Goal: Task Accomplishment & Management: Use online tool/utility

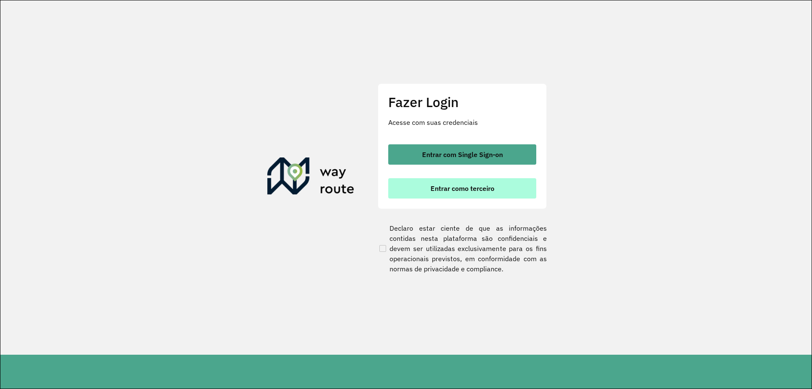
click at [517, 195] on button "Entrar como terceiro" at bounding box center [462, 188] width 148 height 20
click at [456, 187] on span "Entrar como terceiro" at bounding box center [463, 188] width 64 height 7
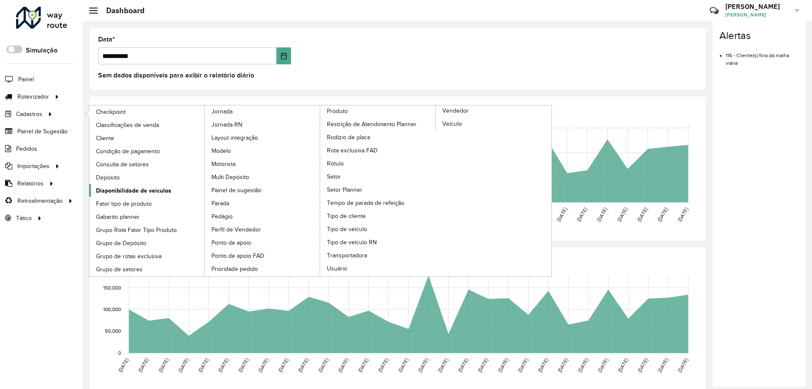
click at [148, 189] on span "Disponibilidade de veículos" at bounding box center [133, 190] width 75 height 9
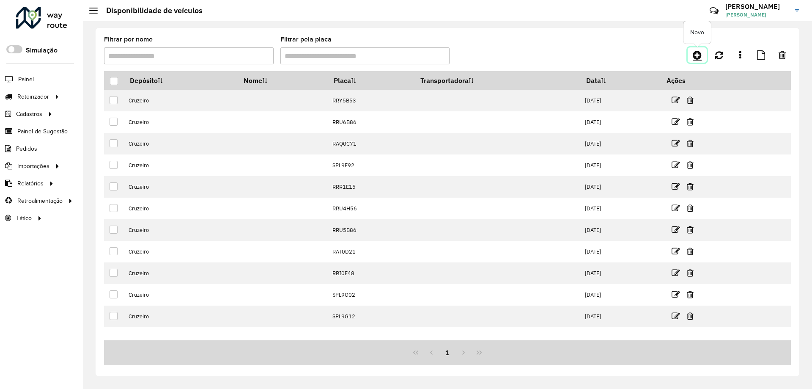
click at [695, 55] on icon at bounding box center [697, 55] width 9 height 10
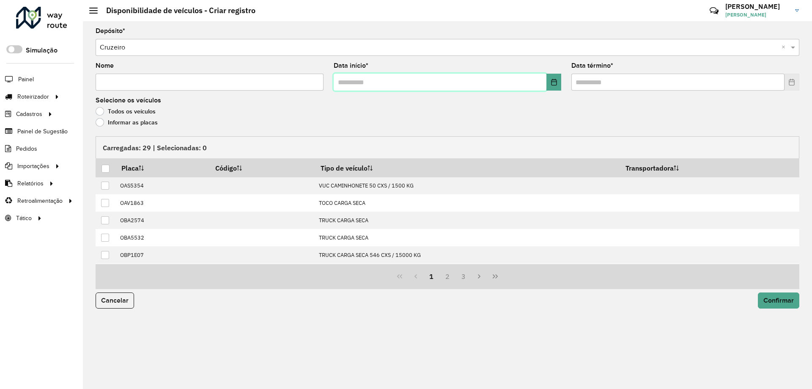
click at [378, 82] on input "text" at bounding box center [440, 82] width 213 height 17
type input "**********"
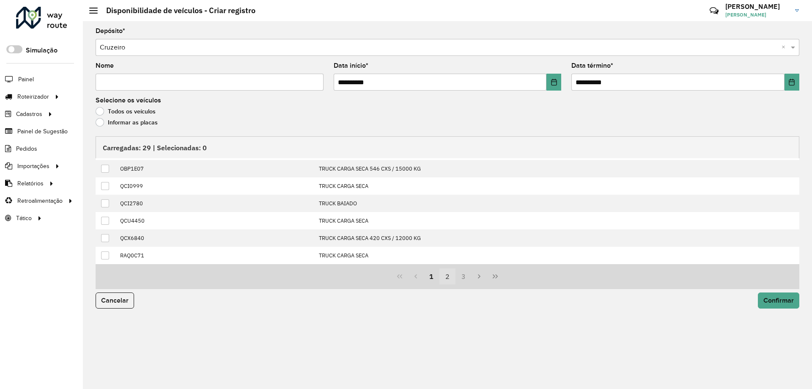
click at [448, 279] on button "2" at bounding box center [448, 276] width 16 height 16
click at [461, 274] on button "3" at bounding box center [464, 276] width 16 height 16
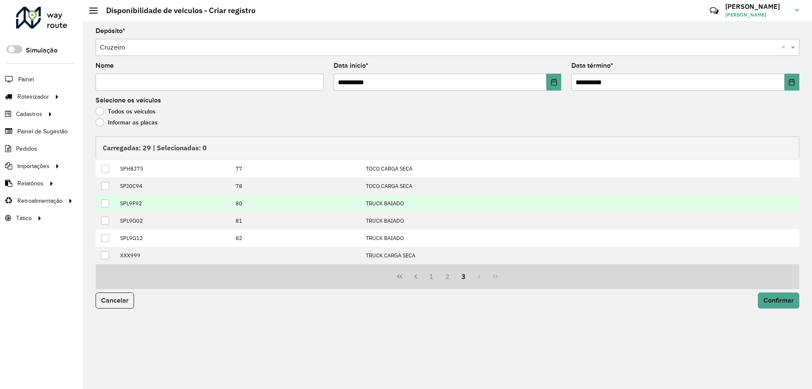
scroll to position [0, 0]
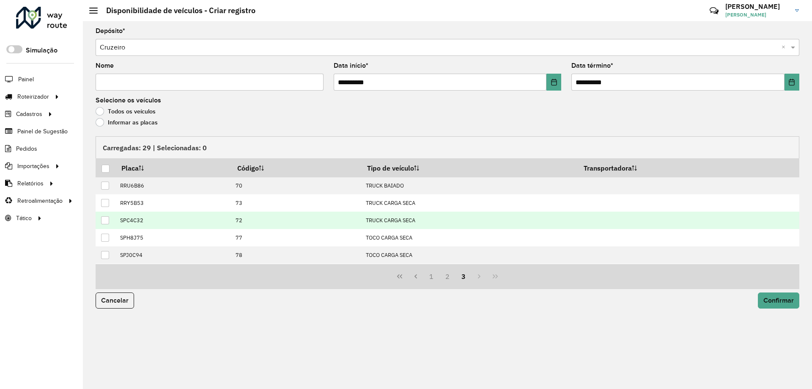
click at [107, 218] on div at bounding box center [105, 220] width 8 height 8
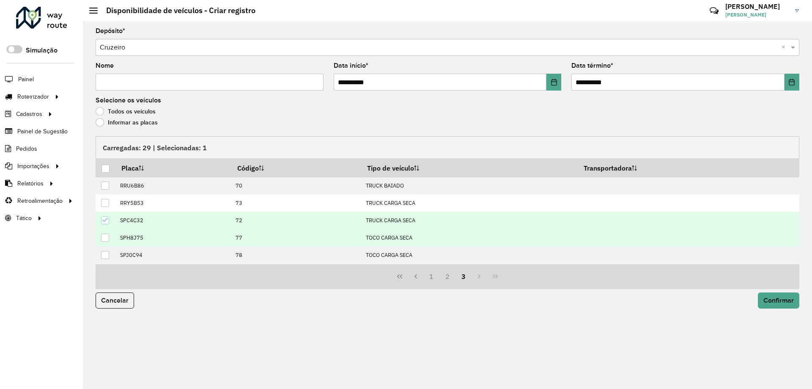
click at [107, 238] on div at bounding box center [105, 238] width 8 height 8
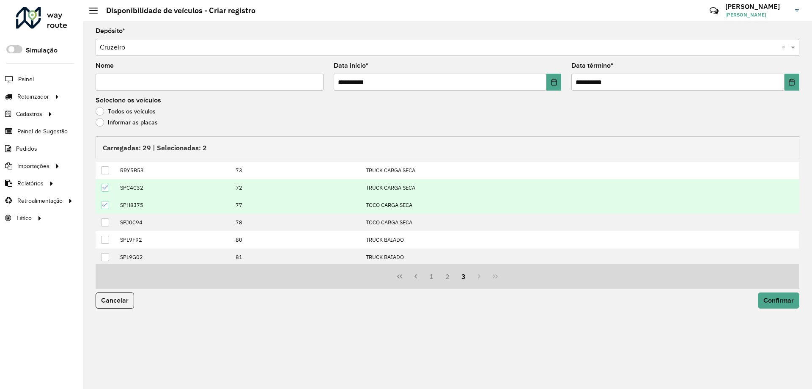
scroll to position [69, 0]
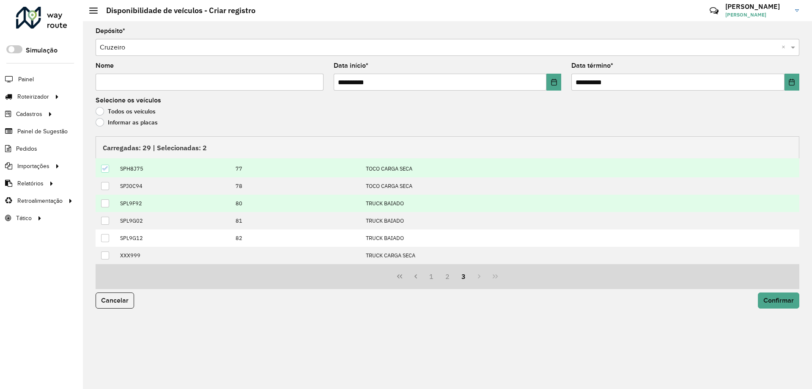
click at [104, 204] on div at bounding box center [105, 203] width 8 height 8
click at [449, 276] on button "2" at bounding box center [448, 276] width 16 height 16
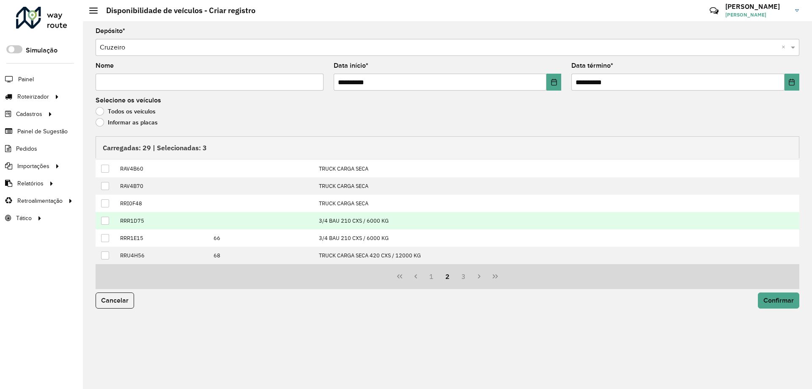
click at [107, 220] on div at bounding box center [105, 221] width 8 height 8
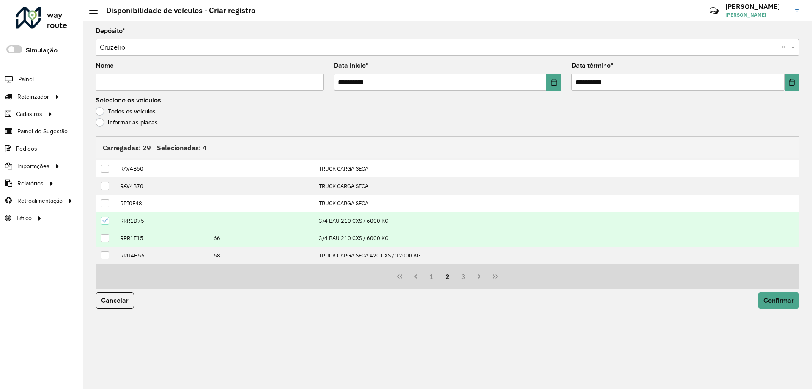
click at [107, 234] on div at bounding box center [105, 238] width 8 height 8
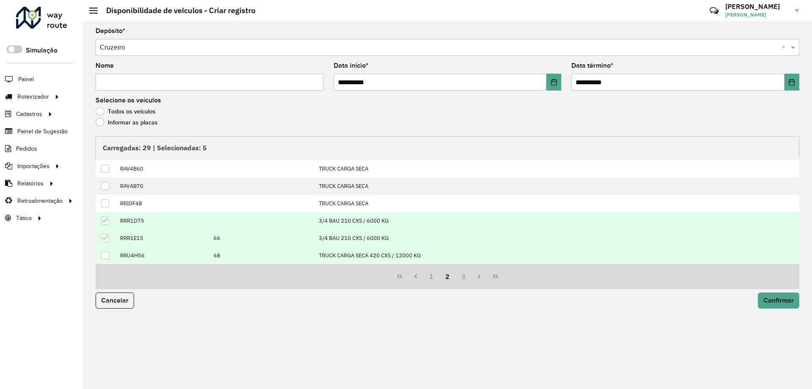
click at [108, 256] on div at bounding box center [105, 255] width 8 height 8
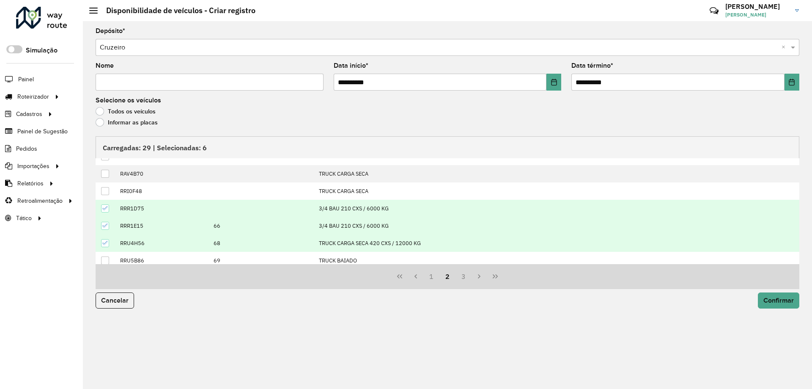
scroll to position [86, 0]
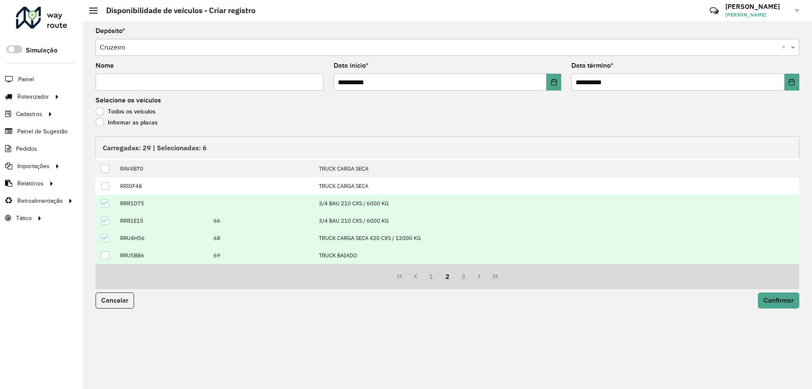
click at [102, 254] on div at bounding box center [105, 255] width 8 height 8
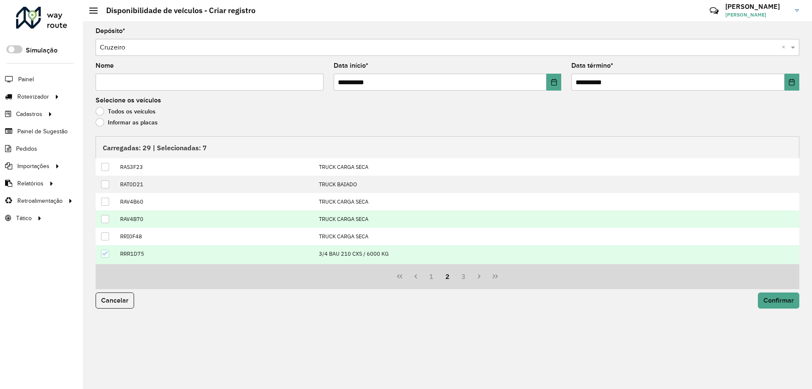
scroll to position [0, 0]
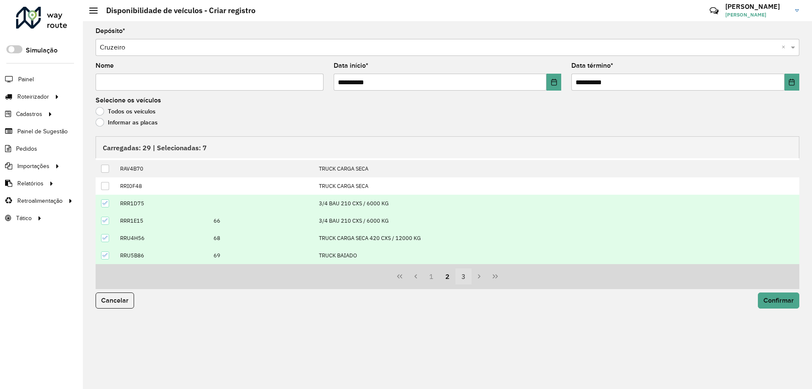
click at [468, 278] on button "3" at bounding box center [464, 276] width 16 height 16
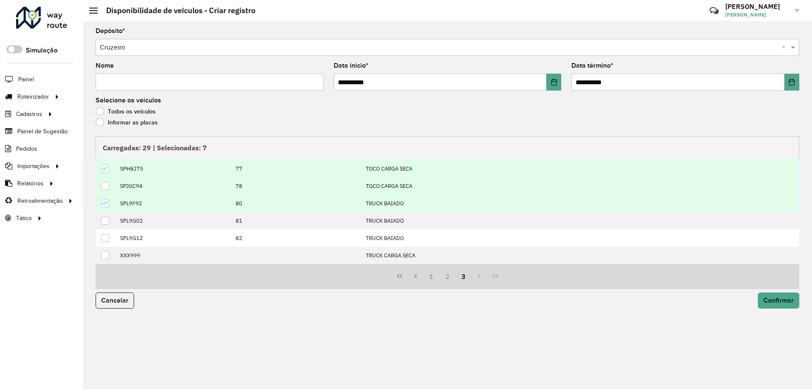
click at [106, 187] on div at bounding box center [105, 186] width 8 height 8
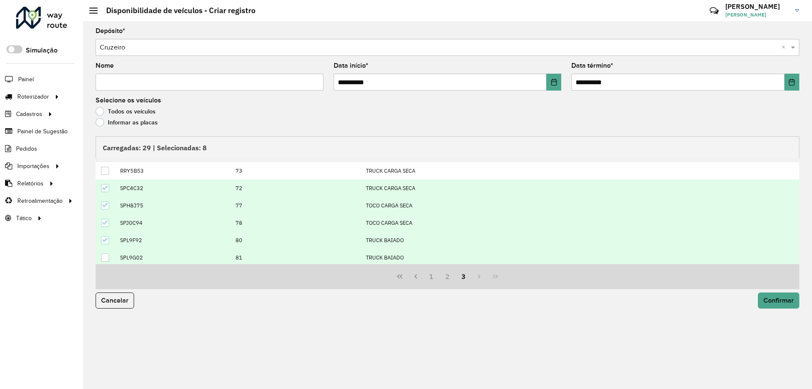
scroll to position [0, 0]
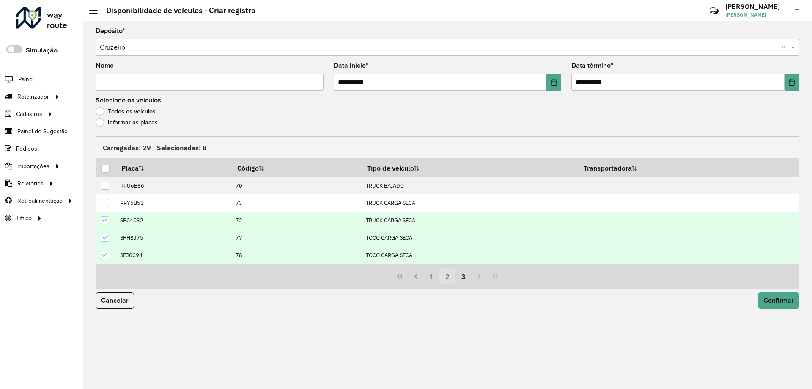
click at [445, 278] on button "2" at bounding box center [448, 276] width 16 height 16
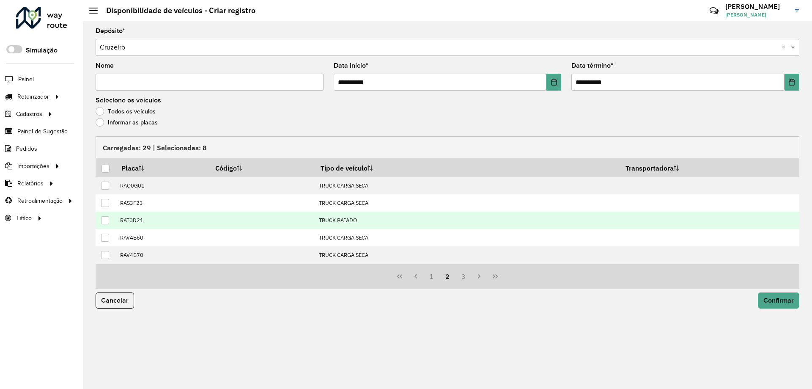
scroll to position [86, 0]
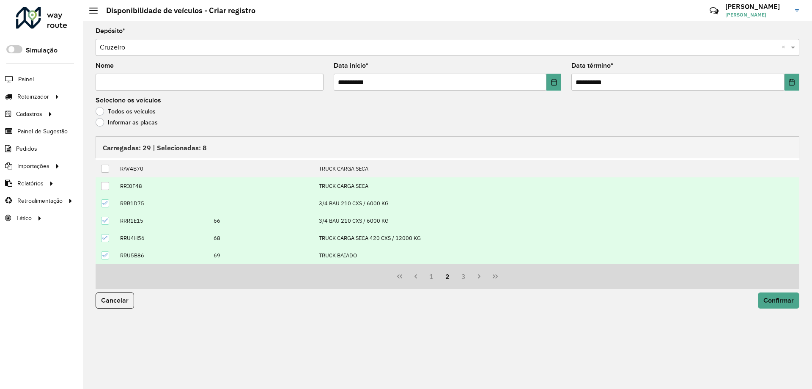
click at [103, 191] on td at bounding box center [106, 185] width 20 height 17
click at [105, 187] on div at bounding box center [105, 186] width 8 height 8
click at [469, 278] on button "3" at bounding box center [464, 276] width 16 height 16
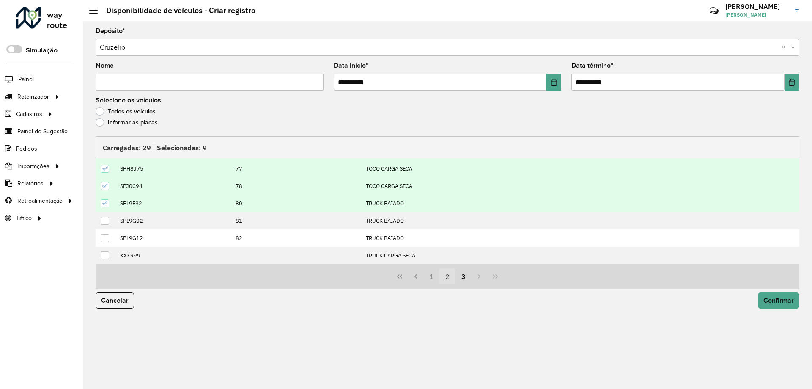
scroll to position [69, 0]
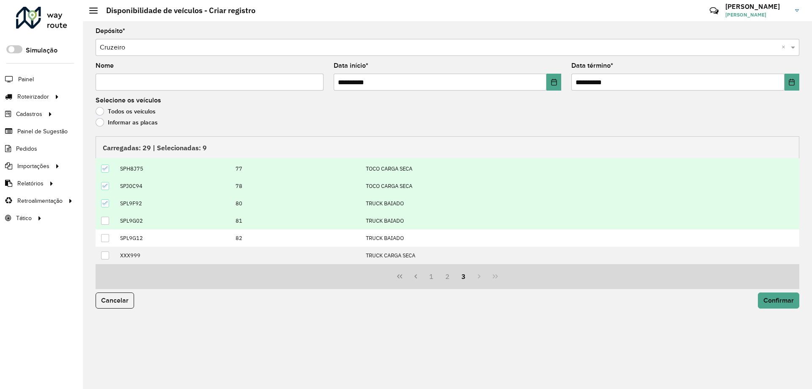
click at [104, 215] on td at bounding box center [106, 220] width 20 height 17
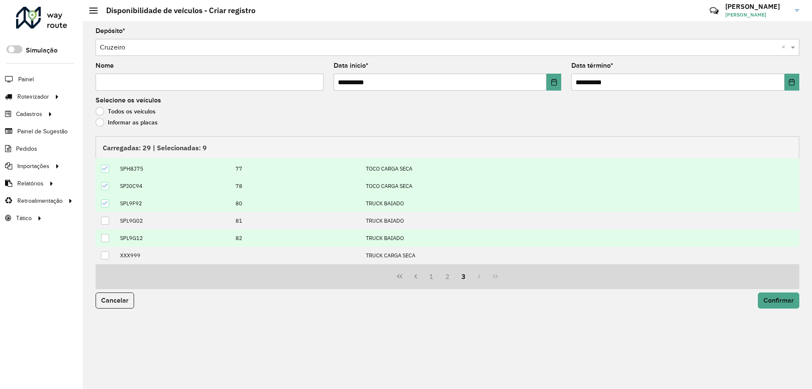
click at [106, 230] on td at bounding box center [106, 237] width 20 height 17
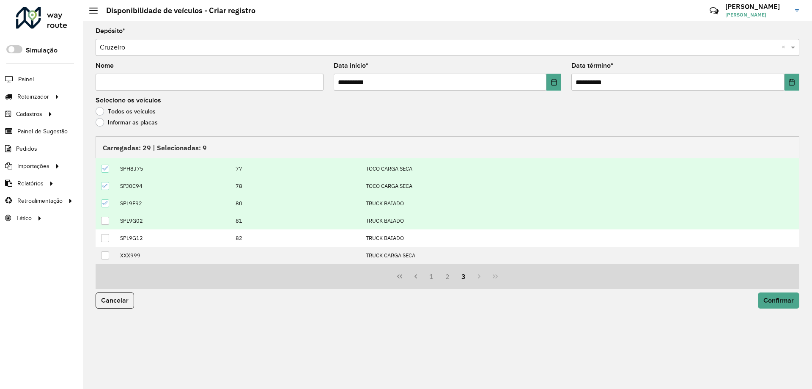
click at [107, 221] on div at bounding box center [105, 221] width 8 height 8
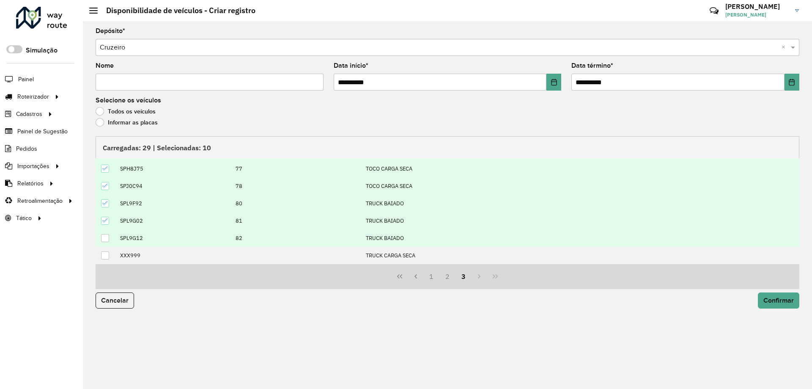
click at [106, 234] on div at bounding box center [105, 238] width 8 height 8
click at [771, 300] on span "Confirmar" at bounding box center [779, 300] width 30 height 7
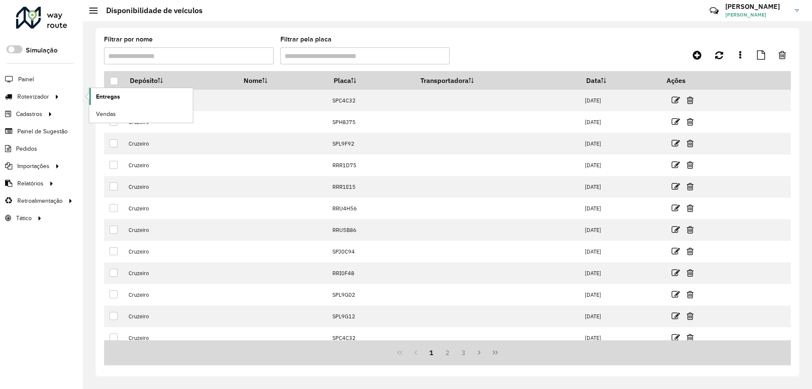
click at [109, 91] on link "Entregas" at bounding box center [141, 96] width 104 height 17
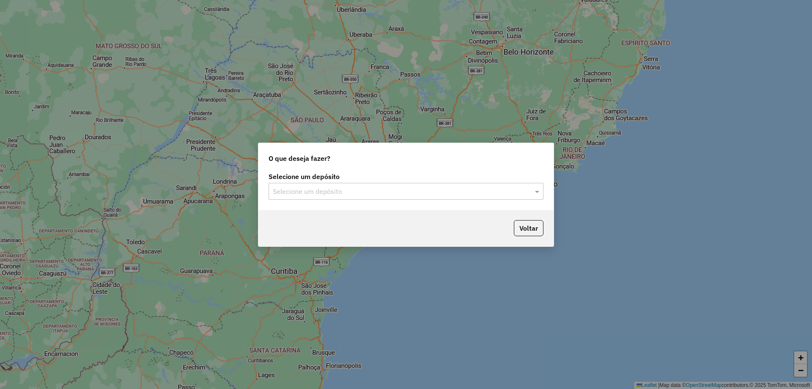
click at [463, 188] on input "text" at bounding box center [398, 192] width 250 height 10
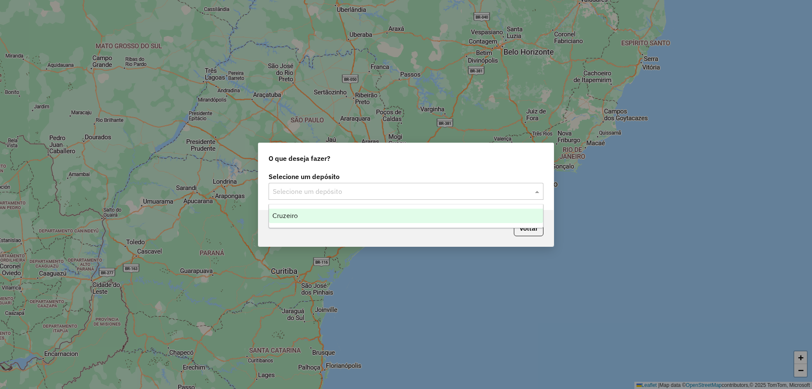
click at [374, 215] on div "Cruzeiro" at bounding box center [406, 216] width 274 height 14
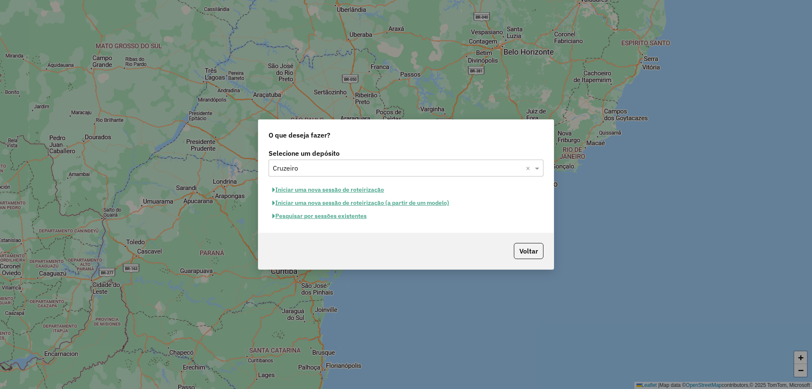
drag, startPoint x: 351, startPoint y: 191, endPoint x: 359, endPoint y: 191, distance: 8.0
click at [351, 190] on button "Iniciar uma nova sessão de roteirização" at bounding box center [328, 189] width 119 height 13
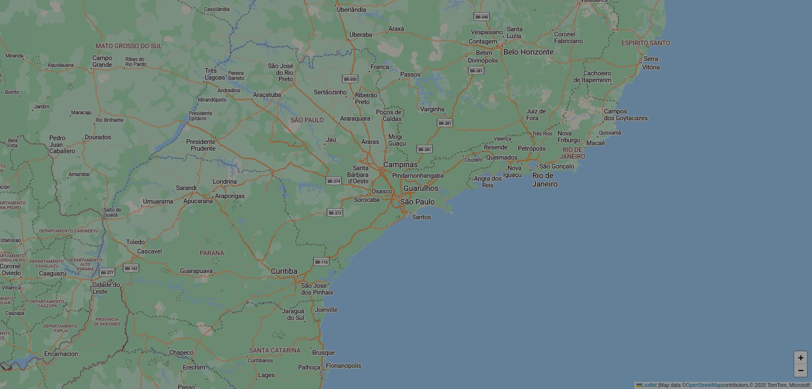
select select "*"
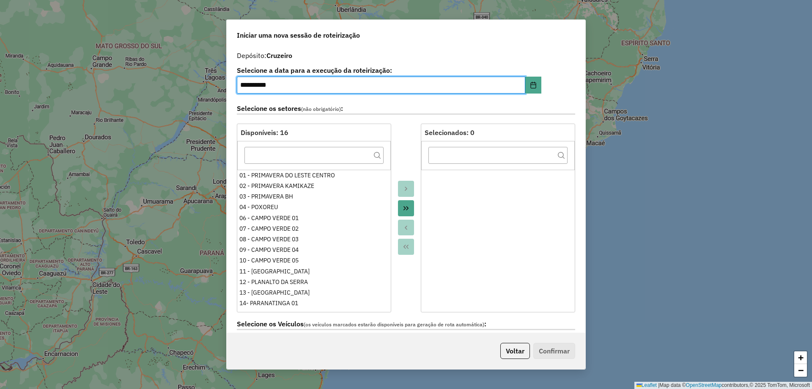
click at [407, 206] on icon "Move All to Target" at bounding box center [406, 208] width 7 height 7
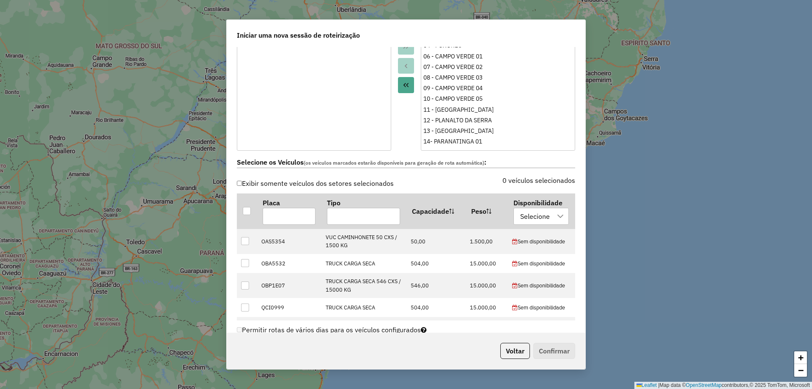
scroll to position [296, 0]
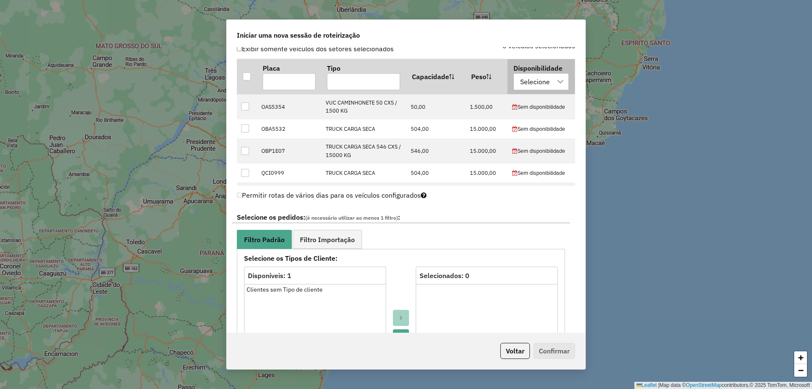
click at [528, 85] on div "Selecione" at bounding box center [535, 82] width 36 height 16
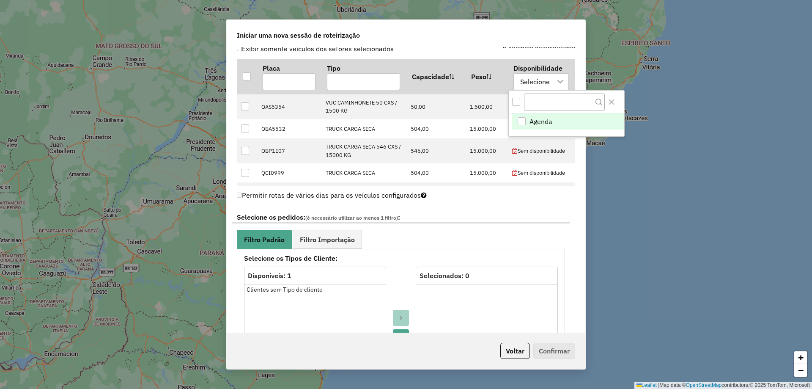
drag, startPoint x: 528, startPoint y: 124, endPoint x: 508, endPoint y: 124, distance: 19.1
click at [528, 124] on li "Agenda" at bounding box center [568, 121] width 112 height 16
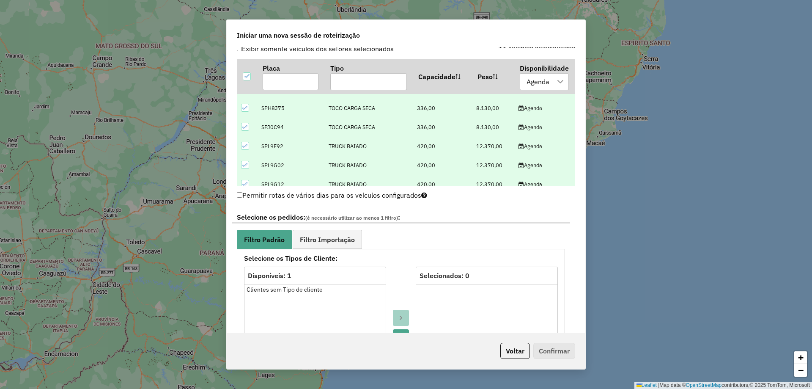
scroll to position [124, 0]
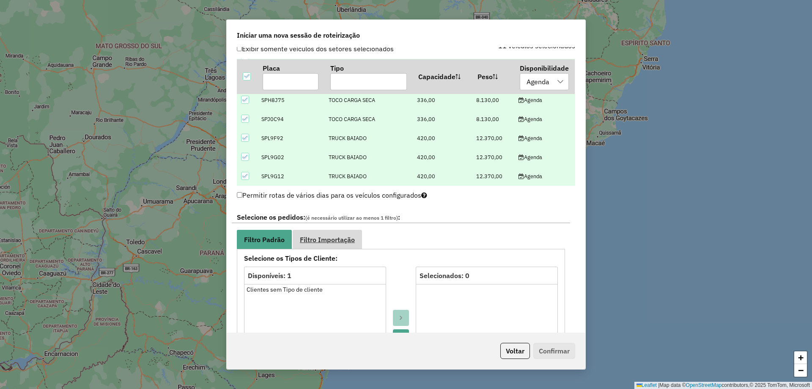
click at [334, 241] on span "Filtro Importação" at bounding box center [327, 239] width 55 height 7
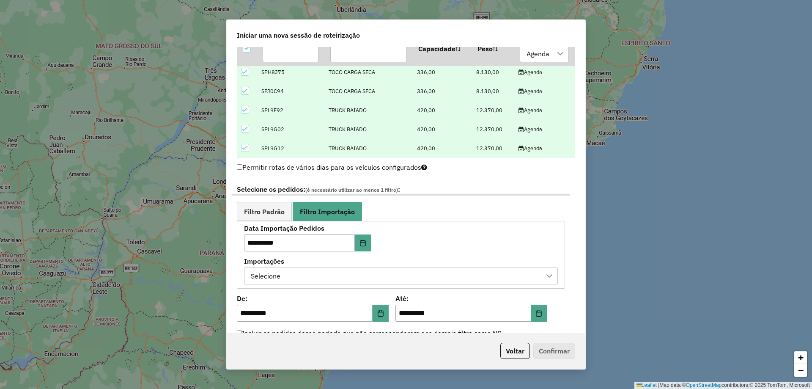
scroll to position [338, 0]
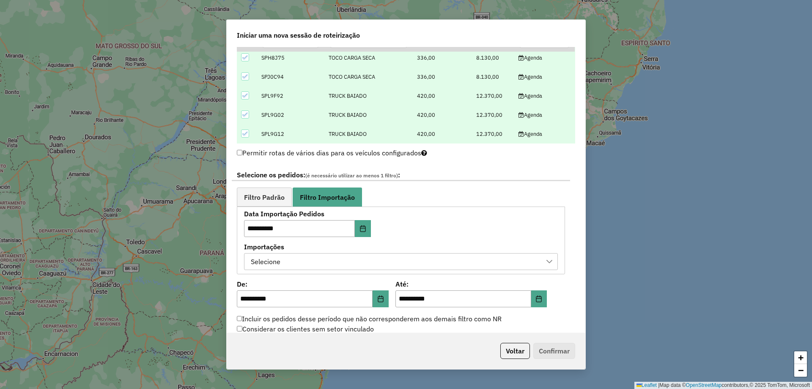
click at [316, 258] on div "Selecione" at bounding box center [395, 261] width 294 height 16
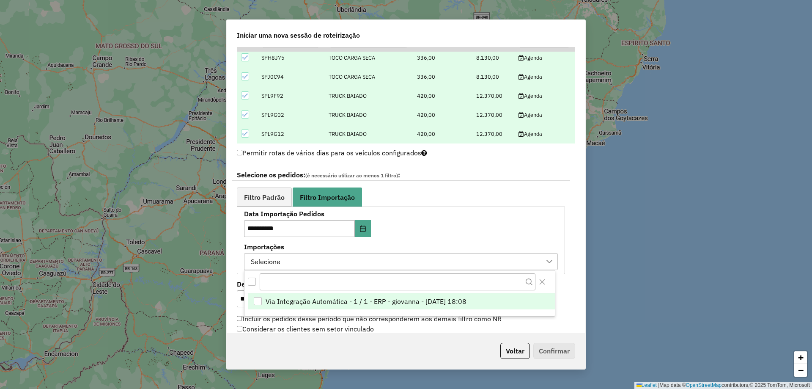
scroll to position [6, 38]
click at [320, 298] on span "Via Integração Automática - 1 / 1 - ERP - giovanna - [DATE] 18:08" at bounding box center [366, 301] width 201 height 10
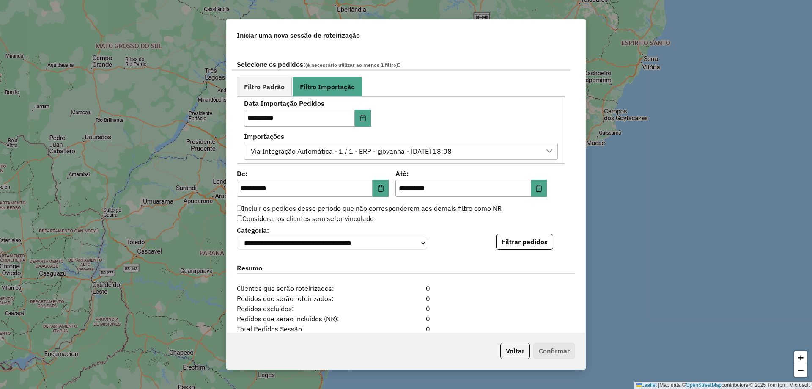
scroll to position [541, 0]
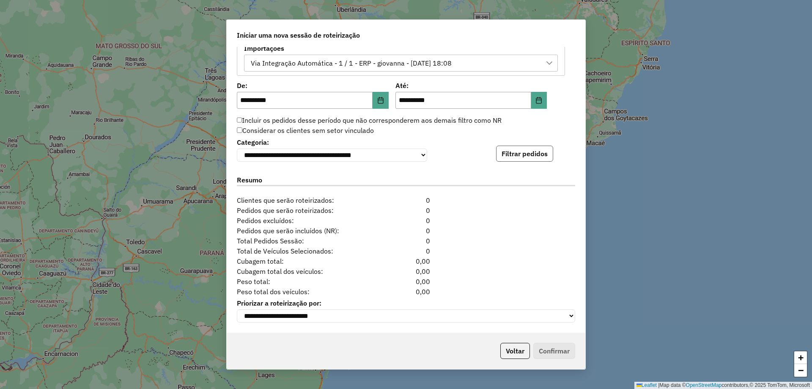
click at [521, 156] on button "Filtrar pedidos" at bounding box center [524, 154] width 57 height 16
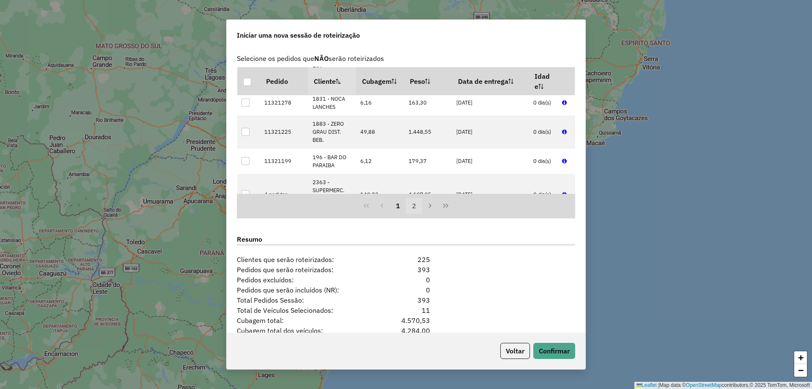
scroll to position [715, 0]
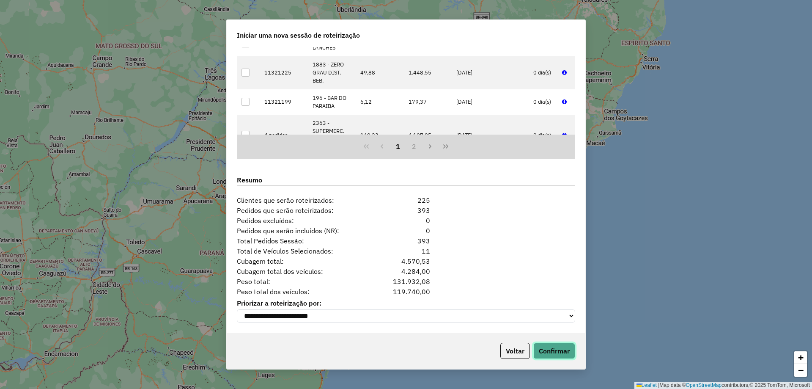
click at [551, 352] on button "Confirmar" at bounding box center [554, 351] width 42 height 16
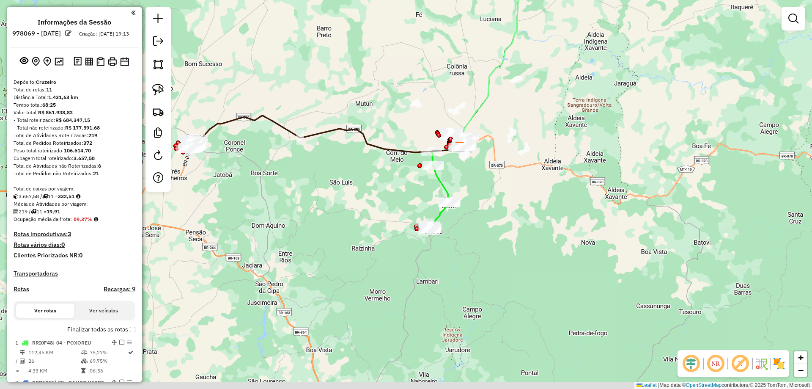
drag, startPoint x: 469, startPoint y: 174, endPoint x: 444, endPoint y: 184, distance: 26.8
click at [469, 173] on div "Janela de atendimento Grade de atendimento Capacidade Transportadoras Veículos …" at bounding box center [406, 194] width 812 height 389
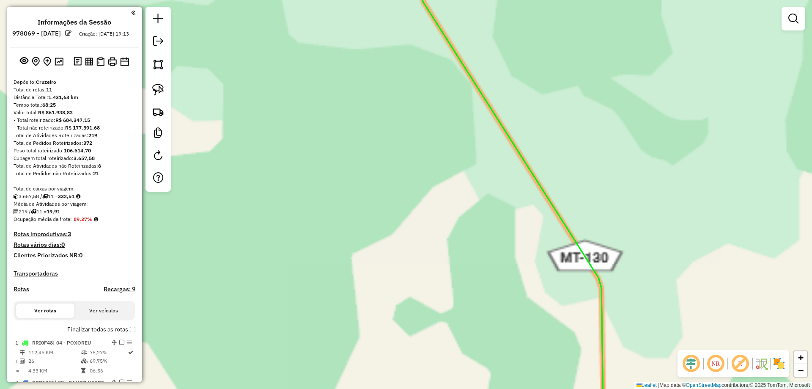
click at [535, 178] on icon at bounding box center [520, 194] width 223 height 467
select select "**********"
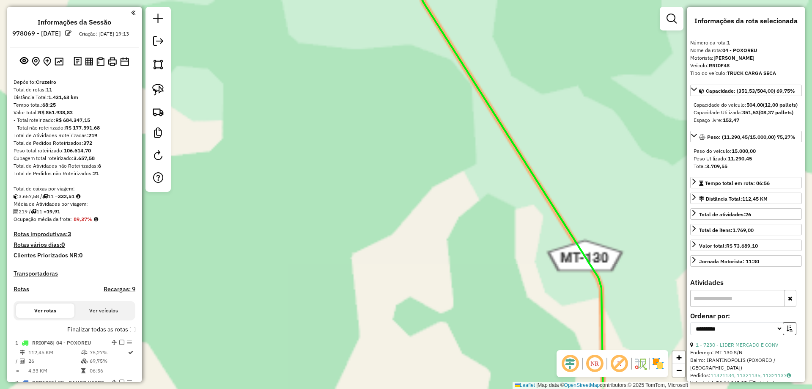
scroll to position [338, 0]
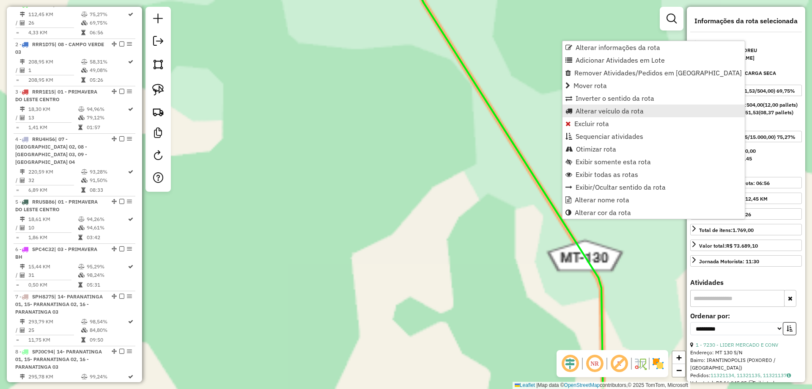
click at [596, 108] on span "Alterar veículo da rota" at bounding box center [610, 110] width 68 height 7
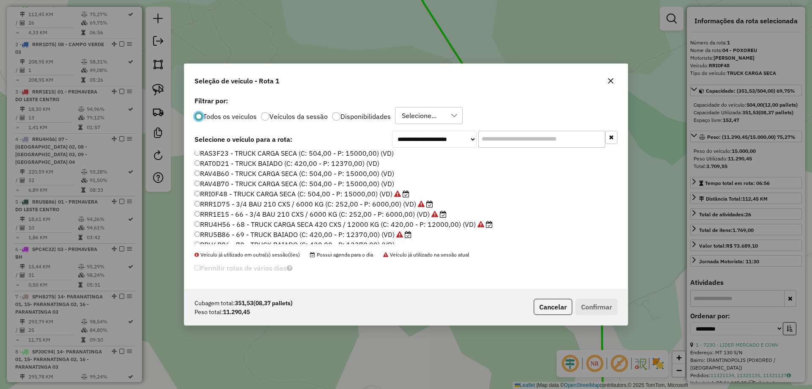
scroll to position [181, 0]
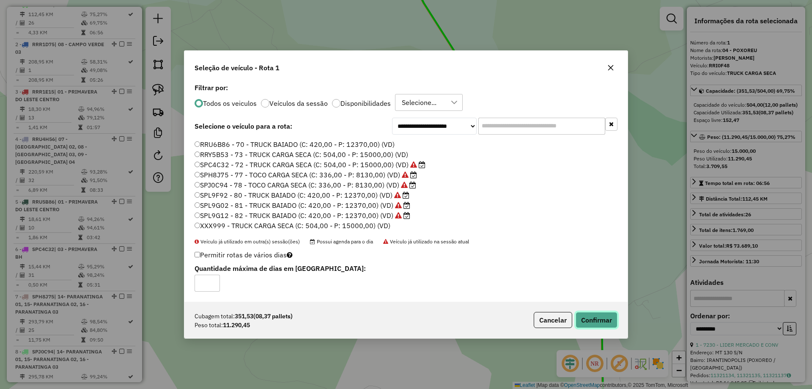
click at [594, 317] on button "Confirmar" at bounding box center [597, 320] width 42 height 16
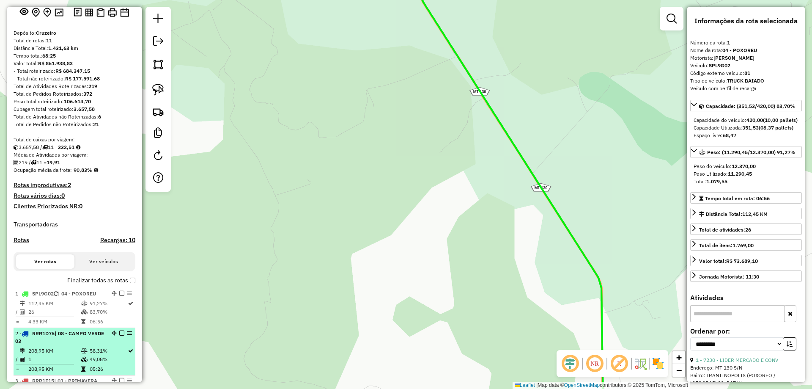
scroll to position [96, 0]
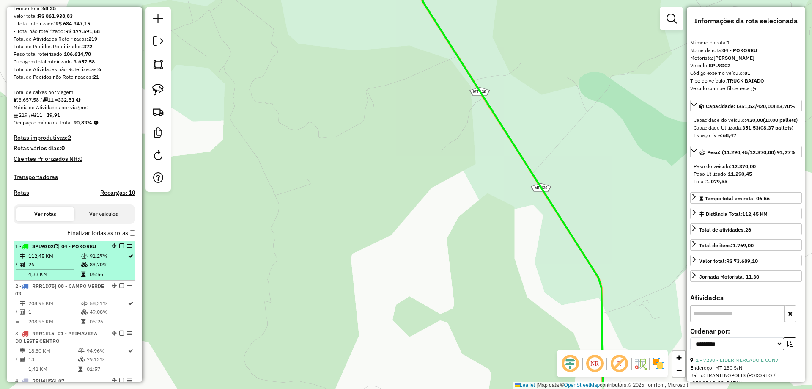
click at [121, 248] on em at bounding box center [121, 245] width 5 height 5
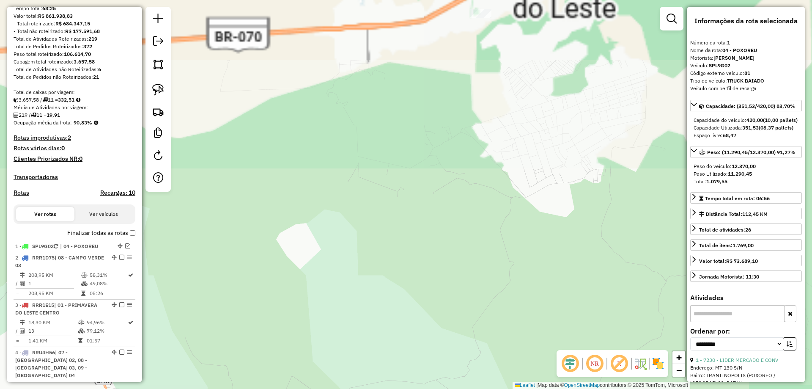
drag, startPoint x: 537, startPoint y: 24, endPoint x: 383, endPoint y: 394, distance: 400.5
click at [383, 388] on html "Aguarde... Pop-up bloqueado! Seu navegador bloqueou automáticamente a abertura …" at bounding box center [406, 194] width 812 height 389
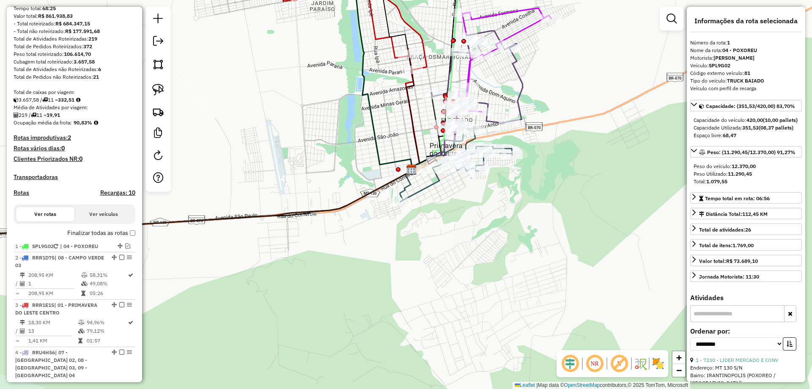
drag, startPoint x: 497, startPoint y: 176, endPoint x: 475, endPoint y: 262, distance: 88.1
click at [477, 262] on div "Janela de atendimento Grade de atendimento Capacidade Transportadoras Veículos …" at bounding box center [406, 194] width 812 height 389
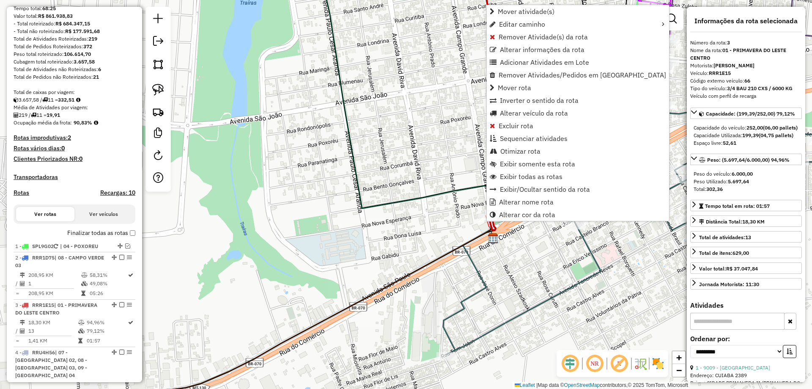
scroll to position [397, 0]
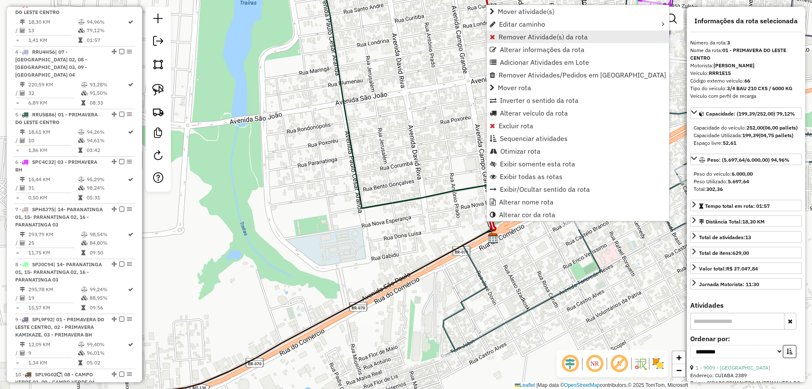
click at [536, 41] on link "Remover Atividade(s) da rota" at bounding box center [578, 36] width 182 height 13
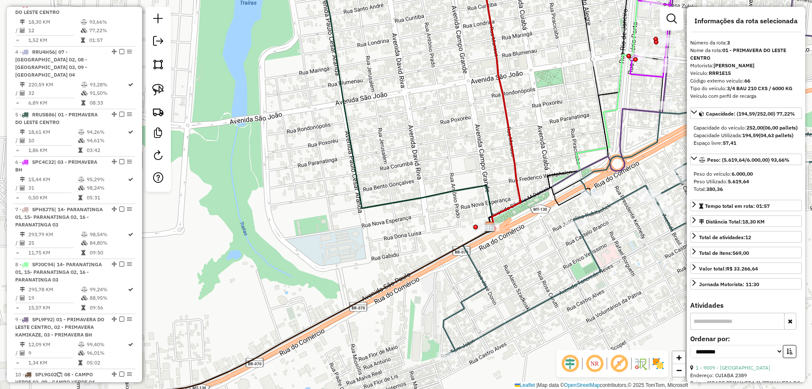
drag, startPoint x: 382, startPoint y: 256, endPoint x: 380, endPoint y: 265, distance: 9.6
click at [380, 265] on div "Janela de atendimento Grade de atendimento Capacidade Transportadoras Veículos …" at bounding box center [406, 194] width 812 height 389
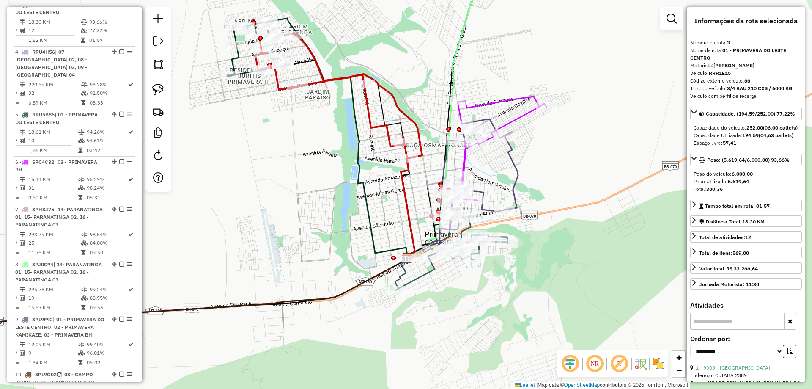
click at [320, 89] on div "Janela de atendimento Grade de atendimento Capacidade Transportadoras Veículos …" at bounding box center [406, 194] width 812 height 389
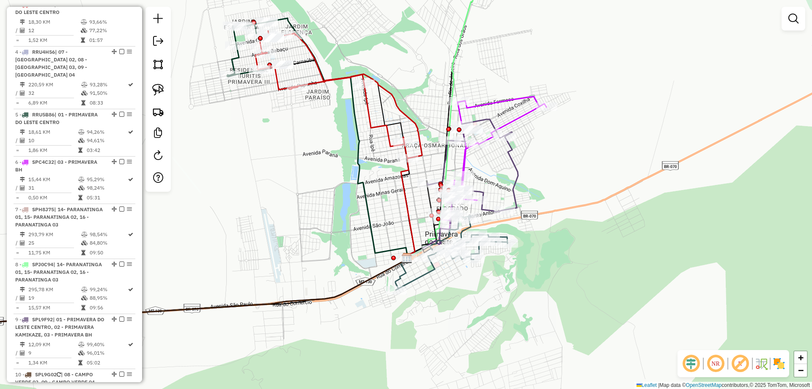
click at [442, 153] on icon at bounding box center [473, 173] width 91 height 108
select select "**********"
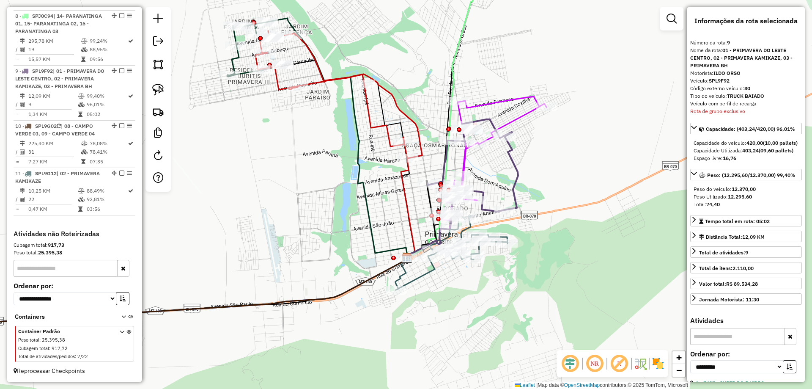
scroll to position [660, 0]
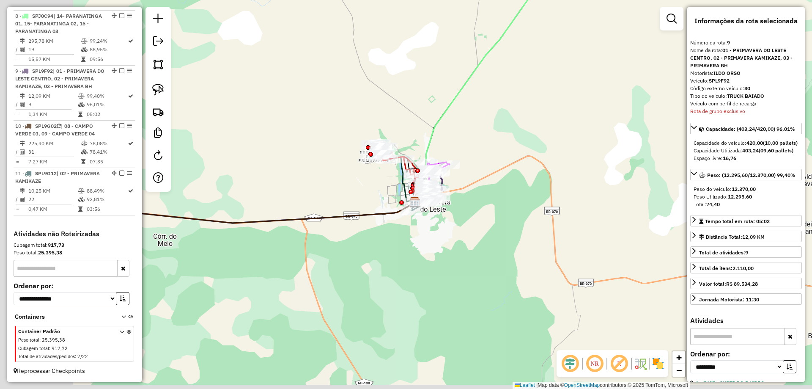
drag, startPoint x: 330, startPoint y: 221, endPoint x: 616, endPoint y: 197, distance: 286.1
click at [415, 197] on icon at bounding box center [237, 208] width 355 height 29
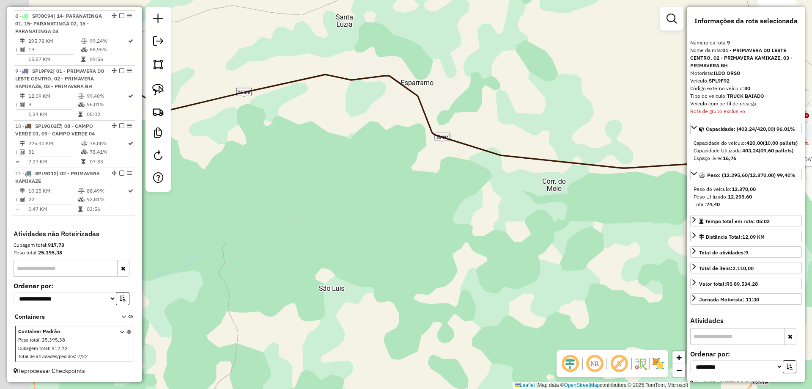
drag, startPoint x: 465, startPoint y: 184, endPoint x: 601, endPoint y: 135, distance: 145.0
click at [601, 135] on div "Rota 11 - Placa SPL9G12 2363 - SUPERMERC. SAO [PERSON_NAME] de atendimento Grad…" at bounding box center [406, 194] width 812 height 389
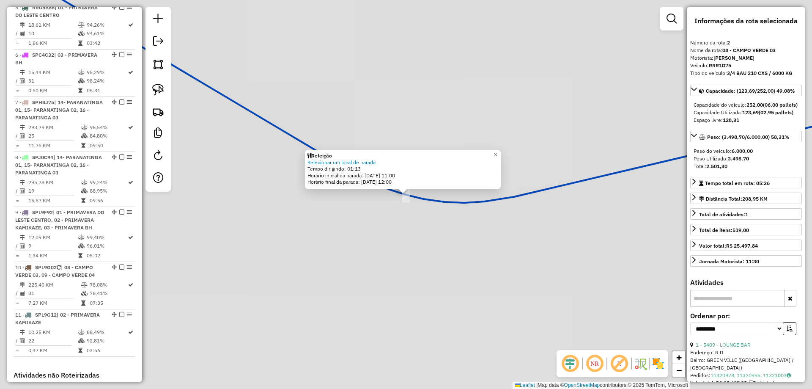
scroll to position [349, 0]
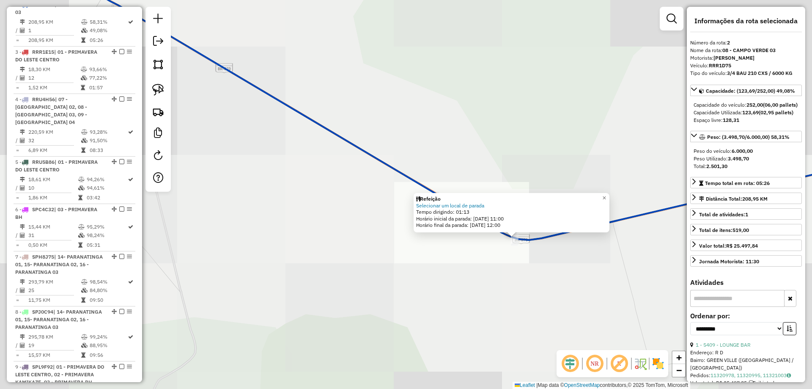
click at [560, 258] on div "Refeição Selecionar um local de parada Tempo dirigindo: 01:13 Horário inicial d…" at bounding box center [406, 194] width 812 height 389
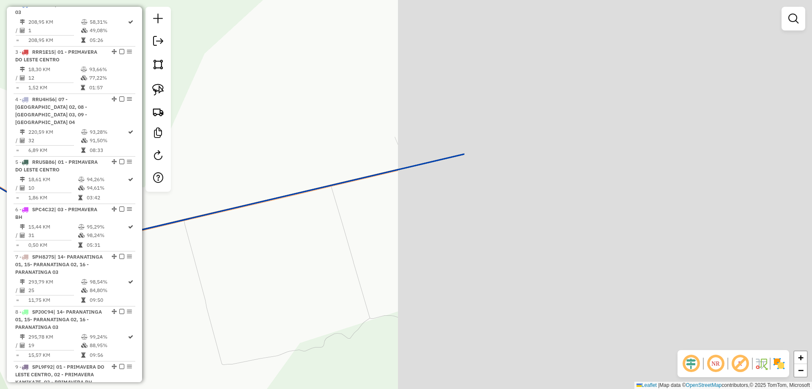
drag, startPoint x: 608, startPoint y: 278, endPoint x: 173, endPoint y: 278, distance: 434.5
click at [176, 278] on div "Janela de atendimento Grade de atendimento Capacidade Transportadoras Veículos …" at bounding box center [406, 194] width 812 height 389
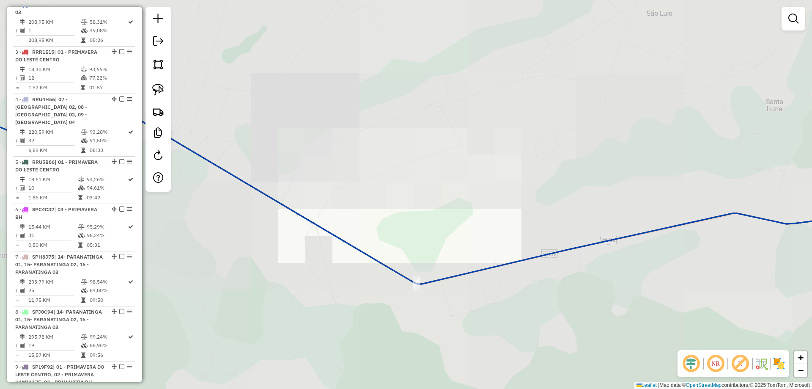
drag, startPoint x: 666, startPoint y: 291, endPoint x: 206, endPoint y: 239, distance: 462.5
click at [218, 240] on div "Janela de atendimento Grade de atendimento Capacidade Transportadoras Veículos …" at bounding box center [406, 194] width 812 height 389
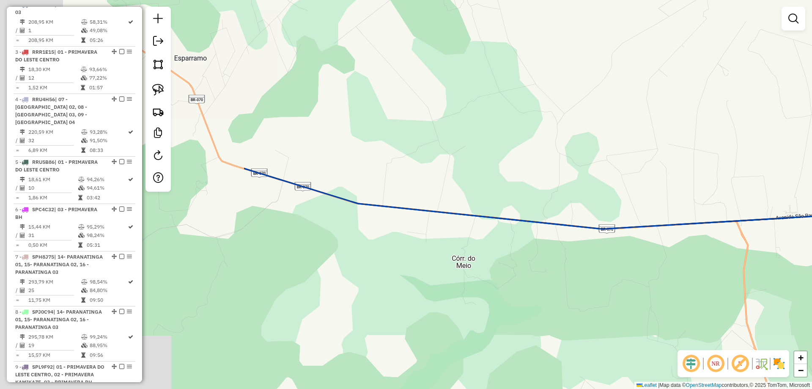
drag, startPoint x: 390, startPoint y: 234, endPoint x: 741, endPoint y: 191, distance: 353.3
click at [742, 191] on div "Janela de atendimento Grade de atendimento Capacidade Transportadoras Veículos …" at bounding box center [406, 194] width 812 height 389
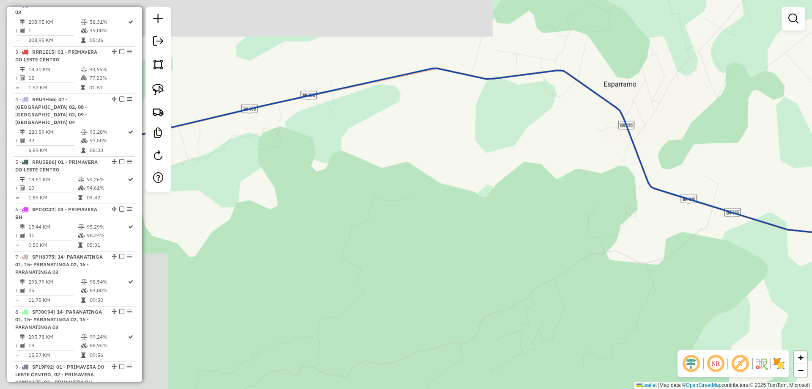
drag, startPoint x: 796, startPoint y: 278, endPoint x: 812, endPoint y: 278, distance: 16.1
click at [812, 278] on div "Janela de atendimento Grade de atendimento Capacidade Transportadoras Veículos …" at bounding box center [406, 194] width 812 height 389
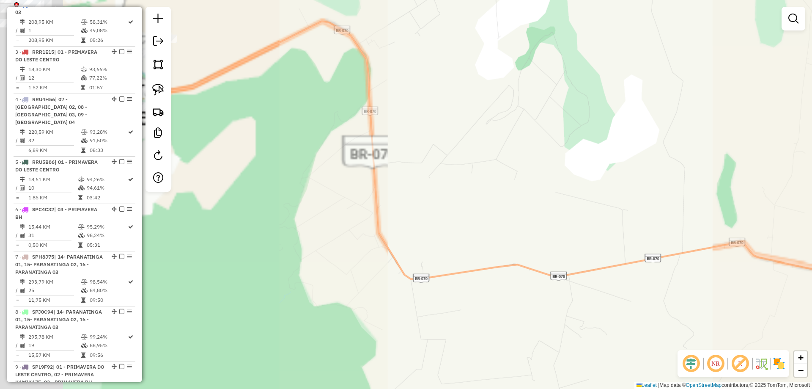
drag, startPoint x: 250, startPoint y: 187, endPoint x: 660, endPoint y: 194, distance: 410.0
click at [671, 197] on div "Janela de atendimento Grade de atendimento Capacidade Transportadoras Veículos …" at bounding box center [406, 194] width 812 height 389
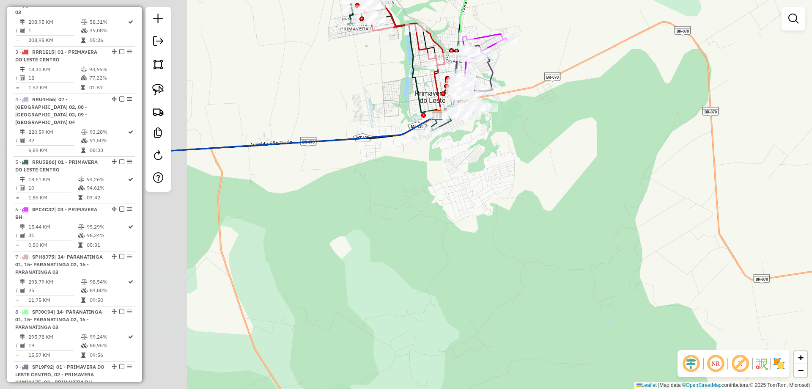
drag, startPoint x: 429, startPoint y: 170, endPoint x: 582, endPoint y: 171, distance: 152.3
click at [582, 171] on div "Janela de atendimento Grade de atendimento Capacidade Transportadoras Veículos …" at bounding box center [406, 194] width 812 height 389
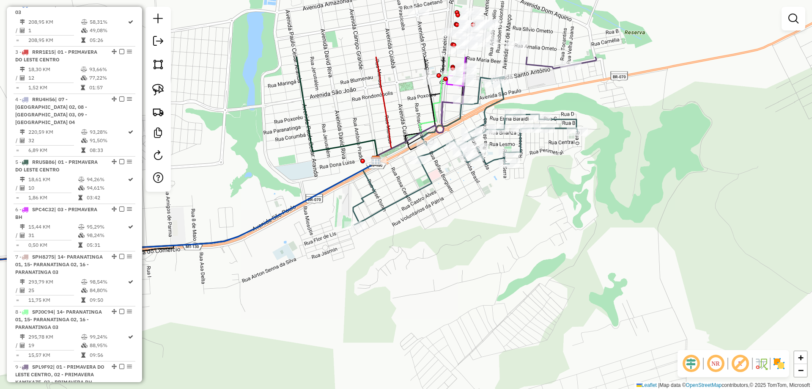
drag, startPoint x: 592, startPoint y: 138, endPoint x: 571, endPoint y: 235, distance: 99.7
click at [571, 235] on div "Janela de atendimento Grade de atendimento Capacidade Transportadoras Veículos …" at bounding box center [406, 194] width 812 height 389
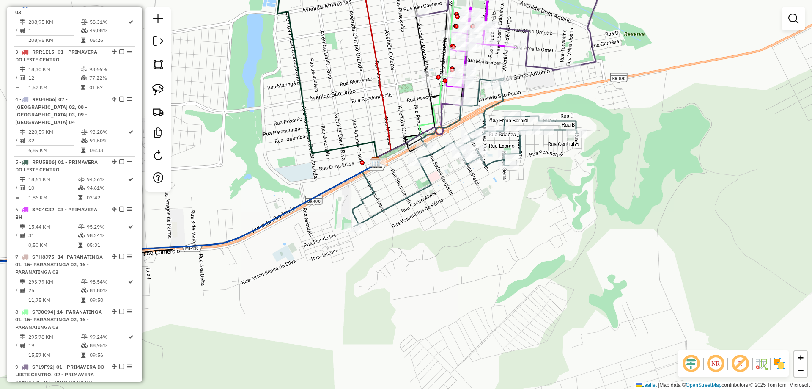
click at [421, 190] on icon at bounding box center [465, 152] width 223 height 148
select select "**********"
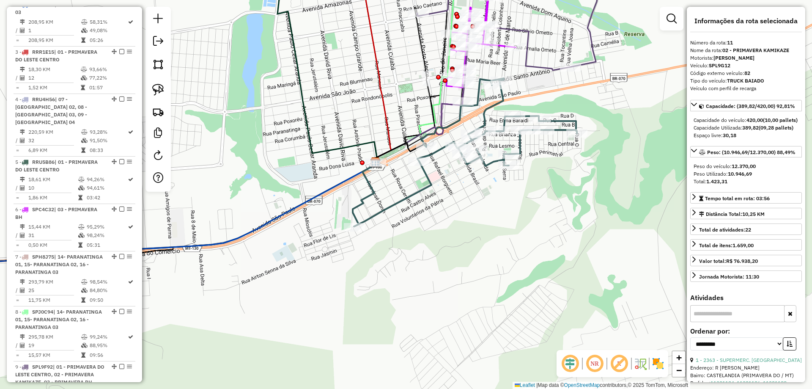
scroll to position [660, 0]
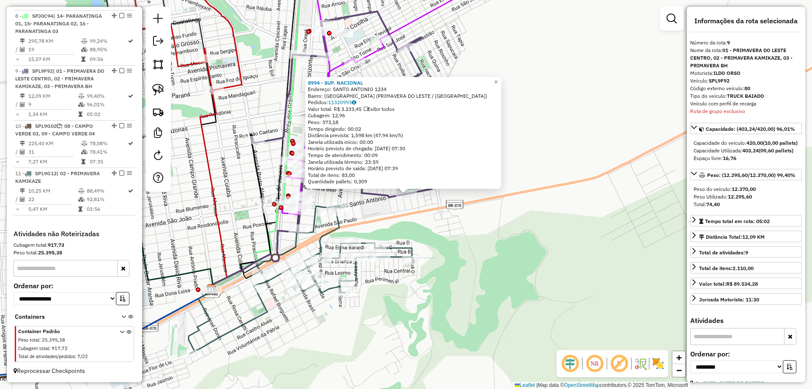
click at [426, 192] on icon at bounding box center [343, 119] width 181 height 217
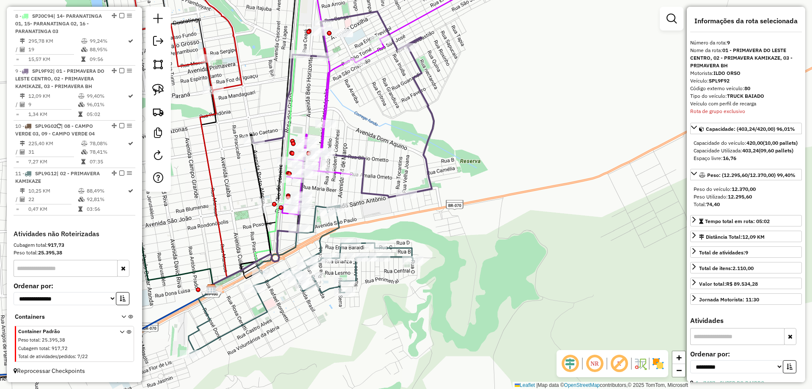
click at [426, 191] on icon at bounding box center [343, 119] width 181 height 217
click at [426, 184] on icon at bounding box center [343, 119] width 181 height 217
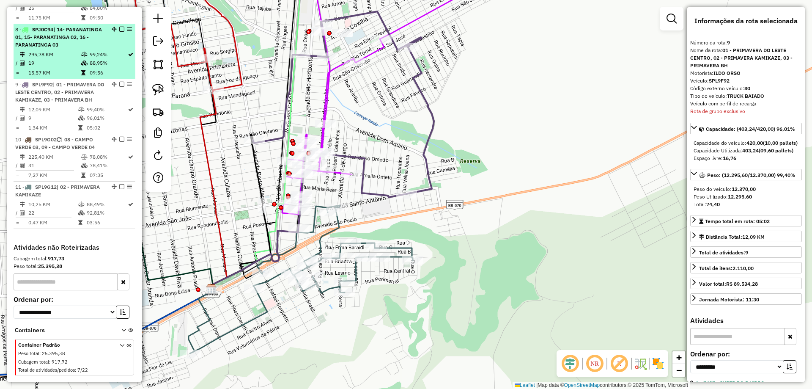
scroll to position [618, 0]
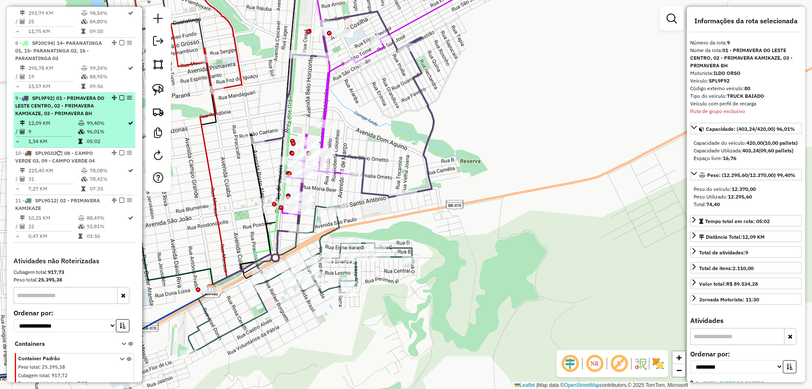
click at [119, 100] on em at bounding box center [121, 97] width 5 height 5
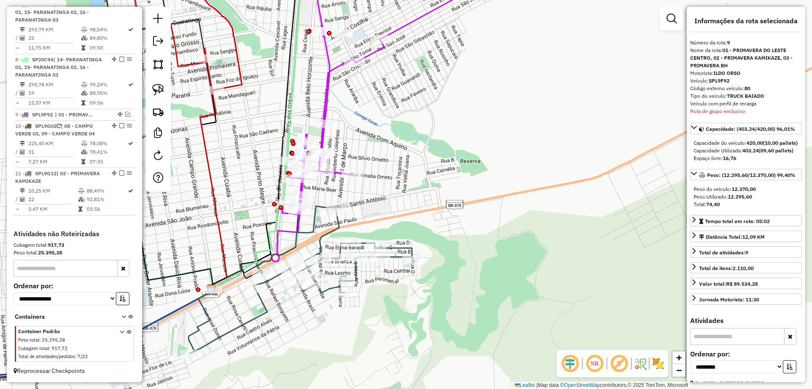
drag, startPoint x: 433, startPoint y: 164, endPoint x: 594, endPoint y: 165, distance: 161.2
click at [599, 160] on div "Janela de atendimento Grade de atendimento Capacidade Transportadoras Veículos …" at bounding box center [406, 194] width 812 height 389
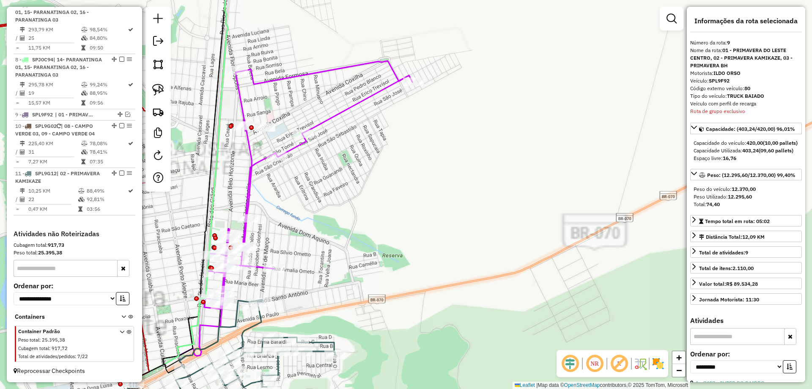
click at [465, 195] on div "Janela de atendimento Grade de atendimento Capacidade Transportadoras Veículos …" at bounding box center [406, 194] width 812 height 389
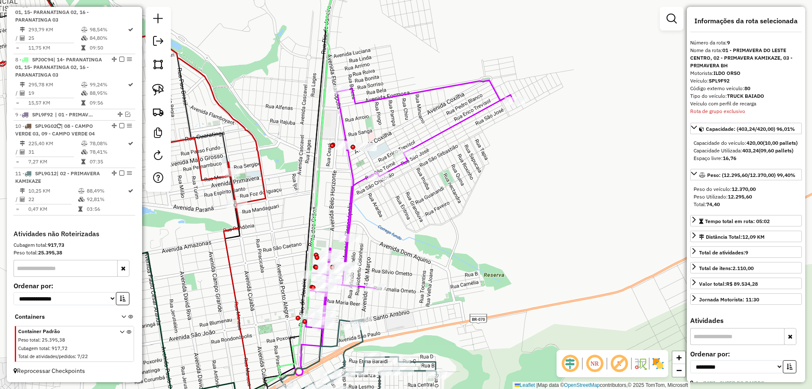
click at [350, 202] on icon at bounding box center [410, 204] width 208 height 248
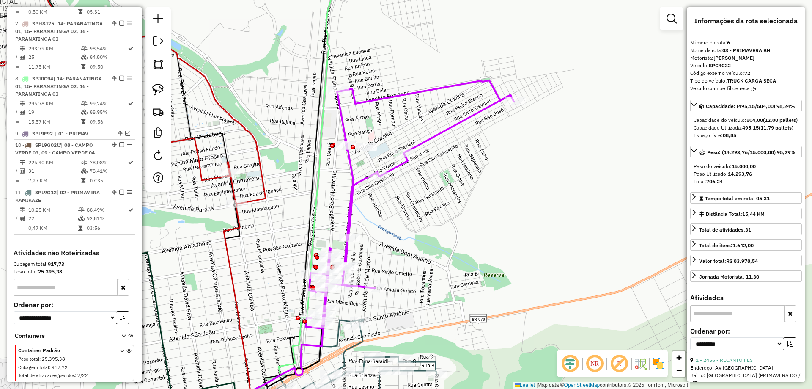
scroll to position [547, 0]
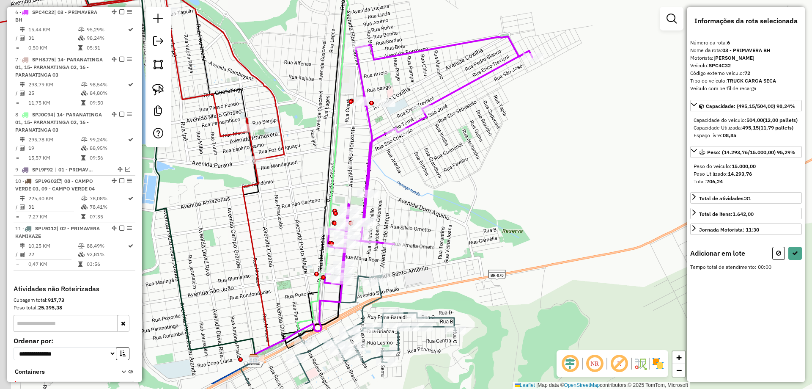
drag, startPoint x: 423, startPoint y: 242, endPoint x: 464, endPoint y: 106, distance: 142.3
click at [467, 100] on div "Janela de atendimento Grade de atendimento Capacidade Transportadoras Veículos …" at bounding box center [406, 194] width 812 height 389
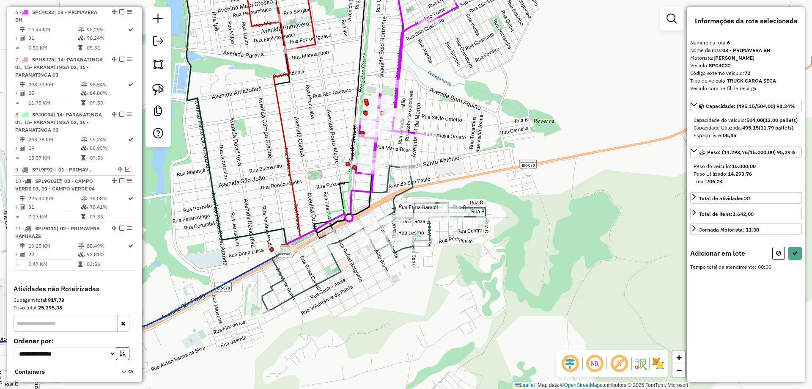
select select "**********"
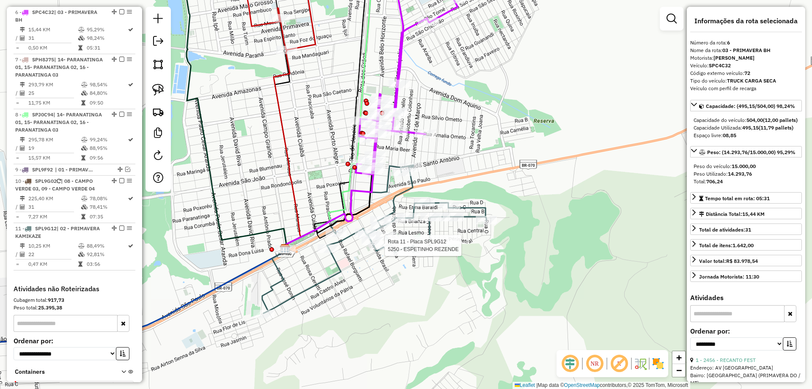
click at [393, 250] on div at bounding box center [382, 245] width 21 height 8
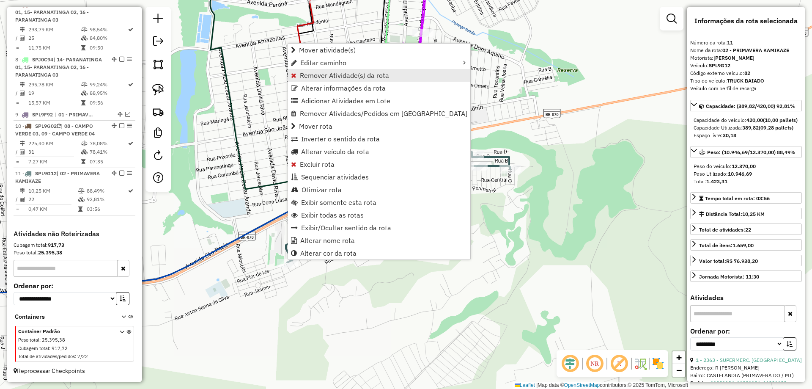
click at [326, 74] on span "Remover Atividade(s) da rota" at bounding box center [344, 75] width 89 height 7
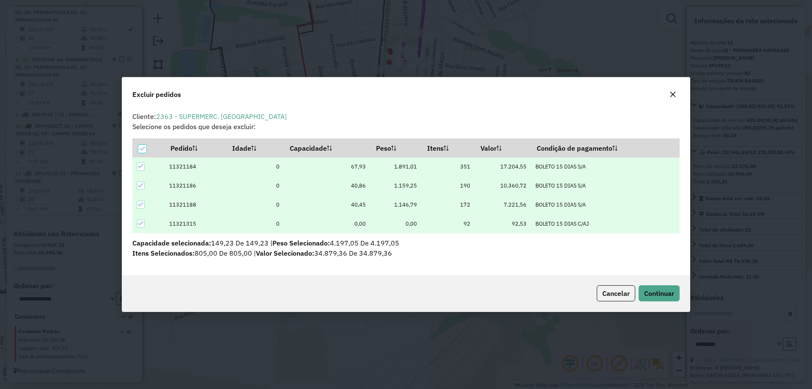
scroll to position [0, 0]
click at [649, 294] on span "Continuar" at bounding box center [659, 293] width 30 height 8
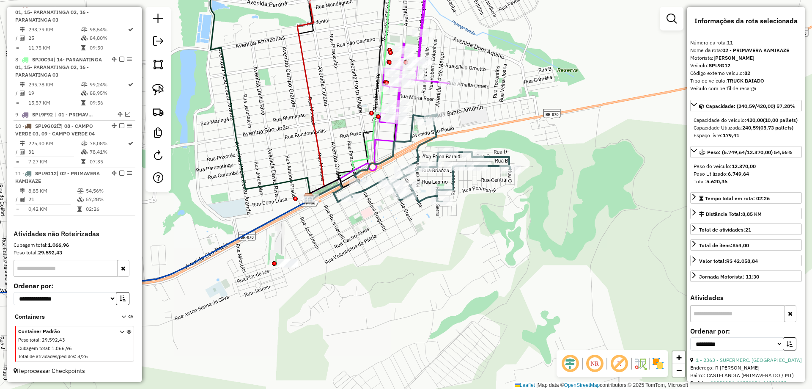
click at [365, 190] on icon at bounding box center [430, 158] width 159 height 88
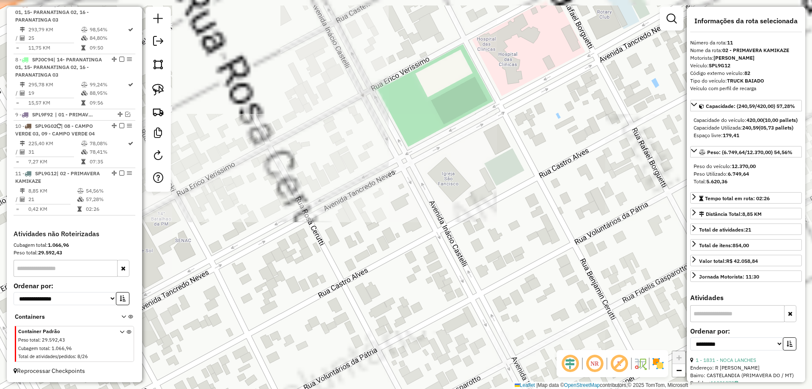
drag, startPoint x: 476, startPoint y: 153, endPoint x: 391, endPoint y: 391, distance: 253.2
click at [391, 388] on html "Aguarde... Pop-up bloqueado! Seu navegador bloqueou automáticamente a abertura …" at bounding box center [406, 194] width 812 height 389
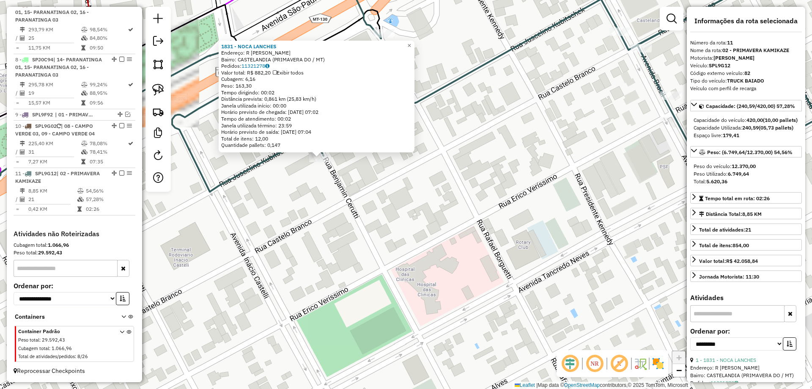
click at [497, 224] on div "1831 - NOCA LANCHES Endereço: R [PERSON_NAME] Bairro: [GEOGRAPHIC_DATA] (PRIMAV…" at bounding box center [406, 194] width 812 height 389
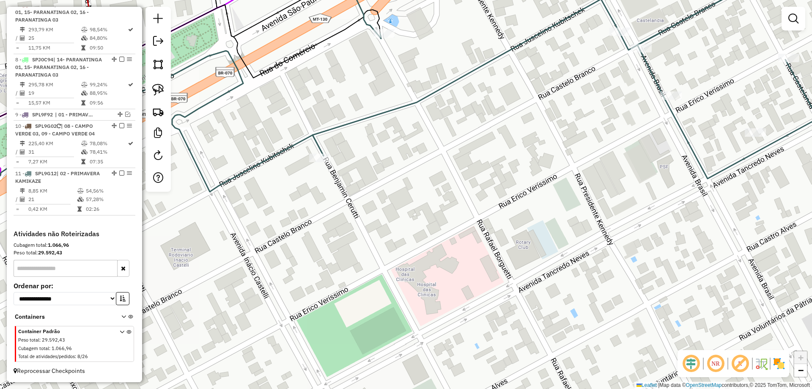
select select "**********"
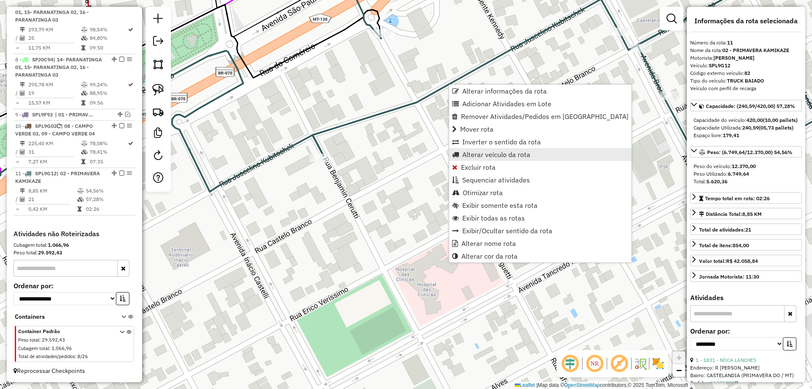
click at [486, 151] on span "Alterar veículo da rota" at bounding box center [496, 154] width 68 height 7
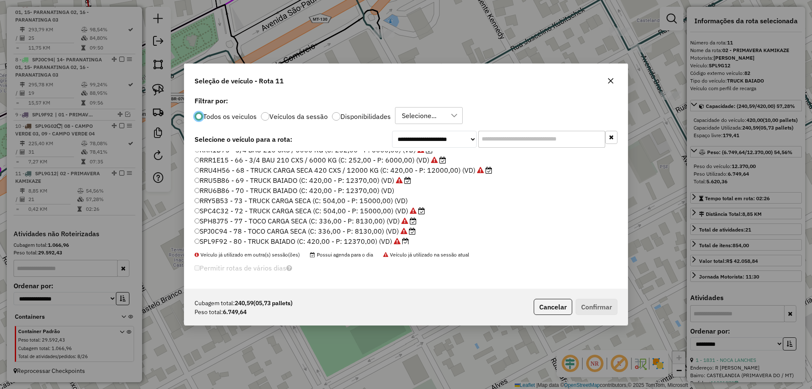
scroll to position [181, 0]
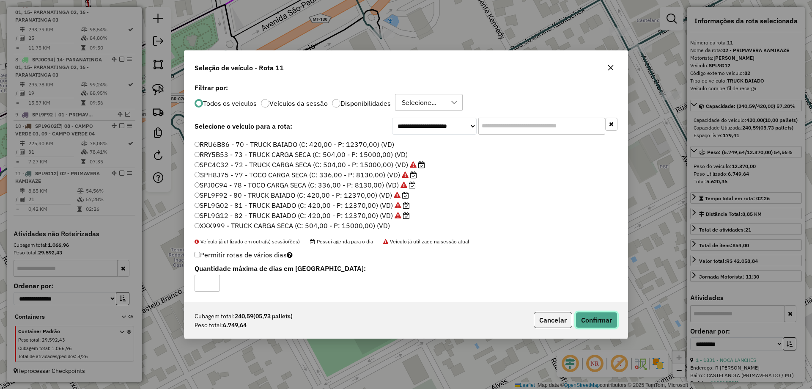
click at [594, 319] on button "Confirmar" at bounding box center [597, 320] width 42 height 16
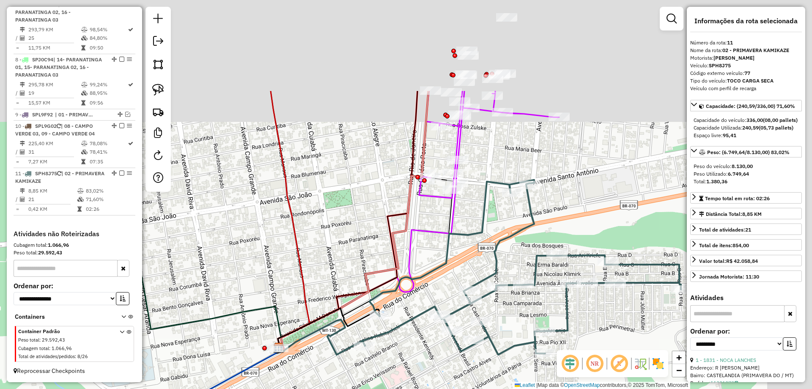
drag, startPoint x: 513, startPoint y: 212, endPoint x: 418, endPoint y: 352, distance: 169.4
click at [418, 352] on div "Janela de atendimento Grade de atendimento Capacidade Transportadoras Veículos …" at bounding box center [406, 194] width 812 height 389
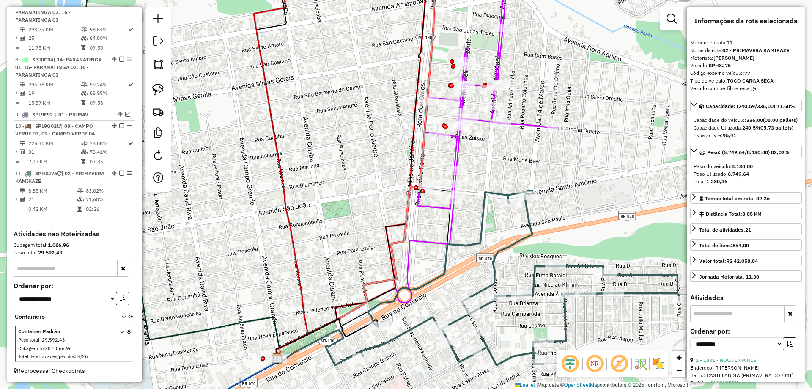
click at [472, 244] on icon at bounding box center [520, 277] width 319 height 175
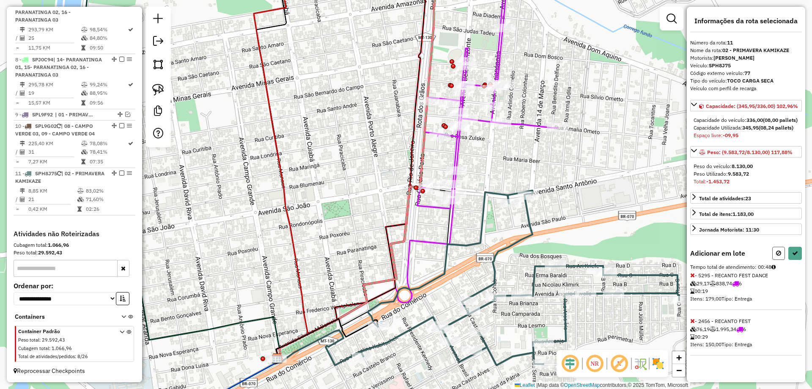
click at [777, 256] on icon at bounding box center [778, 253] width 5 height 6
select select "**********"
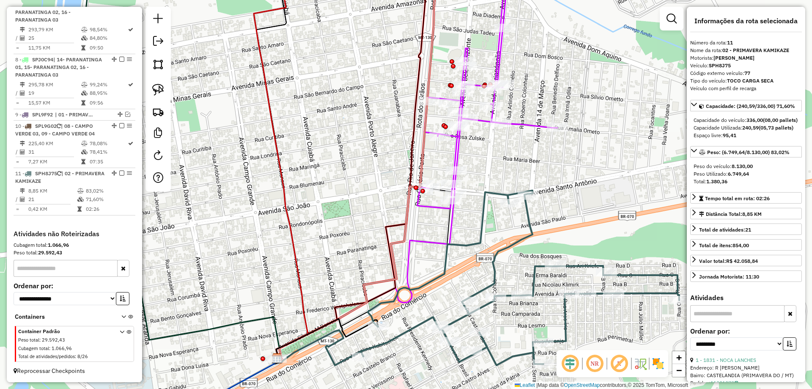
click at [492, 195] on icon at bounding box center [520, 277] width 319 height 175
click at [456, 145] on icon at bounding box center [488, 84] width 140 height 247
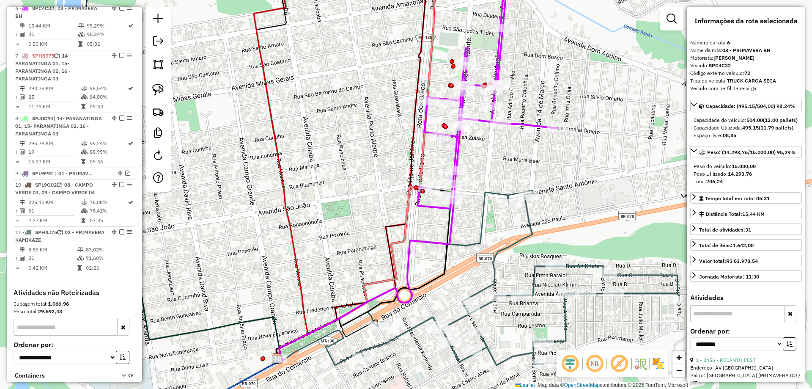
scroll to position [547, 0]
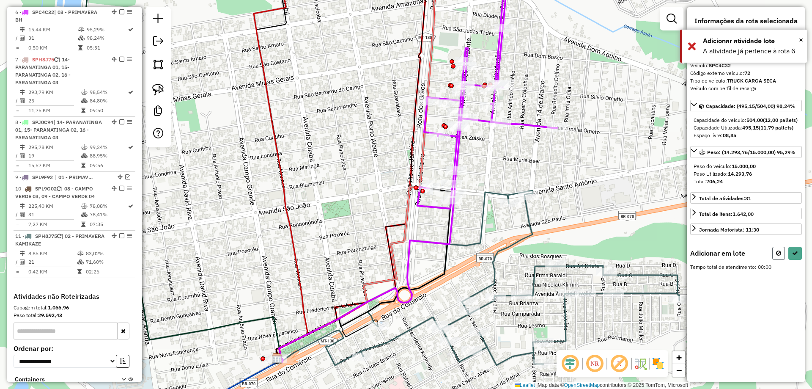
click at [777, 256] on icon at bounding box center [778, 253] width 5 height 6
select select "**********"
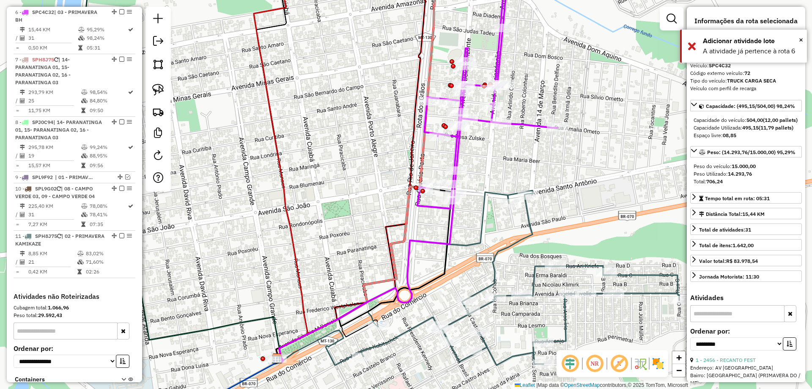
click at [497, 195] on icon at bounding box center [520, 277] width 319 height 175
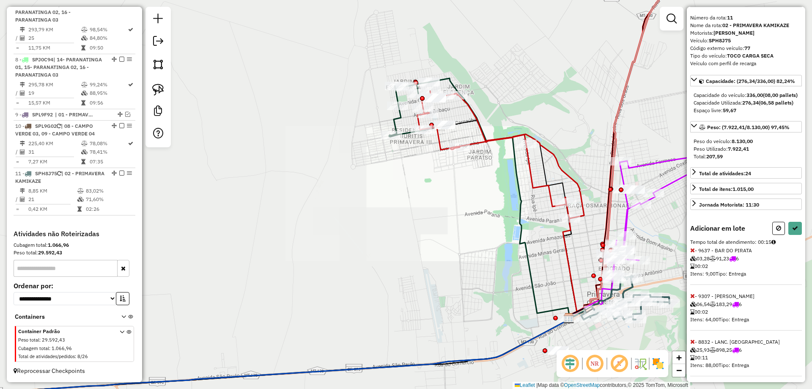
scroll to position [44, 0]
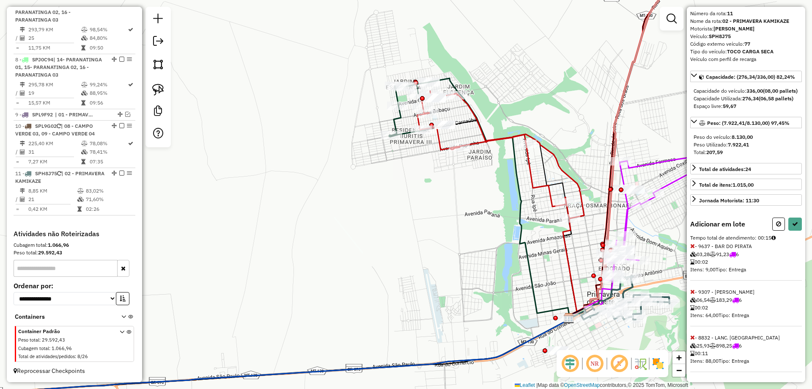
click at [693, 336] on icon at bounding box center [692, 337] width 5 height 6
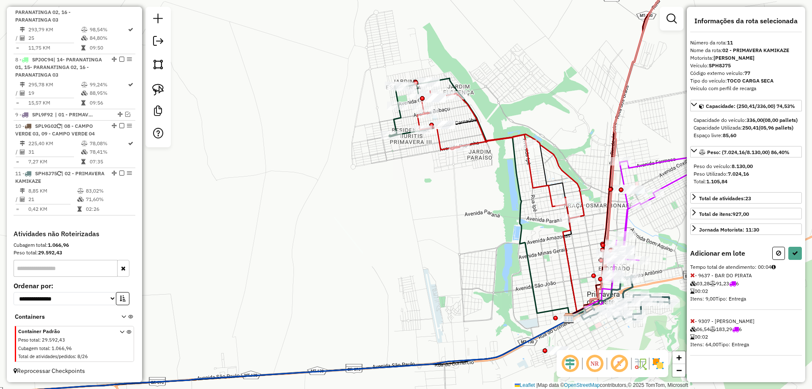
scroll to position [0, 0]
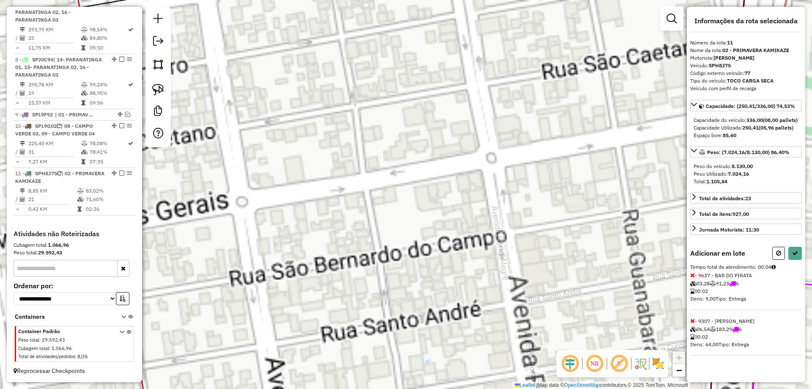
drag, startPoint x: 569, startPoint y: 220, endPoint x: 224, endPoint y: 184, distance: 346.7
click at [229, 184] on div "Janela de atendimento Grade de atendimento Capacidade Transportadoras Veículos …" at bounding box center [406, 194] width 812 height 389
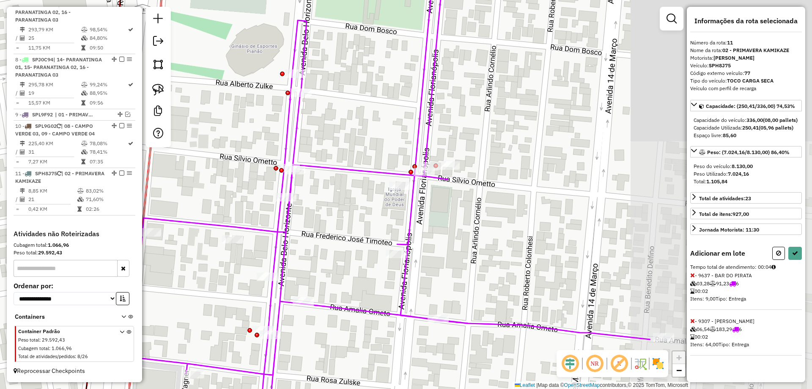
drag, startPoint x: 581, startPoint y: 236, endPoint x: 337, endPoint y: 211, distance: 245.7
click at [337, 211] on div "Janela de atendimento Grade de atendimento Capacidade Transportadoras Veículos …" at bounding box center [406, 194] width 812 height 389
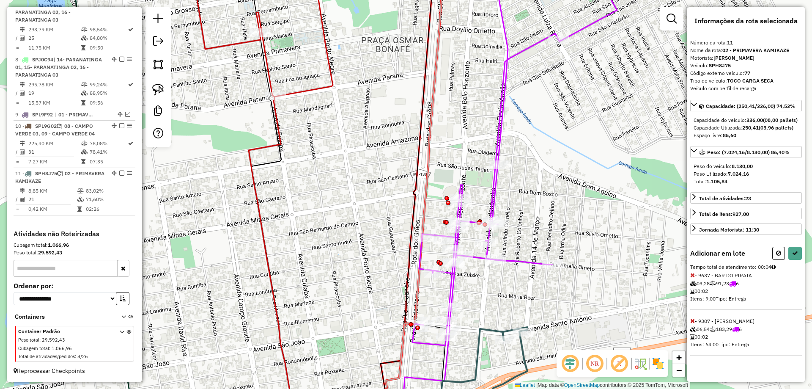
drag, startPoint x: 522, startPoint y: 236, endPoint x: 519, endPoint y: 221, distance: 15.1
click at [519, 221] on div "Janela de atendimento Grade de atendimento Capacidade Transportadoras Veículos …" at bounding box center [406, 194] width 812 height 389
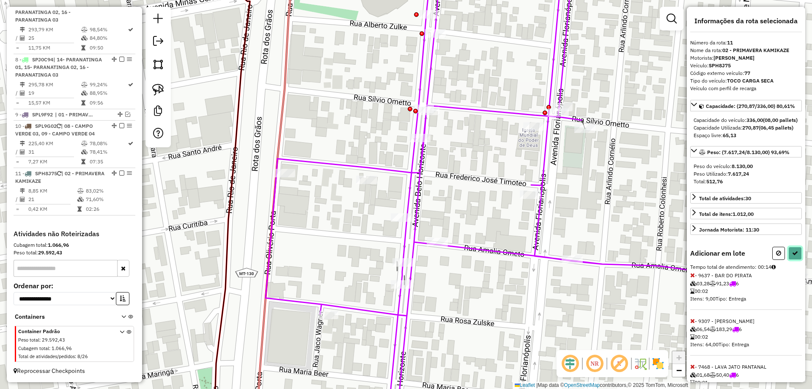
click at [792, 256] on icon at bounding box center [795, 253] width 6 height 6
select select "**********"
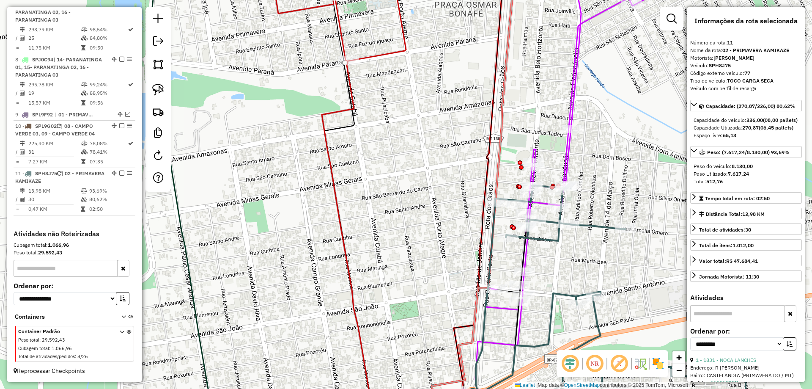
drag, startPoint x: 585, startPoint y: 245, endPoint x: 499, endPoint y: 182, distance: 106.0
click at [499, 182] on div "Janela de atendimento Grade de atendimento Capacidade Transportadoras Veículos …" at bounding box center [406, 194] width 812 height 389
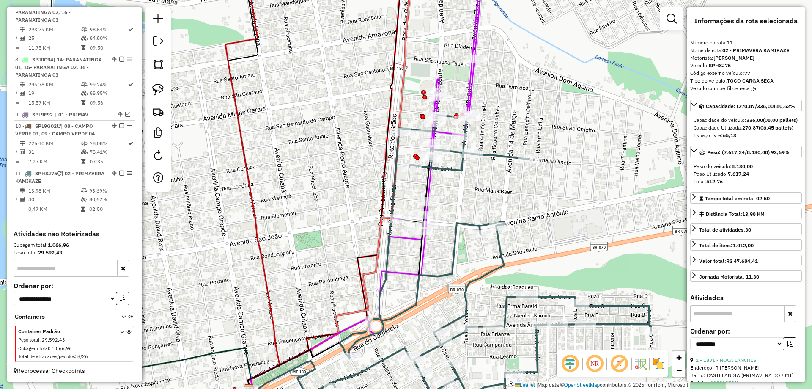
click at [468, 225] on icon at bounding box center [492, 255] width 319 height 281
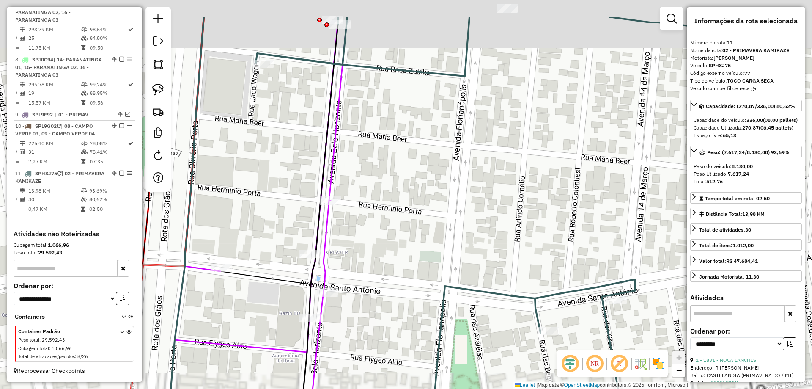
drag, startPoint x: 438, startPoint y: 172, endPoint x: 500, endPoint y: 310, distance: 151.1
click at [500, 310] on div "Janela de atendimento Grade de atendimento Capacidade Transportadoras Veículos …" at bounding box center [406, 194] width 812 height 389
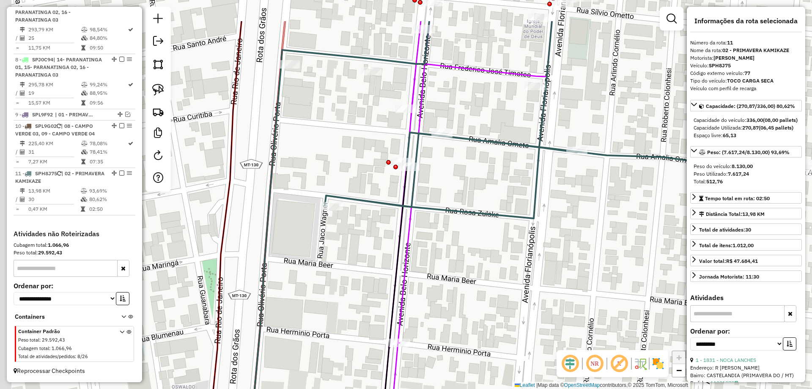
drag, startPoint x: 496, startPoint y: 194, endPoint x: 503, endPoint y: 209, distance: 16.5
click at [503, 209] on div "Janela de atendimento Grade de atendimento Capacidade Transportadoras Veículos …" at bounding box center [406, 194] width 812 height 389
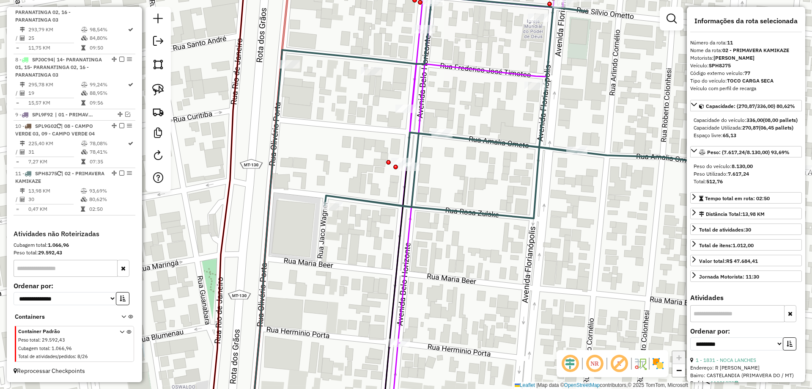
click at [423, 114] on icon at bounding box center [409, 194] width 316 height 467
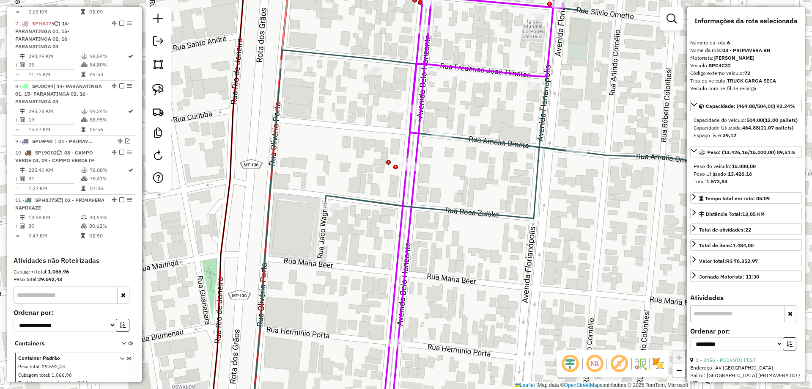
scroll to position [547, 0]
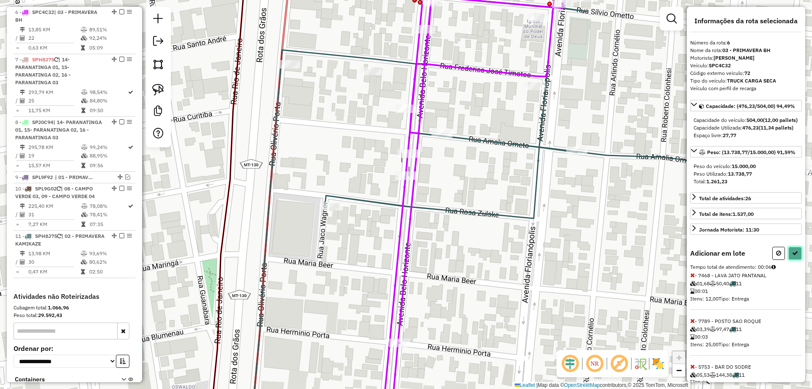
click at [796, 260] on button at bounding box center [796, 253] width 14 height 13
select select "**********"
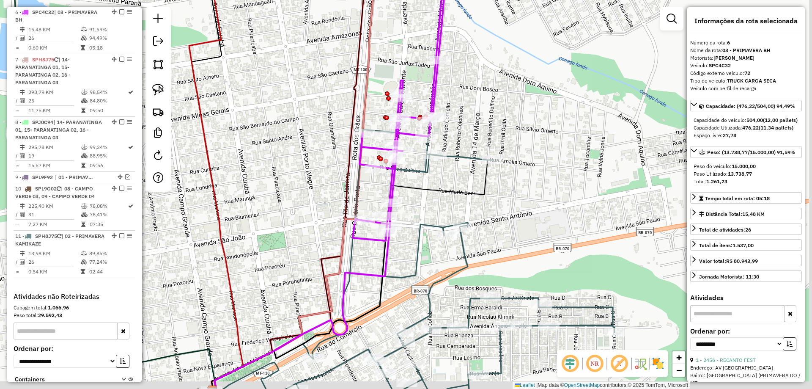
drag, startPoint x: 492, startPoint y: 205, endPoint x: 456, endPoint y: 191, distance: 38.2
click at [456, 190] on icon at bounding box center [352, 275] width 281 height 230
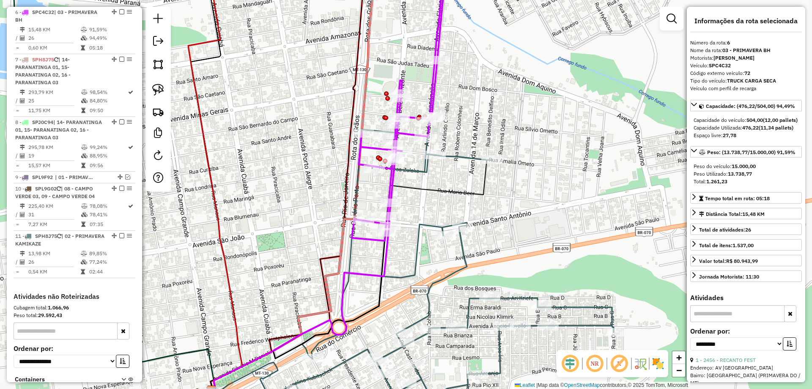
click at [454, 196] on icon at bounding box center [351, 275] width 281 height 230
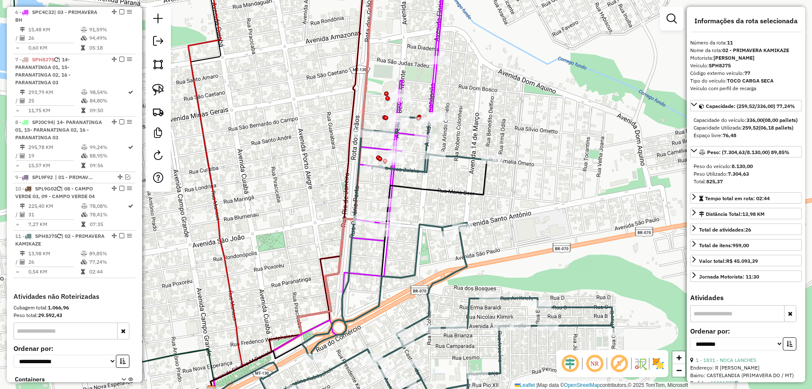
scroll to position [617, 0]
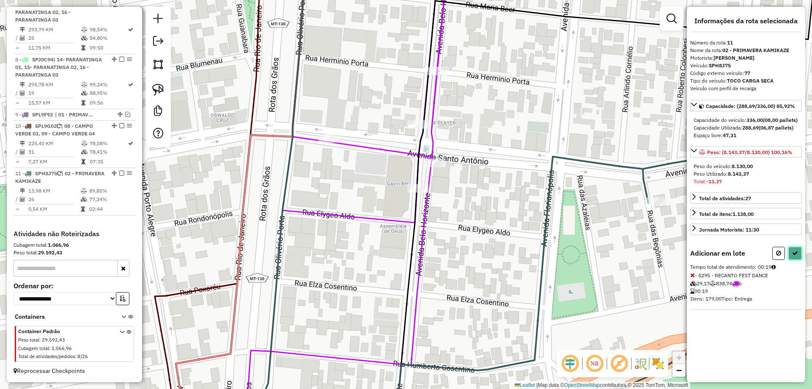
click at [795, 257] on button at bounding box center [796, 253] width 14 height 13
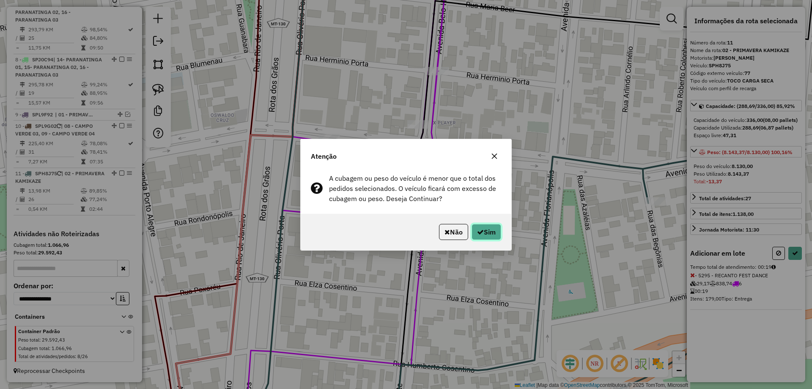
click at [495, 232] on button "Sim" at bounding box center [487, 232] width 30 height 16
select select "**********"
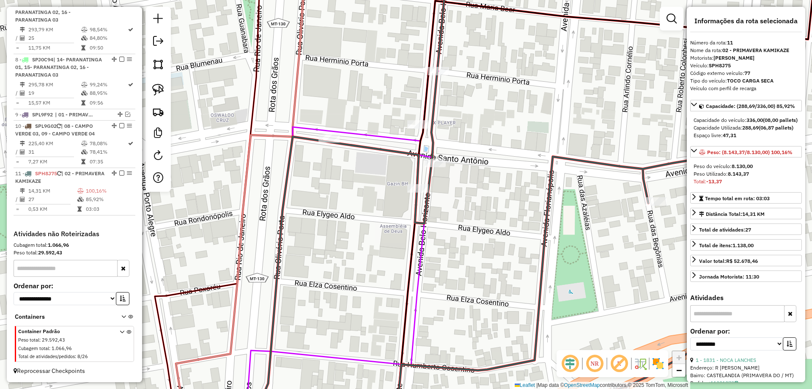
click at [119, 173] on em at bounding box center [121, 172] width 5 height 5
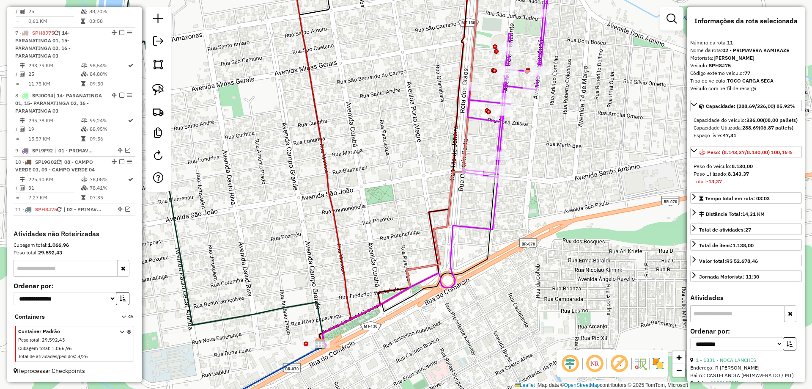
click at [496, 209] on icon at bounding box center [410, 263] width 176 height 168
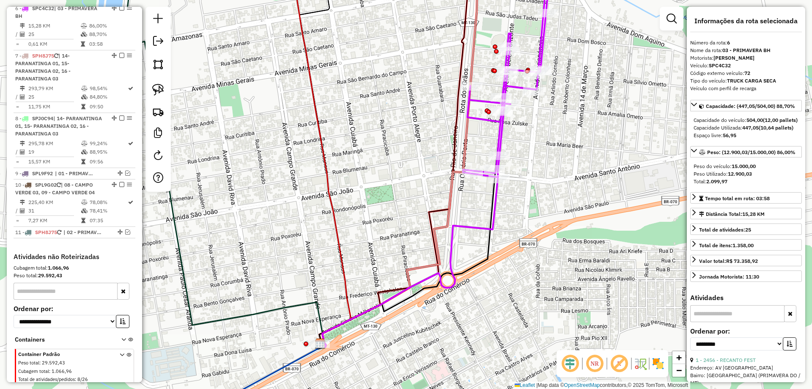
scroll to position [547, 0]
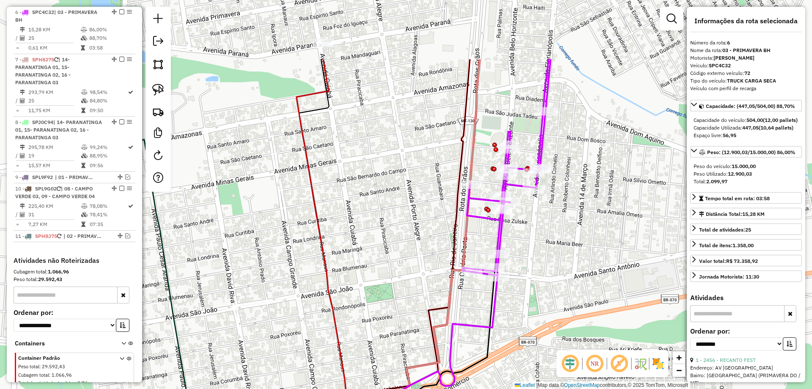
drag, startPoint x: 393, startPoint y: 153, endPoint x: 391, endPoint y: 288, distance: 135.0
click at [391, 288] on div "Janela de atendimento Grade de atendimento Capacidade Transportadoras Veículos …" at bounding box center [406, 194] width 812 height 389
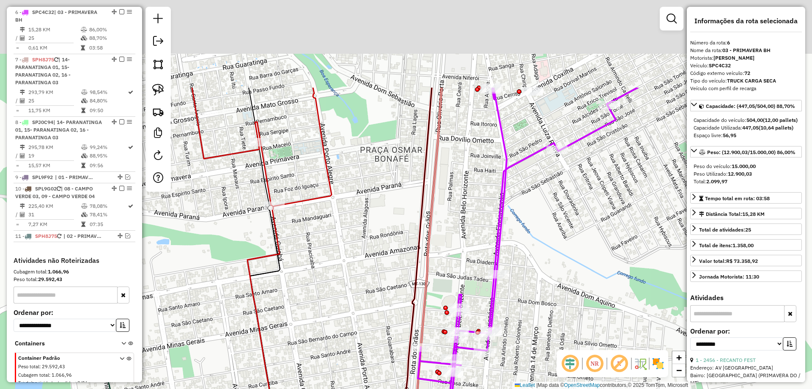
drag, startPoint x: 393, startPoint y: 155, endPoint x: 371, endPoint y: 308, distance: 154.8
click at [371, 308] on div "Janela de atendimento Grade de atendimento Capacidade Transportadoras Veículos …" at bounding box center [406, 194] width 812 height 389
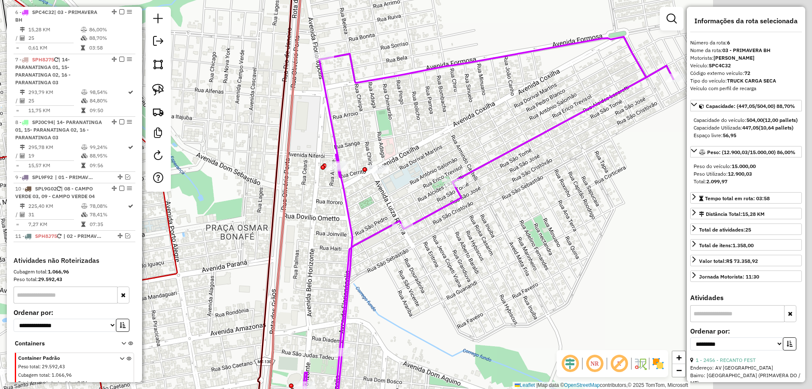
drag, startPoint x: 572, startPoint y: 179, endPoint x: 376, endPoint y: 183, distance: 196.8
click at [376, 183] on div "Janela de atendimento Grade de atendimento Capacidade Transportadoras Veículos …" at bounding box center [406, 194] width 812 height 389
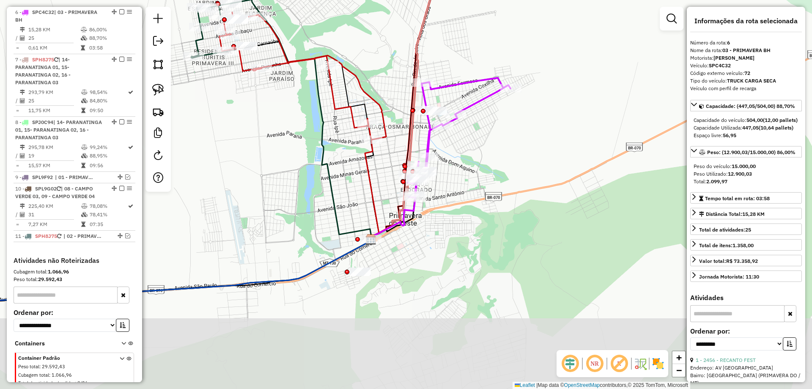
drag, startPoint x: 510, startPoint y: 157, endPoint x: 486, endPoint y: 130, distance: 35.9
click at [487, 130] on div "Janela de atendimento Grade de atendimento Capacidade Transportadoras Veículos …" at bounding box center [406, 194] width 812 height 389
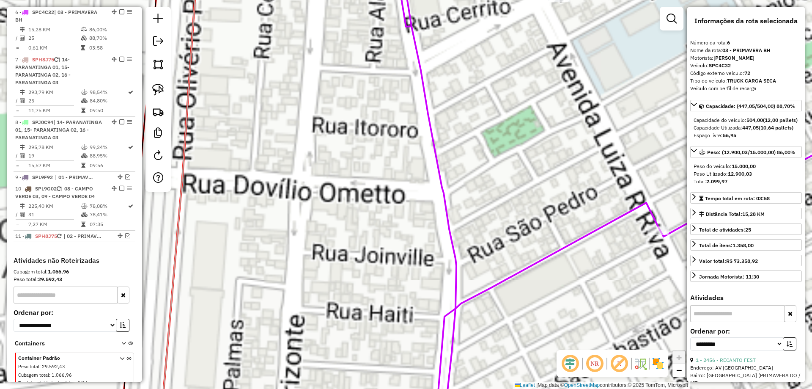
click at [431, 118] on icon at bounding box center [645, 194] width 498 height 467
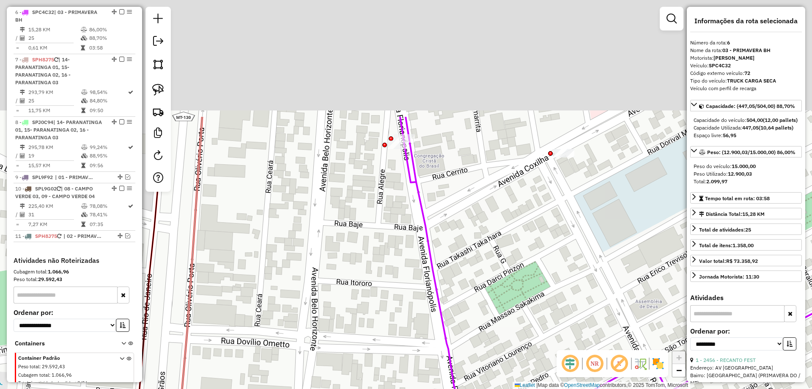
drag, startPoint x: 470, startPoint y: 59, endPoint x: 475, endPoint y: 215, distance: 155.7
click at [475, 215] on div "Janela de atendimento Grade de atendimento Capacidade Transportadoras Veículos …" at bounding box center [406, 194] width 812 height 389
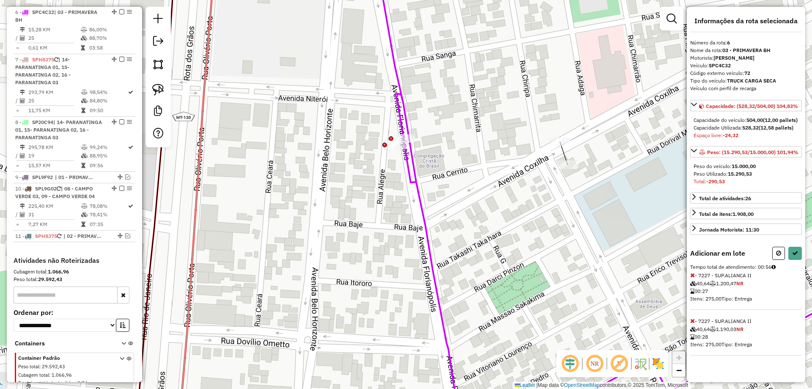
click at [802, 256] on div "Informações da rota selecionada Número da rota: 6 Nome da rota: 03 - PRIMAVERA …" at bounding box center [746, 194] width 118 height 375
click at [780, 257] on button at bounding box center [778, 253] width 13 height 13
select select "**********"
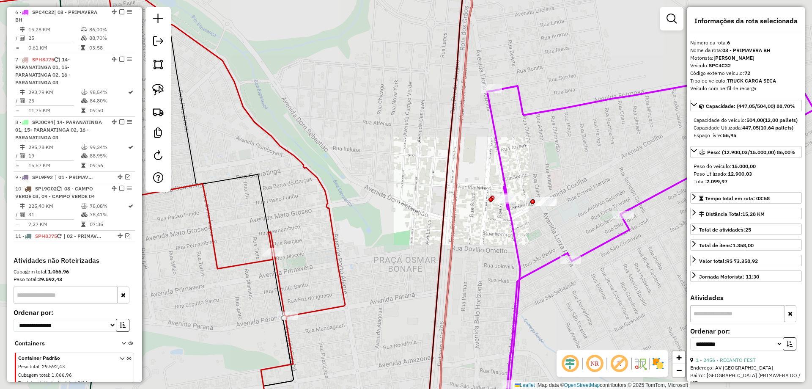
drag, startPoint x: 459, startPoint y: 107, endPoint x: 443, endPoint y: 79, distance: 32.6
click at [471, 79] on icon at bounding box center [656, 248] width 371 height 359
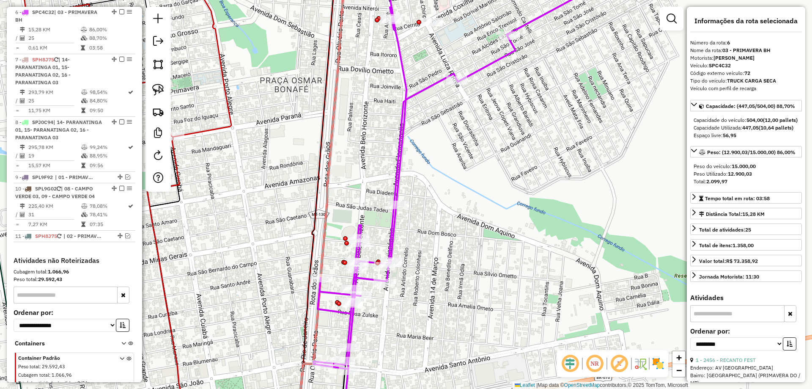
click at [425, 84] on icon at bounding box center [478, 165] width 330 height 409
click at [423, 90] on icon at bounding box center [478, 165] width 330 height 409
drag, startPoint x: 464, startPoint y: 144, endPoint x: 468, endPoint y: -17, distance: 161.7
click at [468, 0] on html "Aguarde... Pop-up bloqueado! Seu navegador bloqueou automáticamente a abertura …" at bounding box center [406, 194] width 812 height 389
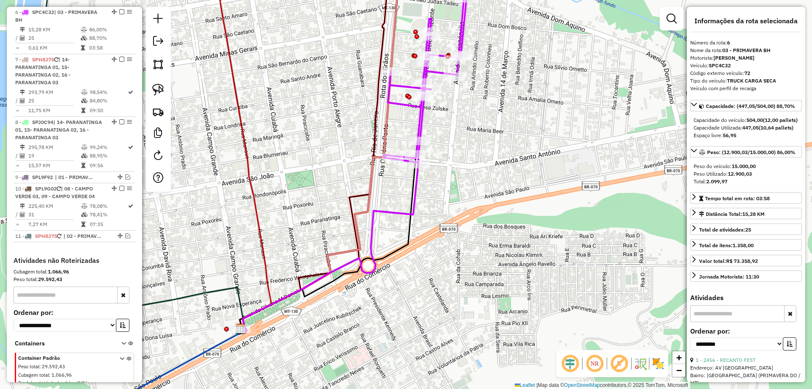
drag, startPoint x: 375, startPoint y: 219, endPoint x: 589, endPoint y: 162, distance: 221.4
click at [589, 162] on div "Janela de atendimento Grade de atendimento Capacidade Transportadoras Veículos …" at bounding box center [406, 194] width 812 height 389
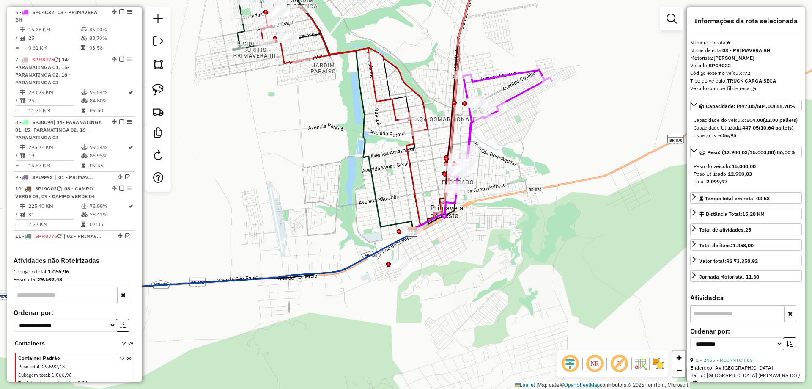
click at [412, 179] on icon at bounding box center [414, 172] width 14 height 122
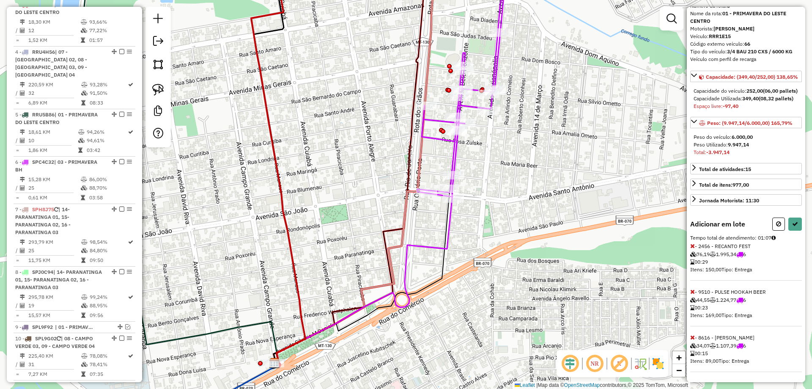
scroll to position [60, 0]
click at [692, 337] on icon at bounding box center [692, 337] width 5 height 6
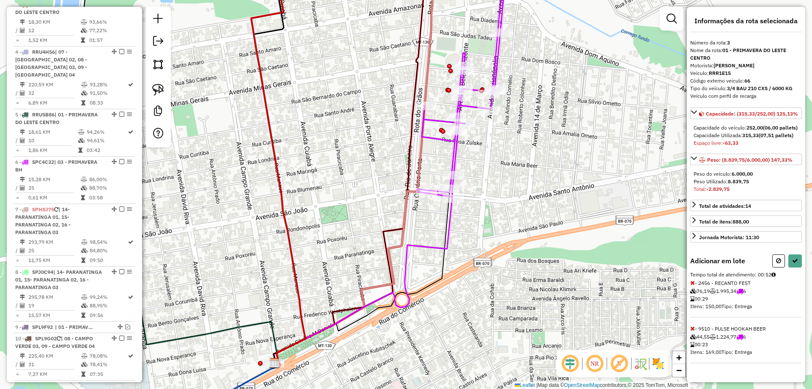
scroll to position [14, 0]
click at [792, 264] on icon at bounding box center [795, 261] width 6 height 6
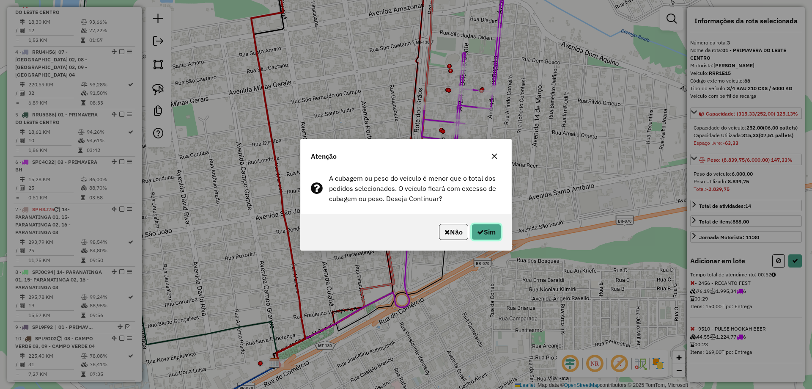
click at [495, 229] on button "Sim" at bounding box center [487, 232] width 30 height 16
select select "**********"
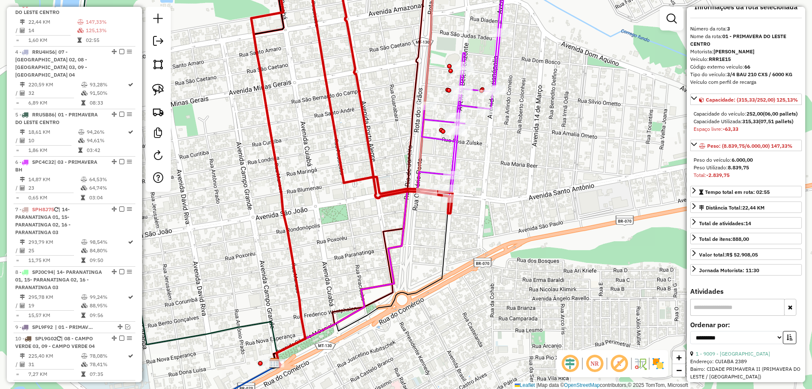
click at [435, 138] on icon at bounding box center [464, 79] width 85 height 236
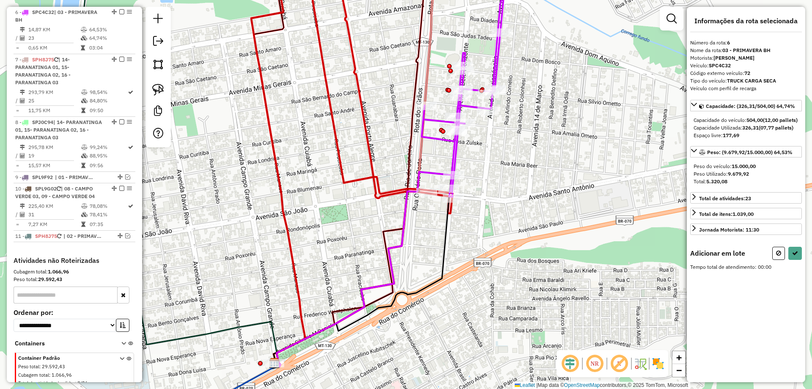
scroll to position [0, 0]
click at [693, 278] on icon at bounding box center [692, 275] width 5 height 6
click at [800, 259] on button at bounding box center [796, 253] width 14 height 13
select select "**********"
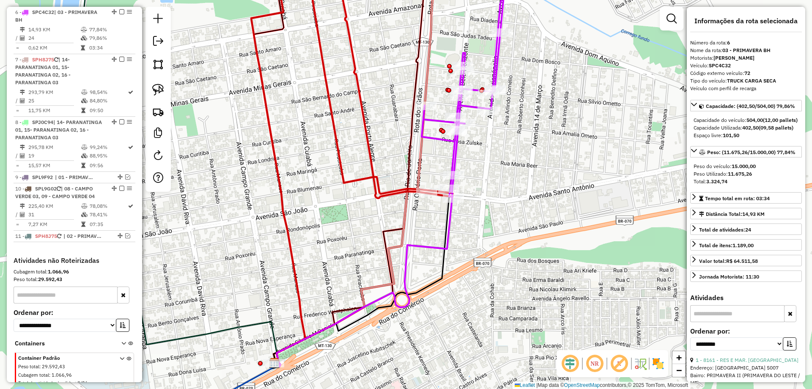
click at [434, 134] on icon at bounding box center [464, 79] width 85 height 237
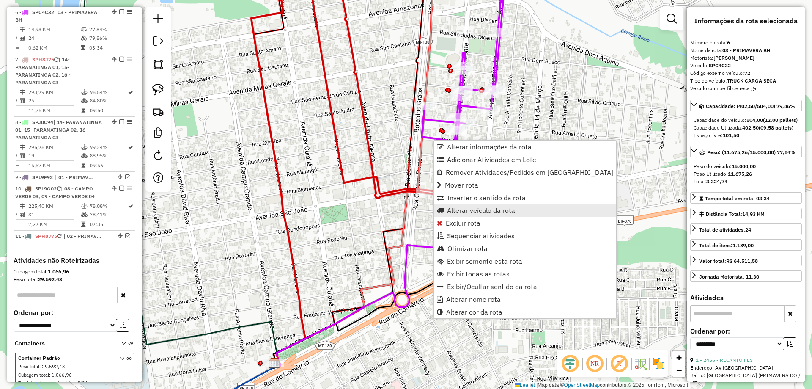
click at [490, 212] on span "Alterar veículo da rota" at bounding box center [481, 210] width 68 height 7
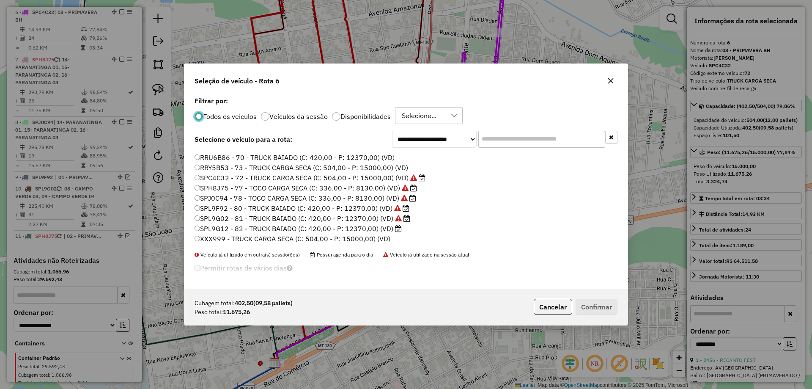
scroll to position [96, 0]
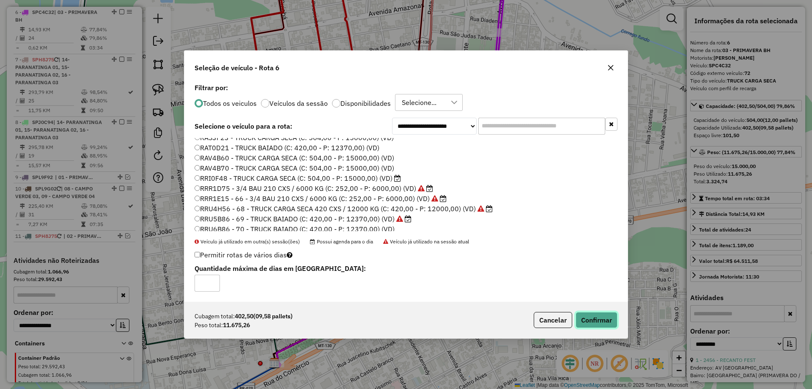
drag, startPoint x: 616, startPoint y: 317, endPoint x: 605, endPoint y: 314, distance: 11.0
click at [616, 317] on button "Confirmar" at bounding box center [597, 320] width 42 height 16
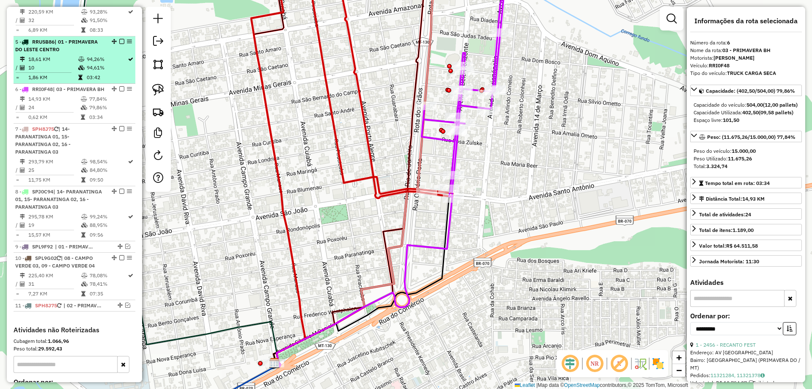
scroll to position [420, 0]
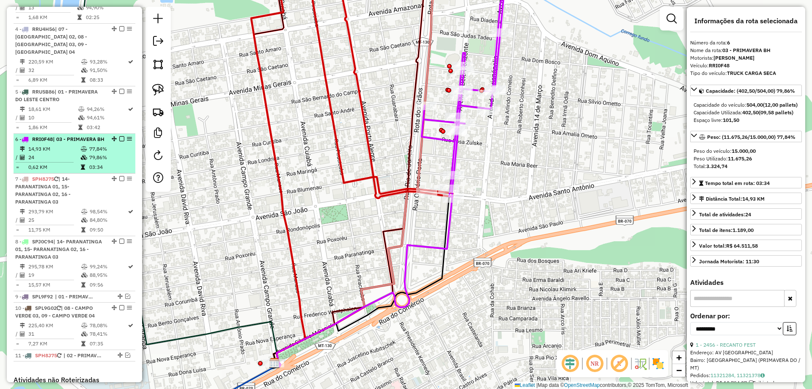
click at [120, 138] on em at bounding box center [121, 138] width 5 height 5
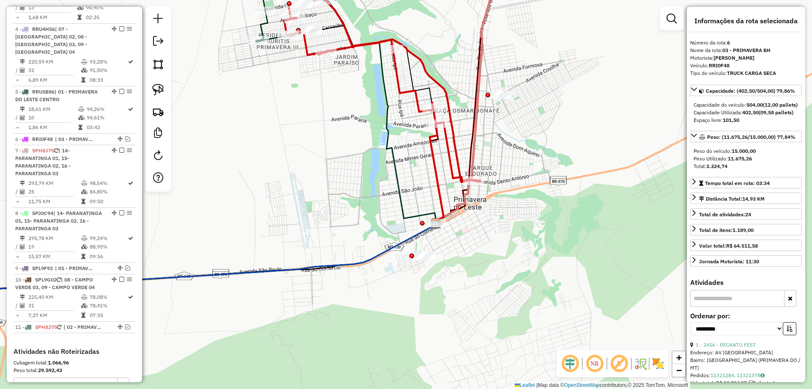
drag, startPoint x: 522, startPoint y: 157, endPoint x: 452, endPoint y: 224, distance: 96.9
click at [452, 224] on div "Janela de atendimento Grade de atendimento Capacidade Transportadoras Veículos …" at bounding box center [406, 194] width 812 height 389
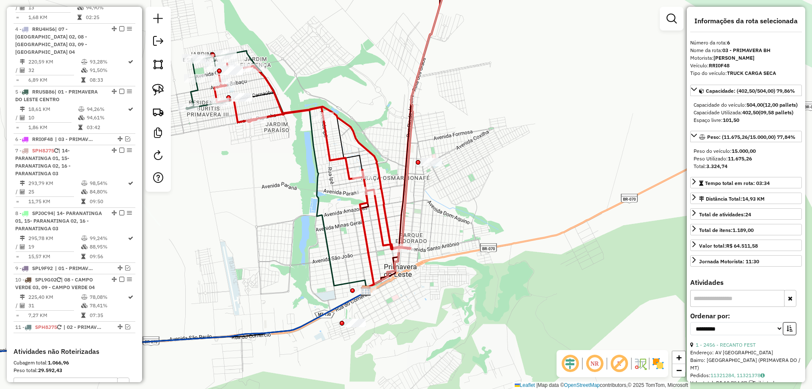
click at [374, 162] on icon at bounding box center [312, 156] width 196 height 186
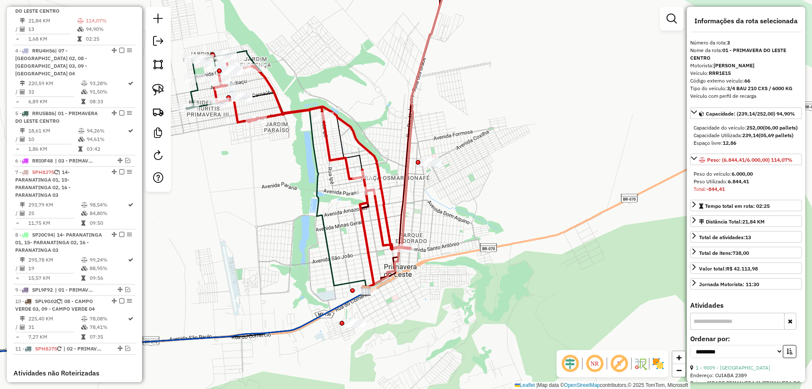
scroll to position [397, 0]
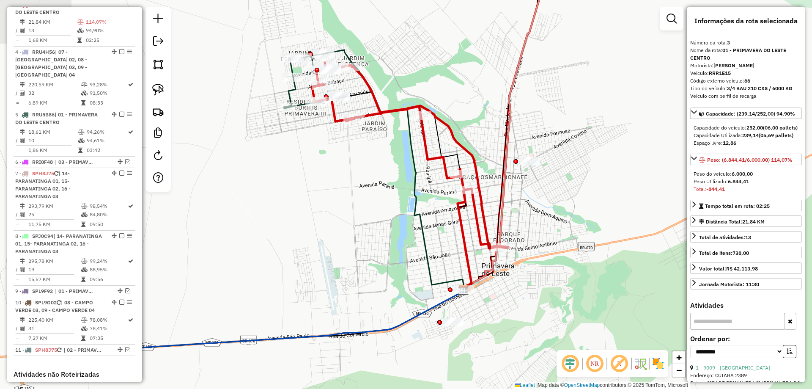
drag, startPoint x: 243, startPoint y: 186, endPoint x: 403, endPoint y: 187, distance: 159.9
click at [403, 187] on div "Janela de atendimento Grade de atendimento Capacidade Transportadoras Veículos …" at bounding box center [406, 194] width 812 height 389
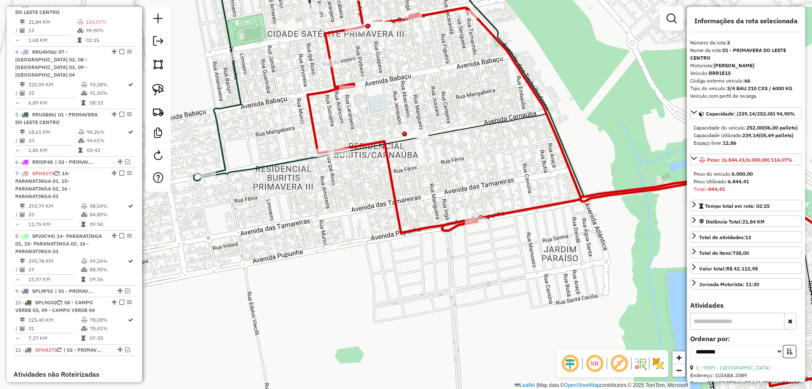
drag, startPoint x: 392, startPoint y: 72, endPoint x: 408, endPoint y: 158, distance: 87.0
click at [408, 158] on div "Janela de atendimento Grade de atendimento Capacidade Transportadoras Veículos …" at bounding box center [406, 194] width 812 height 389
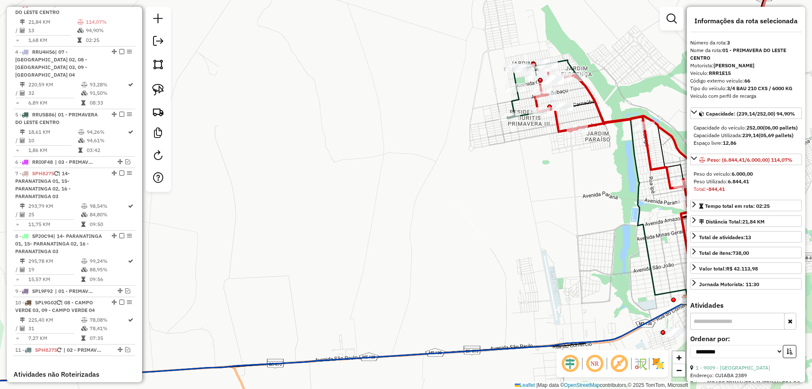
drag, startPoint x: 418, startPoint y: 119, endPoint x: 289, endPoint y: 140, distance: 131.7
click at [289, 140] on div "Rota 5 - Placa RRU5B86 8704 - POSTO UNIAO DA SERRA Janela de atendimento Grade …" at bounding box center [406, 194] width 812 height 389
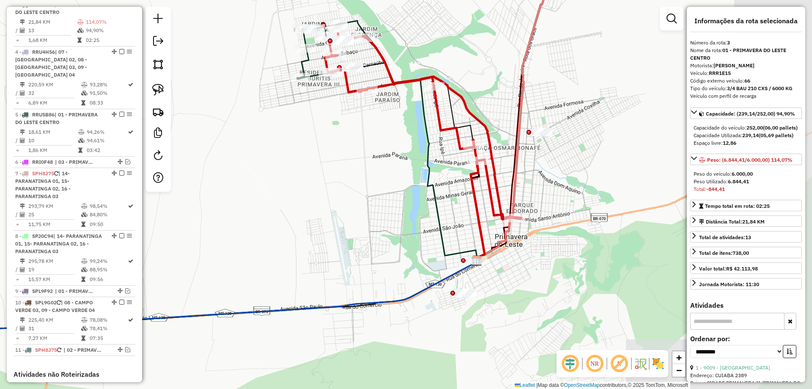
drag, startPoint x: 374, startPoint y: 190, endPoint x: 340, endPoint y: 153, distance: 50.6
click at [340, 153] on div "Janela de atendimento Grade de atendimento Capacidade Transportadoras Veículos …" at bounding box center [406, 194] width 812 height 389
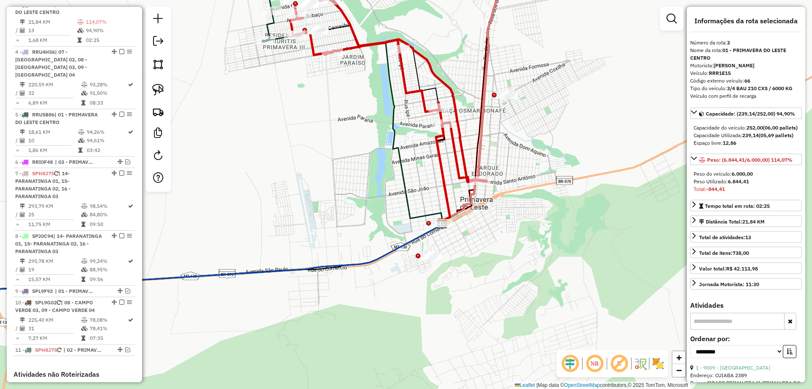
click at [463, 146] on icon at bounding box center [389, 89] width 196 height 186
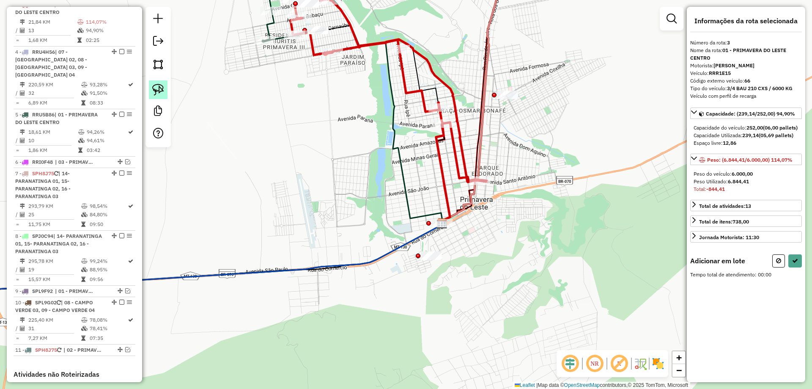
click at [155, 86] on img at bounding box center [158, 90] width 12 height 12
drag, startPoint x: 506, startPoint y: 75, endPoint x: 540, endPoint y: 93, distance: 38.8
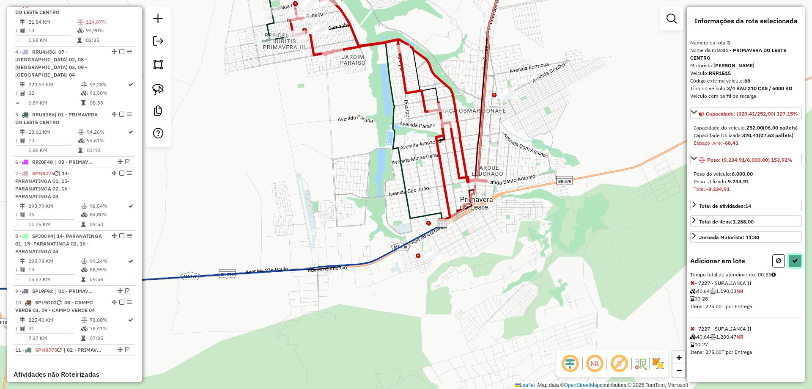
click at [798, 267] on button at bounding box center [796, 260] width 14 height 13
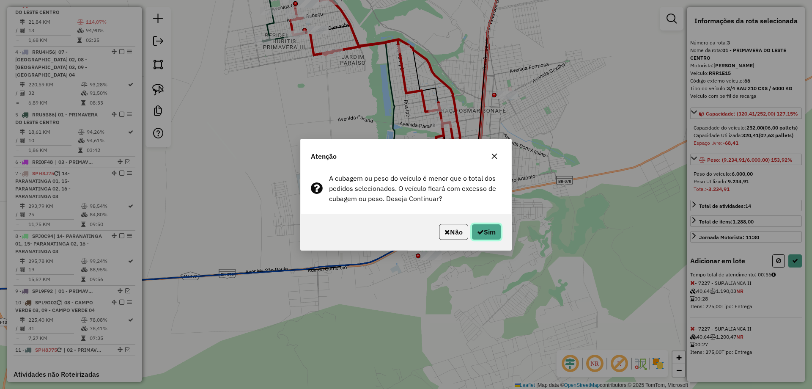
click at [480, 233] on icon "button" at bounding box center [480, 231] width 7 height 7
select select "**********"
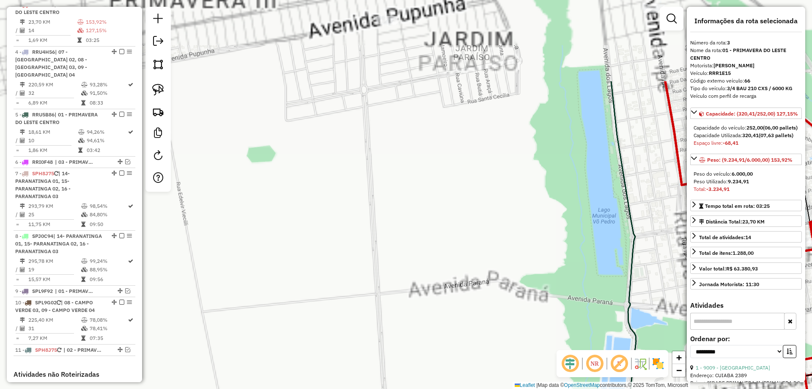
drag, startPoint x: 363, startPoint y: 195, endPoint x: 437, endPoint y: 367, distance: 187.2
click at [437, 365] on div "Janela de atendimento Grade de atendimento Capacidade Transportadoras Veículos …" at bounding box center [406, 194] width 812 height 389
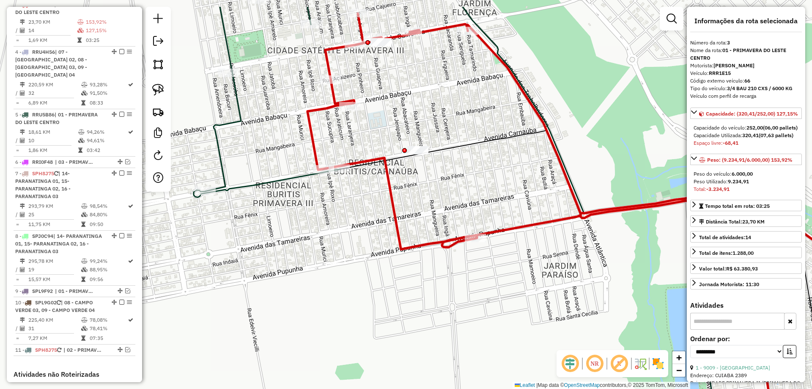
drag, startPoint x: 462, startPoint y: 189, endPoint x: 491, endPoint y: 250, distance: 68.1
click at [491, 250] on div "Janela de atendimento Grade de atendimento Capacidade Transportadoras Veículos …" at bounding box center [406, 194] width 812 height 389
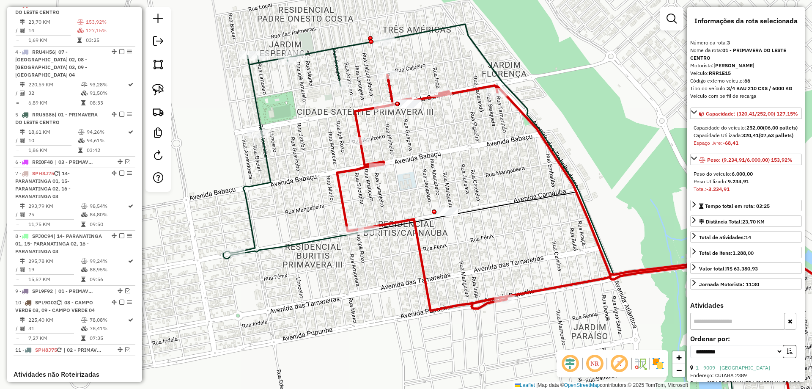
click at [421, 238] on icon at bounding box center [615, 251] width 556 height 353
click at [425, 220] on icon at bounding box center [610, 310] width 482 height 236
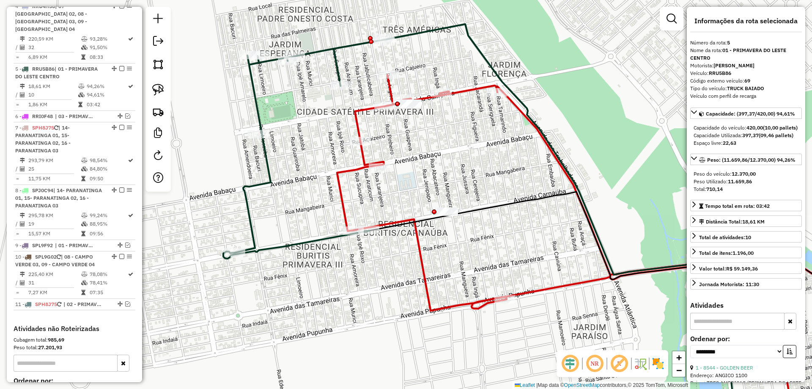
scroll to position [499, 0]
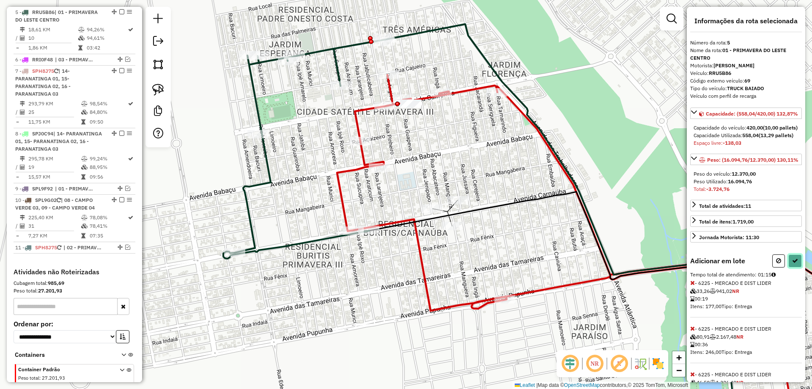
click at [796, 267] on button at bounding box center [796, 260] width 14 height 13
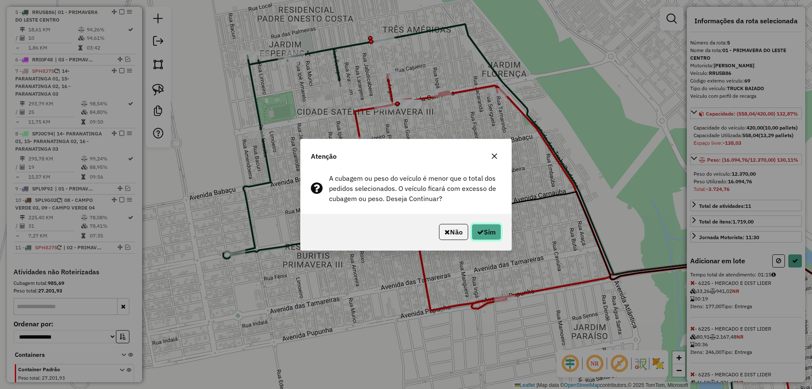
click at [491, 225] on button "Sim" at bounding box center [487, 232] width 30 height 16
select select "**********"
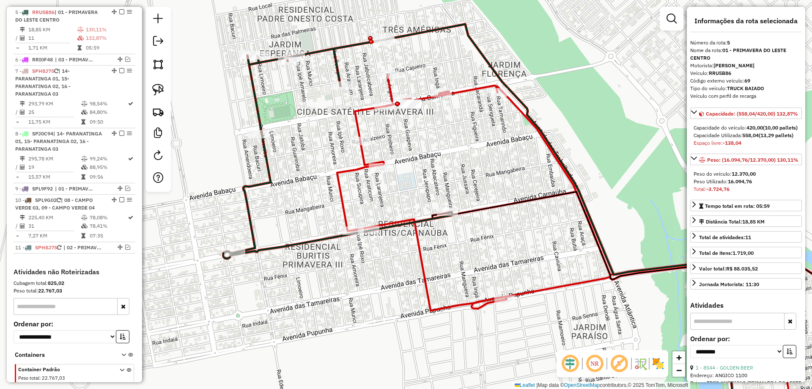
click at [427, 33] on icon at bounding box center [560, 226] width 353 height 404
click at [474, 92] on icon at bounding box center [615, 251] width 556 height 353
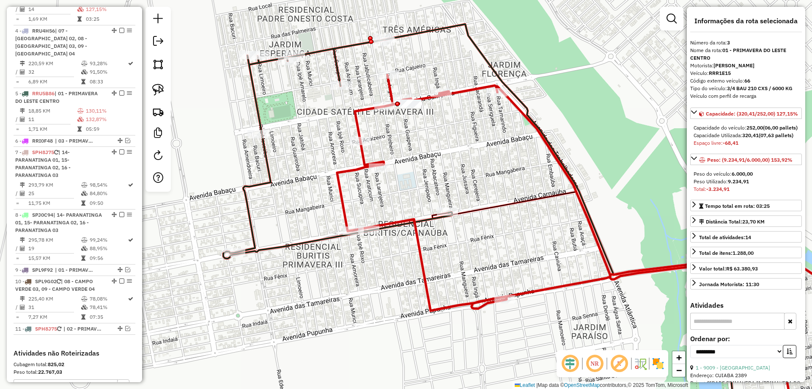
scroll to position [397, 0]
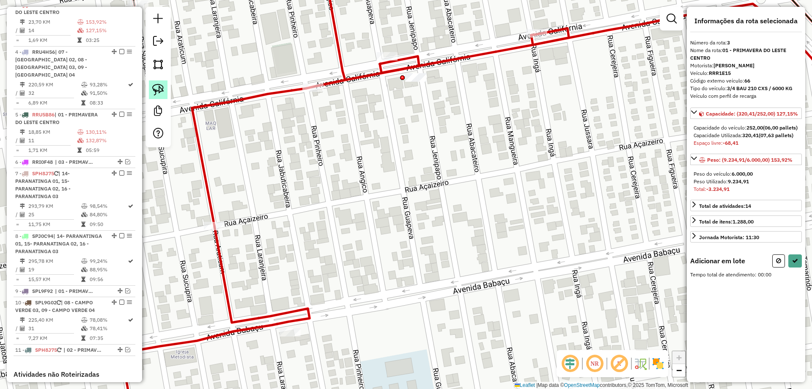
click at [160, 87] on img at bounding box center [158, 90] width 12 height 12
drag, startPoint x: 388, startPoint y: 84, endPoint x: 403, endPoint y: 73, distance: 18.4
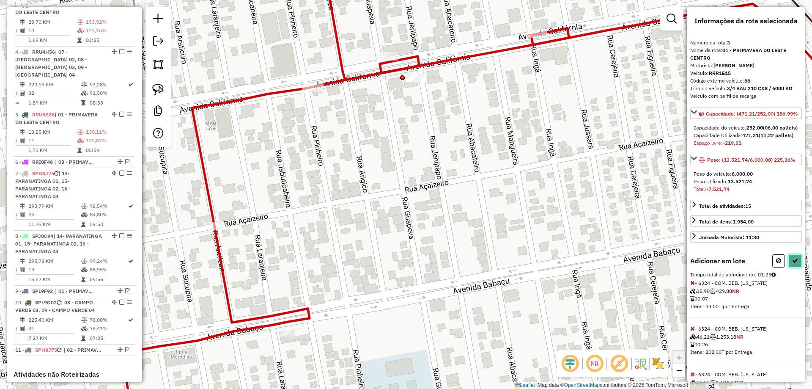
click at [796, 267] on button at bounding box center [796, 260] width 14 height 13
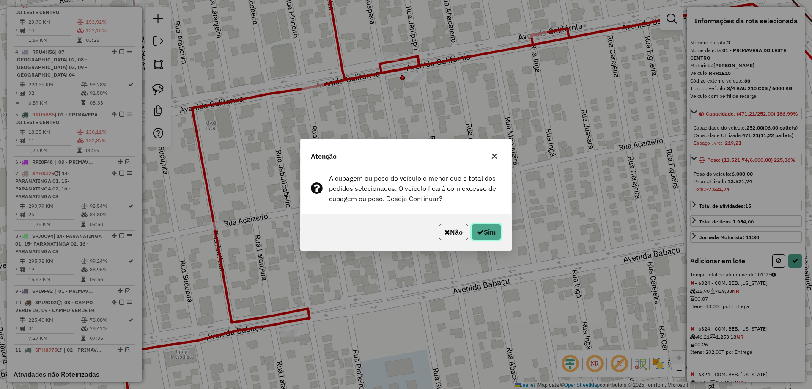
click at [479, 234] on icon "button" at bounding box center [480, 231] width 7 height 7
select select "**********"
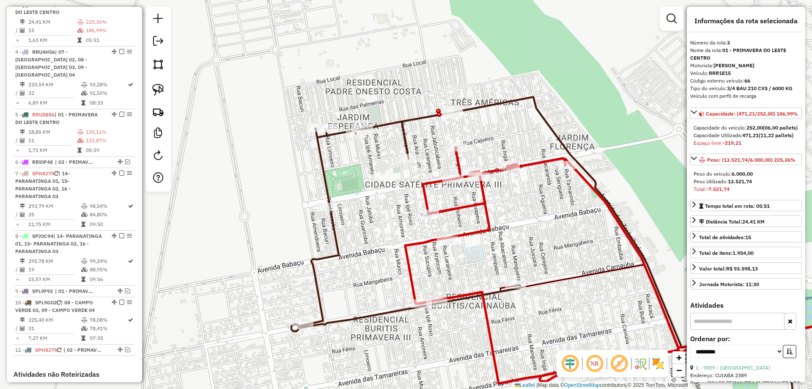
drag, startPoint x: 500, startPoint y: 254, endPoint x: 329, endPoint y: 132, distance: 209.8
click at [330, 132] on div "Janela de atendimento Grade de atendimento Capacidade Transportadoras Veículos …" at bounding box center [406, 194] width 812 height 389
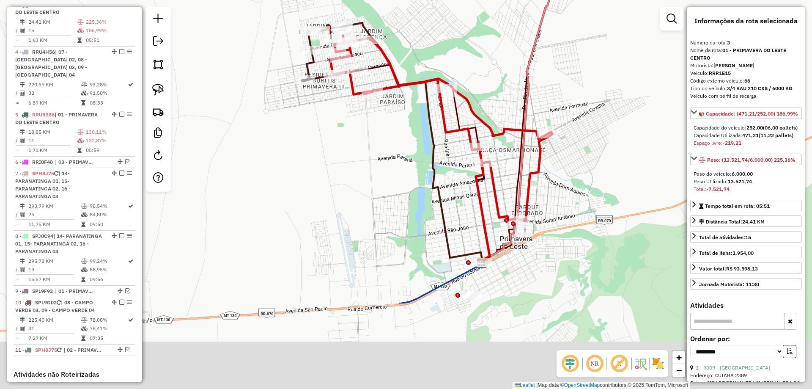
drag, startPoint x: 387, startPoint y: 237, endPoint x: 382, endPoint y: 114, distance: 123.2
click at [382, 113] on div "Rota 3 - Placa RRR1E15 9404 - CONV. IRMAOS BEZERRA Janela de atendimento Grade …" at bounding box center [406, 194] width 812 height 389
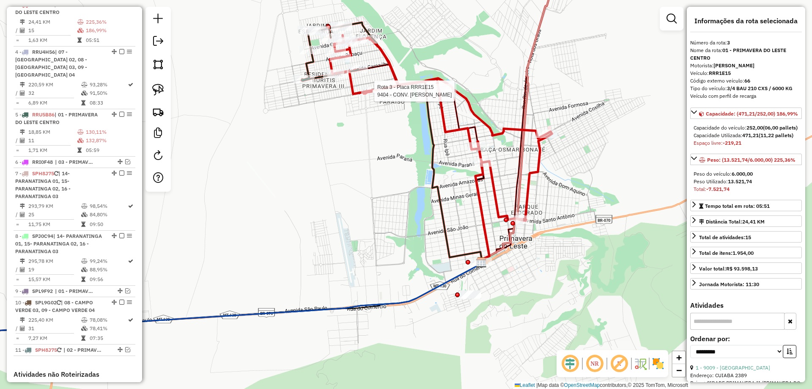
click at [476, 212] on div "Rota 3 - Placa RRR1E15 9404 - CONV. IRMAOS BEZERRA Janela de atendimento Grade …" at bounding box center [406, 194] width 812 height 389
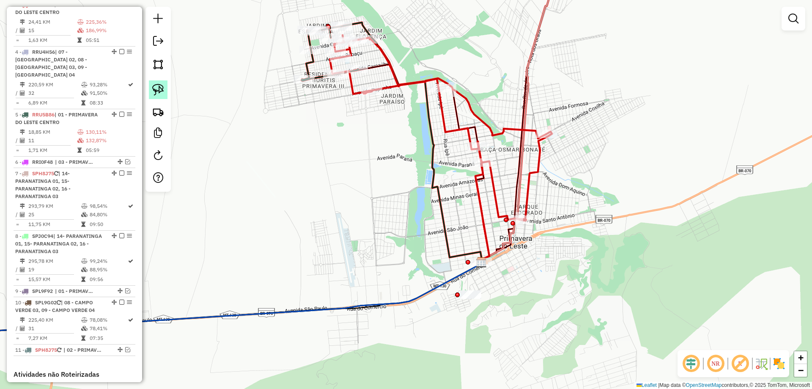
click at [155, 89] on img at bounding box center [158, 90] width 12 height 12
click at [478, 196] on icon at bounding box center [483, 202] width 14 height 122
select select "**********"
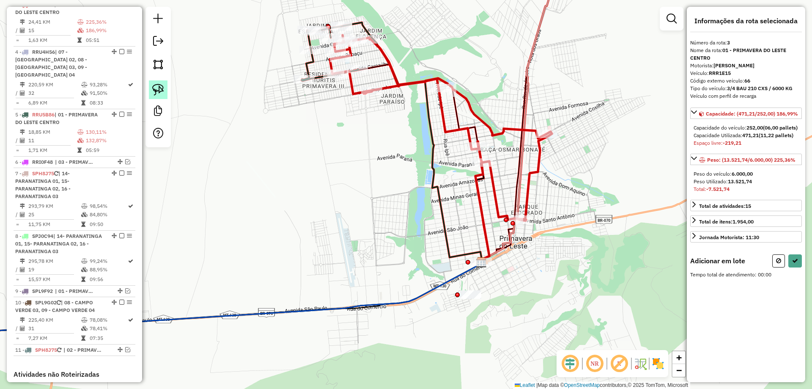
click at [166, 86] on link at bounding box center [158, 89] width 19 height 19
drag, startPoint x: 467, startPoint y: 281, endPoint x: 484, endPoint y: 294, distance: 21.4
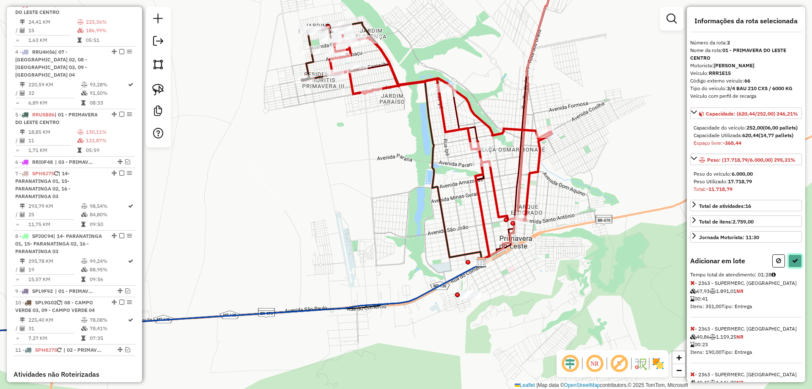
click at [795, 264] on icon at bounding box center [795, 261] width 6 height 6
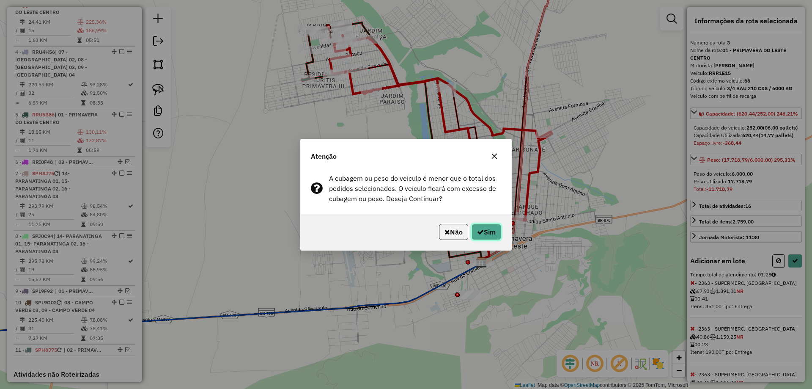
click at [499, 228] on button "Sim" at bounding box center [487, 232] width 30 height 16
select select "**********"
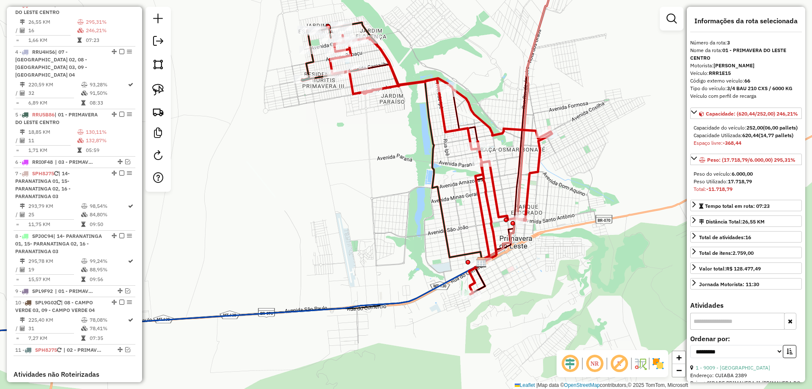
click at [487, 198] on icon at bounding box center [441, 164] width 222 height 259
click at [320, 77] on icon at bounding box center [330, 53] width 57 height 55
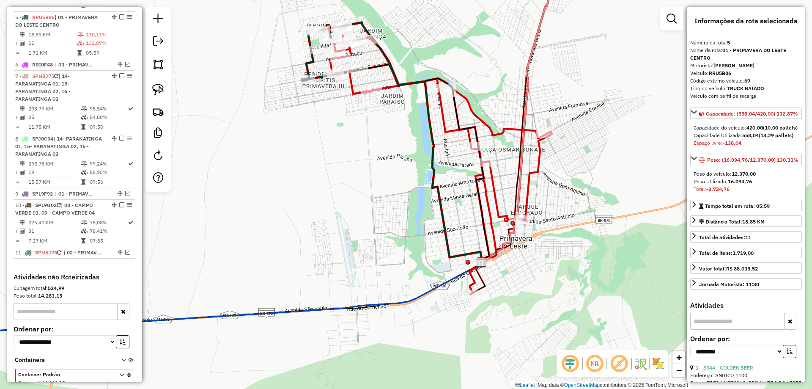
scroll to position [499, 0]
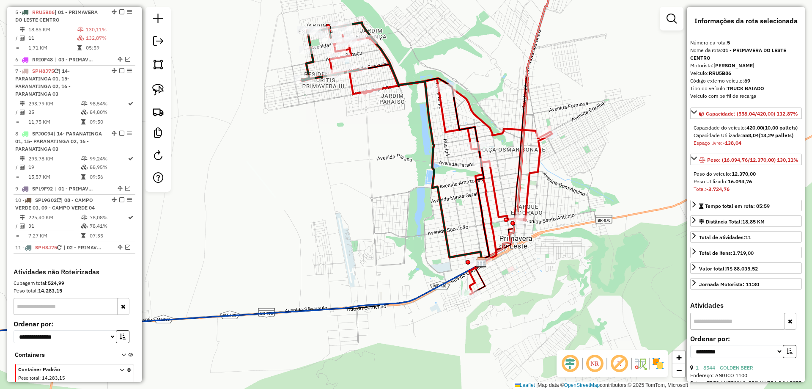
click at [441, 107] on icon at bounding box center [441, 164] width 222 height 259
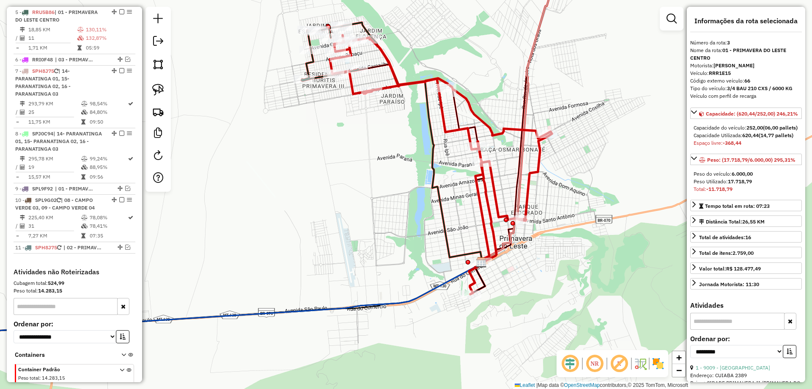
scroll to position [397, 0]
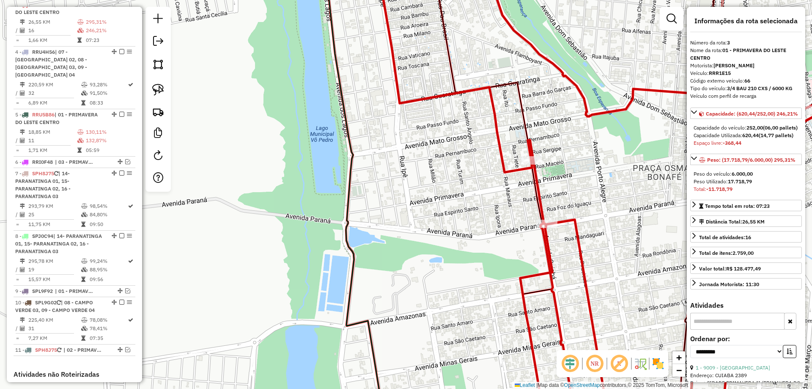
drag, startPoint x: 451, startPoint y: 152, endPoint x: 447, endPoint y: 308, distance: 156.2
click at [448, 306] on div "Janela de atendimento Grade de atendimento Capacidade Transportadoras Veículos …" at bounding box center [406, 194] width 812 height 389
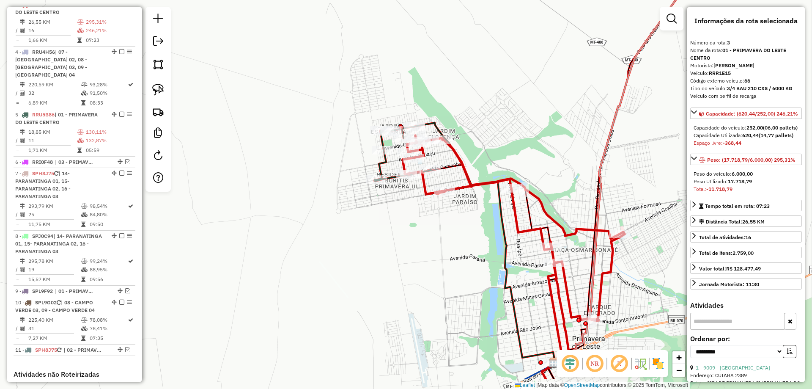
drag, startPoint x: 573, startPoint y: 194, endPoint x: 446, endPoint y: 40, distance: 199.5
click at [446, 40] on div "Janela de atendimento Grade de atendimento Capacidade Transportadoras Veículos …" at bounding box center [406, 194] width 812 height 389
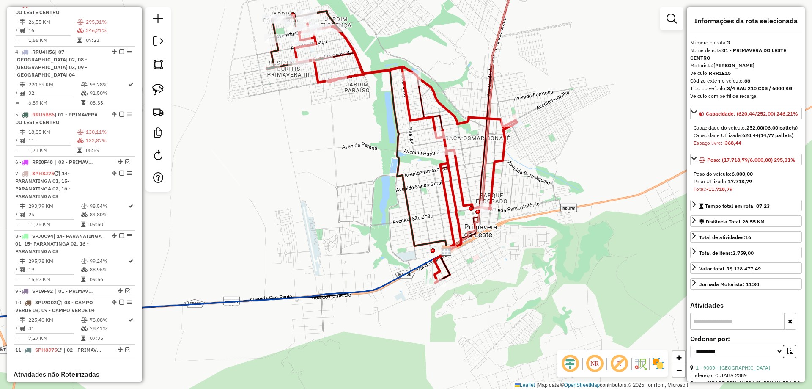
click at [453, 170] on icon at bounding box center [406, 153] width 222 height 259
click at [458, 170] on icon at bounding box center [406, 153] width 222 height 259
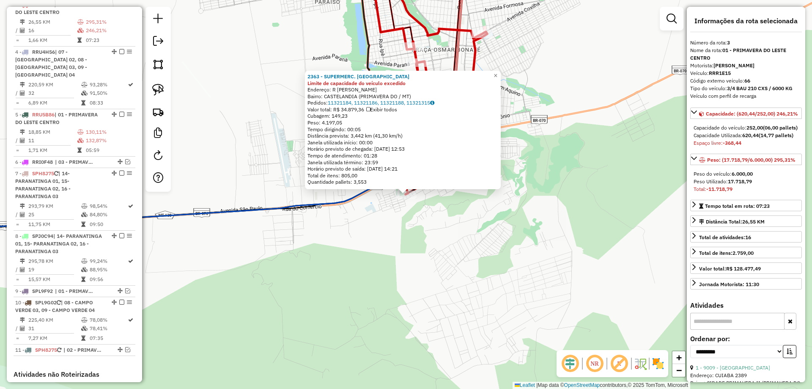
drag, startPoint x: 627, startPoint y: 91, endPoint x: 561, endPoint y: 62, distance: 71.6
click at [627, 90] on div "2363 - SUPERMERC. SAO PEDRO Limite de capacidade do veículo excedido Endereço: …" at bounding box center [406, 194] width 812 height 389
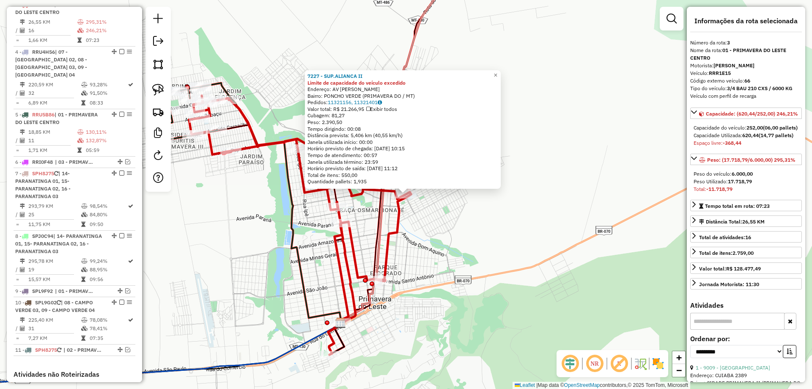
click at [476, 250] on div "7227 - SUP.ALIANCA II Limite de capacidade do veículo excedido Endereço: AV COX…" at bounding box center [406, 194] width 812 height 389
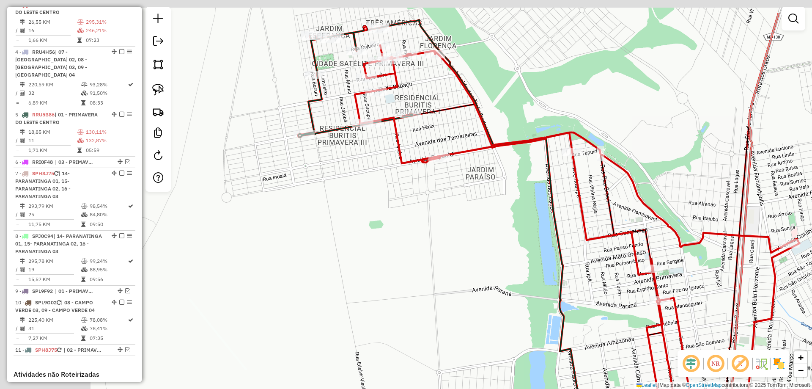
drag, startPoint x: 313, startPoint y: 232, endPoint x: 559, endPoint y: 316, distance: 260.1
click at [559, 316] on div "Janela de atendimento Grade de atendimento Capacidade Transportadoras Veículos …" at bounding box center [406, 194] width 812 height 389
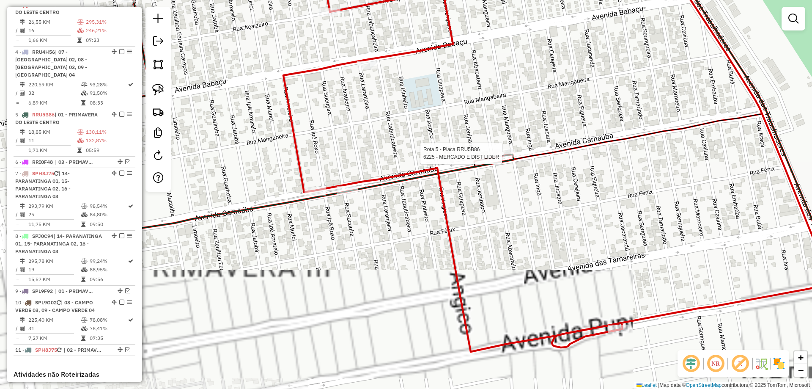
select select "**********"
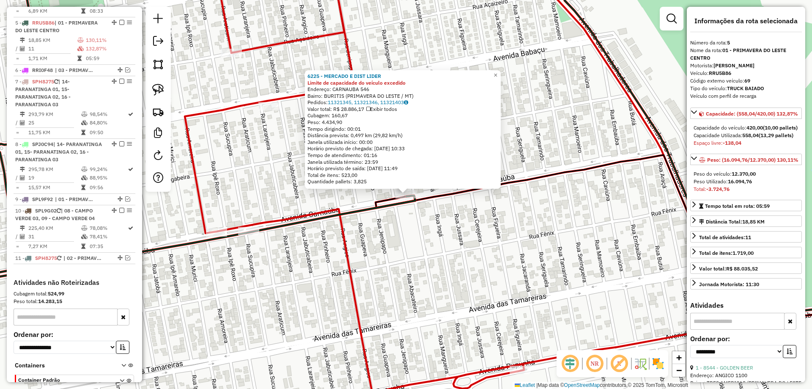
scroll to position [499, 0]
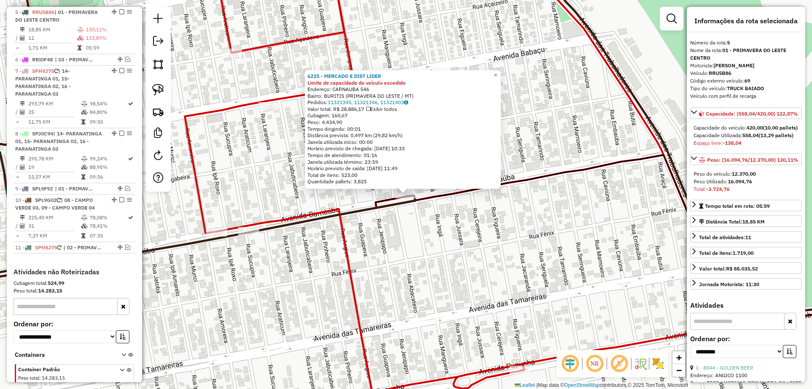
click at [464, 234] on div "6225 - MERCADO E DIST LIDER Limite de capacidade do veículo excedido Endereço: …" at bounding box center [406, 194] width 812 height 389
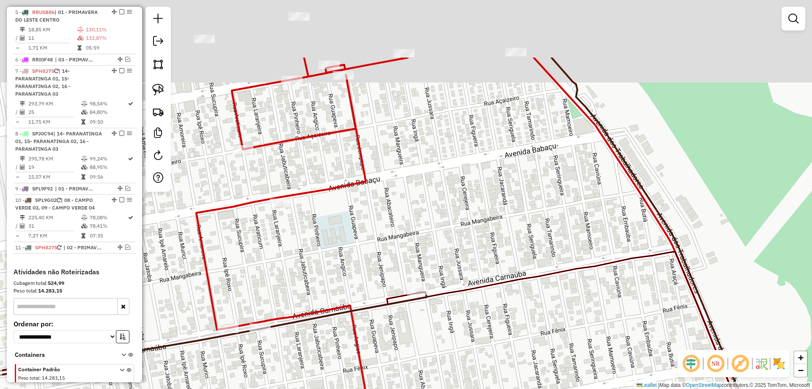
drag, startPoint x: 499, startPoint y: 190, endPoint x: 522, endPoint y: 280, distance: 93.0
click at [522, 280] on div "Janela de atendimento Grade de atendimento Capacidade Transportadoras Veículos …" at bounding box center [406, 194] width 812 height 389
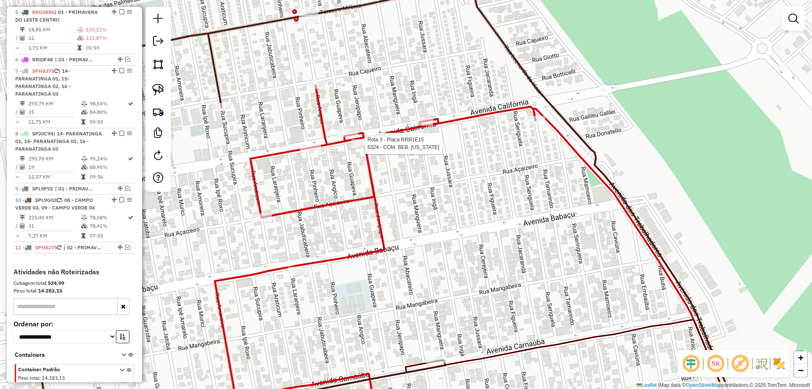
select select "**********"
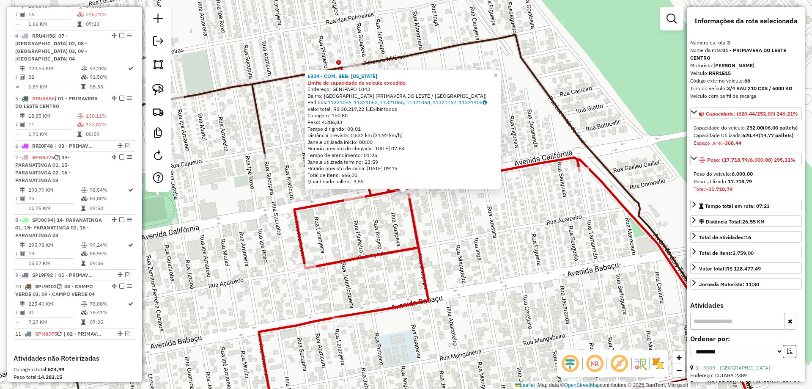
scroll to position [397, 0]
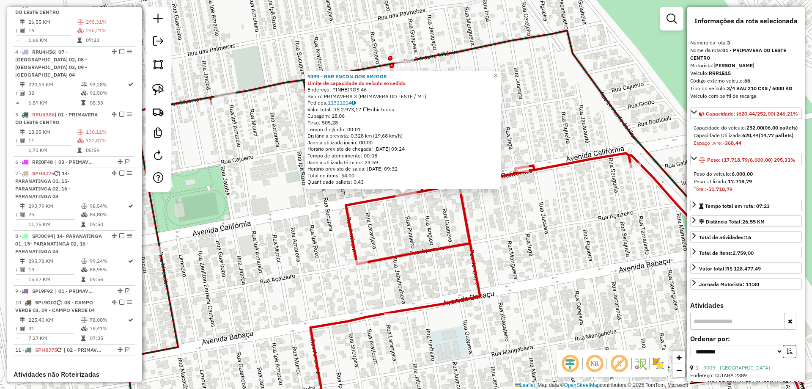
click at [546, 214] on div "9399 - BAR ENCON.DOS AMIGOS Limite de capacidade do veículo excedido Endereço: …" at bounding box center [406, 194] width 812 height 389
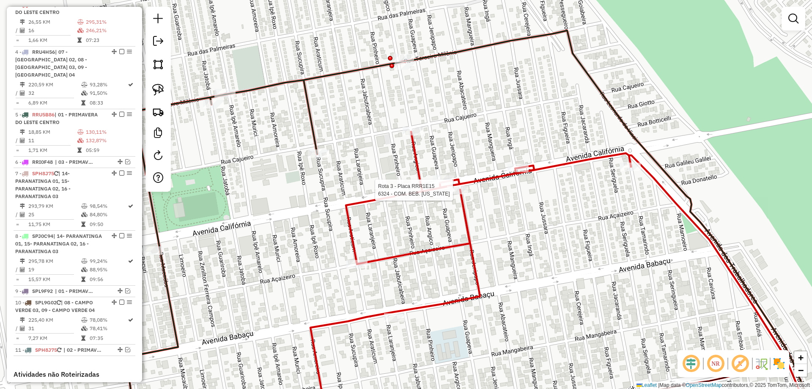
select select "**********"
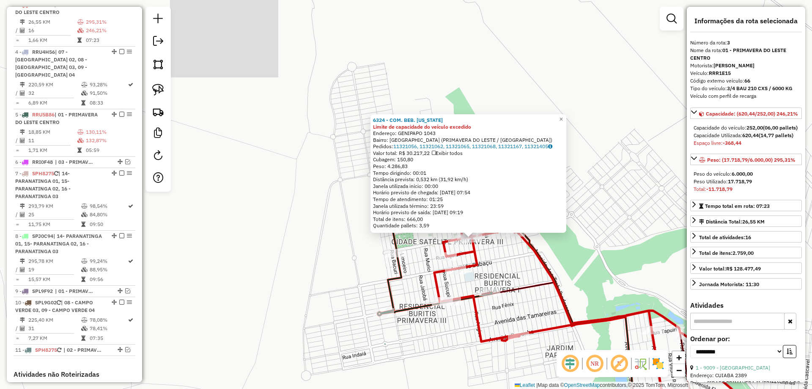
drag, startPoint x: 502, startPoint y: 260, endPoint x: 498, endPoint y: 258, distance: 4.4
click at [502, 259] on div "6324 - COM. BEB. [US_STATE] Limite de capacidade do veículo excedido Endereço: …" at bounding box center [406, 194] width 812 height 389
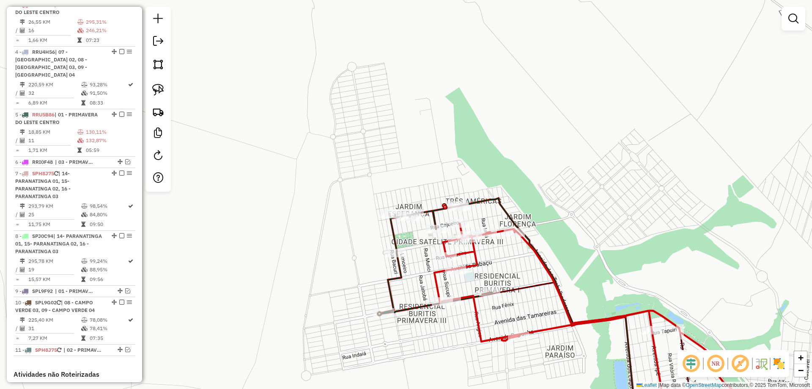
click at [508, 268] on div "Janela de atendimento Grade de atendimento Capacidade Transportadoras Veículos …" at bounding box center [406, 194] width 812 height 389
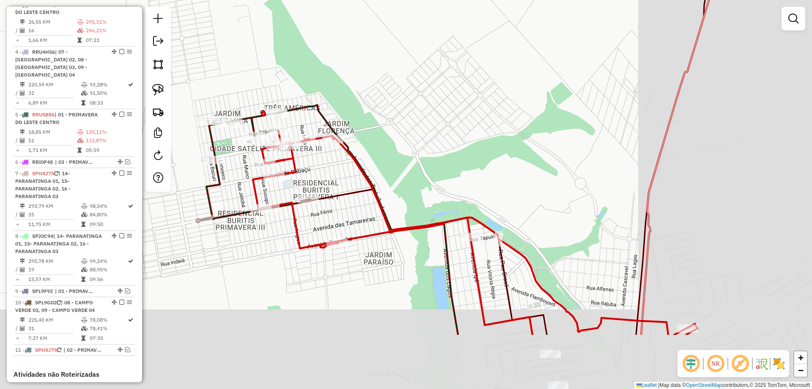
drag, startPoint x: 498, startPoint y: 257, endPoint x: 328, endPoint y: 175, distance: 188.8
click at [328, 175] on div "Janela de atendimento Grade de atendimento Capacidade Transportadoras Veículos …" at bounding box center [406, 194] width 812 height 389
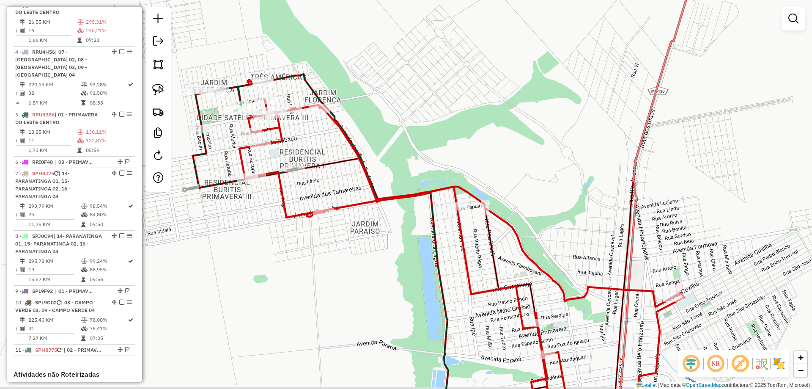
drag, startPoint x: 461, startPoint y: 176, endPoint x: 333, endPoint y: 59, distance: 173.1
click at [333, 59] on div "Janela de atendimento Grade de atendimento Capacidade Transportadoras Veículos …" at bounding box center [406, 194] width 812 height 389
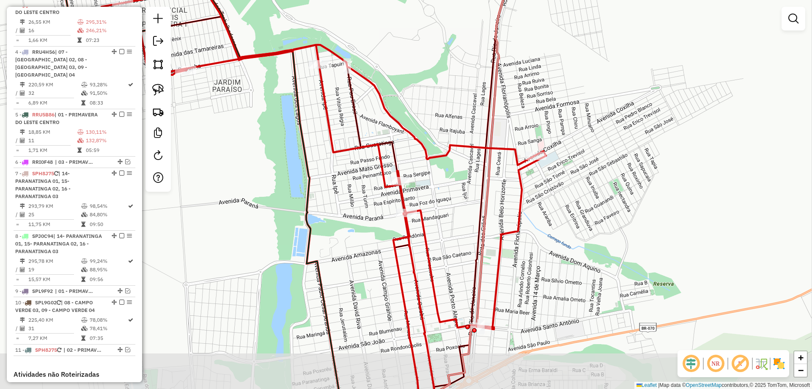
drag, startPoint x: 457, startPoint y: 95, endPoint x: 421, endPoint y: 42, distance: 63.7
click at [421, 42] on div "Janela de atendimento Grade de atendimento Capacidade Transportadoras Veículos …" at bounding box center [406, 194] width 812 height 389
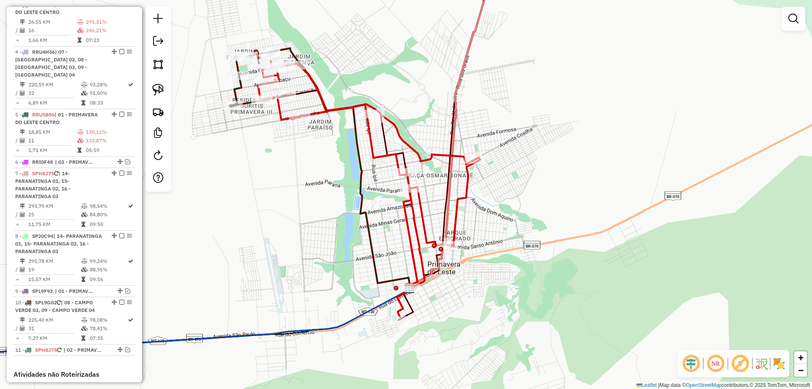
click at [535, 238] on div "Janela de atendimento Grade de atendimento Capacidade Transportadoras Veículos …" at bounding box center [406, 194] width 812 height 389
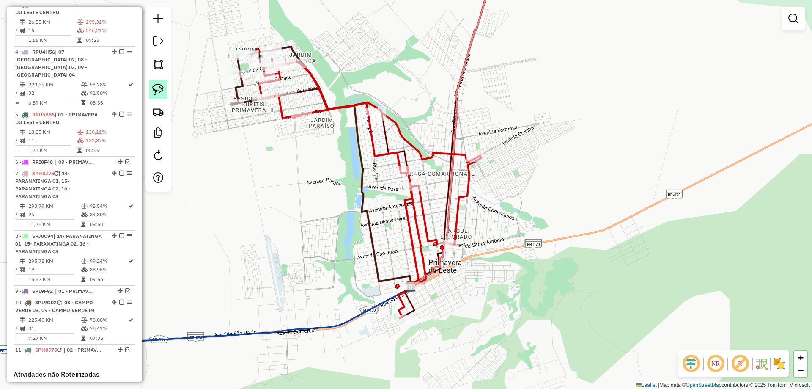
click at [157, 83] on link at bounding box center [158, 89] width 19 height 19
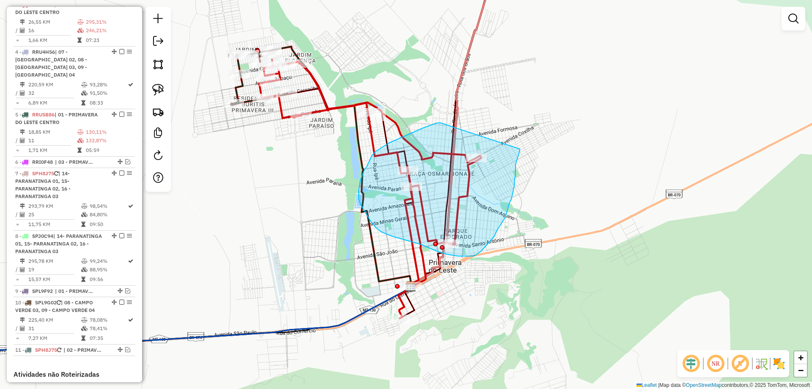
drag, startPoint x: 440, startPoint y: 123, endPoint x: 520, endPoint y: 149, distance: 83.7
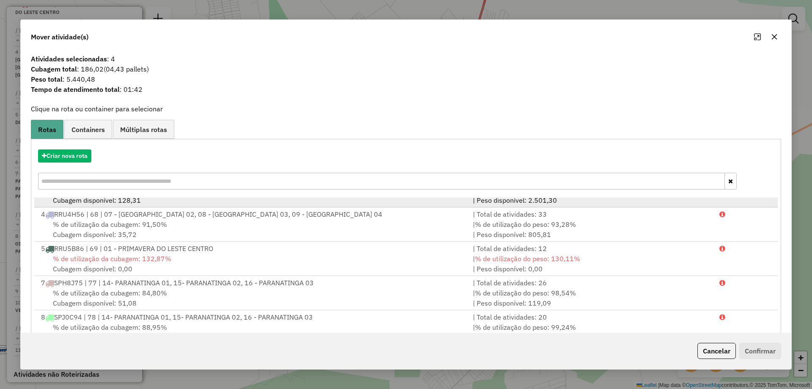
scroll to position [36, 0]
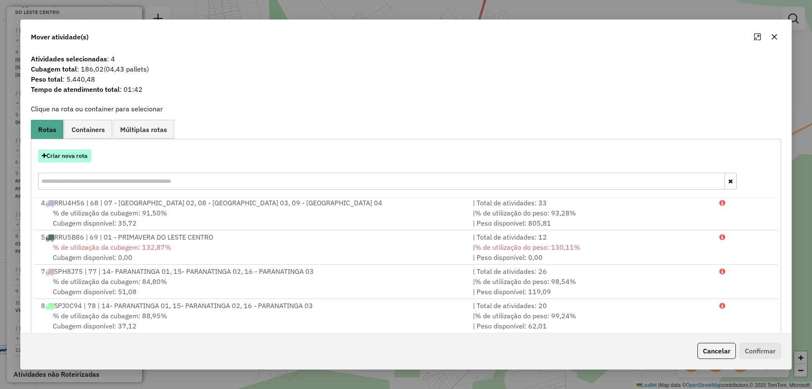
click at [61, 159] on button "Criar nova rota" at bounding box center [64, 155] width 53 height 13
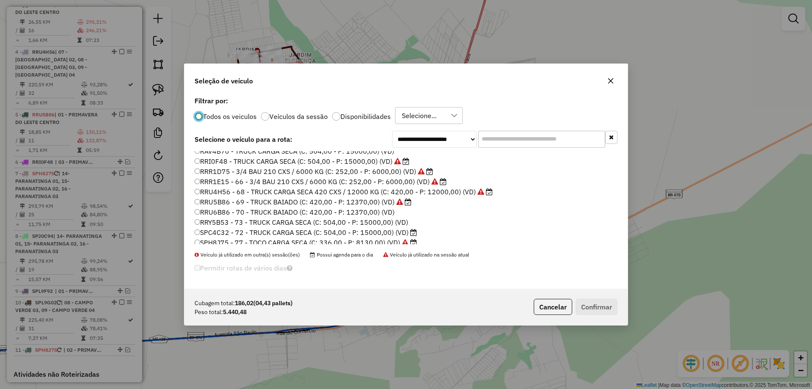
scroll to position [127, 0]
click at [195, 176] on label "RRR1E15 - 66 - 3/4 BAU 210 CXS / 6000 KG (C: 252,00 - P: 6000,00) (VD)" at bounding box center [321, 181] width 252 height 10
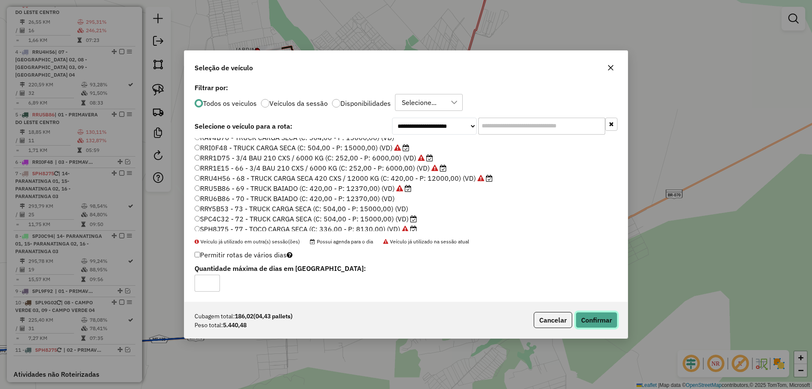
click at [601, 323] on button "Confirmar" at bounding box center [597, 320] width 42 height 16
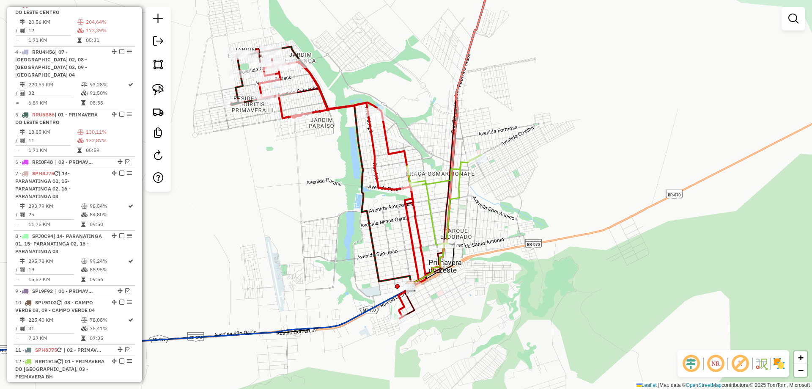
click at [443, 180] on icon at bounding box center [444, 199] width 74 height 91
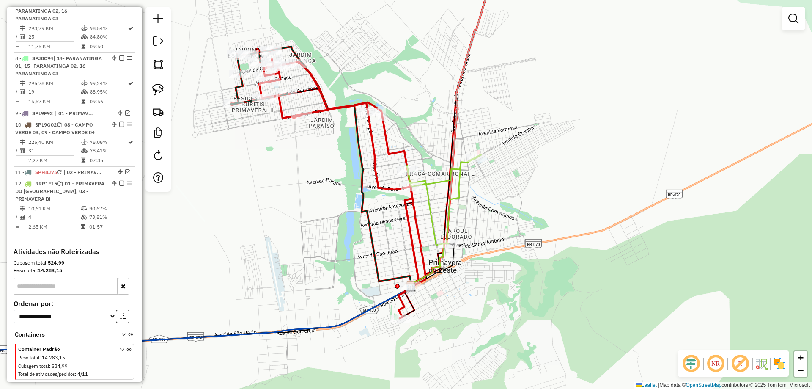
select select "**********"
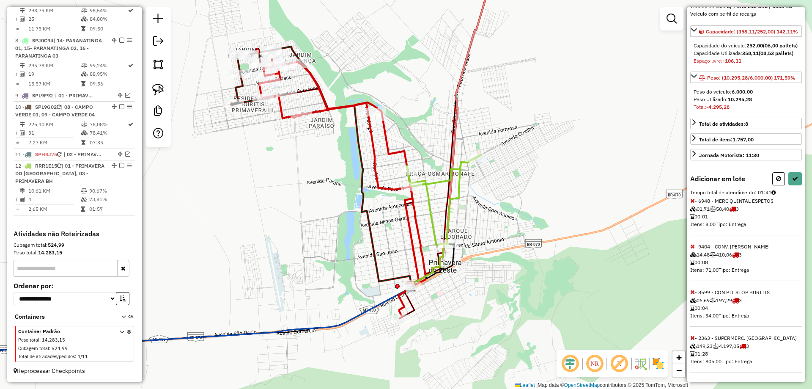
scroll to position [105, 0]
click at [777, 178] on icon at bounding box center [778, 178] width 5 height 6
select select "**********"
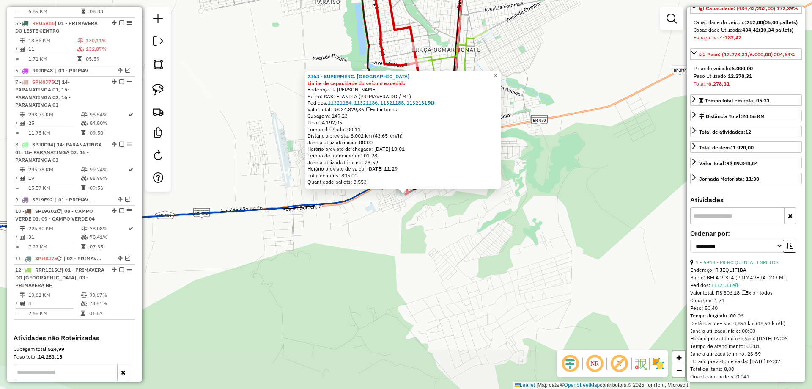
scroll to position [397, 0]
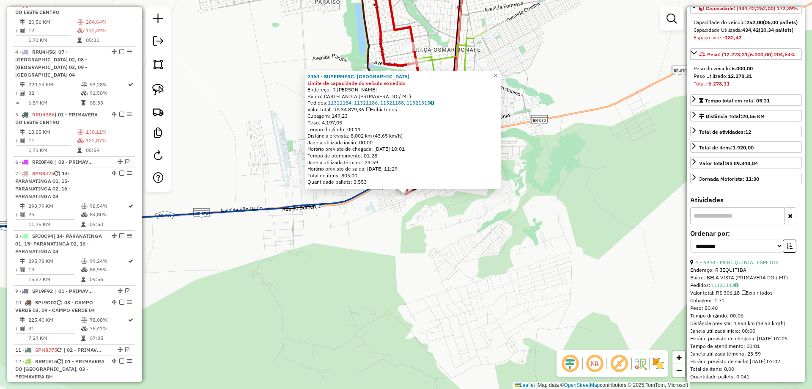
click at [556, 107] on div "2363 - SUPERMERC. SAO PEDRO Limite de capacidade do veículo excedido Endereço: …" at bounding box center [406, 194] width 812 height 389
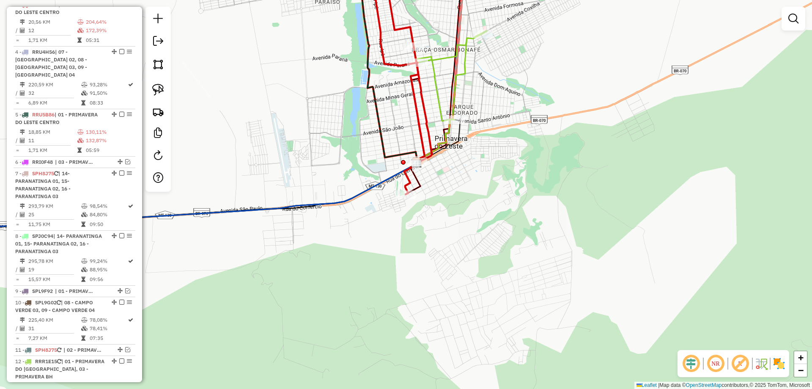
click at [437, 102] on icon at bounding box center [450, 75] width 74 height 91
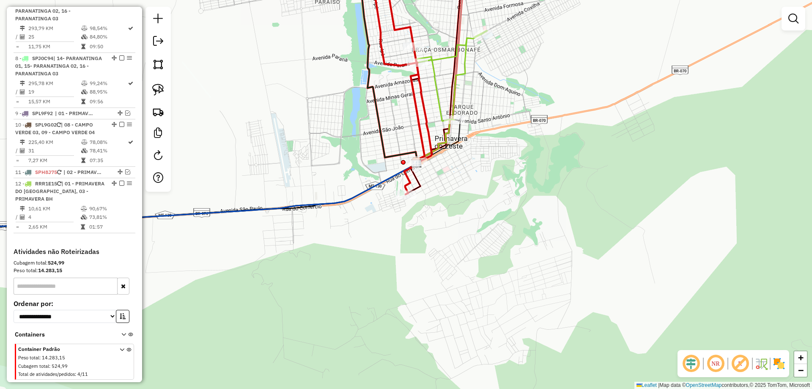
select select "**********"
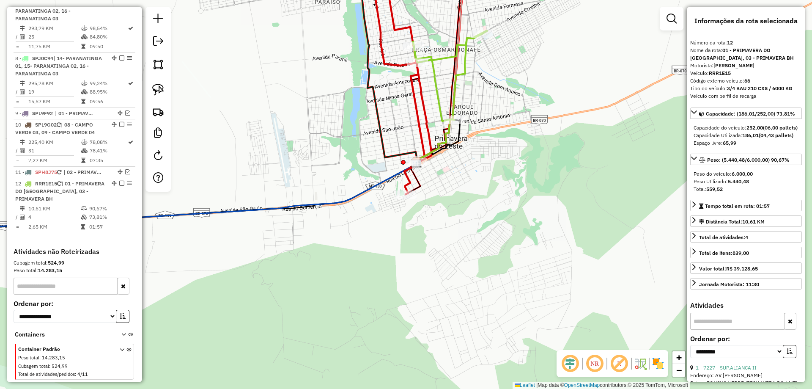
scroll to position [600, 0]
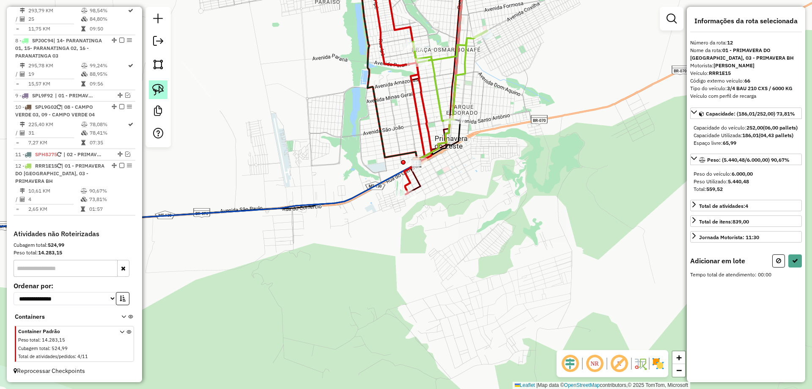
click at [154, 88] on img at bounding box center [158, 90] width 12 height 12
drag, startPoint x: 446, startPoint y: 185, endPoint x: 469, endPoint y: 195, distance: 24.6
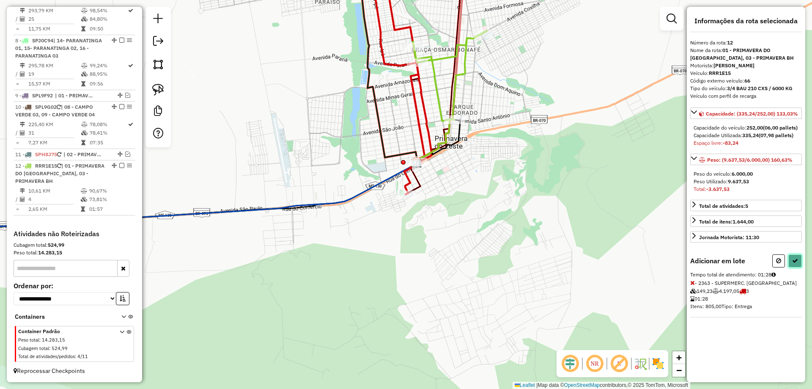
click at [796, 264] on icon at bounding box center [795, 261] width 6 height 6
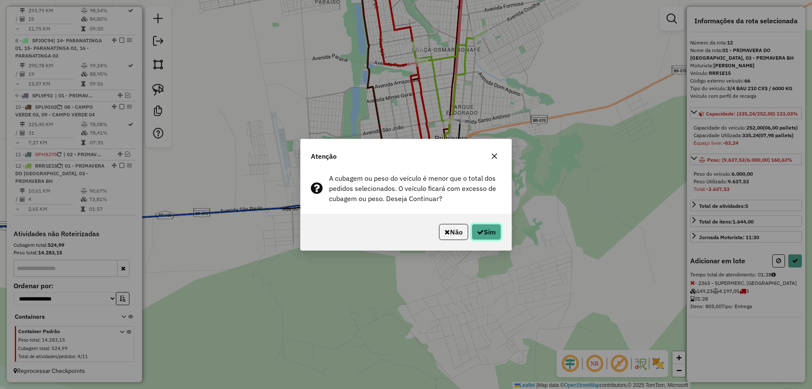
click at [493, 227] on button "Sim" at bounding box center [487, 232] width 30 height 16
select select "**********"
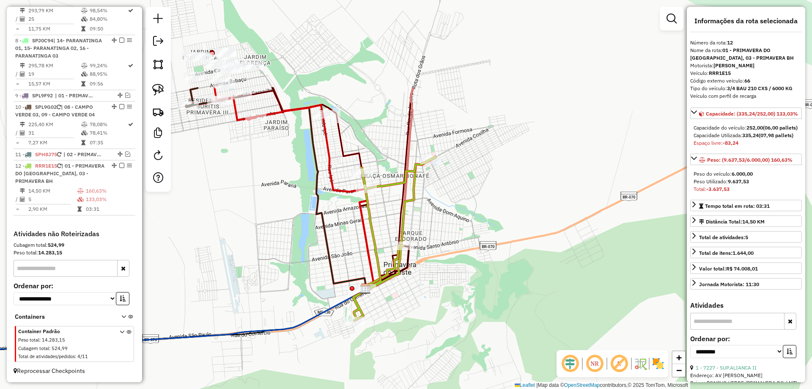
drag, startPoint x: 506, startPoint y: 73, endPoint x: 451, endPoint y: 231, distance: 167.5
click at [452, 231] on div "Janela de atendimento Grade de atendimento Capacidade Transportadoras Veículos …" at bounding box center [406, 194] width 812 height 389
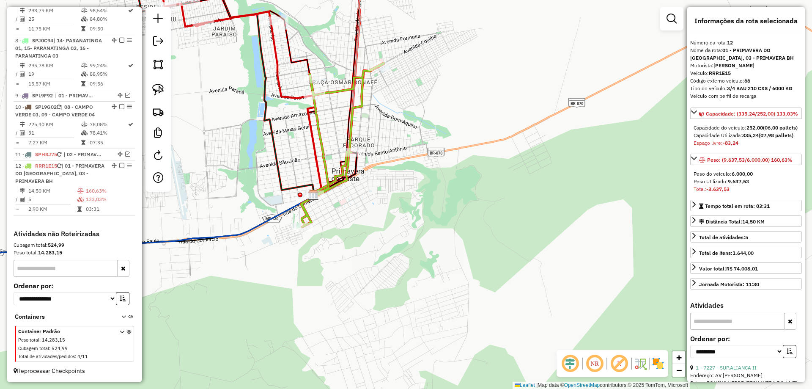
drag, startPoint x: 383, startPoint y: 131, endPoint x: 440, endPoint y: 180, distance: 75.0
click at [440, 180] on div "Janela de atendimento Grade de atendimento Capacidade Transportadoras Veículos …" at bounding box center [406, 194] width 812 height 389
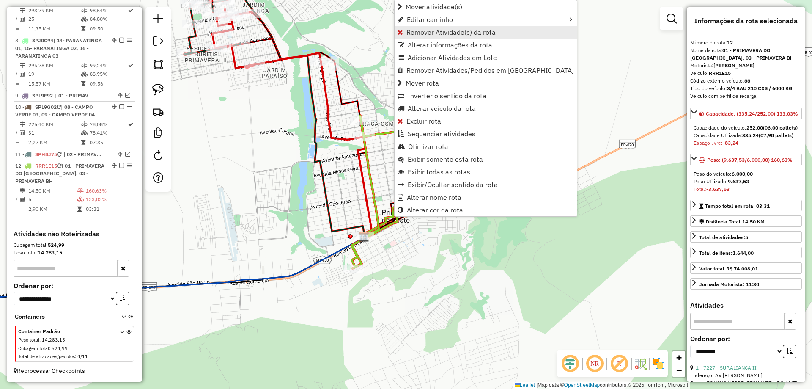
click at [433, 34] on span "Remover Atividade(s) da rota" at bounding box center [451, 32] width 89 height 7
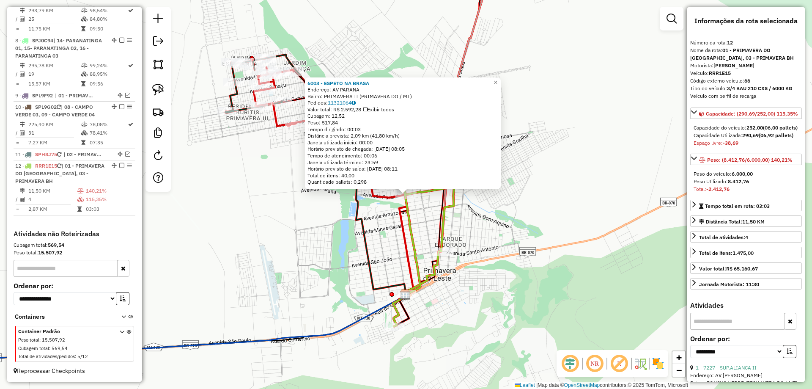
click at [420, 206] on div "Rota 12 - Placa RRR1E15 6003 - ESPETO NA BRASA 6003 - ESPETO NA BRASA Endereço:…" at bounding box center [406, 194] width 812 height 389
click at [423, 210] on div "Rota 12 - Placa RRR1E15 6003 - ESPETO NA BRASA 6003 - ESPETO NA BRASA Endereço:…" at bounding box center [406, 194] width 812 height 389
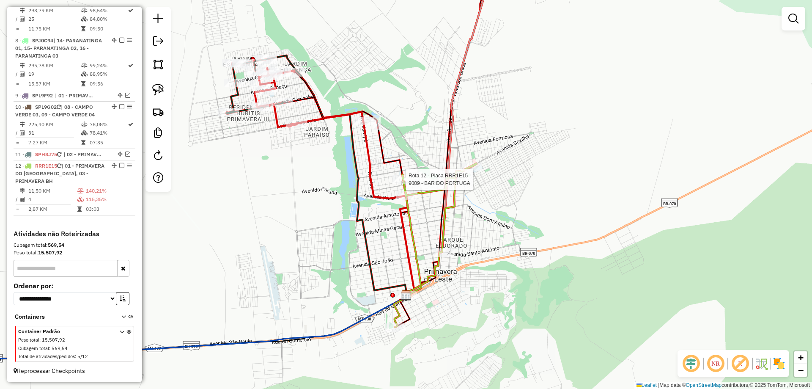
select select "**********"
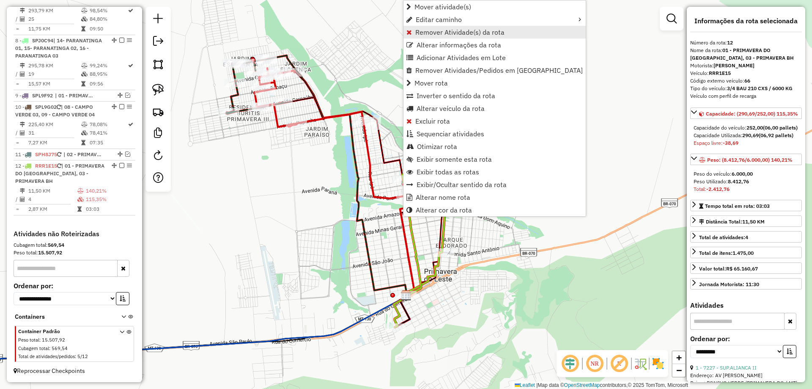
click at [442, 33] on span "Remover Atividade(s) da rota" at bounding box center [459, 32] width 89 height 7
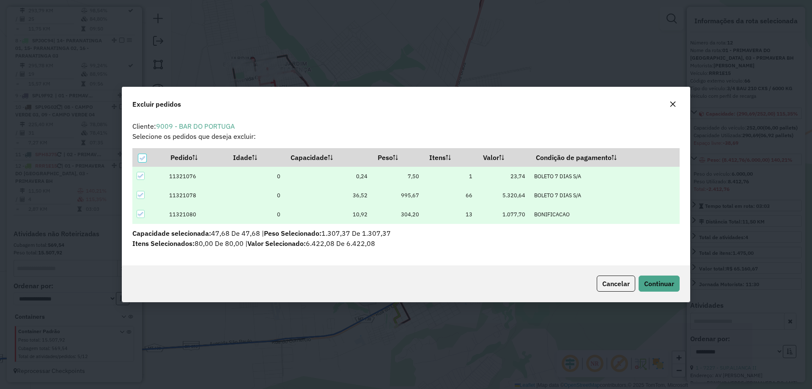
scroll to position [0, 0]
click at [655, 283] on span "Continuar" at bounding box center [659, 283] width 30 height 8
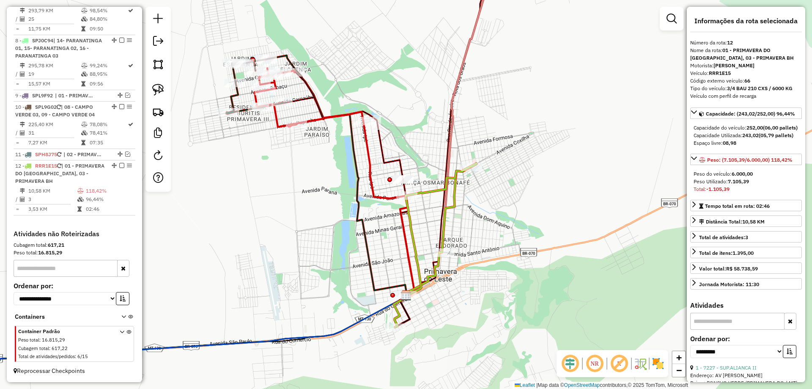
click at [476, 158] on div "Rota 12 - Placa RRR1E15 7227 - SUP.ALIANCA II Janela de atendimento Grade de at…" at bounding box center [406, 194] width 812 height 389
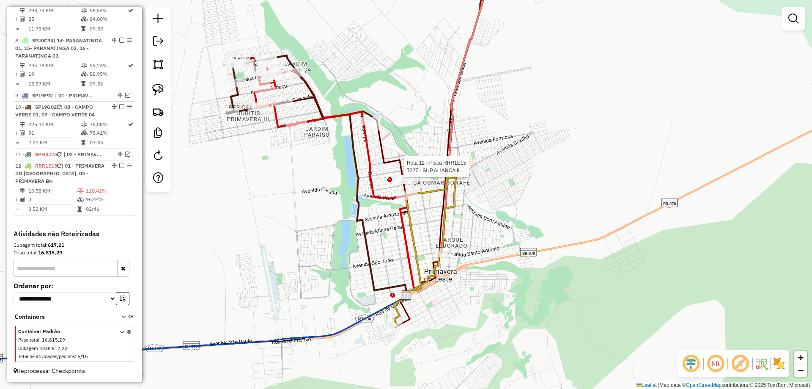
click at [473, 171] on div at bounding box center [471, 166] width 21 height 8
select select "**********"
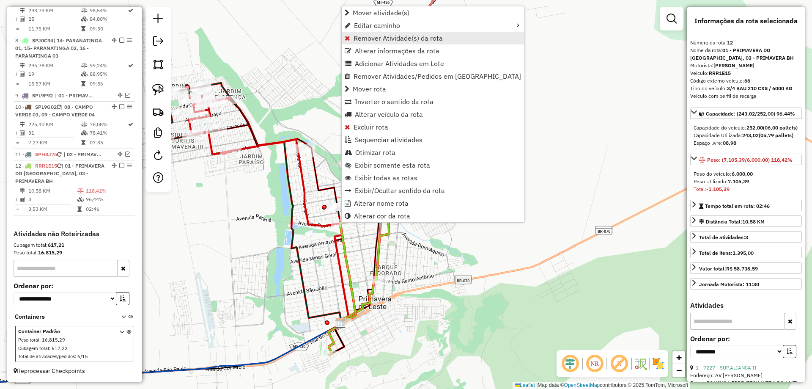
click at [382, 41] on span "Remover Atividade(s) da rota" at bounding box center [398, 38] width 89 height 7
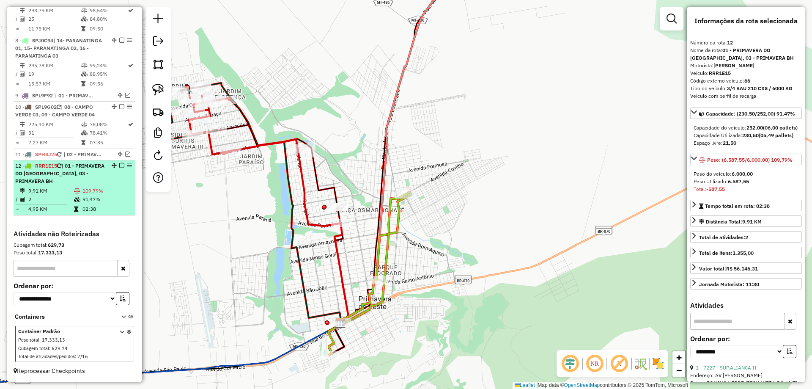
click at [121, 168] on em at bounding box center [121, 165] width 5 height 5
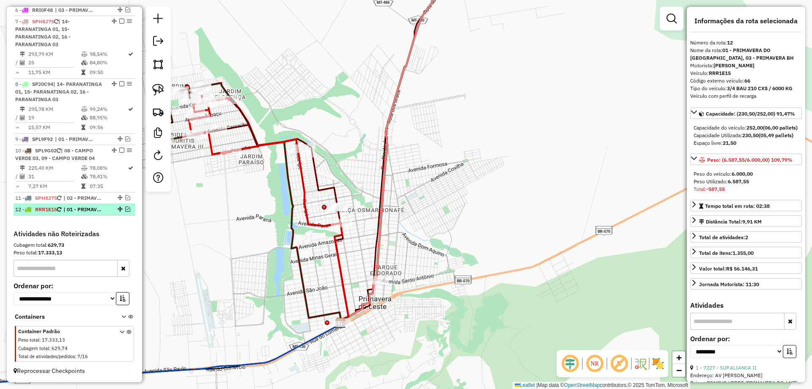
scroll to position [556, 0]
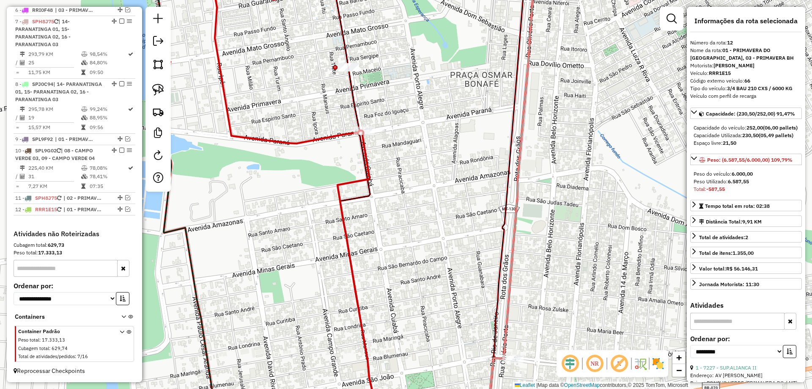
drag, startPoint x: 393, startPoint y: 275, endPoint x: 437, endPoint y: 296, distance: 48.4
click at [437, 296] on div "Janela de atendimento Grade de atendimento Capacidade Transportadoras Veículos …" at bounding box center [406, 194] width 812 height 389
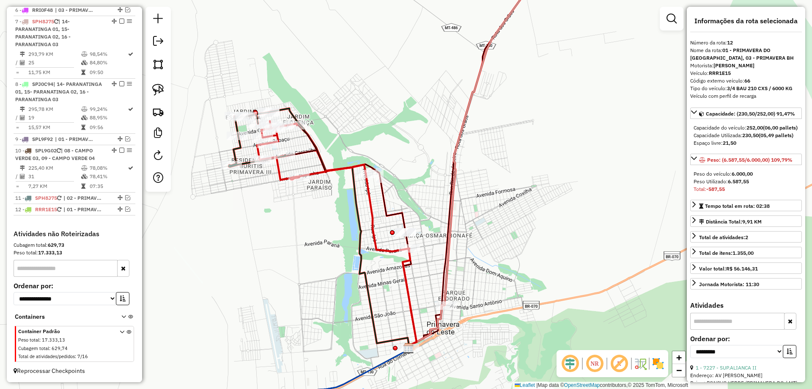
click at [405, 269] on icon at bounding box center [391, 261] width 51 height 175
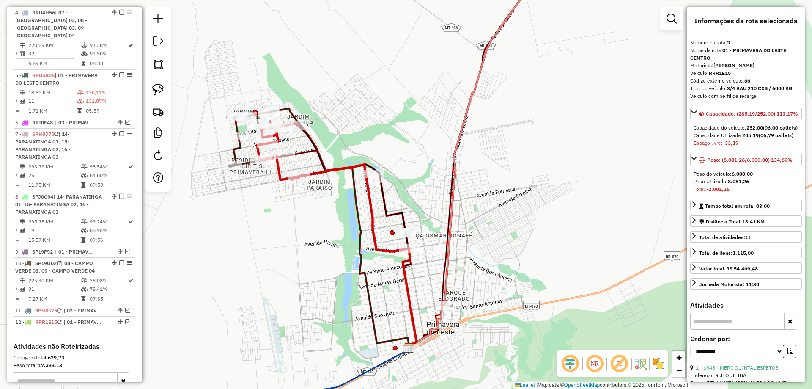
scroll to position [397, 0]
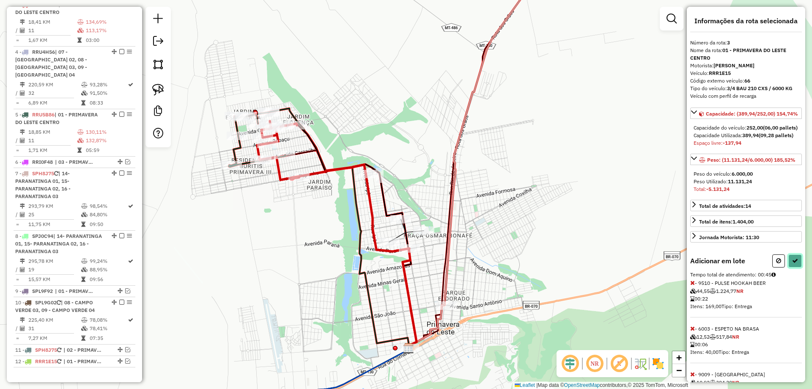
click at [794, 264] on icon at bounding box center [795, 261] width 6 height 6
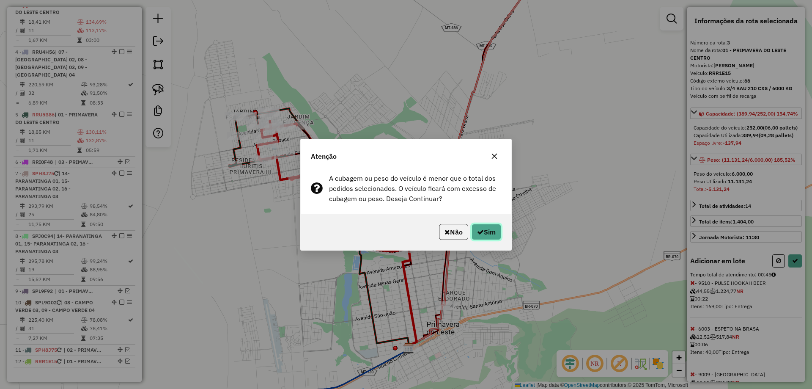
click at [485, 236] on button "Sim" at bounding box center [487, 232] width 30 height 16
select select "**********"
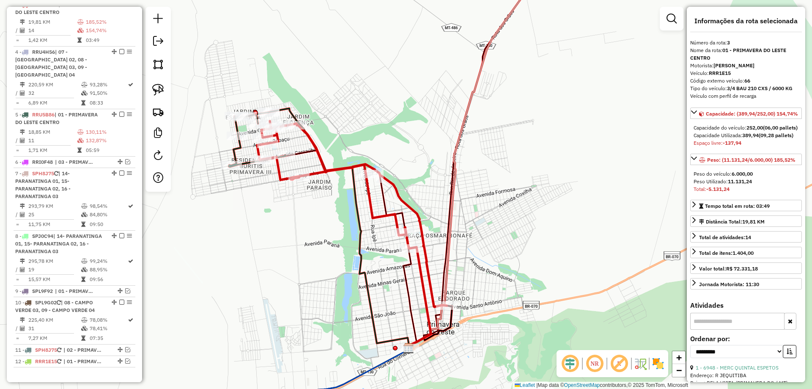
click at [373, 215] on icon at bounding box center [352, 214] width 190 height 186
click at [237, 152] on icon at bounding box center [257, 139] width 57 height 55
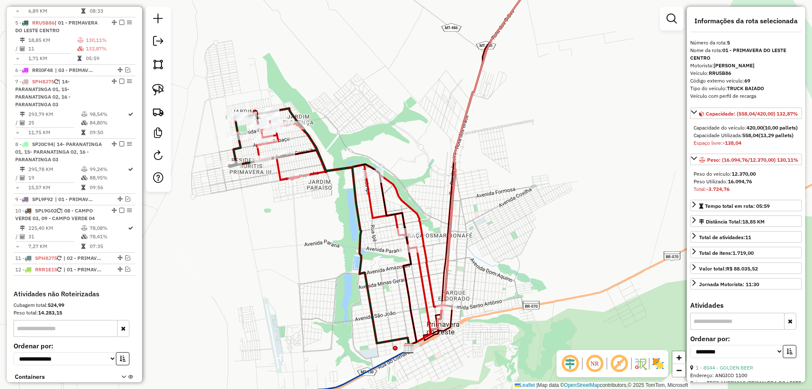
scroll to position [499, 0]
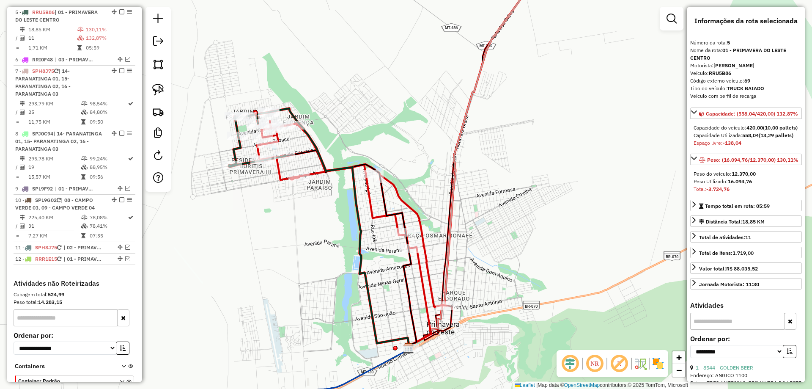
click at [377, 213] on icon at bounding box center [352, 214] width 190 height 186
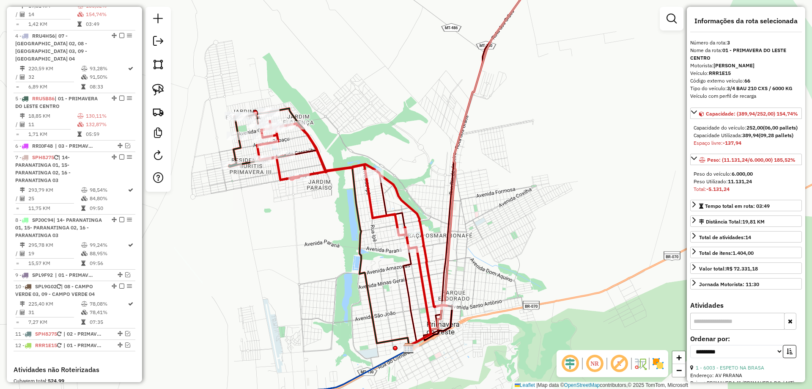
scroll to position [397, 0]
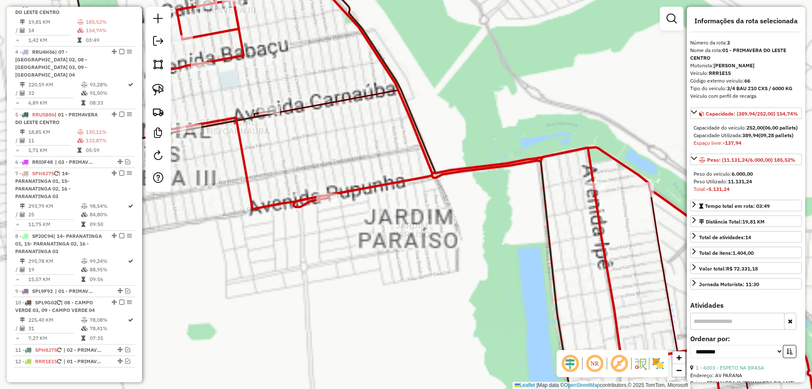
click at [462, 202] on div "Janela de atendimento Grade de atendimento Capacidade Transportadoras Veículos …" at bounding box center [406, 194] width 812 height 389
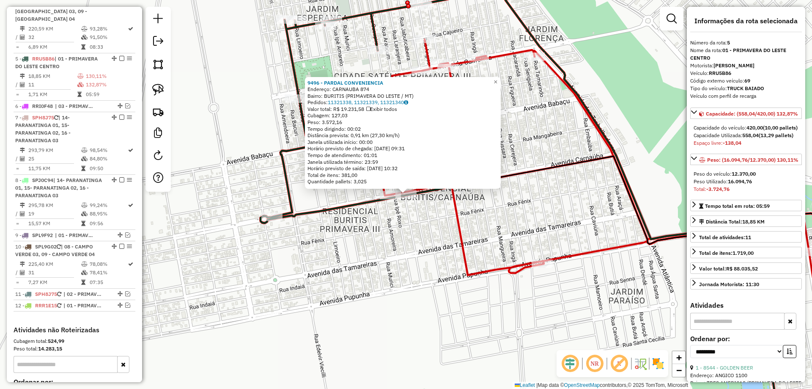
scroll to position [499, 0]
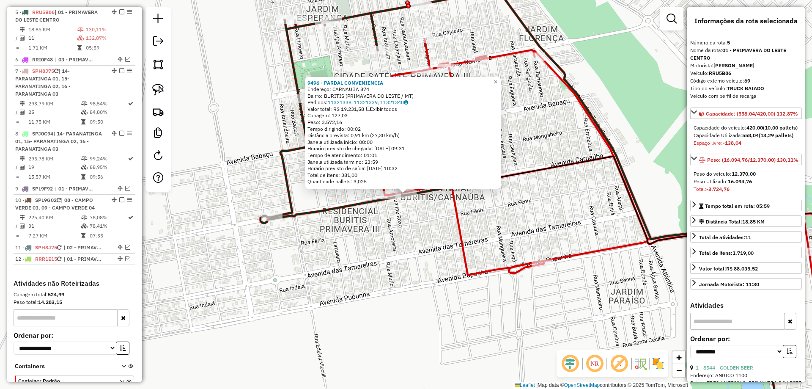
click at [444, 214] on div "Rota 3 - Placa RRR1E15 8599 - CON PIT STOP BURITIS 9496 - PARDAL CONVENIENCIA E…" at bounding box center [406, 194] width 812 height 389
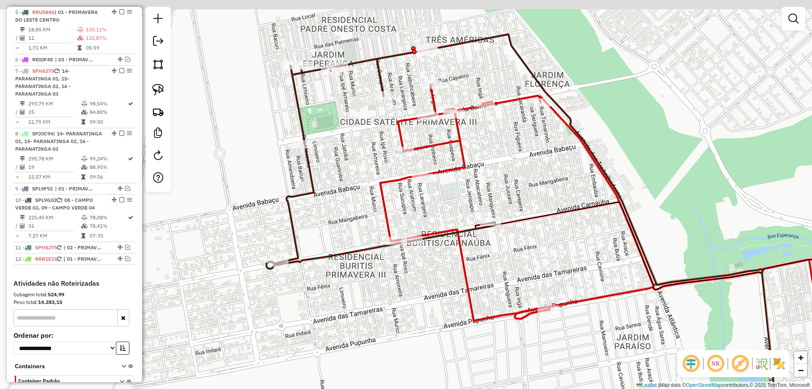
drag, startPoint x: 491, startPoint y: 155, endPoint x: 488, endPoint y: 173, distance: 18.4
click at [493, 172] on div "Janela de atendimento Grade de atendimento Capacidade Transportadoras Veículos …" at bounding box center [406, 194] width 812 height 389
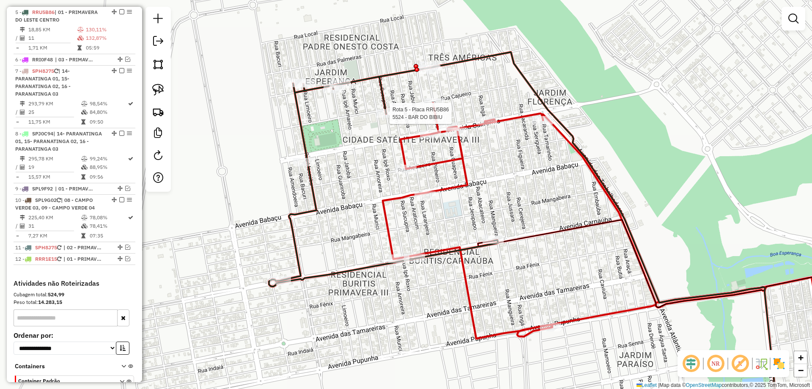
select select "**********"
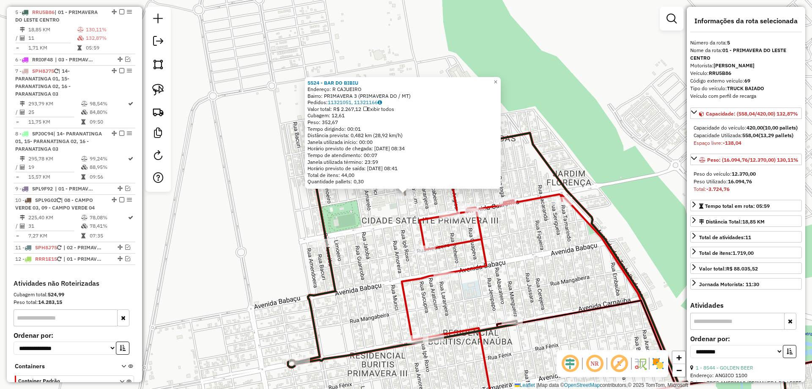
click at [423, 218] on icon at bounding box center [648, 306] width 492 height 244
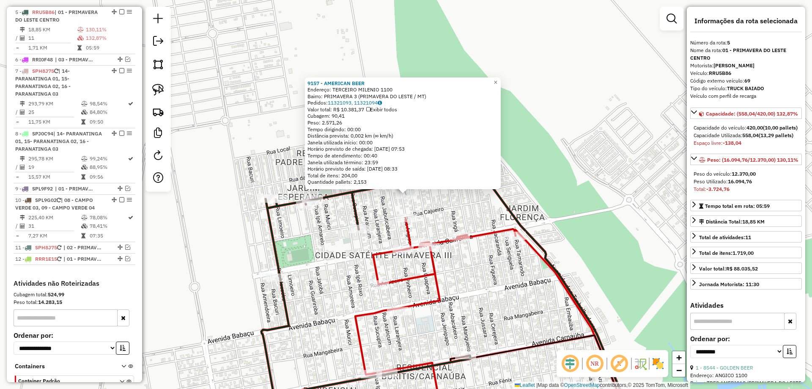
click at [533, 176] on div "9157 - AMERICAN BEER Endereço: TERCEIRO MILENIO 1100 Bairro: PRIMAVERA 3 (PRIMA…" at bounding box center [406, 194] width 812 height 389
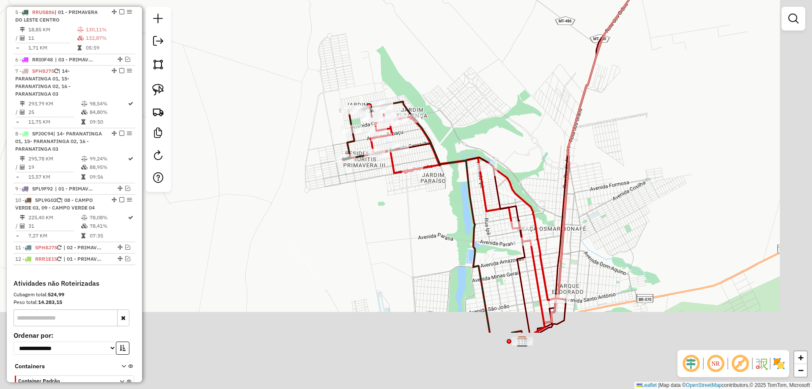
drag, startPoint x: 514, startPoint y: 170, endPoint x: 485, endPoint y: 149, distance: 36.0
click at [490, 150] on div "Janela de atendimento Grade de atendimento Capacidade Transportadoras Veículos …" at bounding box center [406, 194] width 812 height 389
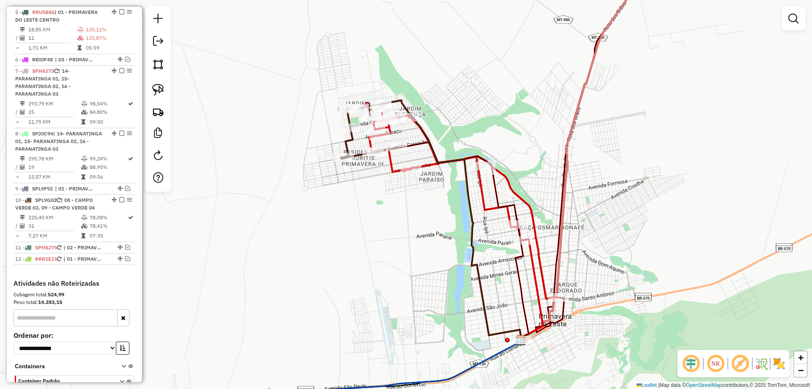
click at [488, 205] on icon at bounding box center [464, 206] width 190 height 186
select select "**********"
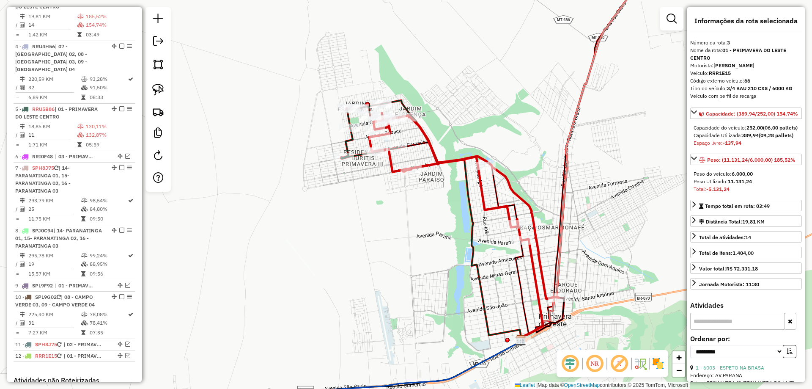
scroll to position [397, 0]
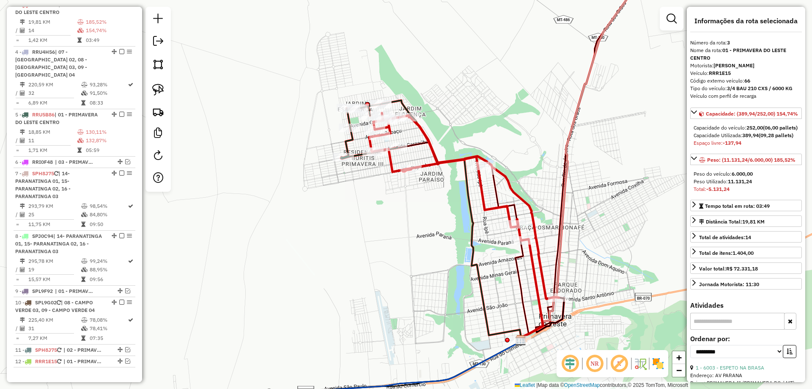
click at [355, 154] on icon at bounding box center [369, 131] width 57 height 55
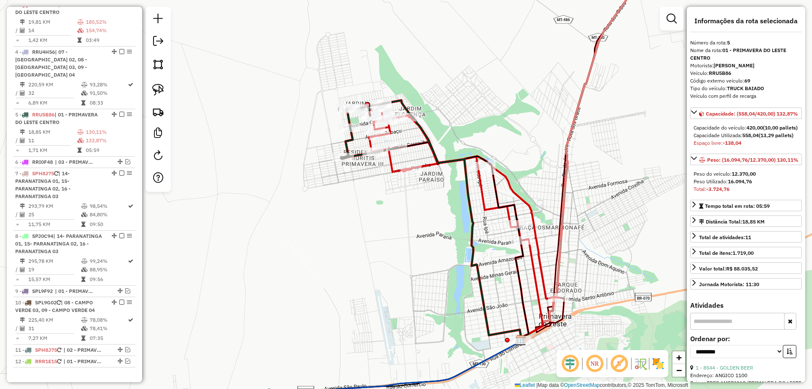
scroll to position [499, 0]
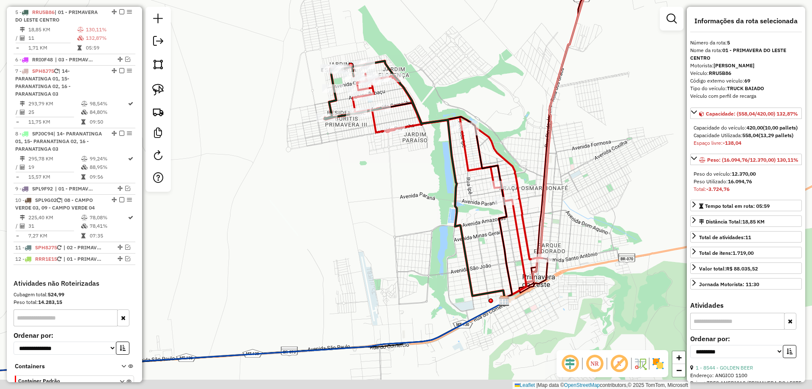
drag, startPoint x: 484, startPoint y: 109, endPoint x: 458, endPoint y: 88, distance: 34.0
click at [464, 89] on div "Janela de atendimento Grade de atendimento Capacidade Transportadoras Veículos …" at bounding box center [406, 194] width 812 height 389
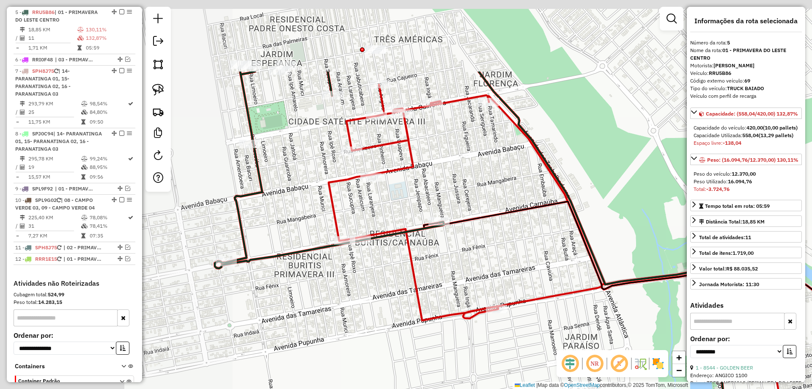
drag, startPoint x: 552, startPoint y: 129, endPoint x: 657, endPoint y: 184, distance: 118.1
click at [657, 184] on div "Janela de atendimento Grade de atendimento Capacidade Transportadoras Veículos …" at bounding box center [406, 194] width 812 height 389
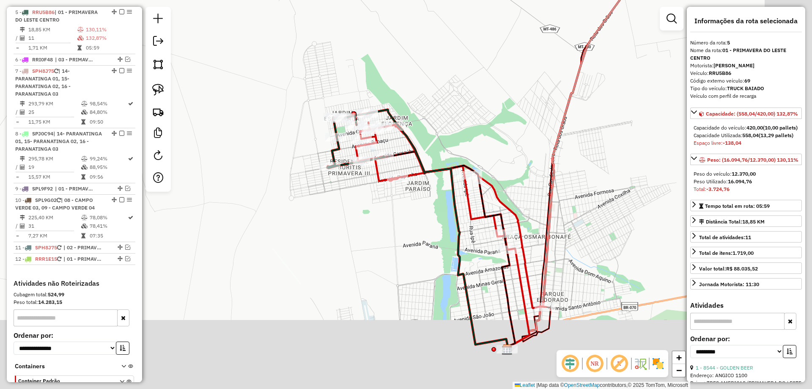
drag, startPoint x: 484, startPoint y: 295, endPoint x: 348, endPoint y: 175, distance: 181.3
click at [349, 175] on div "Janela de atendimento Grade de atendimento Capacidade Transportadoras Veículos …" at bounding box center [406, 194] width 812 height 389
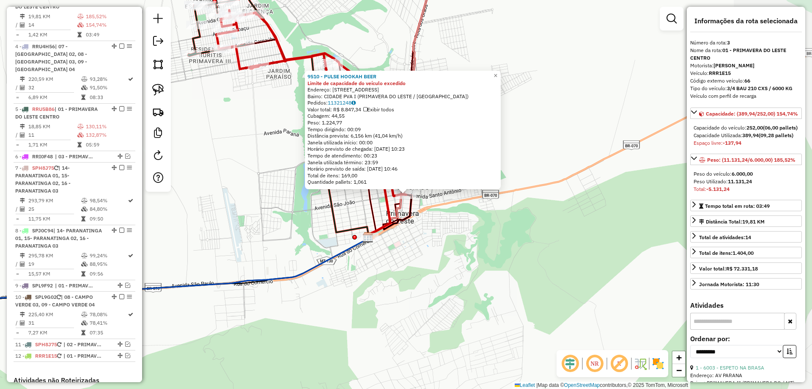
scroll to position [397, 0]
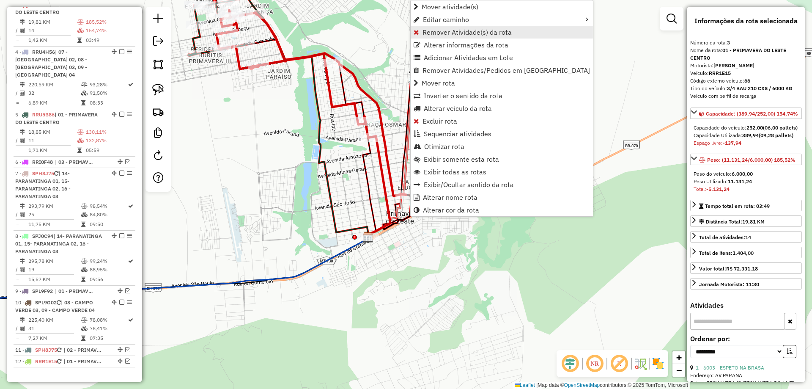
click at [492, 31] on span "Remover Atividade(s) da rota" at bounding box center [467, 32] width 89 height 7
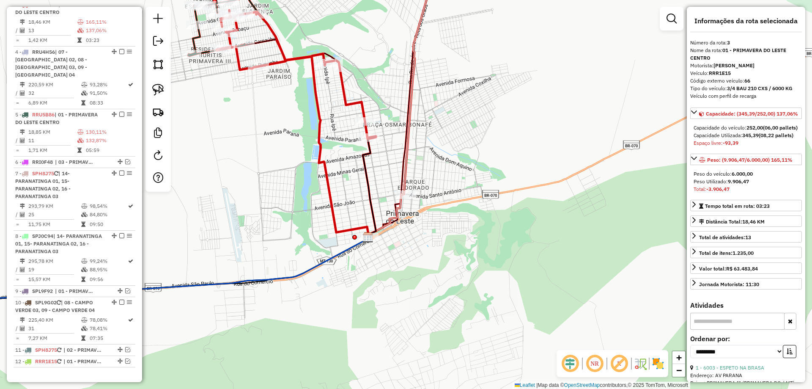
click at [324, 150] on icon at bounding box center [313, 125] width 114 height 226
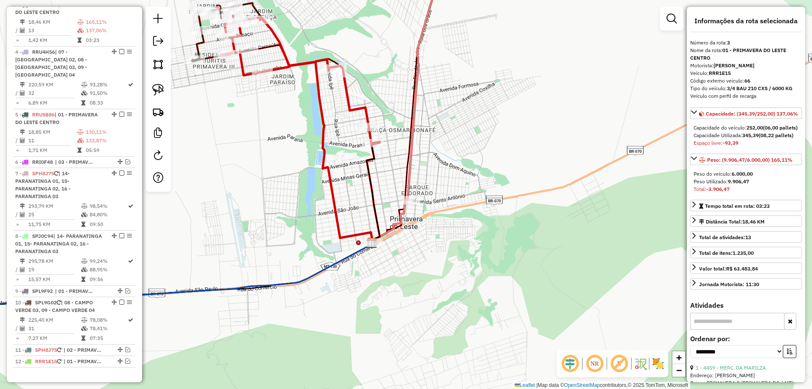
drag, startPoint x: 265, startPoint y: 134, endPoint x: 414, endPoint y: 224, distance: 174.3
click at [414, 224] on div "Janela de atendimento Grade de atendimento Capacidade Transportadoras Veículos …" at bounding box center [406, 194] width 812 height 389
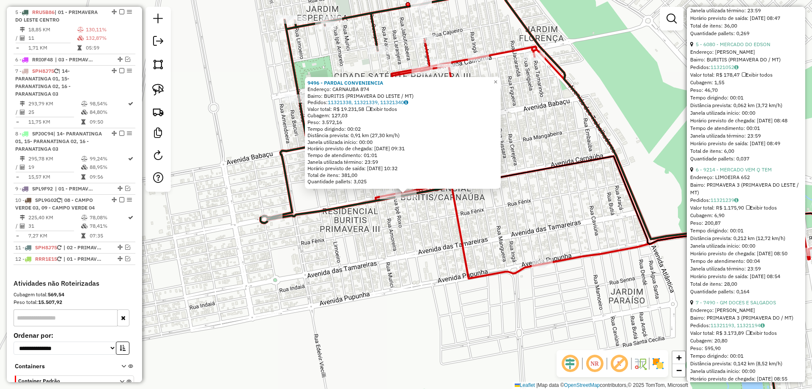
scroll to position [931, 0]
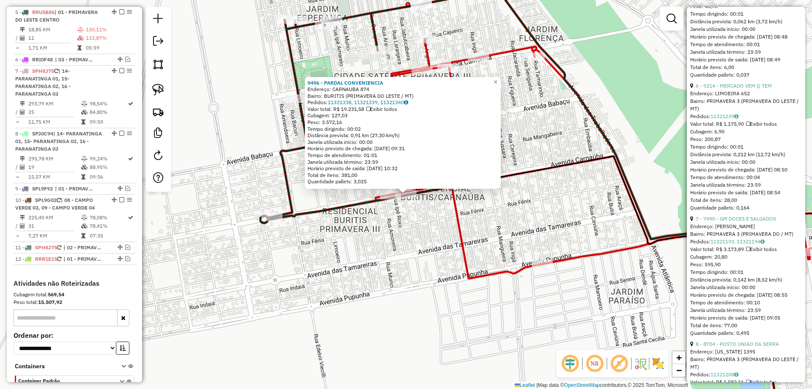
click at [551, 274] on div "9496 - PARDAL CONVENIENCIA Endereço: CARNAUBA 874 Bairro: BURITIS ([GEOGRAPHIC_…" at bounding box center [406, 194] width 812 height 389
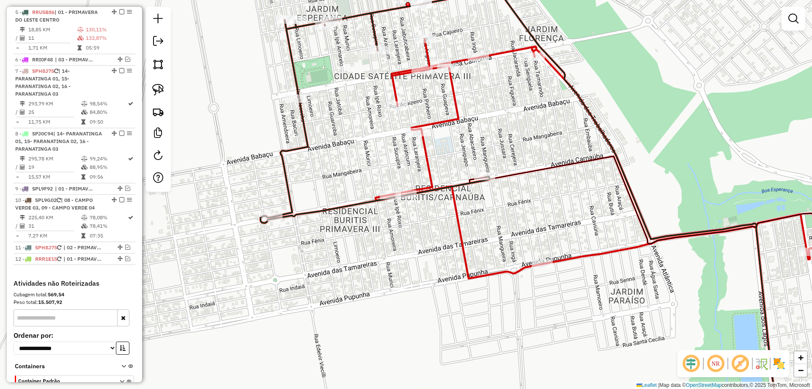
click at [323, 207] on icon at bounding box center [375, 113] width 229 height 219
select select "**********"
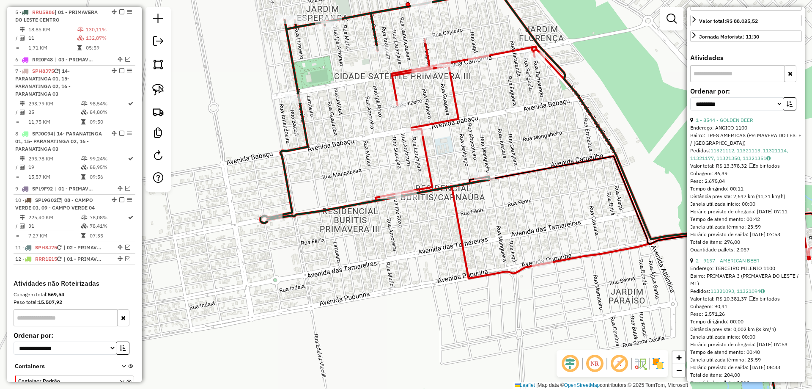
scroll to position [85, 0]
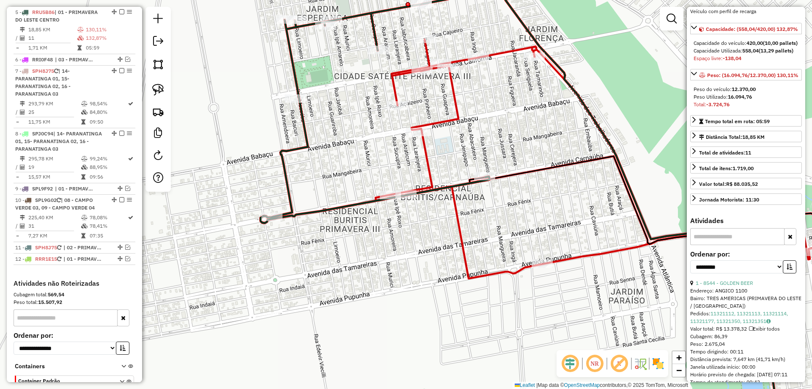
click at [452, 121] on icon at bounding box center [635, 228] width 518 height 379
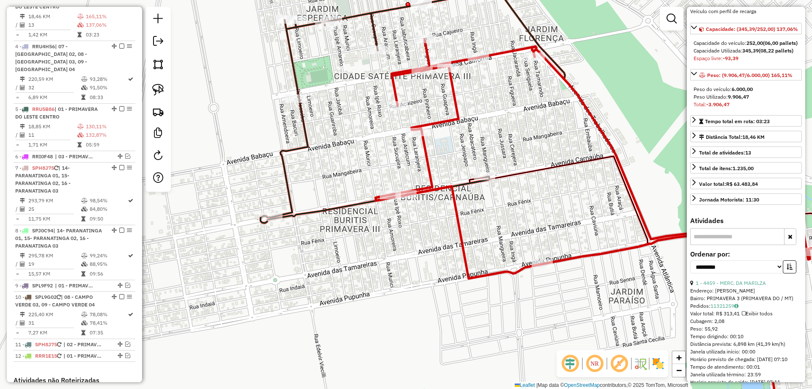
scroll to position [397, 0]
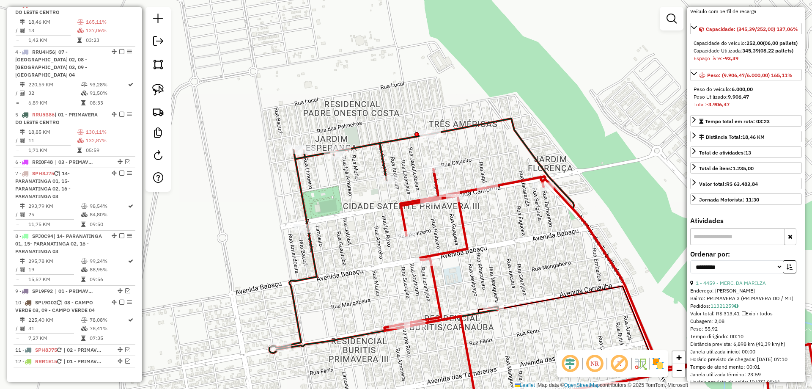
drag, startPoint x: 500, startPoint y: 103, endPoint x: 510, endPoint y: 239, distance: 136.2
click at [510, 239] on div "Janela de atendimento Grade de atendimento Capacidade Transportadoras Veículos …" at bounding box center [406, 194] width 812 height 389
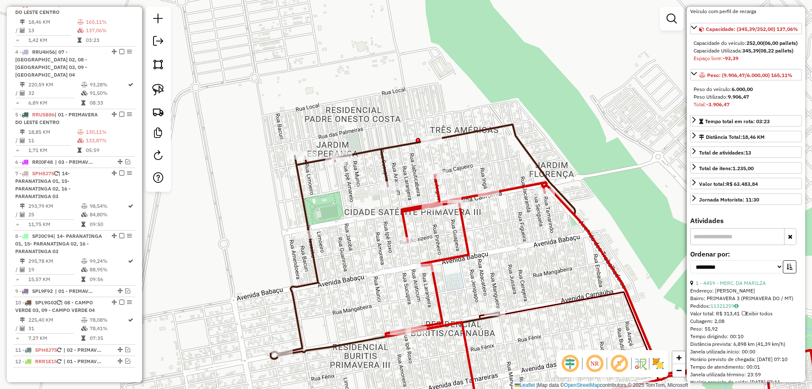
scroll to position [0, 0]
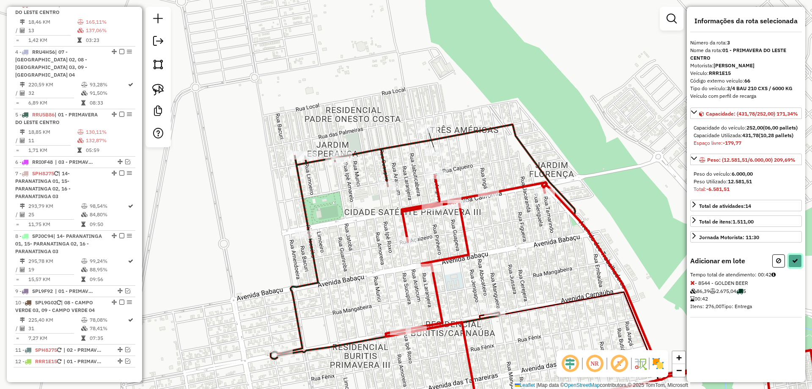
click at [800, 267] on button at bounding box center [796, 260] width 14 height 13
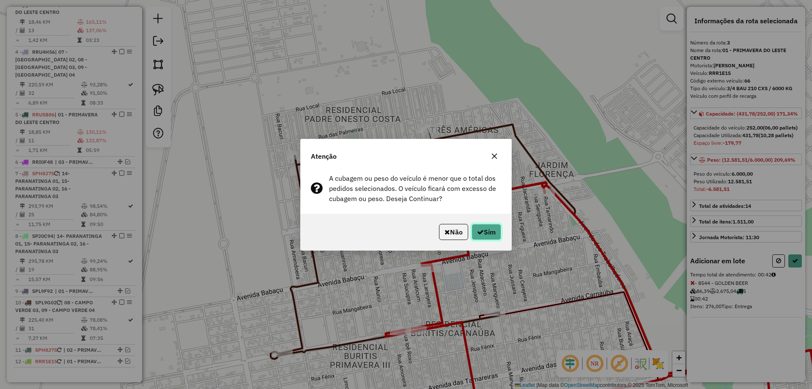
click at [492, 225] on button "Sim" at bounding box center [487, 232] width 30 height 16
select select "**********"
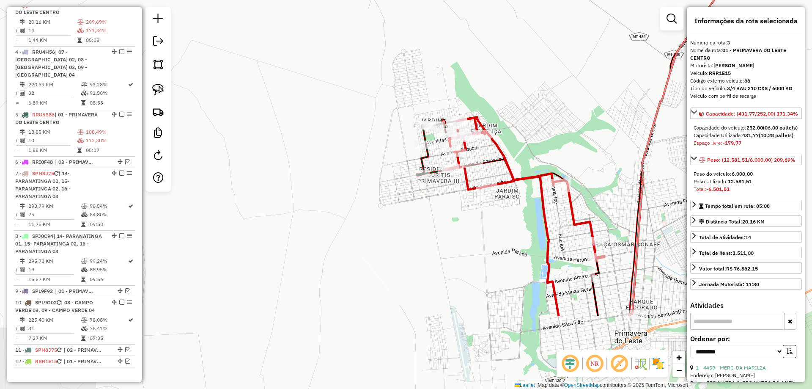
drag, startPoint x: 588, startPoint y: 246, endPoint x: 533, endPoint y: 135, distance: 124.1
click at [533, 135] on div "Janela de atendimento Grade de atendimento Capacidade Transportadoras Veículos …" at bounding box center [406, 194] width 812 height 389
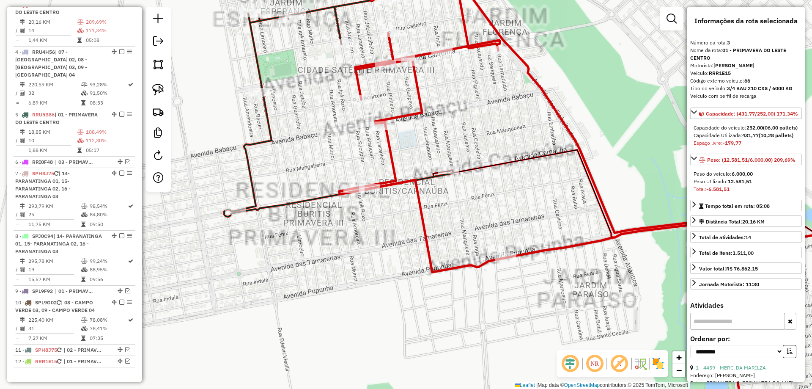
click at [496, 167] on icon at bounding box center [663, 281] width 460 height 262
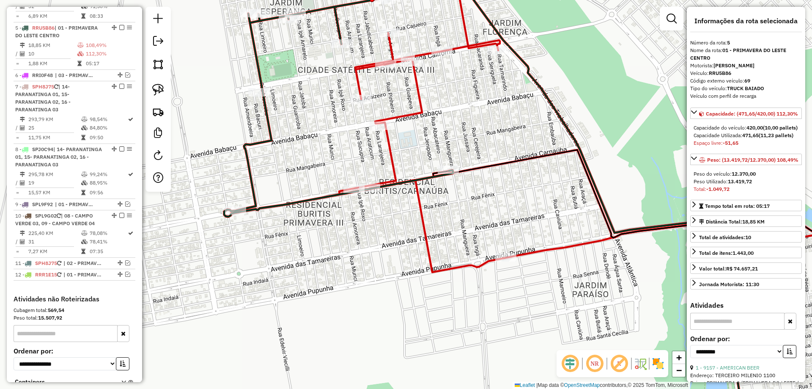
scroll to position [499, 0]
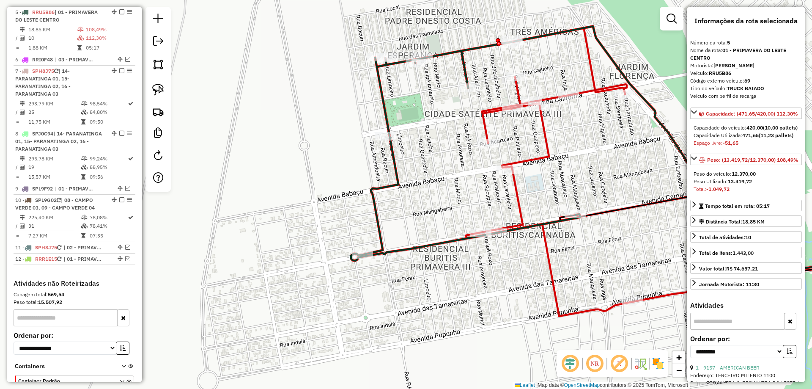
drag, startPoint x: 465, startPoint y: 137, endPoint x: 584, endPoint y: 177, distance: 125.1
click at [584, 177] on div "Janela de atendimento Grade de atendimento Capacidade Transportadoras Veículos …" at bounding box center [406, 194] width 812 height 389
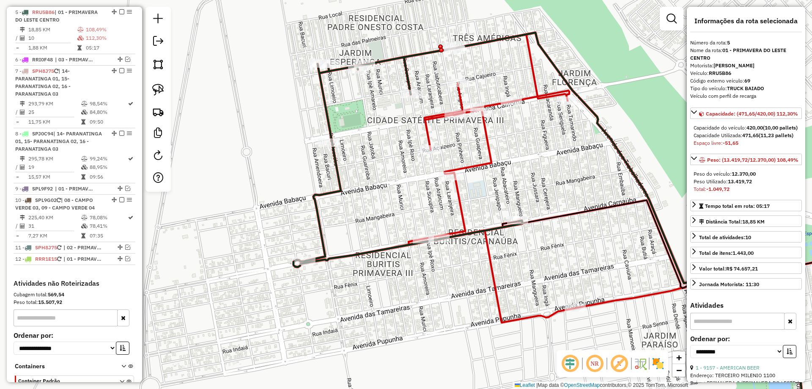
drag, startPoint x: 585, startPoint y: 154, endPoint x: 527, endPoint y: 161, distance: 57.9
click at [527, 161] on div "Janela de atendimento Grade de atendimento Capacidade Transportadoras Veículos …" at bounding box center [406, 194] width 812 height 389
click at [489, 42] on icon at bounding box center [630, 230] width 352 height 395
click at [532, 98] on icon at bounding box center [651, 179] width 485 height 288
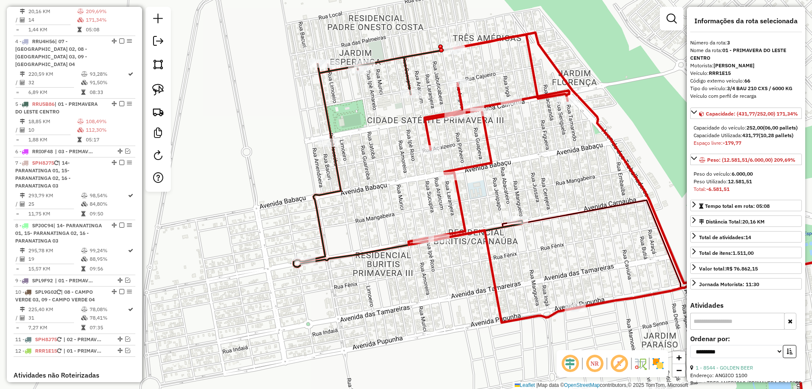
scroll to position [397, 0]
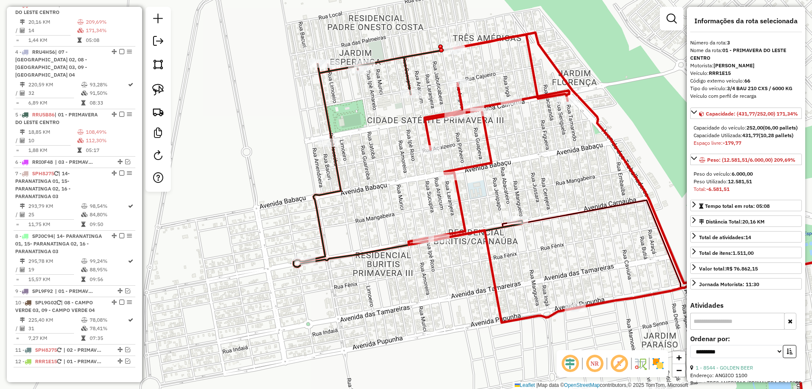
click at [404, 77] on icon at bounding box center [408, 157] width 229 height 219
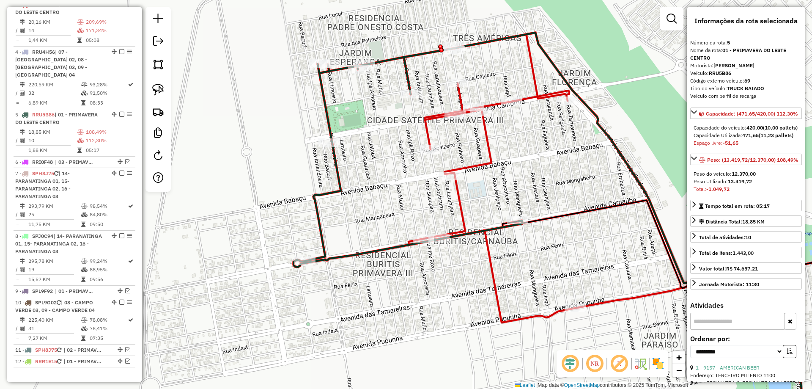
scroll to position [499, 0]
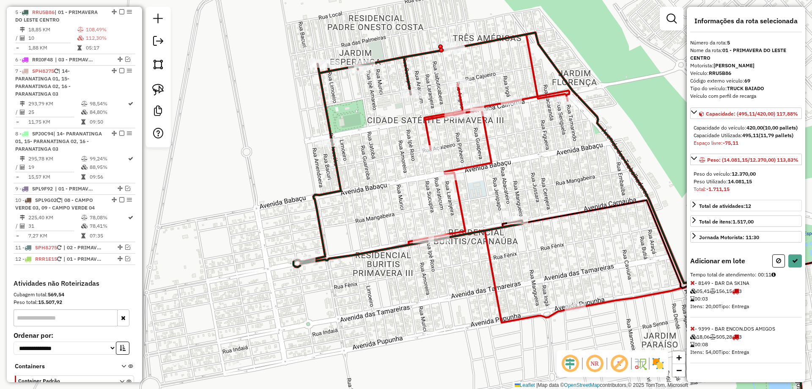
click at [779, 264] on button at bounding box center [778, 260] width 13 height 13
select select "**********"
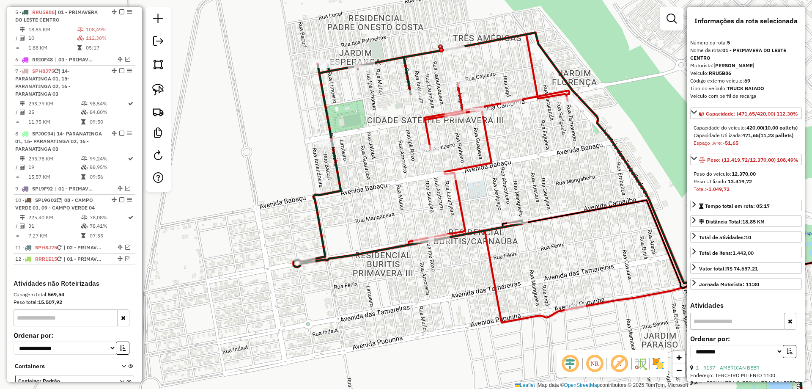
click at [407, 72] on icon at bounding box center [408, 157] width 229 height 219
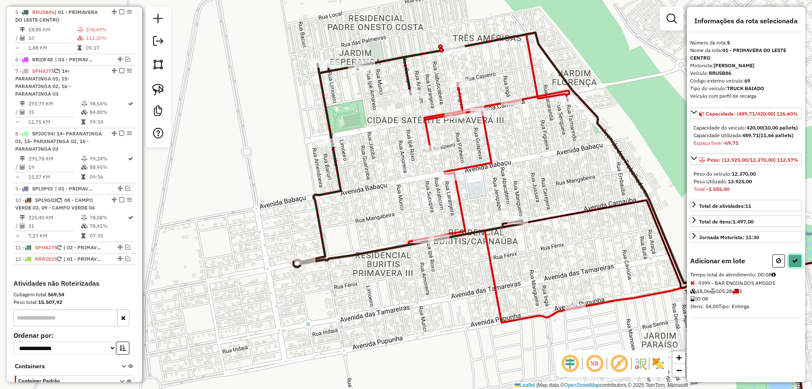
click at [796, 264] on icon at bounding box center [795, 261] width 6 height 6
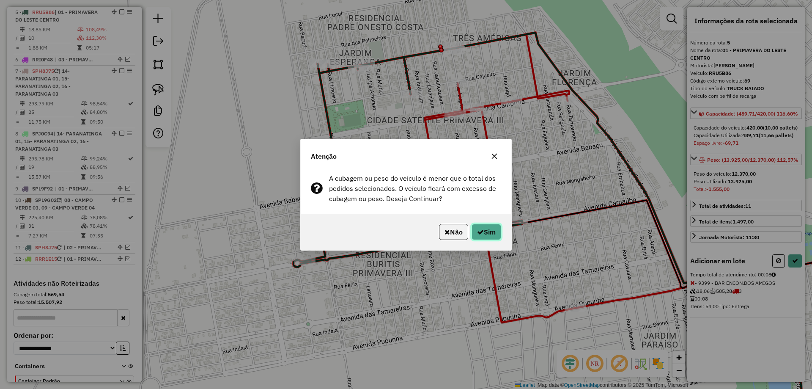
click at [486, 239] on button "Sim" at bounding box center [487, 232] width 30 height 16
select select "**********"
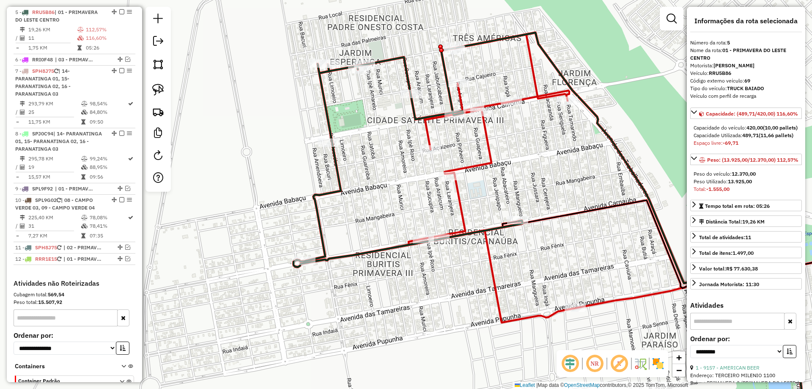
click at [528, 96] on icon at bounding box center [651, 179] width 485 height 288
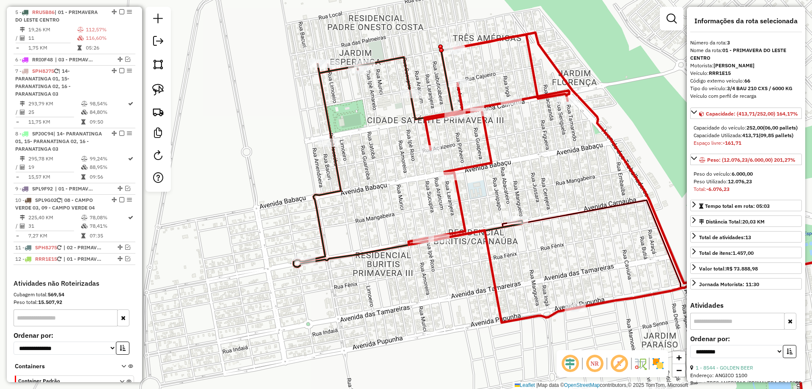
scroll to position [397, 0]
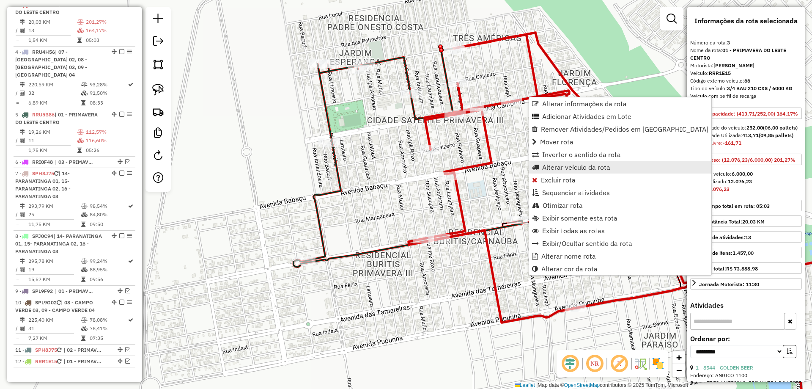
click at [581, 168] on span "Alterar veículo da rota" at bounding box center [576, 167] width 68 height 7
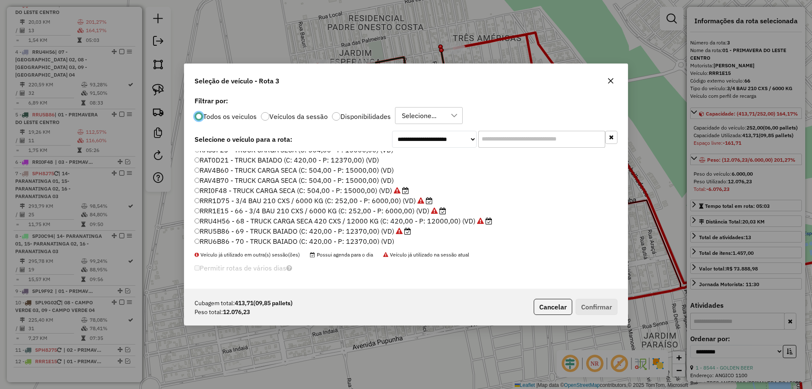
scroll to position [96, 0]
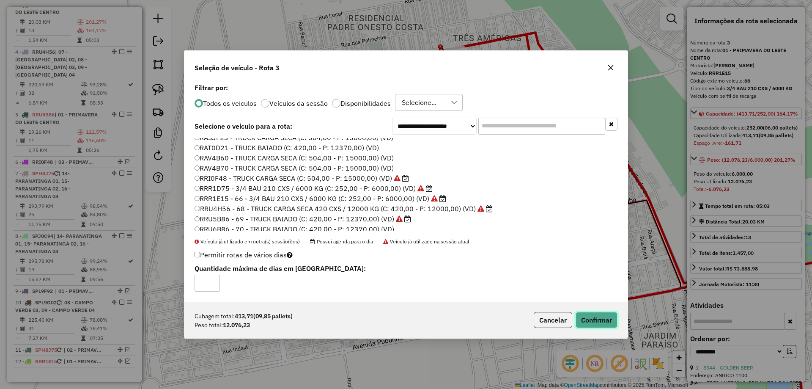
click at [608, 316] on button "Confirmar" at bounding box center [597, 320] width 42 height 16
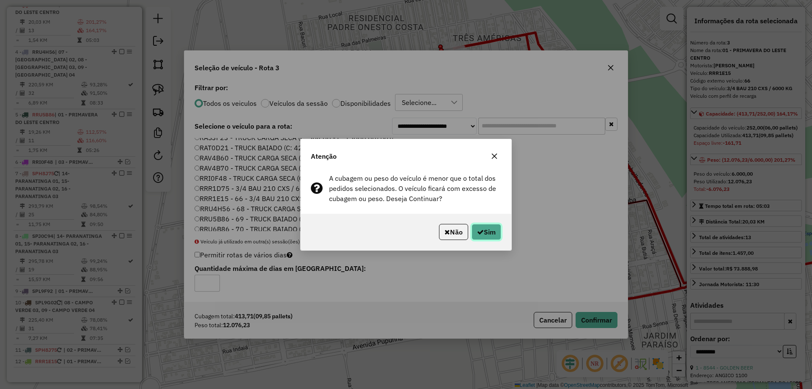
click at [483, 228] on button "Sim" at bounding box center [487, 232] width 30 height 16
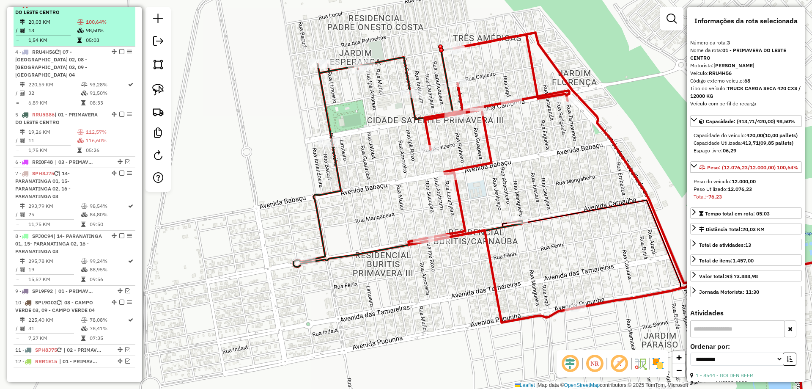
click at [119, 7] on em at bounding box center [121, 4] width 5 height 5
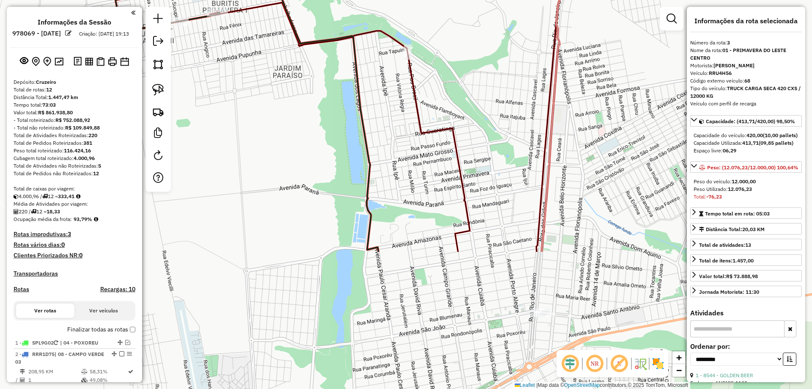
select select "**********"
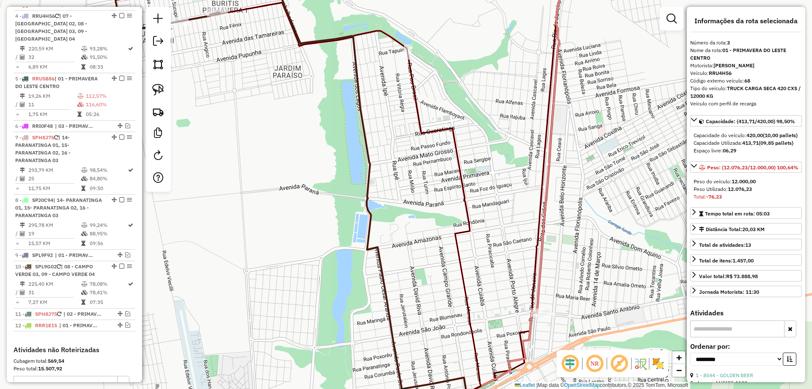
drag, startPoint x: 514, startPoint y: 294, endPoint x: 531, endPoint y: 294, distance: 16.9
click at [529, 294] on div "Janela de atendimento Grade de atendimento Capacidade Transportadoras Veículos …" at bounding box center [406, 194] width 812 height 389
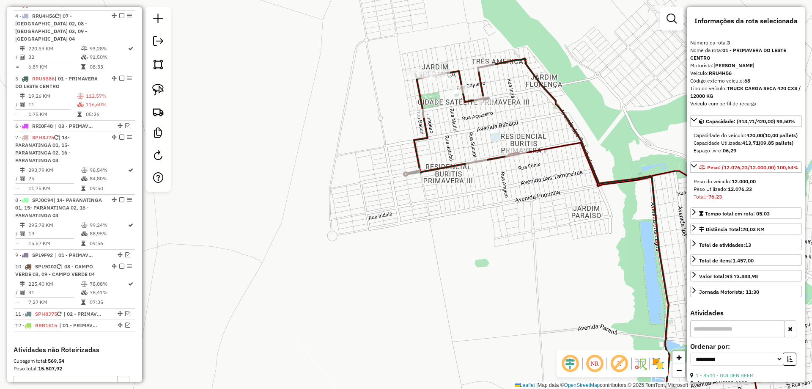
drag, startPoint x: 477, startPoint y: 250, endPoint x: 455, endPoint y: 329, distance: 82.5
click at [455, 329] on div "Janela de atendimento Grade de atendimento Capacidade Transportadoras Veículos …" at bounding box center [406, 194] width 812 height 389
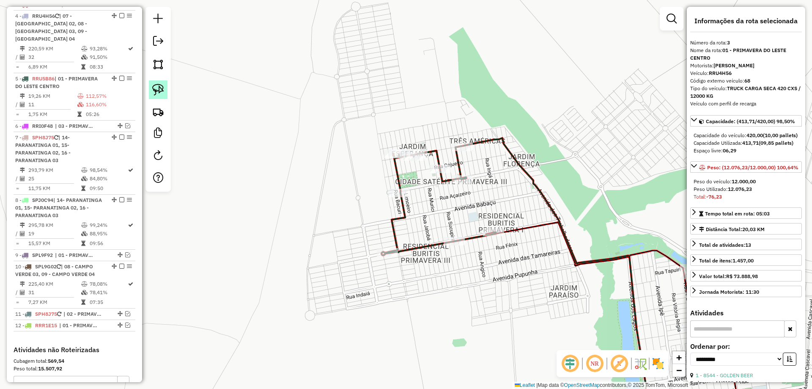
click at [160, 92] on img at bounding box center [158, 90] width 12 height 12
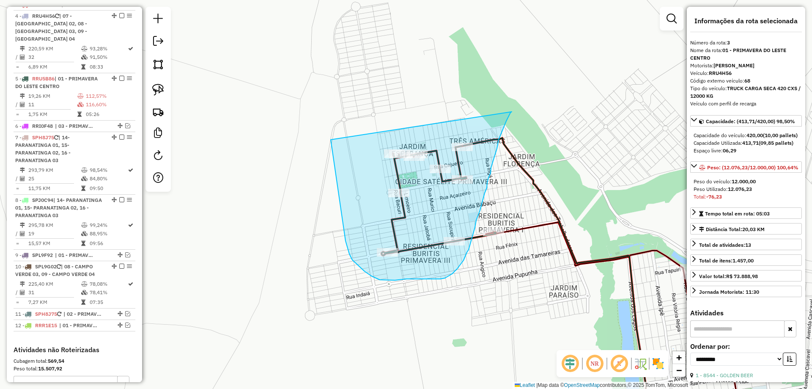
drag, startPoint x: 512, startPoint y: 112, endPoint x: 330, endPoint y: 127, distance: 183.0
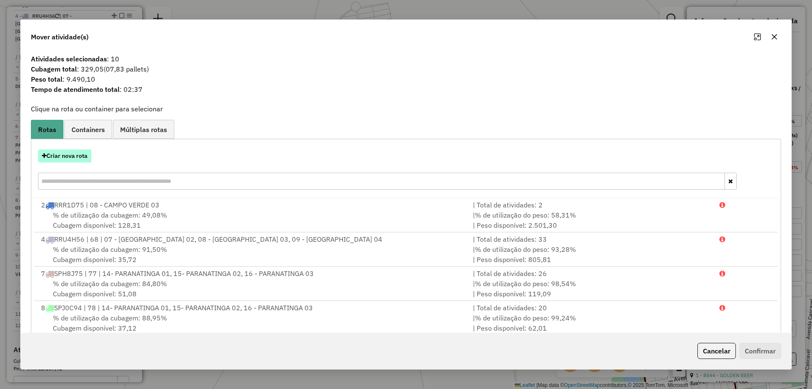
click at [69, 154] on button "Criar nova rota" at bounding box center [64, 155] width 53 height 13
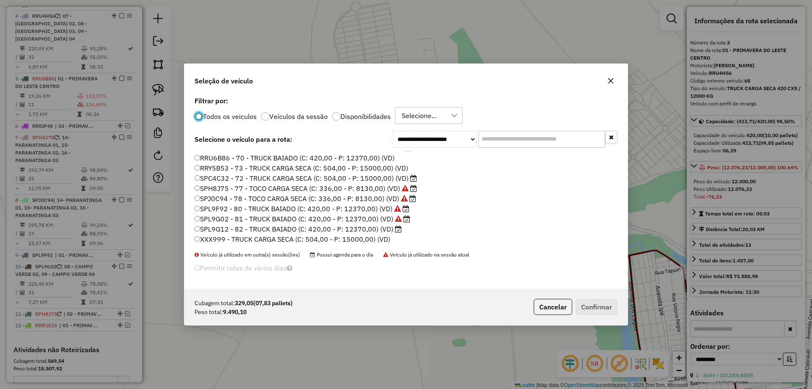
scroll to position [181, 0]
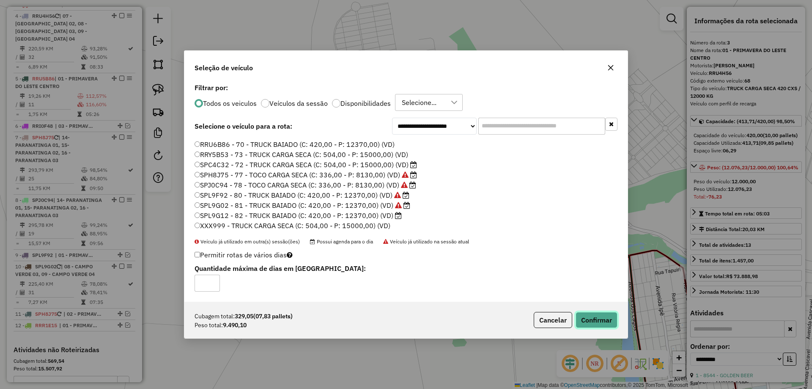
click at [594, 322] on button "Confirmar" at bounding box center [597, 320] width 42 height 16
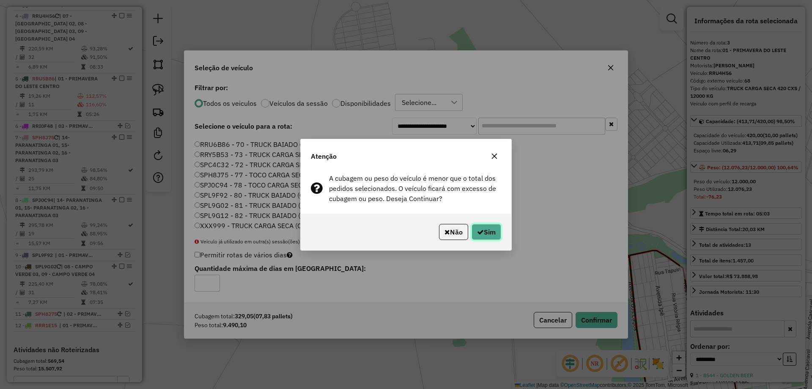
click at [491, 233] on button "Sim" at bounding box center [487, 232] width 30 height 16
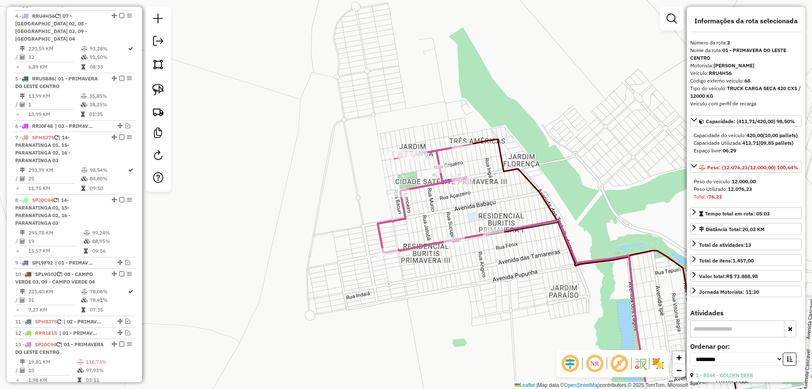
click at [415, 181] on div "Janela de atendimento Grade de atendimento Capacidade Transportadoras Veículos …" at bounding box center [406, 194] width 812 height 389
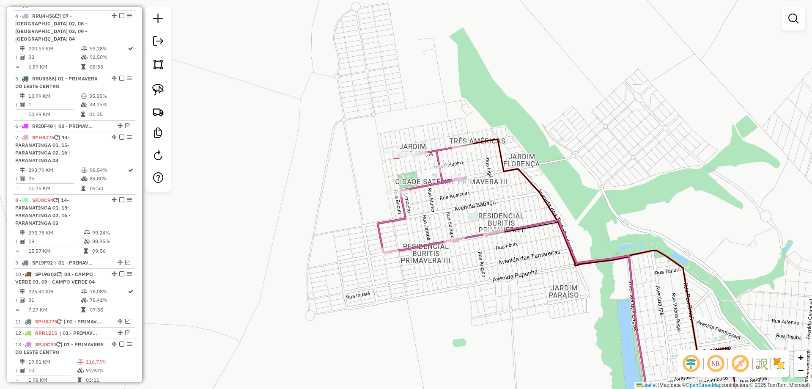
click at [415, 181] on div "Janela de atendimento Grade de atendimento Capacidade Transportadoras Veículos …" at bounding box center [406, 194] width 812 height 389
click at [418, 190] on icon at bounding box center [422, 199] width 89 height 107
select select "**********"
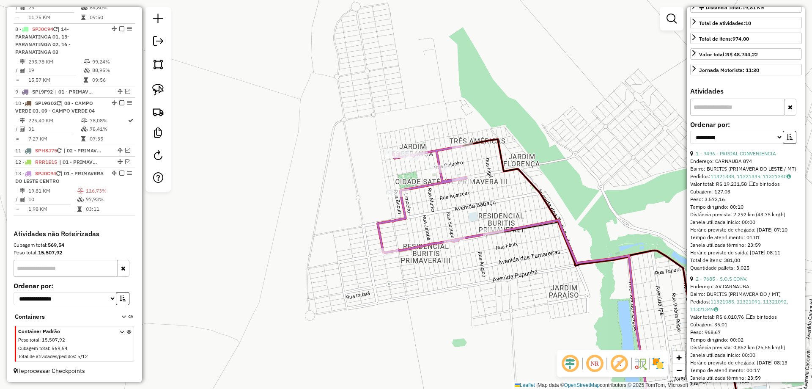
scroll to position [338, 0]
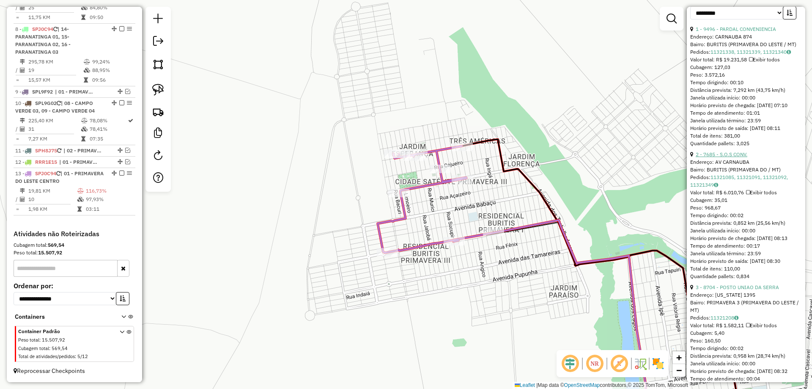
click at [738, 157] on link "2 - 7685 - S.O.S CONV." at bounding box center [722, 154] width 52 height 6
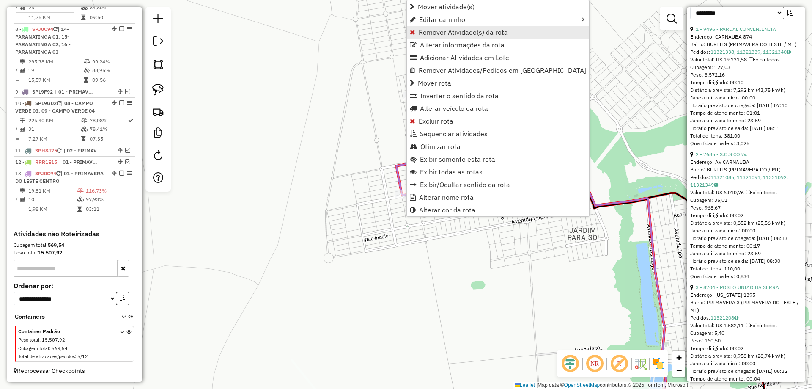
click at [479, 33] on span "Remover Atividade(s) da rota" at bounding box center [463, 32] width 89 height 7
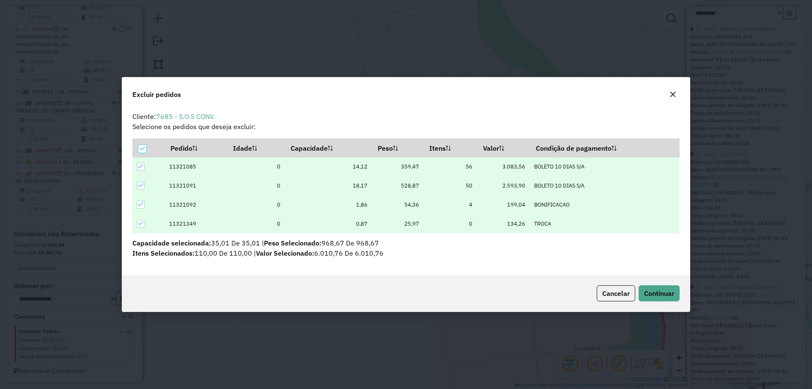
scroll to position [0, 0]
click at [657, 289] on span "Continuar" at bounding box center [659, 293] width 30 height 8
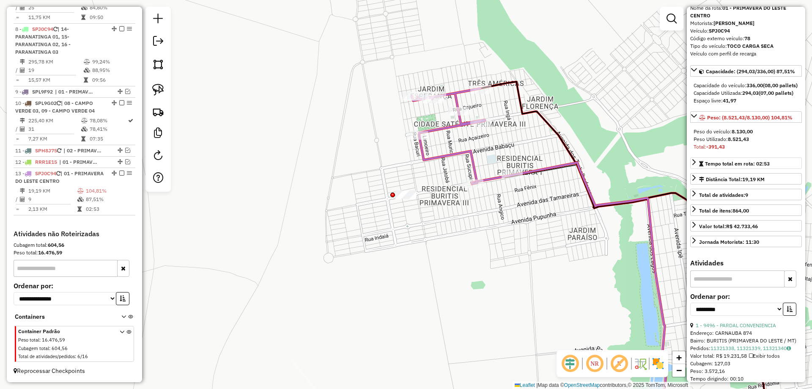
scroll to position [296, 0]
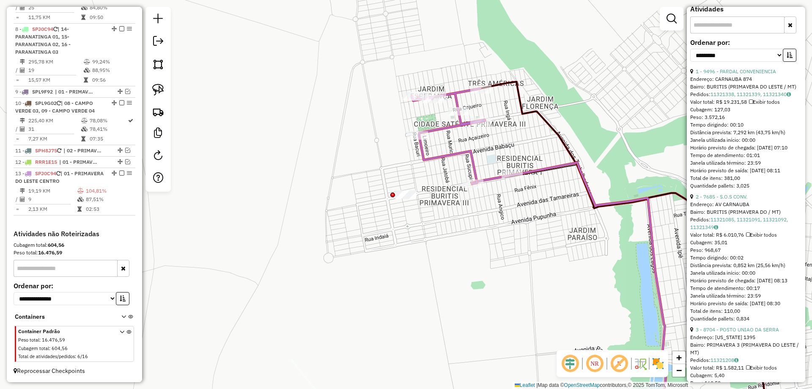
click at [491, 176] on icon at bounding box center [573, 294] width 203 height 265
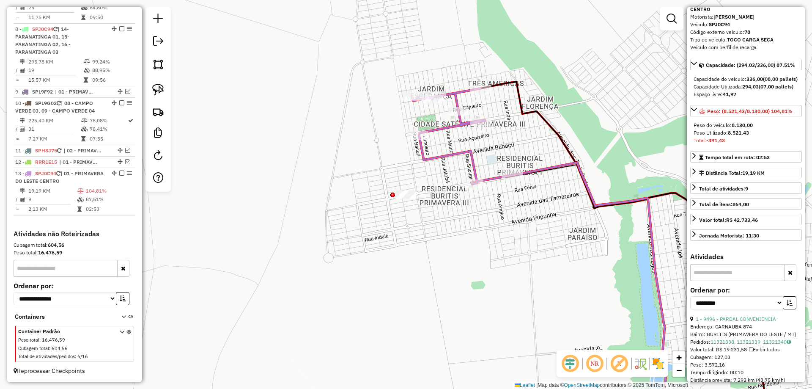
scroll to position [0, 0]
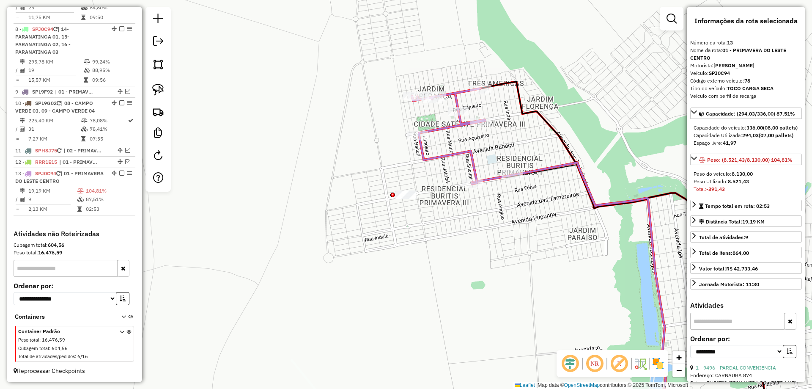
click at [452, 125] on icon at bounding box center [448, 135] width 73 height 95
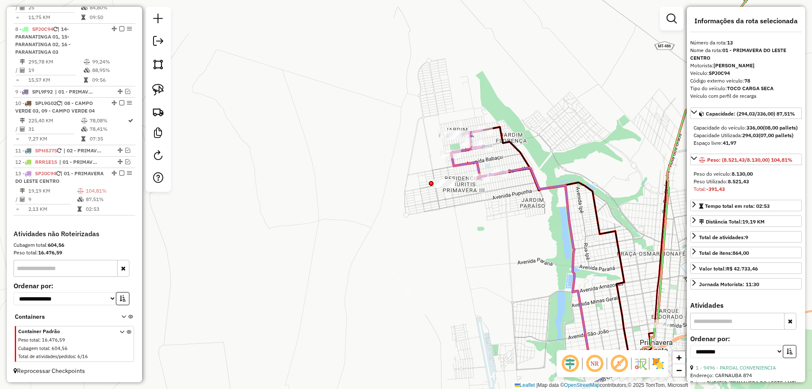
click at [515, 171] on icon at bounding box center [551, 268] width 146 height 200
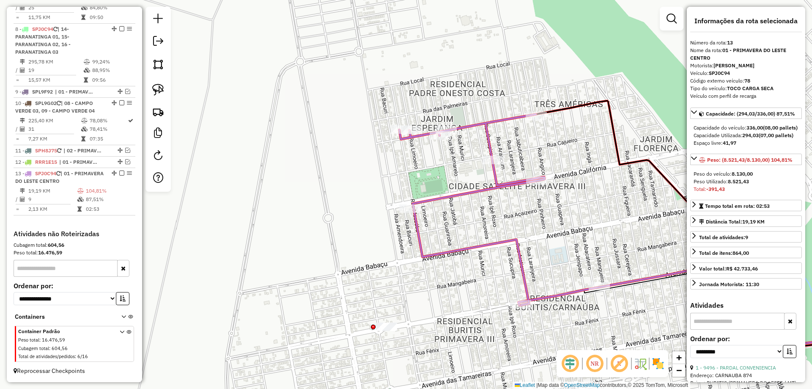
drag, startPoint x: 506, startPoint y: 158, endPoint x: 497, endPoint y: 222, distance: 64.5
click at [497, 222] on div "Janela de atendimento Grade de atendimento Capacidade Transportadoras Veículos …" at bounding box center [406, 194] width 812 height 389
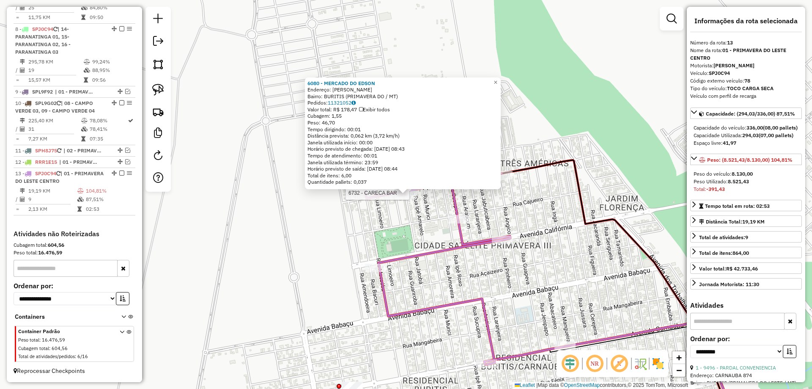
click at [418, 193] on div at bounding box center [411, 189] width 21 height 8
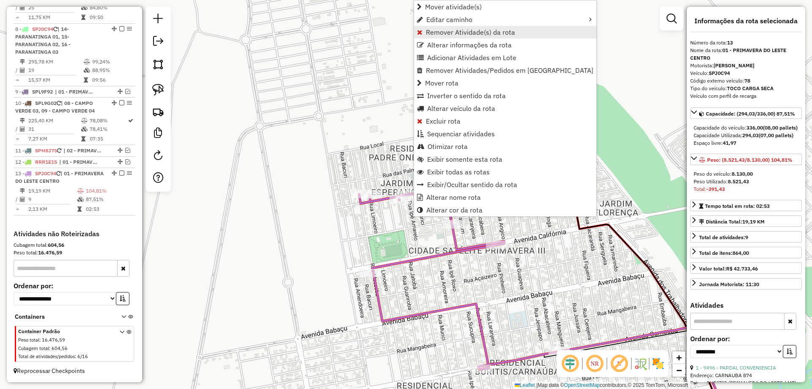
click at [484, 34] on span "Remover Atividade(s) da rota" at bounding box center [470, 32] width 89 height 7
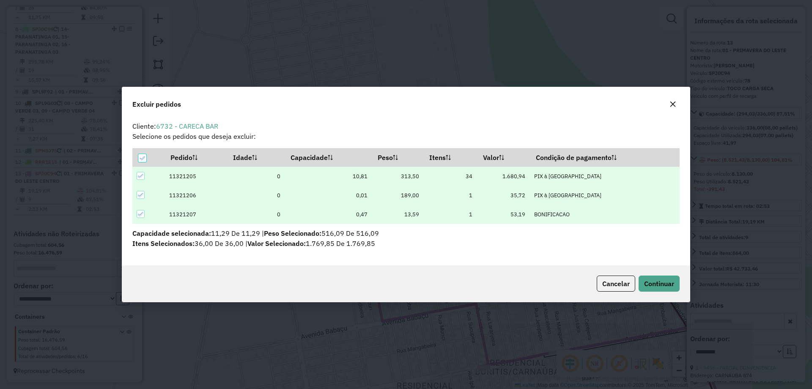
scroll to position [5, 3]
click at [671, 283] on span "Continuar" at bounding box center [659, 283] width 30 height 8
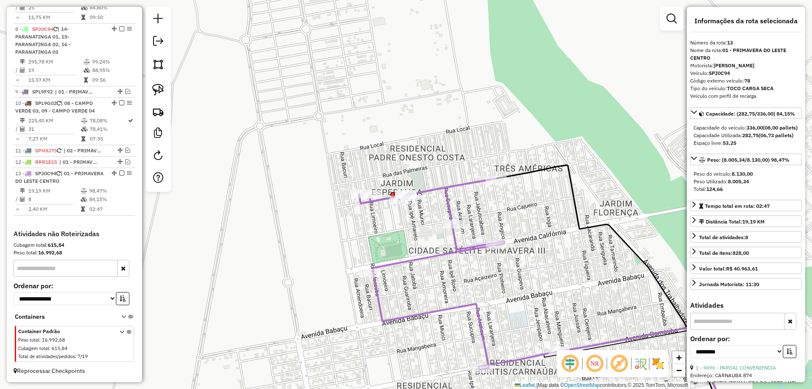
drag, startPoint x: 119, startPoint y: 172, endPoint x: 136, endPoint y: 179, distance: 18.2
click at [119, 172] on em at bounding box center [121, 172] width 5 height 5
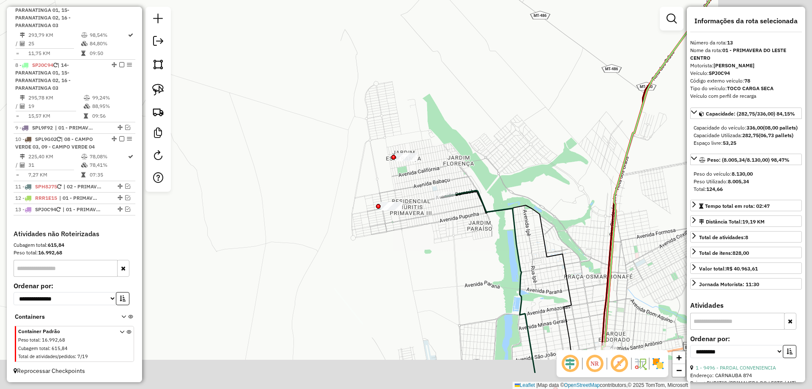
drag, startPoint x: 532, startPoint y: 198, endPoint x: 448, endPoint y: 162, distance: 91.7
click at [448, 162] on div "Janela de atendimento Grade de atendimento Capacidade Transportadoras Veículos …" at bounding box center [406, 194] width 812 height 389
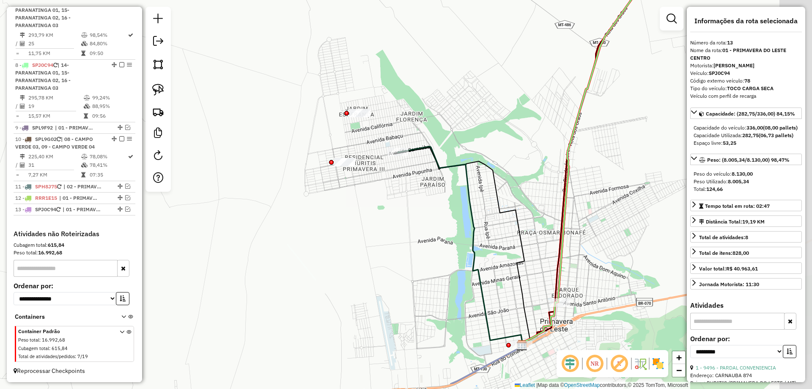
drag, startPoint x: 491, startPoint y: 143, endPoint x: 454, endPoint y: 110, distance: 49.5
click at [454, 110] on div "Janela de atendimento Grade de atendimento Capacidade Transportadoras Veículos …" at bounding box center [406, 194] width 812 height 389
click at [435, 159] on icon at bounding box center [461, 246] width 126 height 200
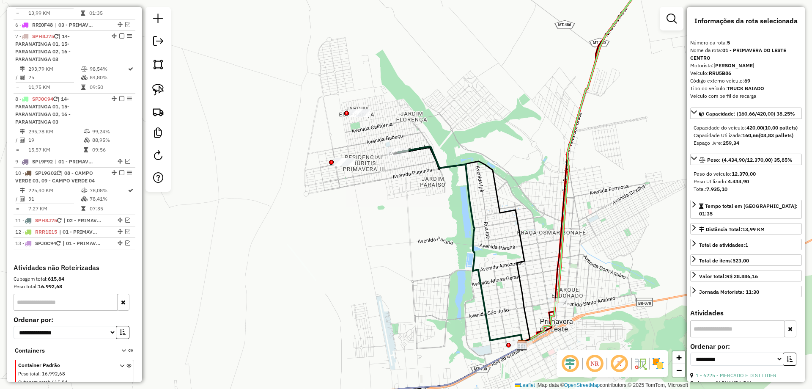
scroll to position [463, 0]
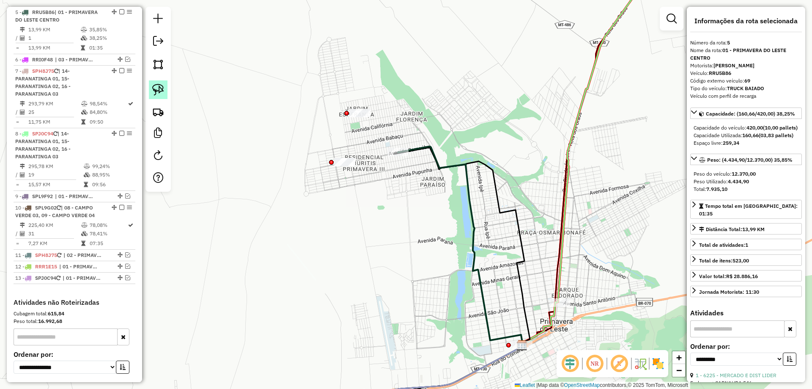
click at [155, 88] on img at bounding box center [158, 90] width 12 height 12
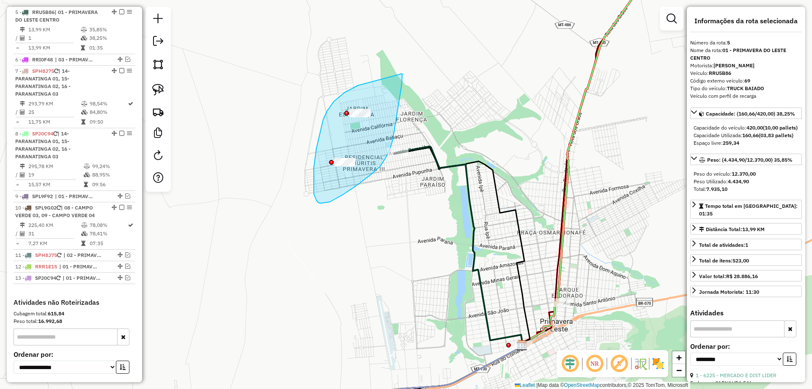
drag, startPoint x: 358, startPoint y: 85, endPoint x: 399, endPoint y: 73, distance: 43.0
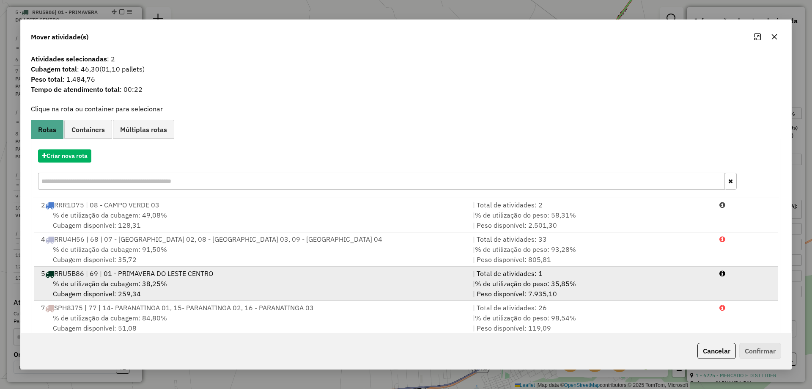
click at [165, 282] on span "% de utilização da cubagem: 38,25%" at bounding box center [110, 283] width 114 height 8
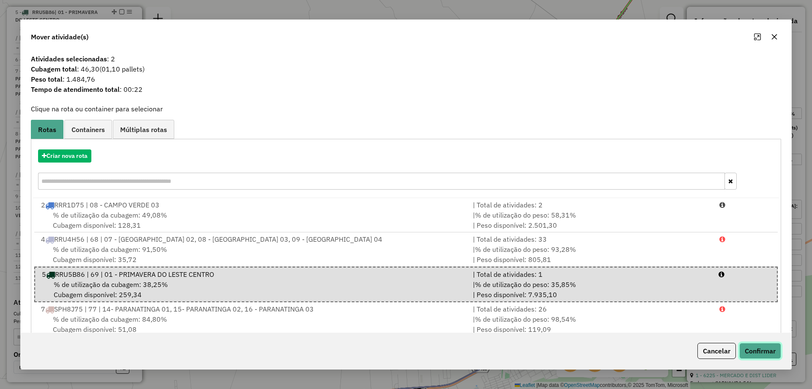
click at [763, 343] on button "Confirmar" at bounding box center [760, 351] width 42 height 16
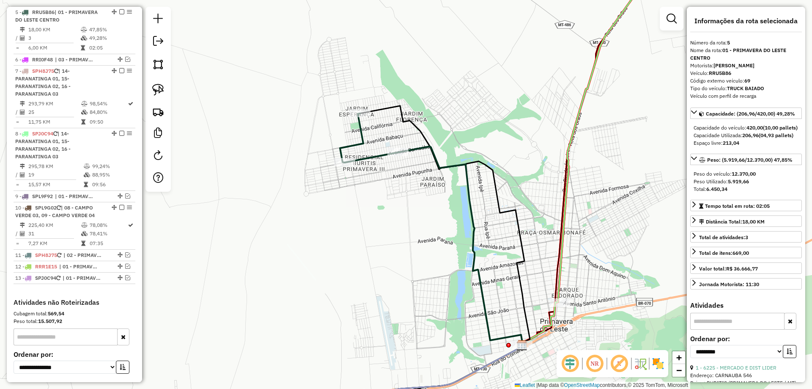
click at [415, 146] on icon at bounding box center [461, 246] width 126 height 200
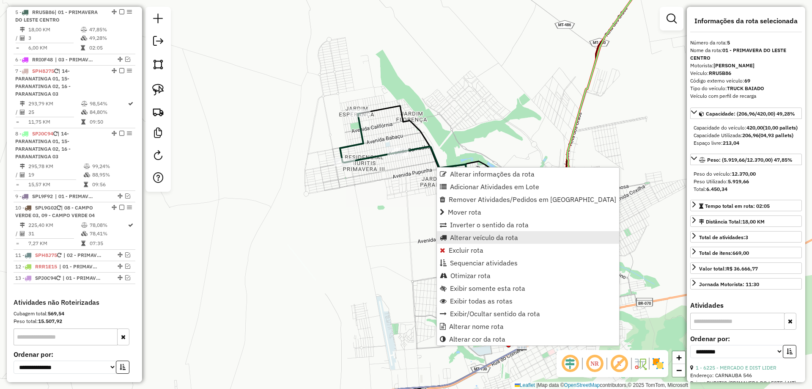
click at [491, 238] on span "Alterar veículo da rota" at bounding box center [484, 237] width 68 height 7
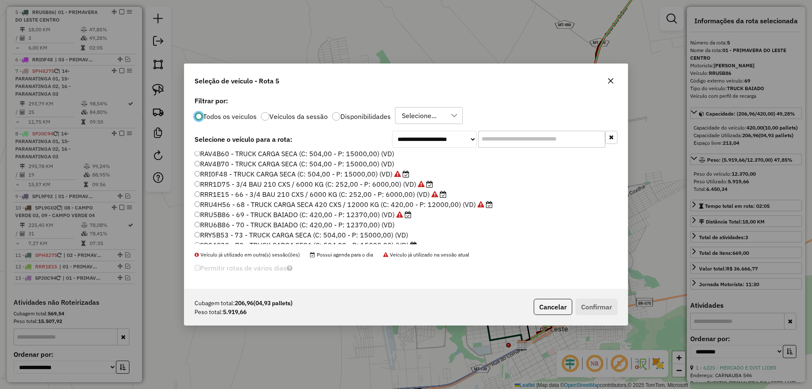
scroll to position [127, 0]
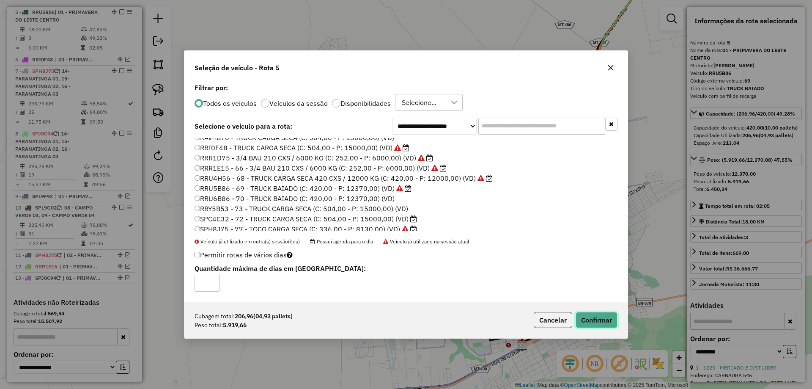
click at [599, 316] on button "Confirmar" at bounding box center [597, 320] width 42 height 16
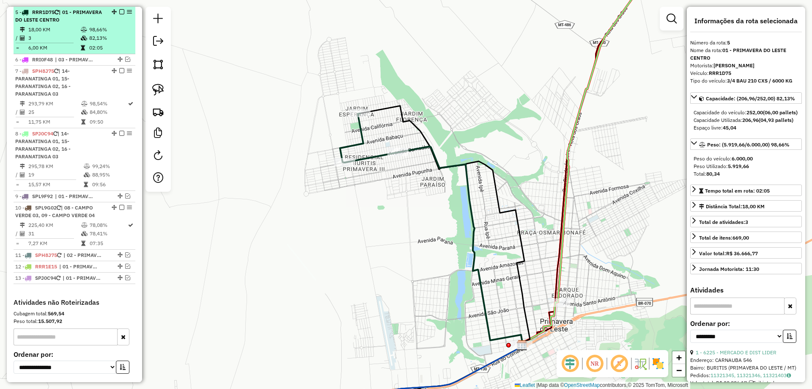
click at [120, 10] on em at bounding box center [121, 11] width 5 height 5
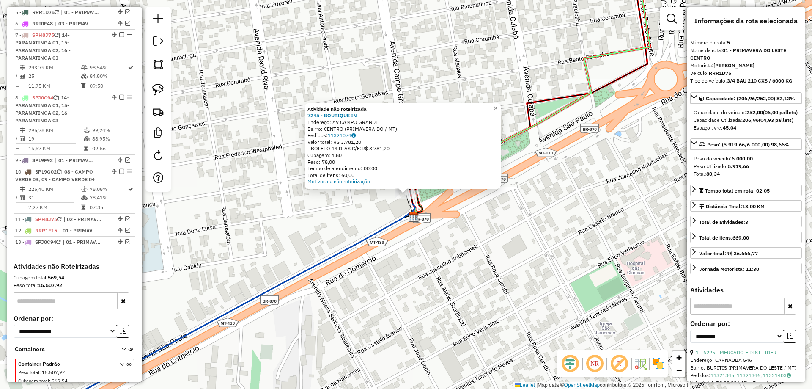
click at [590, 232] on div "Atividade não roteirizada 7245 - BOUTIQUE IN Endereço: AV CAMPO GRANDE Bairro: …" at bounding box center [406, 194] width 812 height 389
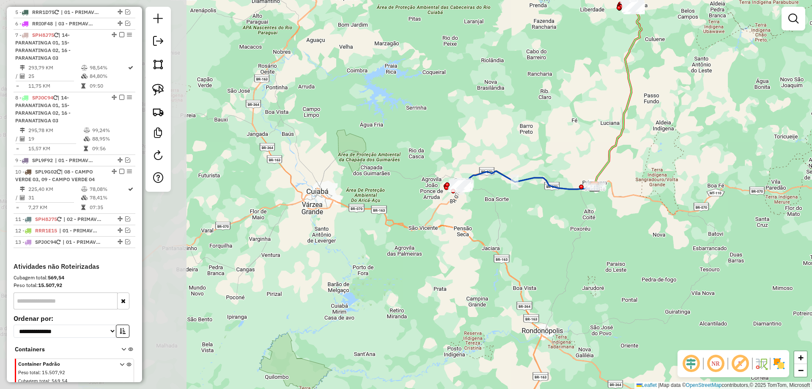
drag, startPoint x: 258, startPoint y: 257, endPoint x: 466, endPoint y: 232, distance: 210.1
click at [466, 232] on div "Janela de atendimento Grade de atendimento Capacidade Transportadoras Veículos …" at bounding box center [406, 194] width 812 height 389
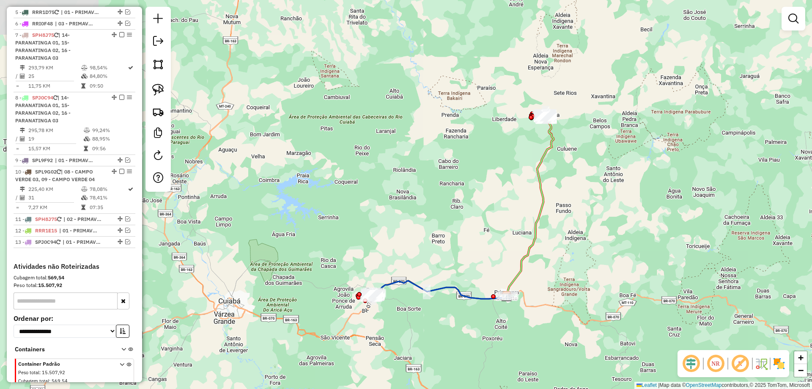
drag, startPoint x: 335, startPoint y: 162, endPoint x: 469, endPoint y: 140, distance: 135.4
click at [469, 140] on div "Janela de atendimento Grade de atendimento Capacidade Transportadoras Veículos …" at bounding box center [406, 194] width 812 height 389
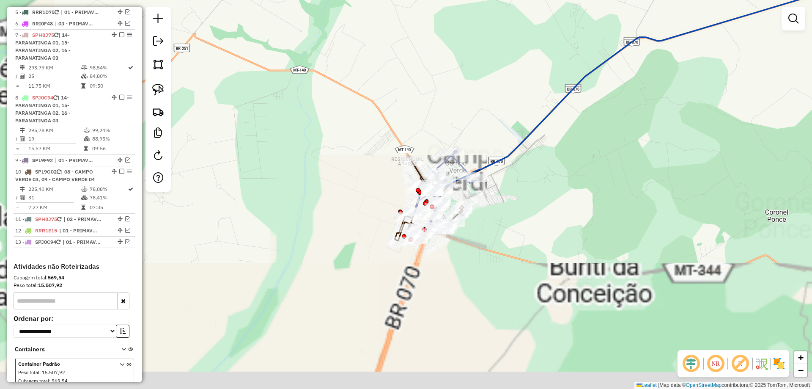
drag, startPoint x: 405, startPoint y: 340, endPoint x: 493, endPoint y: 201, distance: 163.9
click at [493, 201] on div "Janela de atendimento Grade de atendimento Capacidade Transportadoras Veículos …" at bounding box center [406, 194] width 812 height 389
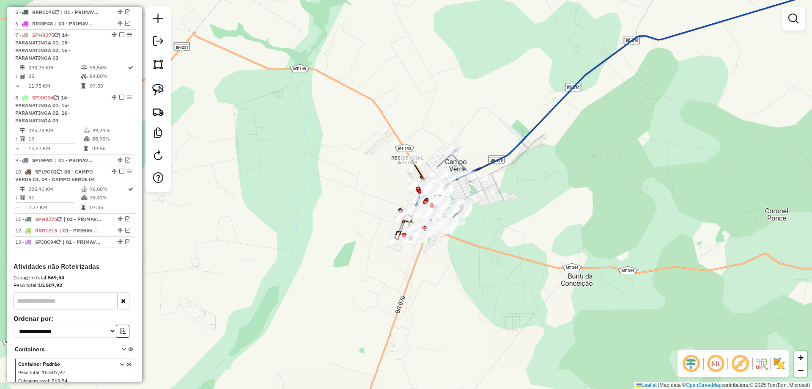
drag, startPoint x: 557, startPoint y: 46, endPoint x: 181, endPoint y: 367, distance: 493.9
click at [181, 366] on div "Janela de atendimento Grade de atendimento Capacidade Transportadoras Veículos …" at bounding box center [406, 194] width 812 height 389
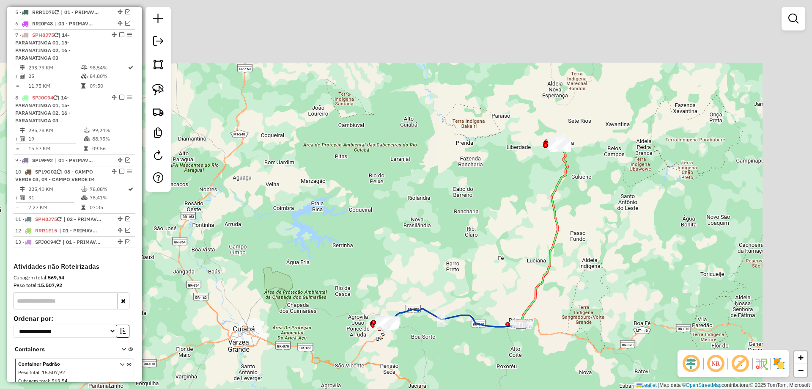
drag, startPoint x: 492, startPoint y: 237, endPoint x: 363, endPoint y: 342, distance: 166.3
click at [363, 342] on div "Janela de atendimento Grade de atendimento Capacidade Transportadoras Veículos …" at bounding box center [406, 194] width 812 height 389
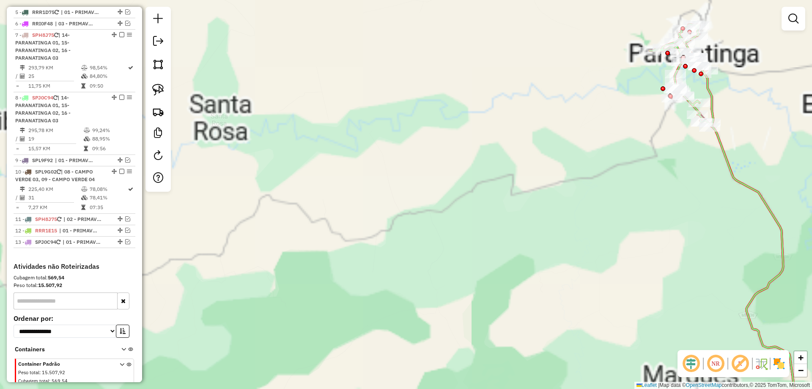
drag, startPoint x: 454, startPoint y: 231, endPoint x: 250, endPoint y: 369, distance: 246.2
click at [250, 369] on div "Janela de atendimento Grade de atendimento Capacidade Transportadoras Veículos …" at bounding box center [406, 194] width 812 height 389
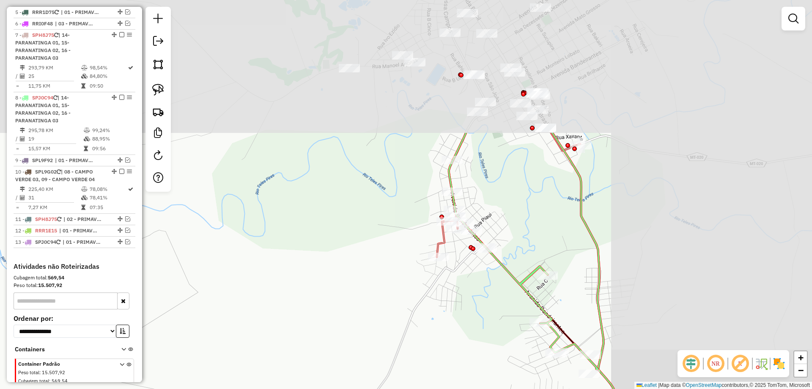
drag, startPoint x: 493, startPoint y: 193, endPoint x: 224, endPoint y: 378, distance: 326.8
click at [227, 374] on div "Janela de atendimento Grade de atendimento Capacidade Transportadoras Veículos …" at bounding box center [406, 194] width 812 height 389
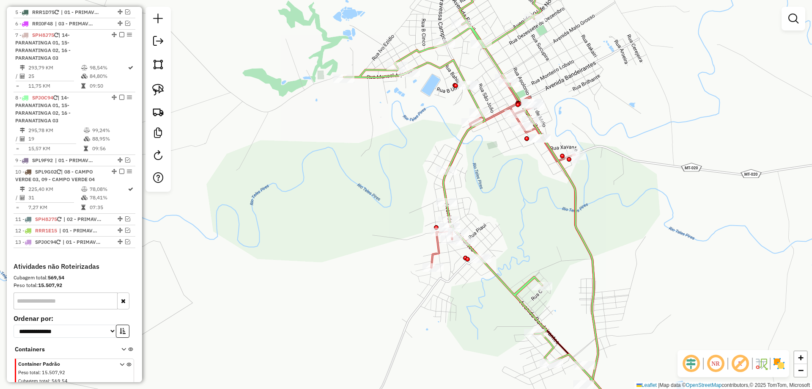
click at [572, 187] on icon at bounding box center [552, 221] width 135 height 411
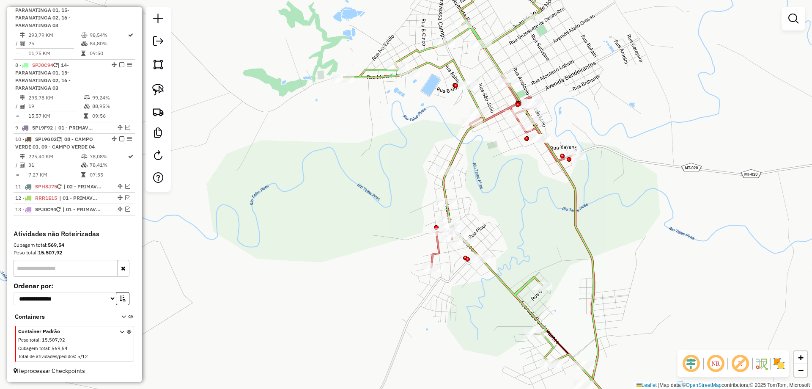
select select "**********"
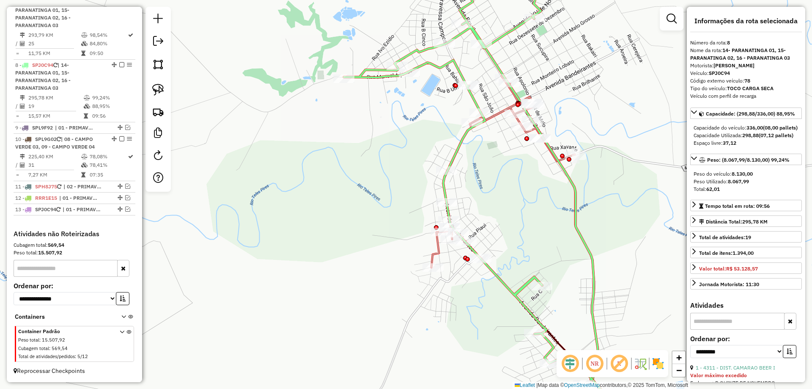
click at [437, 253] on icon at bounding box center [503, 171] width 143 height 192
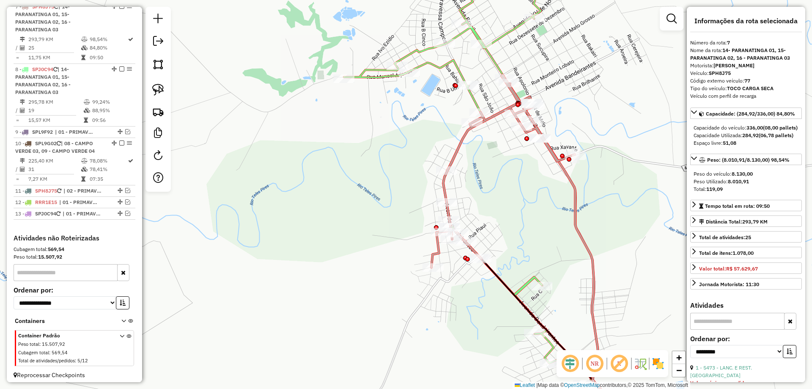
scroll to position [486, 0]
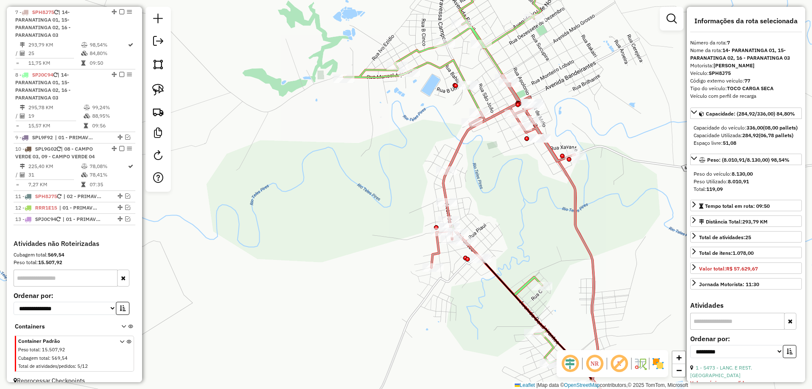
click at [457, 63] on icon at bounding box center [468, 175] width 249 height 408
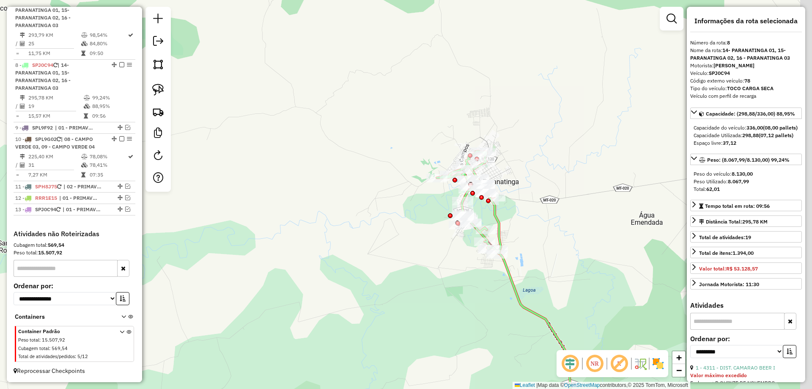
drag, startPoint x: 591, startPoint y: 151, endPoint x: 527, endPoint y: 196, distance: 78.9
click at [527, 196] on div "Janela de atendimento Grade de atendimento Capacidade Transportadoras Veículos …" at bounding box center [406, 194] width 812 height 389
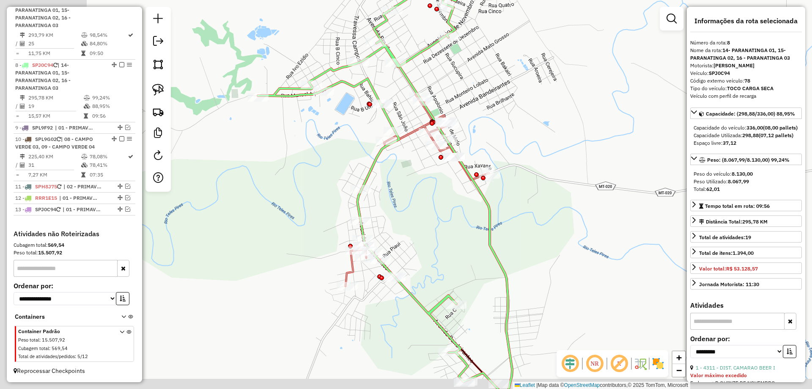
drag, startPoint x: 511, startPoint y: 167, endPoint x: 612, endPoint y: 138, distance: 105.0
click at [612, 138] on div "Janela de atendimento Grade de atendimento Capacidade Transportadoras Veículos …" at bounding box center [406, 194] width 812 height 389
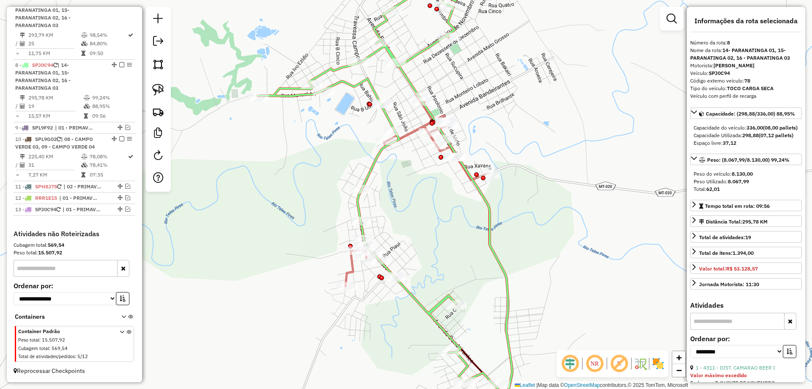
click at [407, 134] on icon at bounding box center [417, 189] width 143 height 192
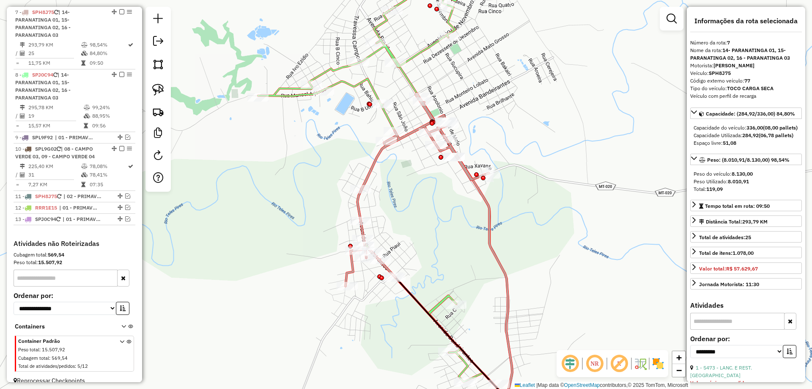
click at [385, 111] on icon at bounding box center [382, 194] width 249 height 408
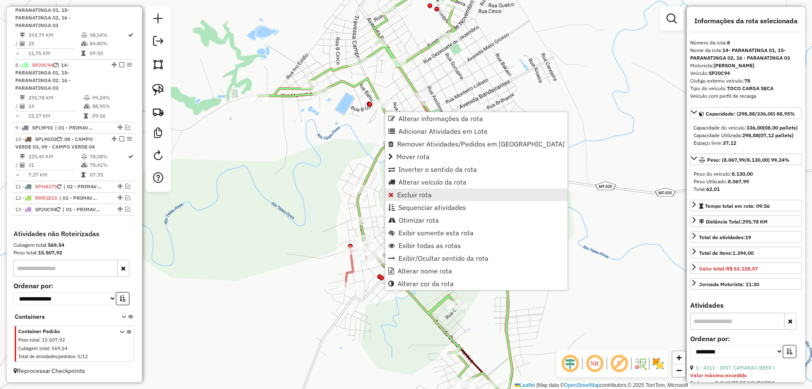
click at [434, 192] on link "Excluir rota" at bounding box center [476, 194] width 182 height 13
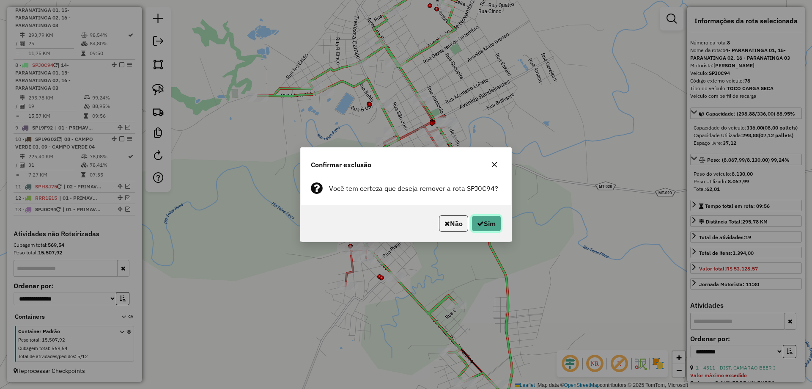
click at [484, 223] on button "Sim" at bounding box center [487, 223] width 30 height 16
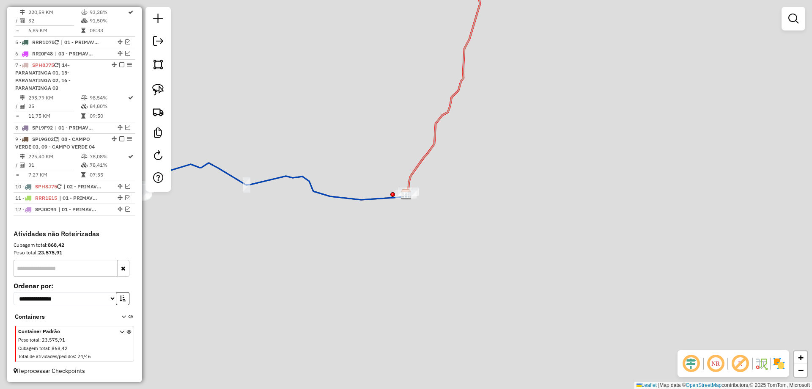
scroll to position [433, 0]
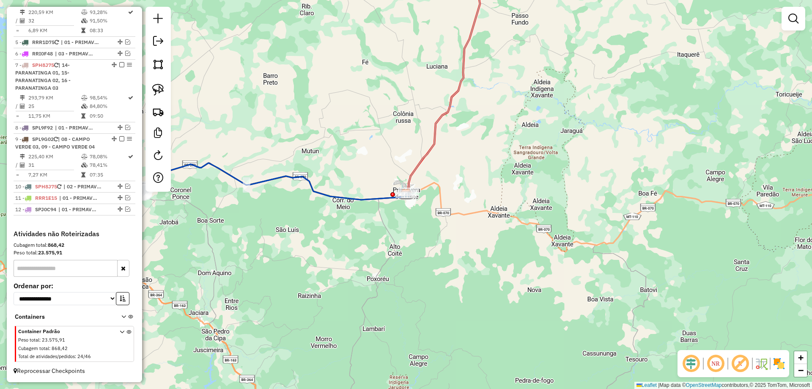
click at [432, 148] on icon at bounding box center [443, 77] width 74 height 233
select select "**********"
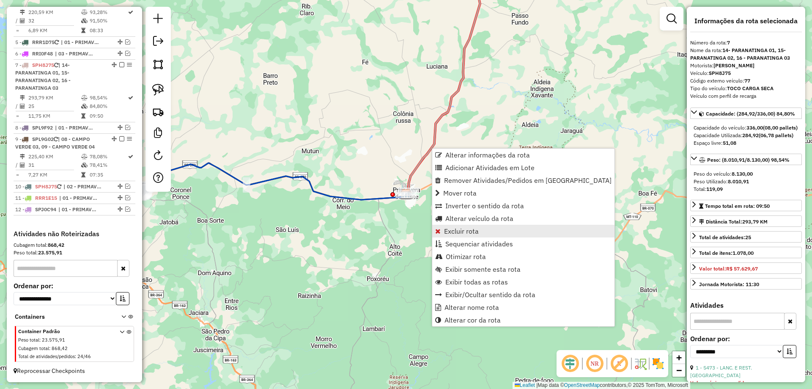
click at [475, 230] on span "Excluir rota" at bounding box center [461, 231] width 35 height 7
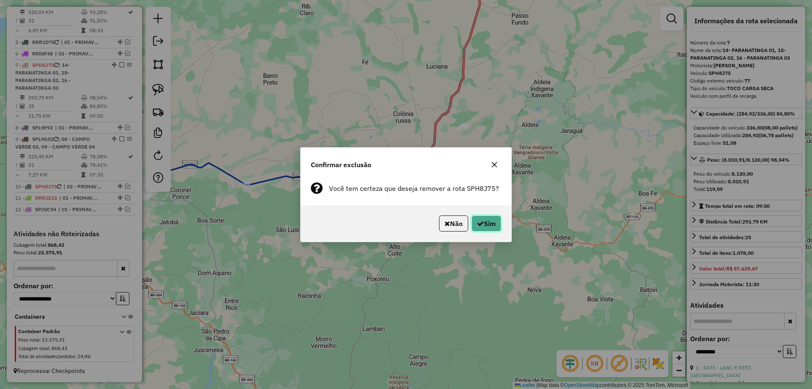
click at [488, 226] on button "Sim" at bounding box center [487, 223] width 30 height 16
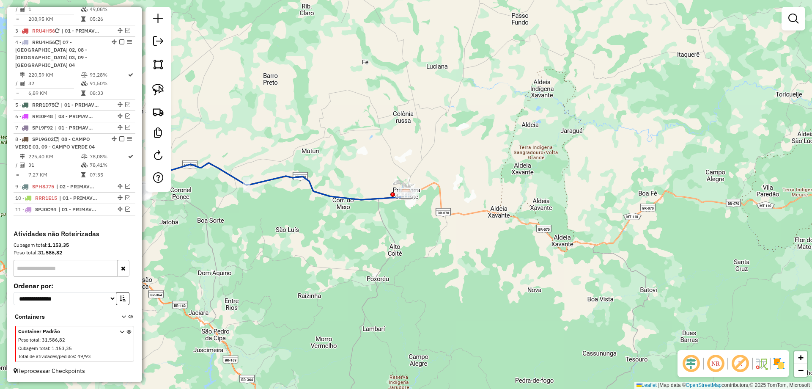
scroll to position [371, 0]
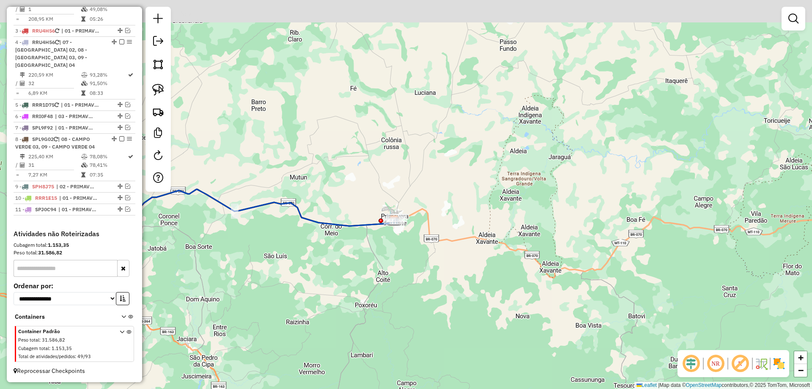
drag, startPoint x: 520, startPoint y: 91, endPoint x: 358, endPoint y: 374, distance: 327.1
click at [360, 371] on div "Janela de atendimento Grade de atendimento Capacidade Transportadoras Veículos …" at bounding box center [406, 194] width 812 height 389
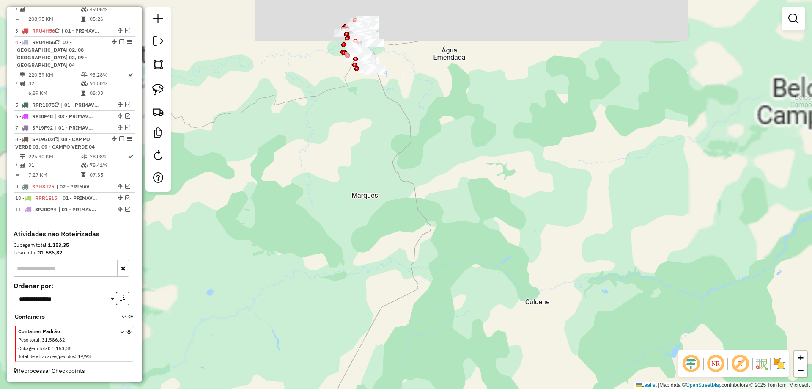
drag, startPoint x: 405, startPoint y: 253, endPoint x: 439, endPoint y: 298, distance: 56.5
click at [439, 298] on div "Janela de atendimento Grade de atendimento Capacidade Transportadoras Veículos …" at bounding box center [406, 194] width 812 height 389
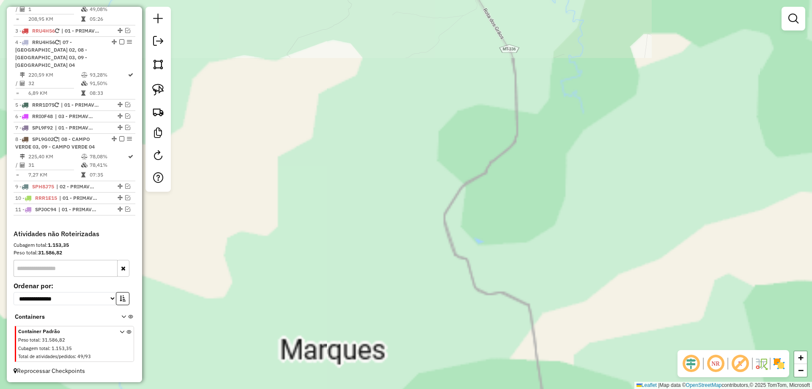
drag, startPoint x: 443, startPoint y: 67, endPoint x: 443, endPoint y: 405, distance: 338.4
click at [443, 388] on html "Aguarde... Pop-up bloqueado! Seu navegador bloqueou automáticamente a abertura …" at bounding box center [406, 194] width 812 height 389
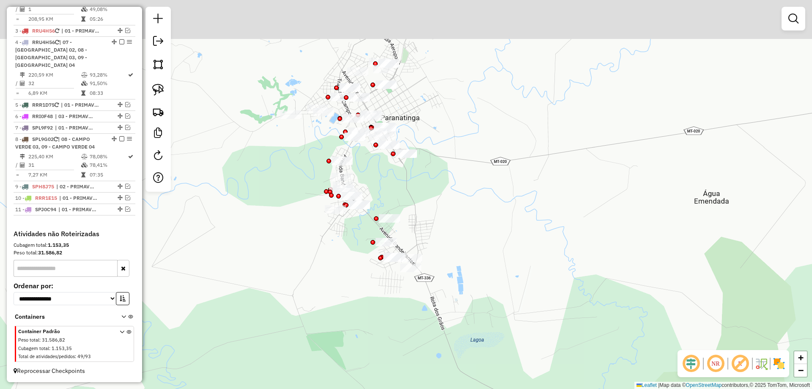
drag, startPoint x: 445, startPoint y: 73, endPoint x: 498, endPoint y: 173, distance: 113.2
click at [500, 173] on div "Janela de atendimento Grade de atendimento Capacidade Transportadoras Veículos …" at bounding box center [406, 194] width 812 height 389
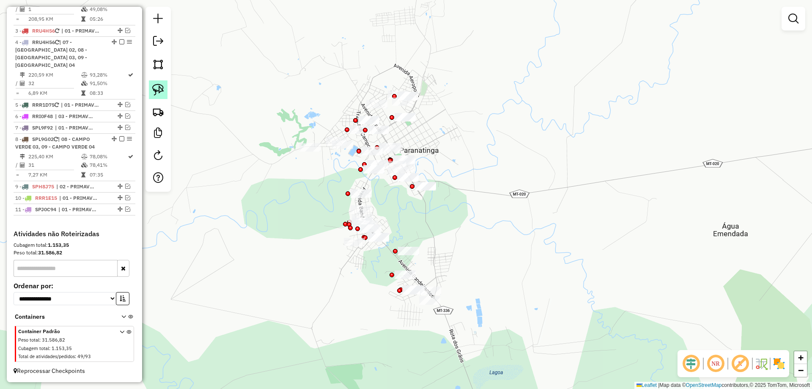
click at [153, 87] on img at bounding box center [158, 90] width 12 height 12
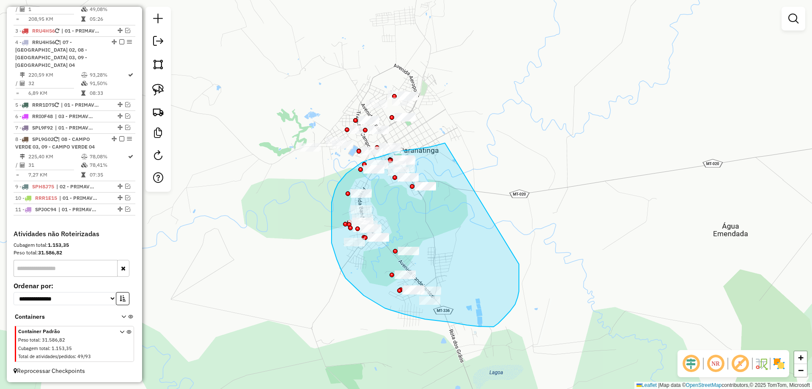
drag, startPoint x: 444, startPoint y: 143, endPoint x: 506, endPoint y: 217, distance: 95.8
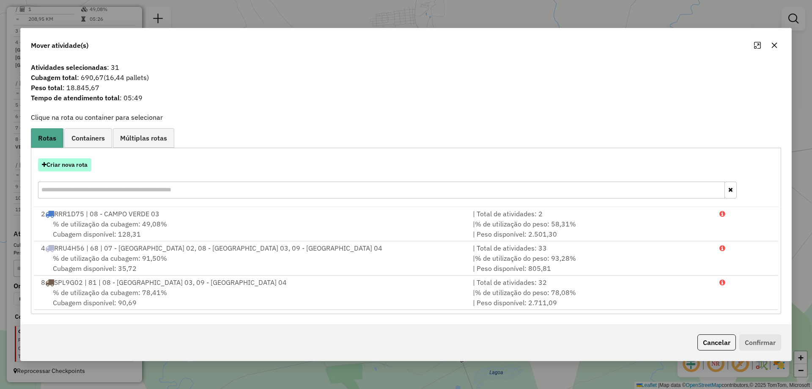
click at [62, 162] on button "Criar nova rota" at bounding box center [64, 164] width 53 height 13
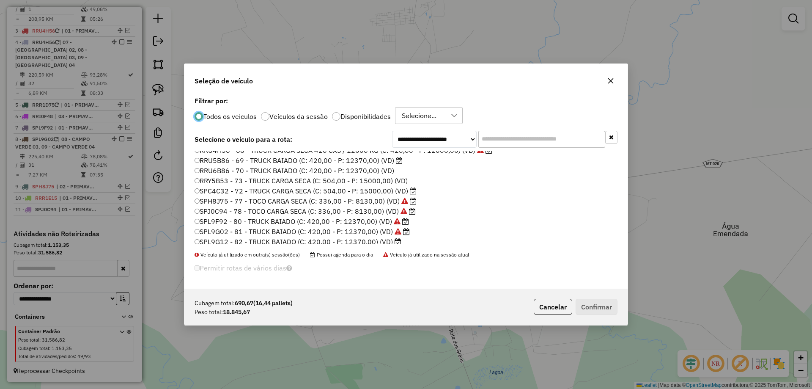
scroll to position [169, 0]
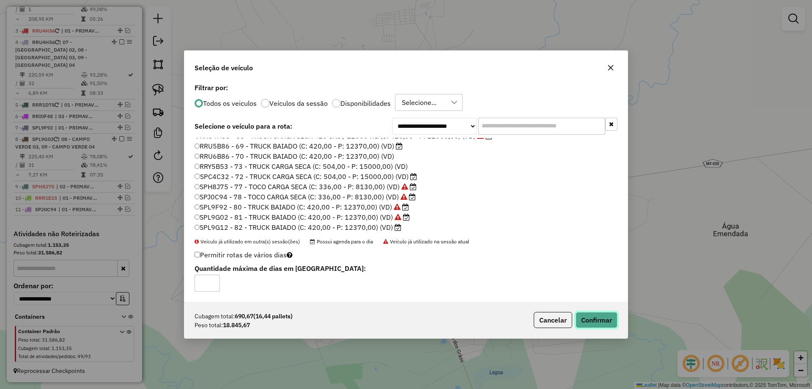
click at [593, 319] on button "Confirmar" at bounding box center [597, 320] width 42 height 16
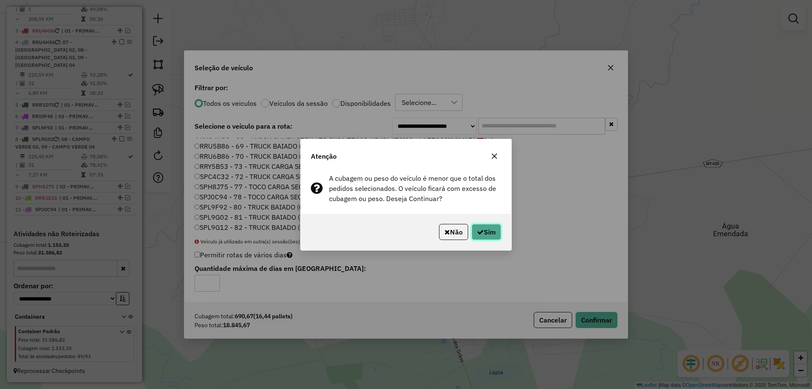
click at [477, 232] on icon "button" at bounding box center [480, 231] width 7 height 7
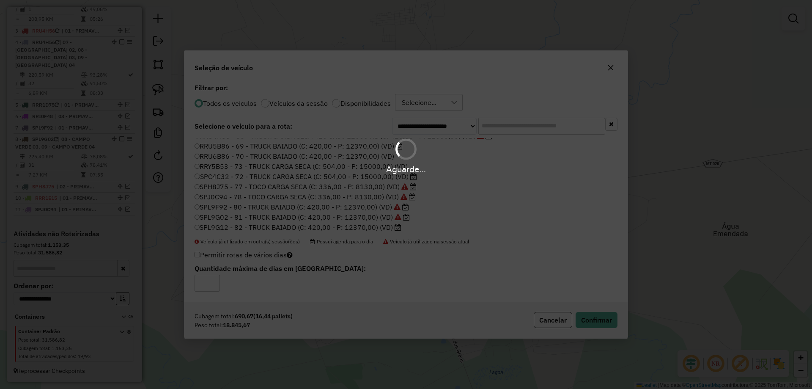
scroll to position [433, 0]
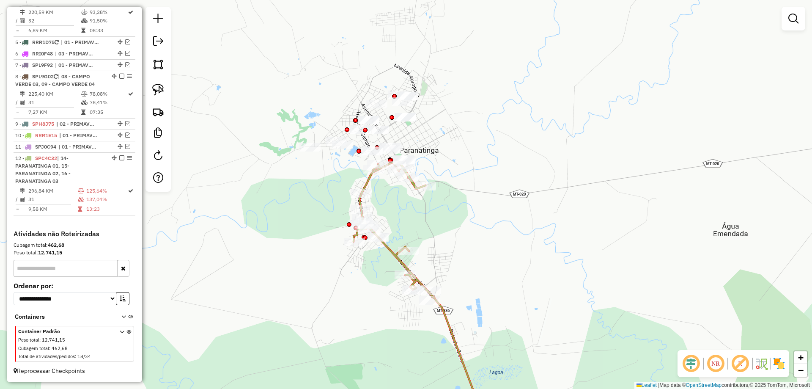
click at [366, 181] on icon at bounding box center [394, 228] width 81 height 139
select select "**********"
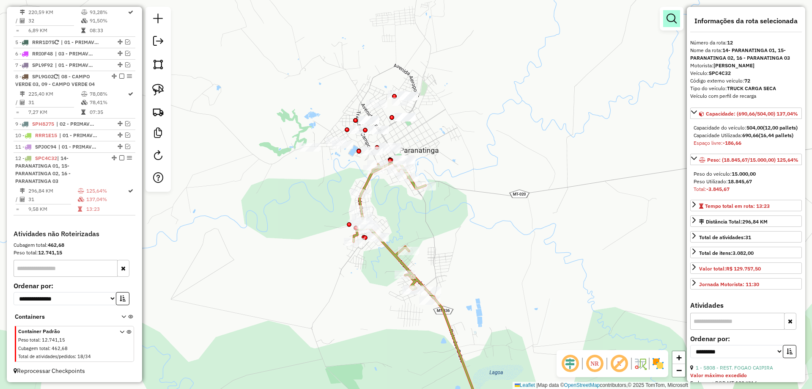
click at [666, 14] on link at bounding box center [671, 18] width 17 height 17
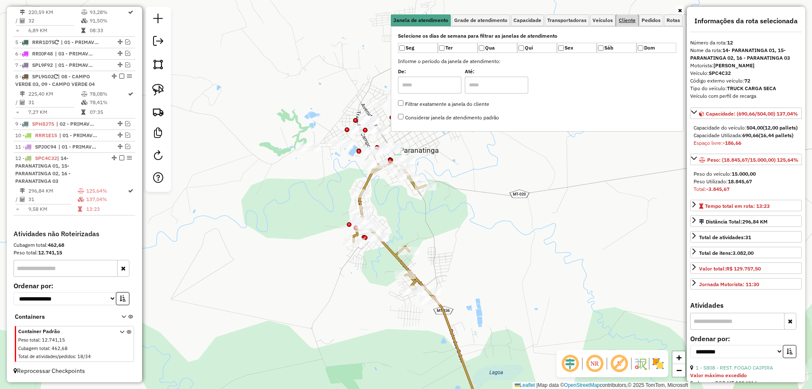
click at [625, 21] on span "Cliente" at bounding box center [627, 20] width 17 height 5
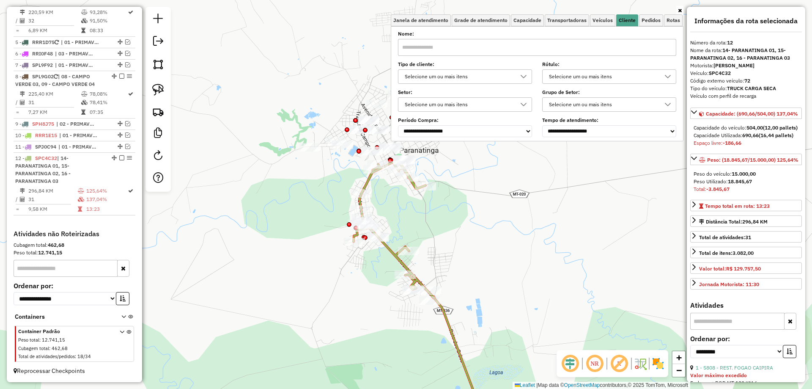
click at [459, 50] on input "text" at bounding box center [537, 47] width 278 height 17
click at [524, 19] on span "Capacidade" at bounding box center [528, 20] width 28 height 5
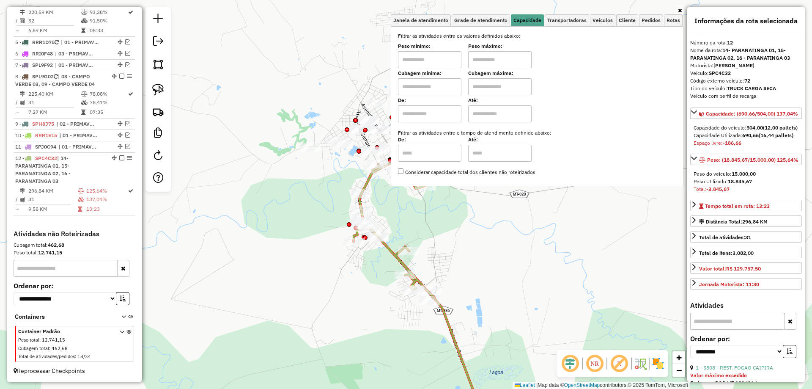
click at [450, 58] on input "text" at bounding box center [429, 59] width 63 height 17
type input "*******"
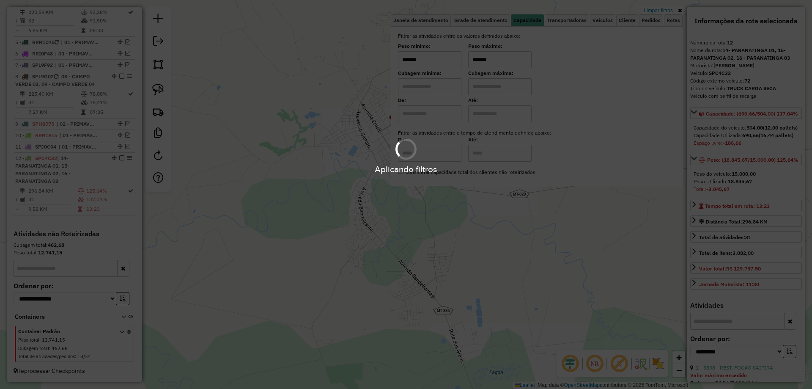
type input "*******"
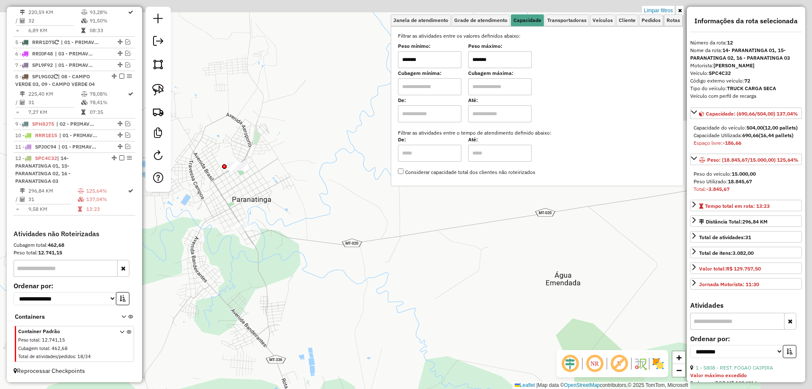
drag, startPoint x: 472, startPoint y: 228, endPoint x: 314, endPoint y: 275, distance: 165.3
click at [314, 275] on div "Limpar filtros Janela de atendimento Grade de atendimento Capacidade Transporta…" at bounding box center [406, 194] width 812 height 389
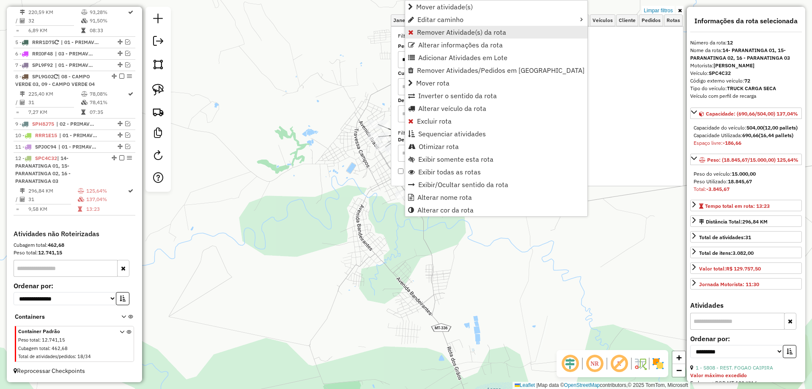
click at [464, 35] on span "Remover Atividade(s) da rota" at bounding box center [461, 32] width 89 height 7
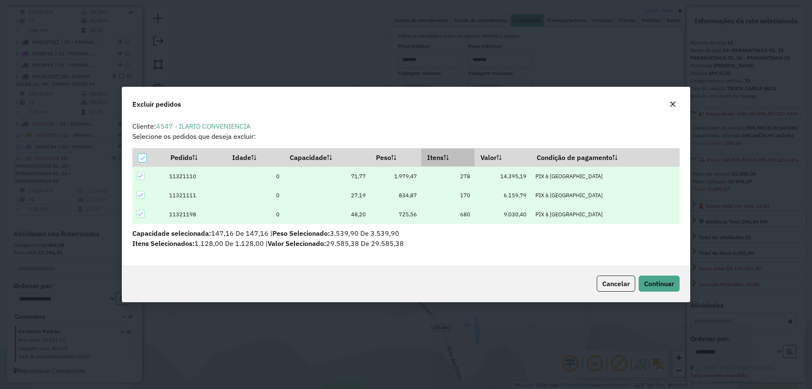
scroll to position [5, 3]
click at [657, 285] on span "Continuar" at bounding box center [659, 283] width 30 height 8
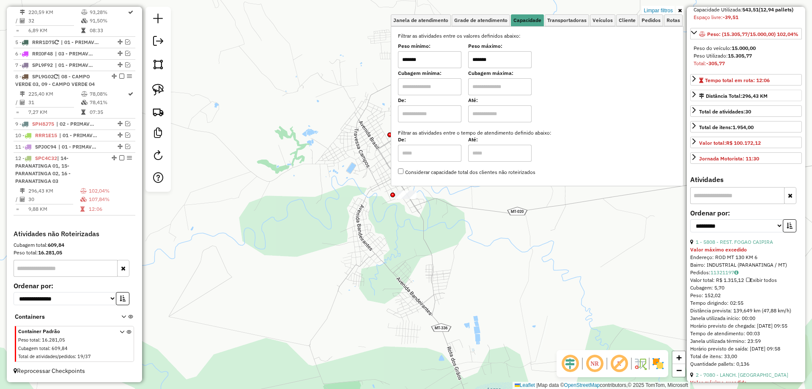
scroll to position [338, 0]
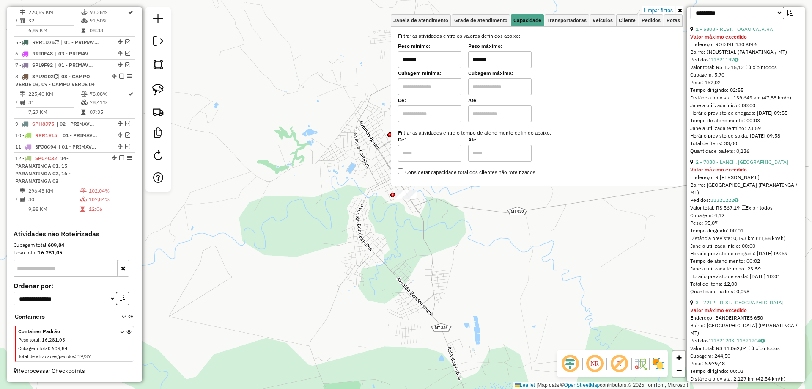
drag, startPoint x: 406, startPoint y: 224, endPoint x: 331, endPoint y: 228, distance: 75.0
click at [331, 228] on div "Limpar filtros Janela de atendimento Grade de atendimento Capacidade Transporta…" at bounding box center [406, 194] width 812 height 389
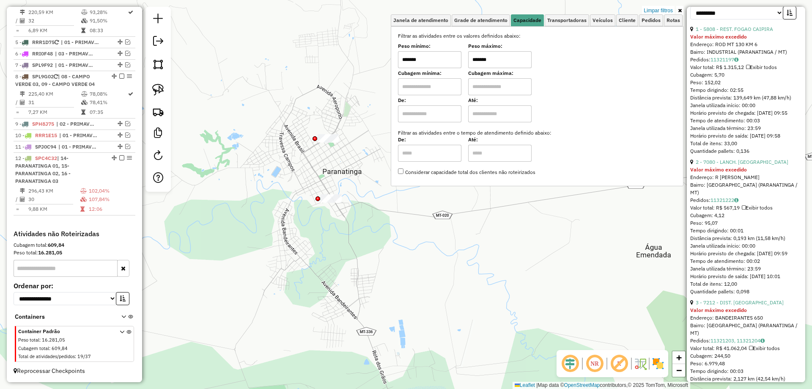
click at [655, 13] on link "Limpar filtros" at bounding box center [658, 10] width 33 height 9
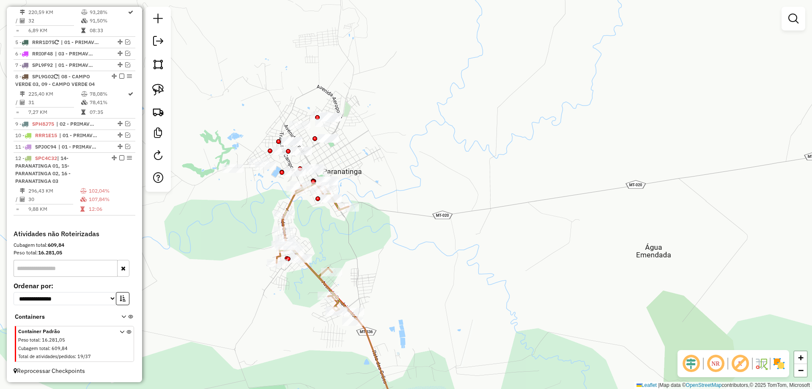
click at [366, 326] on icon at bounding box center [345, 320] width 124 height 213
select select "**********"
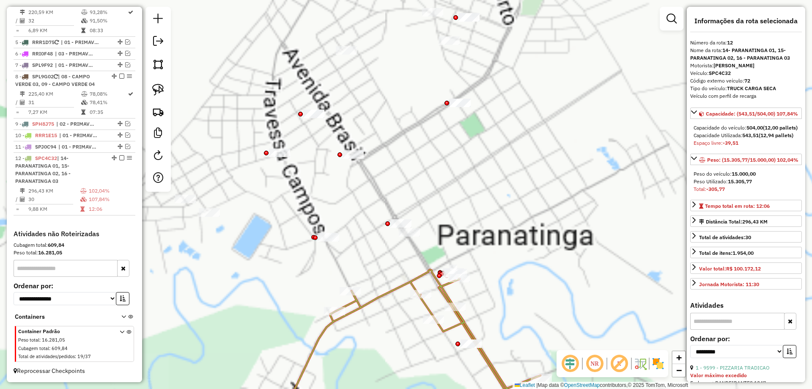
drag, startPoint x: 458, startPoint y: 198, endPoint x: 547, endPoint y: 220, distance: 91.9
click at [547, 219] on div "Janela de atendimento Grade de atendimento Capacidade Transportadoras Veículos …" at bounding box center [406, 194] width 812 height 389
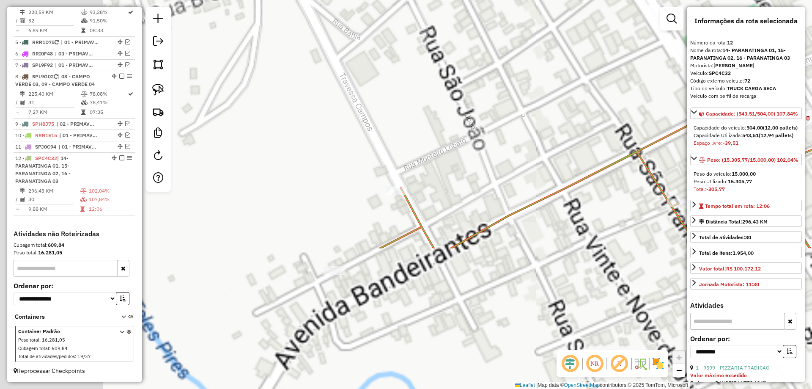
drag, startPoint x: 526, startPoint y: 120, endPoint x: 495, endPoint y: 143, distance: 38.8
click at [533, 112] on div "Janela de atendimento Grade de atendimento Capacidade Transportadoras Veículos …" at bounding box center [406, 194] width 812 height 389
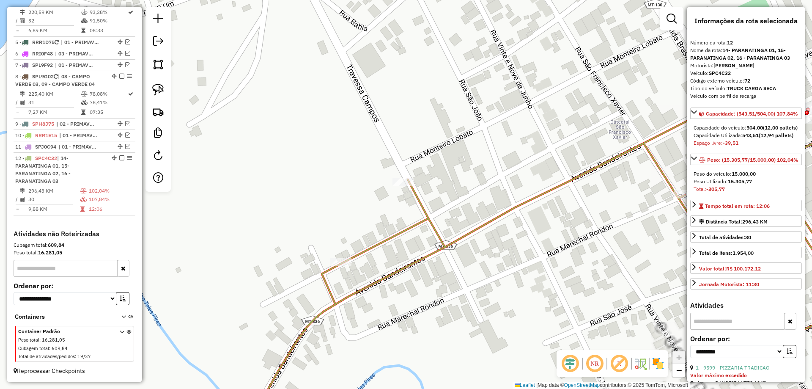
click at [403, 188] on div "Rota 12 - Placa SPC4C32 6959 - BAR DA ALICE Janela de atendimento Grade de aten…" at bounding box center [406, 194] width 812 height 389
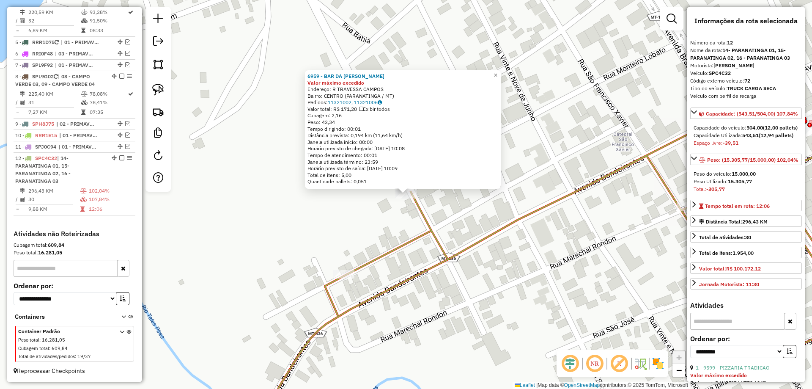
drag, startPoint x: 595, startPoint y: 125, endPoint x: 544, endPoint y: 117, distance: 51.0
click at [553, 118] on div "6959 - BAR DA ALICE Valor máximo excedido Endereço: R TRAVESSA CAMPOS Bairro: C…" at bounding box center [406, 194] width 812 height 389
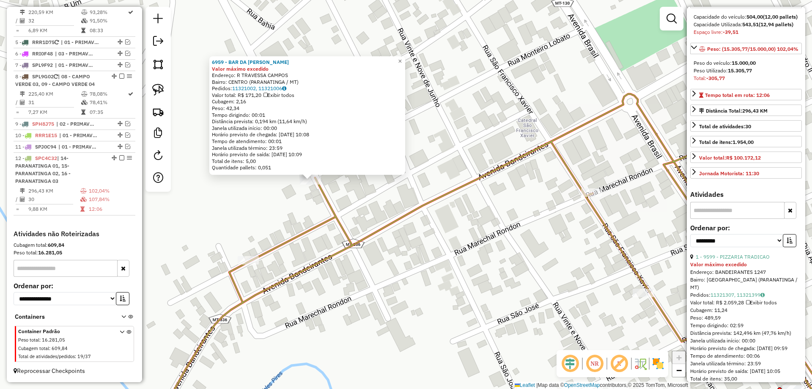
scroll to position [169, 0]
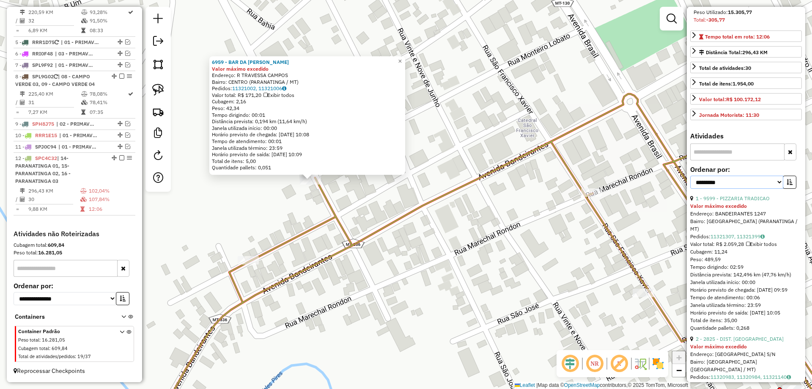
click at [775, 189] on select "**********" at bounding box center [736, 182] width 93 height 13
select select "*********"
click at [690, 189] on select "**********" at bounding box center [736, 182] width 93 height 13
click at [787, 185] on icon "button" at bounding box center [790, 182] width 6 height 6
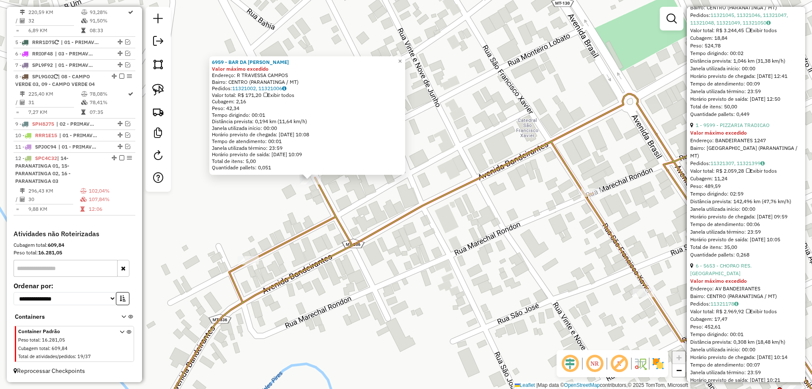
scroll to position [1142, 0]
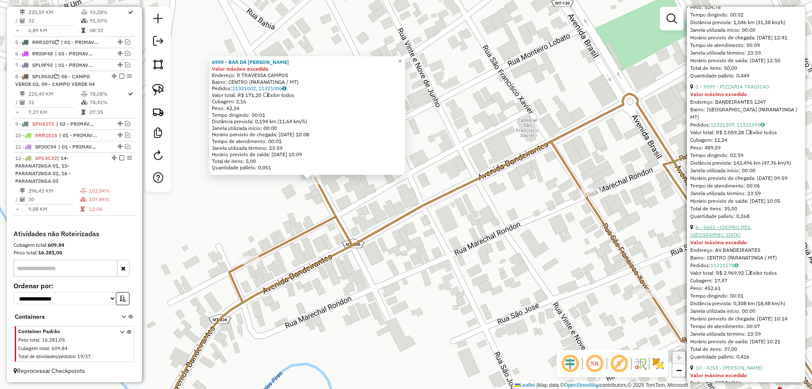
click at [717, 238] on link "6 - 5653 - CHOPAO RES. CHOPERIA" at bounding box center [720, 231] width 61 height 14
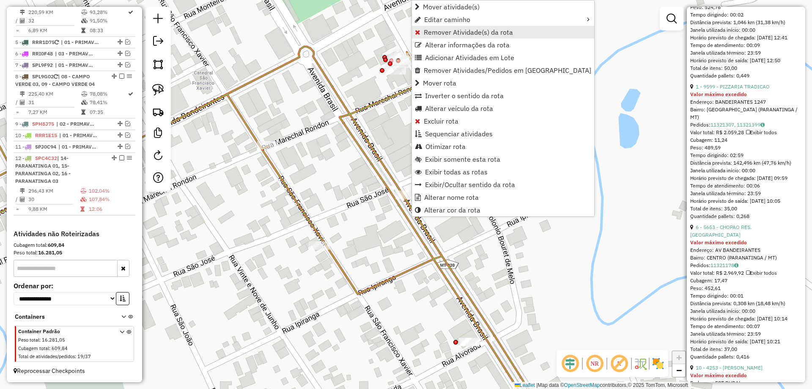
click at [467, 34] on span "Remover Atividade(s) da rota" at bounding box center [468, 32] width 89 height 7
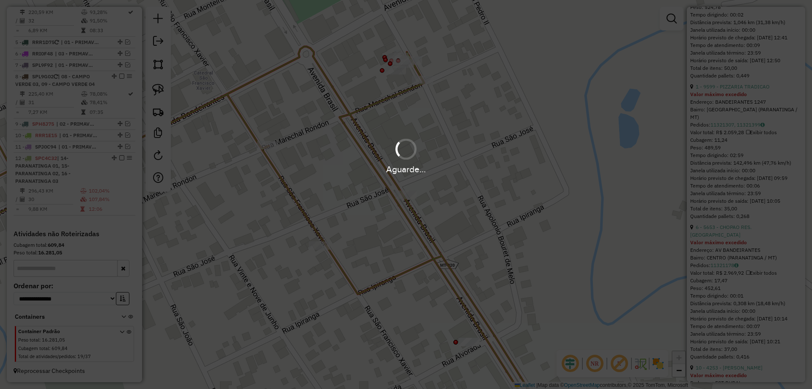
scroll to position [1135, 0]
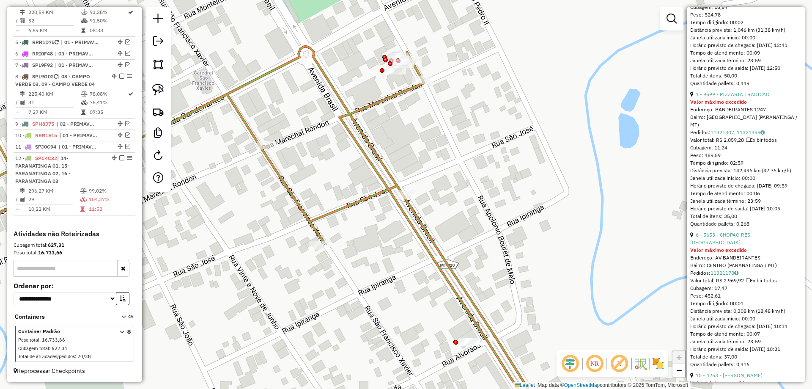
click at [360, 135] on icon at bounding box center [236, 237] width 634 height 381
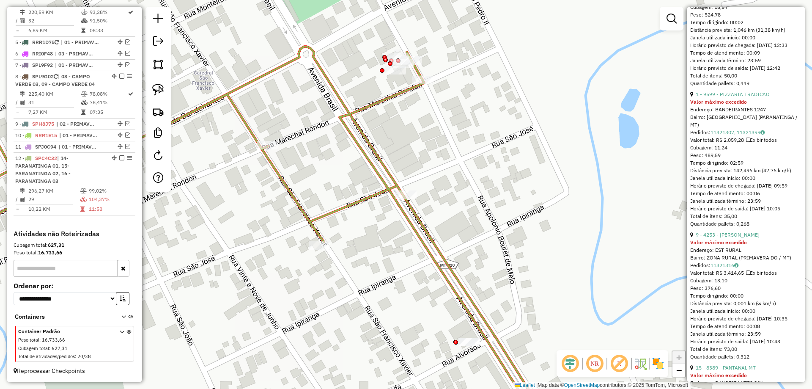
click at [364, 135] on icon at bounding box center [236, 237] width 634 height 381
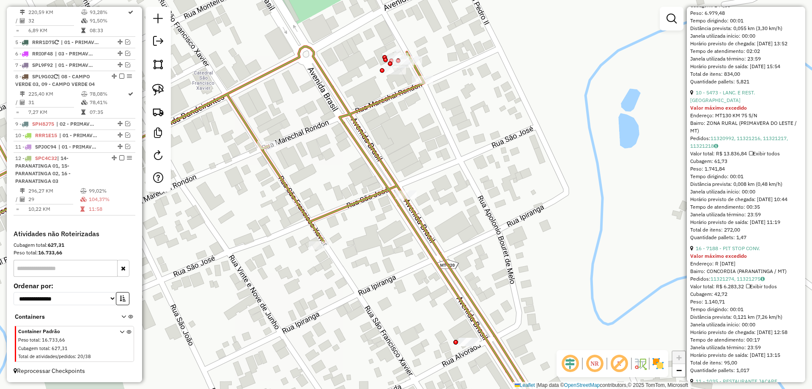
scroll to position [0, 0]
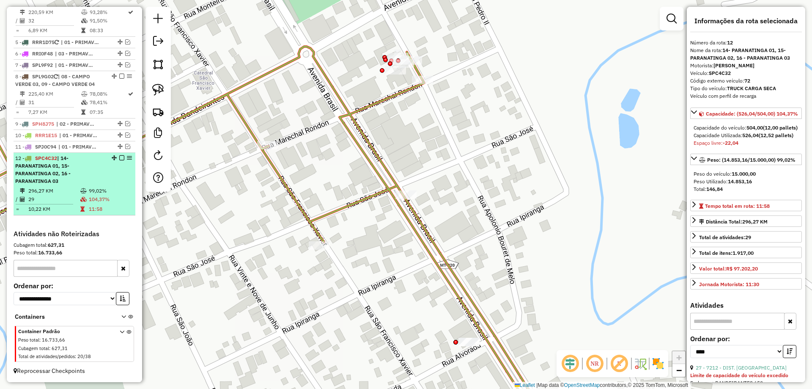
click at [119, 159] on em at bounding box center [121, 157] width 5 height 5
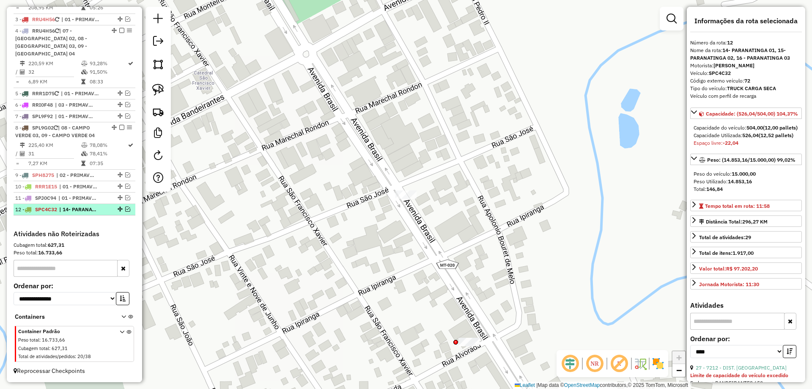
scroll to position [382, 0]
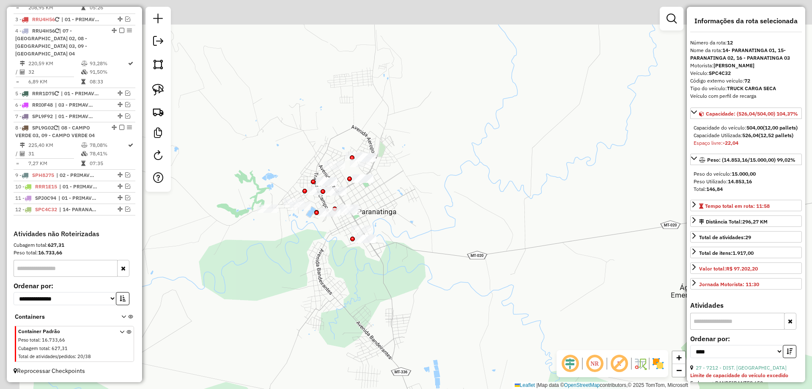
drag, startPoint x: 432, startPoint y: 193, endPoint x: 446, endPoint y: 204, distance: 17.4
click at [446, 204] on div "Janela de atendimento Grade de atendimento Capacidade Transportadoras Veículos …" at bounding box center [406, 194] width 812 height 389
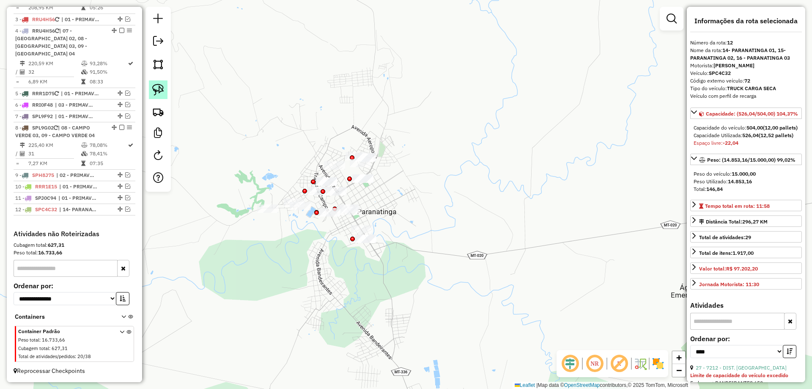
click at [157, 88] on img at bounding box center [158, 90] width 12 height 12
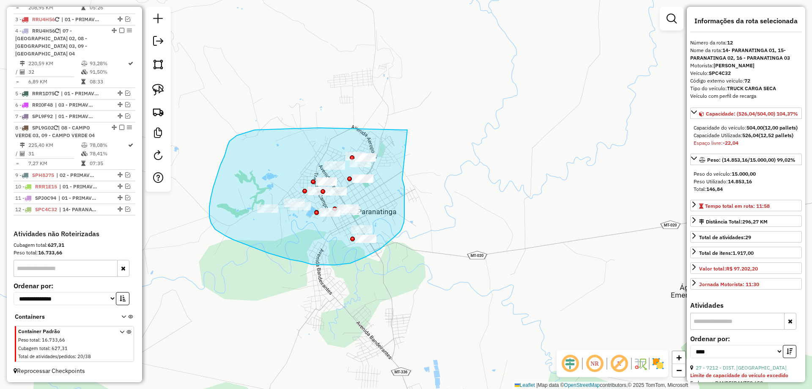
drag, startPoint x: 319, startPoint y: 128, endPoint x: 392, endPoint y: 158, distance: 79.5
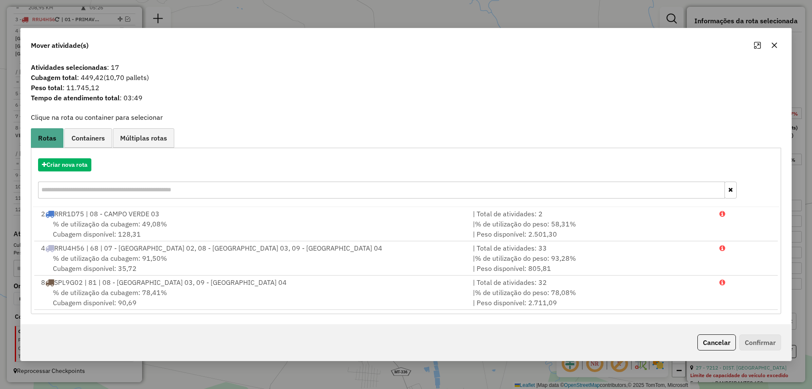
click at [778, 40] on button "button" at bounding box center [775, 45] width 14 height 14
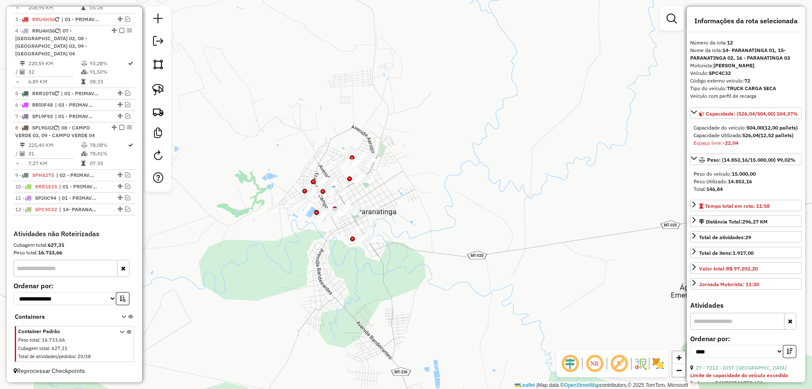
drag, startPoint x: 157, startPoint y: 85, endPoint x: 309, endPoint y: 93, distance: 152.5
click at [157, 85] on img at bounding box center [158, 90] width 12 height 12
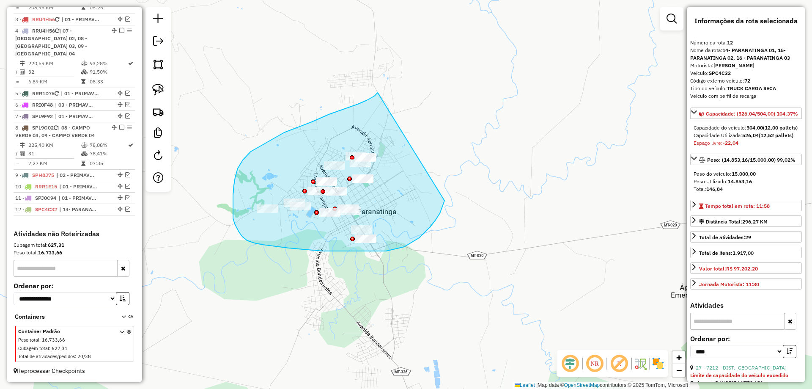
drag, startPoint x: 329, startPoint y: 114, endPoint x: 447, endPoint y: 184, distance: 137.1
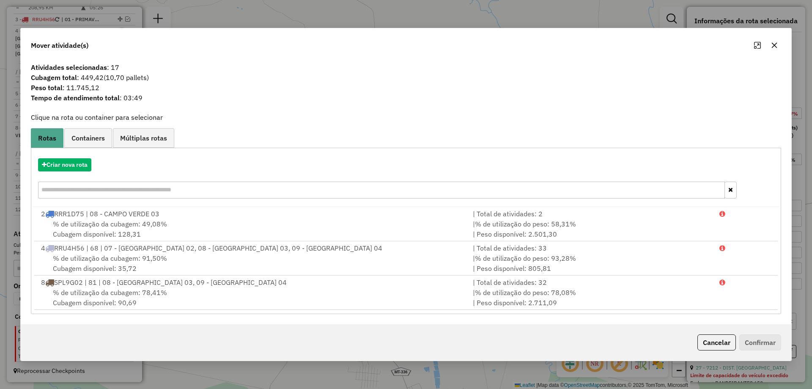
click at [774, 42] on icon "button" at bounding box center [774, 45] width 7 height 7
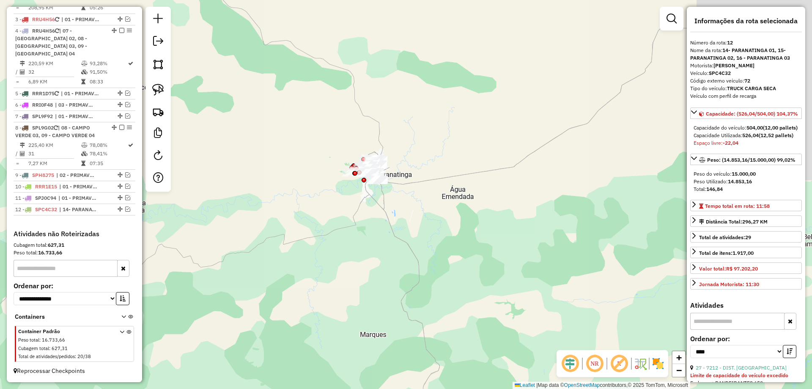
drag, startPoint x: 445, startPoint y: 219, endPoint x: 502, endPoint y: -4, distance: 230.6
click at [502, 0] on html "Aguarde... Pop-up bloqueado! Seu navegador bloqueou automáticamente a abertura …" at bounding box center [406, 194] width 812 height 389
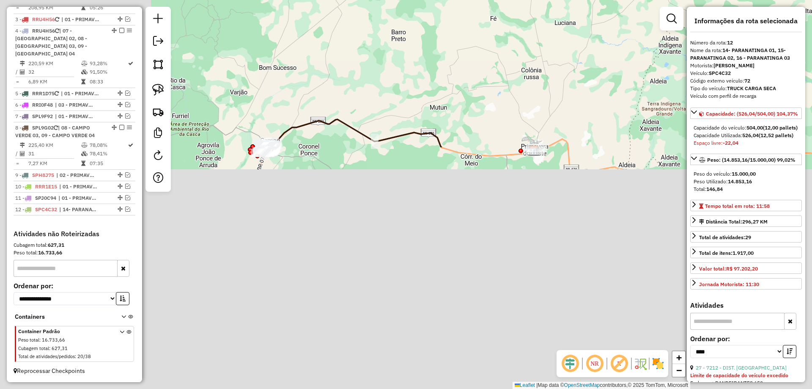
drag, startPoint x: 513, startPoint y: 32, endPoint x: 533, endPoint y: -50, distance: 85.1
click at [533, 0] on html "Aguarde... Pop-up bloqueado! Seu navegador bloqueou automáticamente a abertura …" at bounding box center [406, 194] width 812 height 389
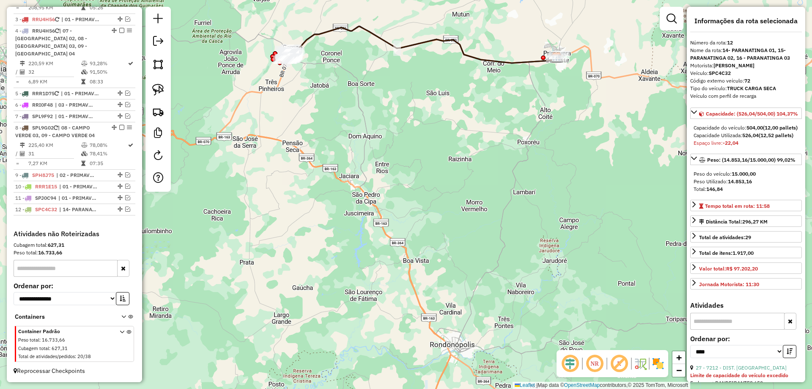
click at [387, 155] on div "Janela de atendimento Grade de atendimento Capacidade Transportadoras Veículos …" at bounding box center [406, 194] width 812 height 389
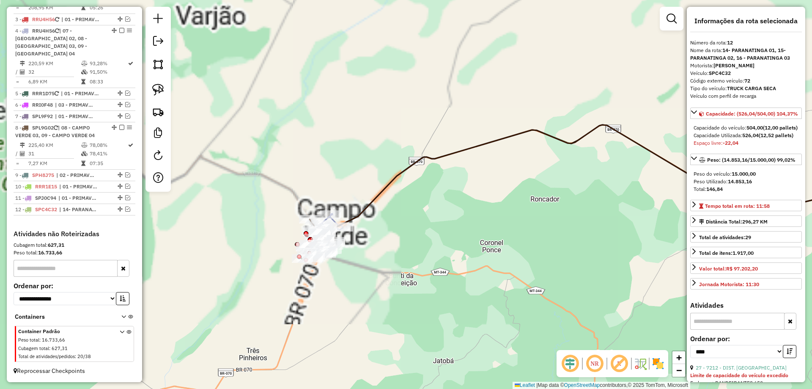
drag, startPoint x: 434, startPoint y: 193, endPoint x: 405, endPoint y: 216, distance: 37.0
click at [448, 215] on div "Janela de atendimento Grade de atendimento Capacidade Transportadoras Veículos …" at bounding box center [406, 194] width 812 height 389
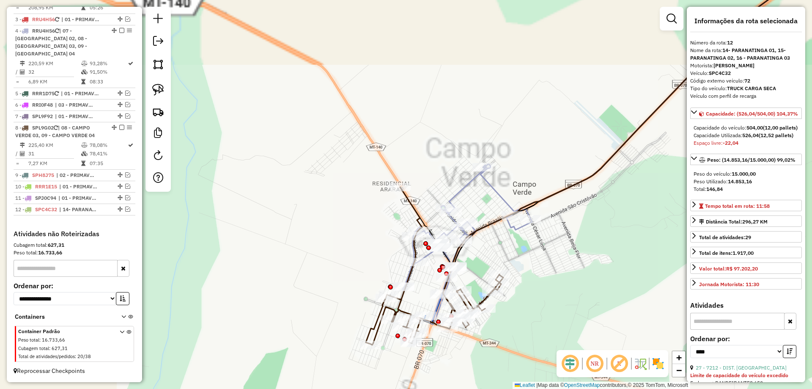
drag, startPoint x: 372, startPoint y: 254, endPoint x: 579, endPoint y: 235, distance: 207.3
click at [579, 235] on div "Janela de atendimento Grade de atendimento Capacidade Transportadoras Veículos …" at bounding box center [406, 194] width 812 height 389
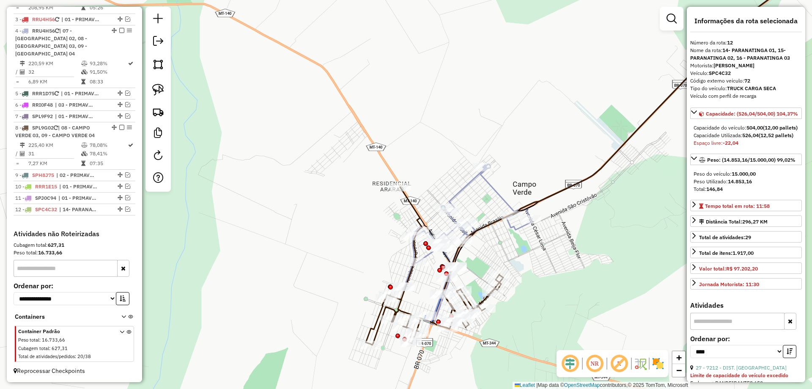
click at [500, 193] on icon at bounding box center [651, 86] width 341 height 250
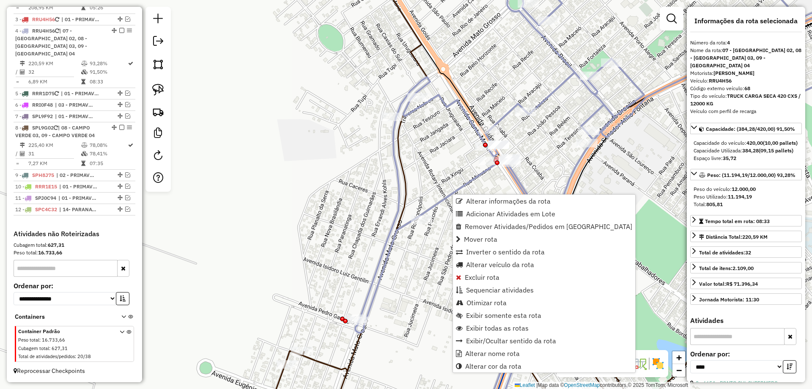
click at [550, 146] on div "Janela de atendimento Grade de atendimento Capacidade Transportadoras Veículos …" at bounding box center [406, 194] width 812 height 389
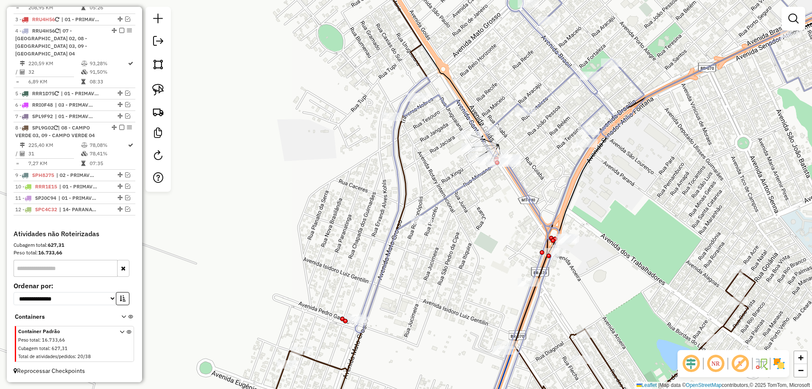
click at [519, 179] on icon at bounding box center [612, 194] width 515 height 467
select select "*********"
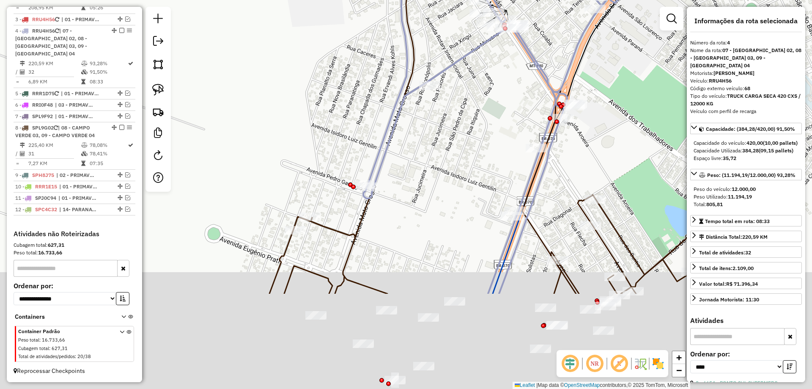
drag, startPoint x: 445, startPoint y: 241, endPoint x: 450, endPoint y: 121, distance: 120.7
click at [450, 121] on div "Janela de atendimento Grade de atendimento Capacidade Transportadoras Veículos …" at bounding box center [406, 194] width 812 height 389
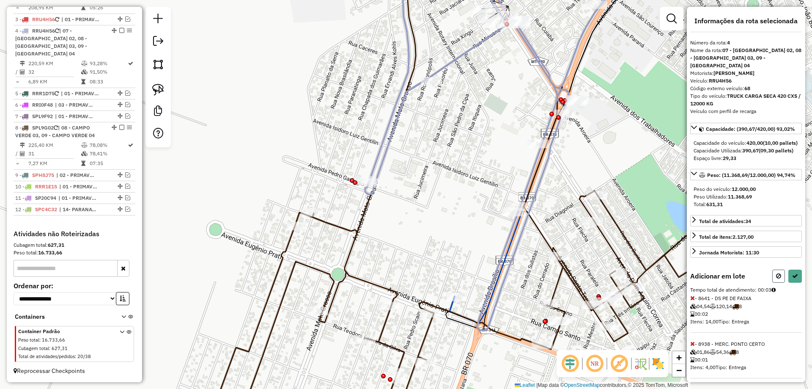
click at [776, 279] on icon at bounding box center [778, 276] width 5 height 6
select select "*********"
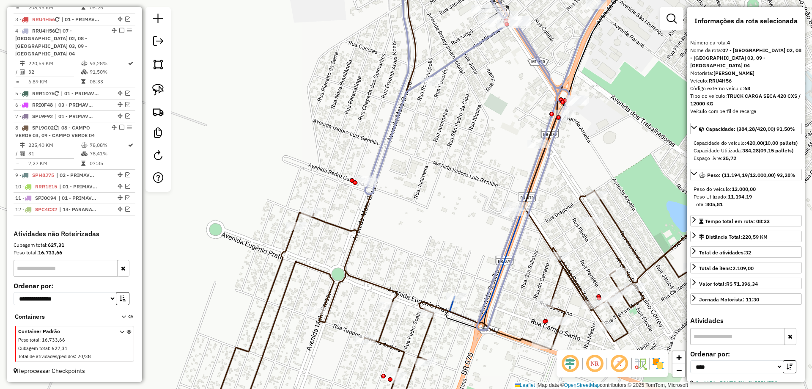
click at [536, 58] on icon at bounding box center [509, 145] width 289 height 369
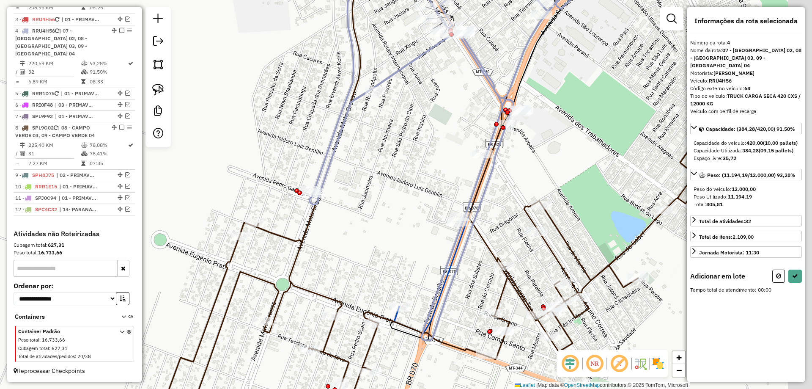
drag, startPoint x: 559, startPoint y: 127, endPoint x: 368, endPoint y: 208, distance: 207.6
click at [393, 208] on div "Janela de atendimento Grade de atendimento Capacidade Transportadoras Veículos …" at bounding box center [406, 194] width 812 height 389
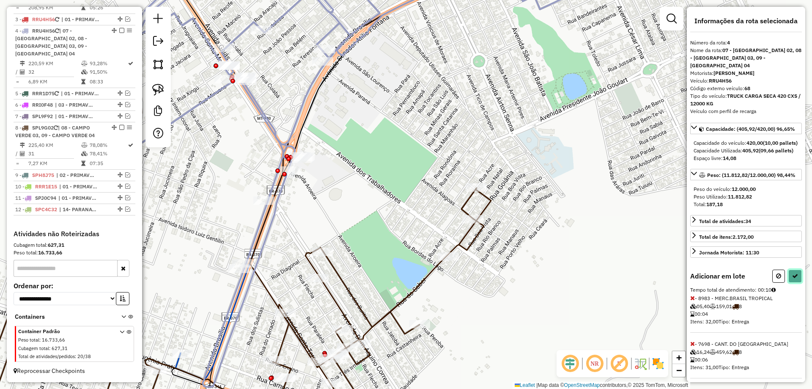
click at [792, 279] on icon at bounding box center [795, 276] width 6 height 6
select select "*********"
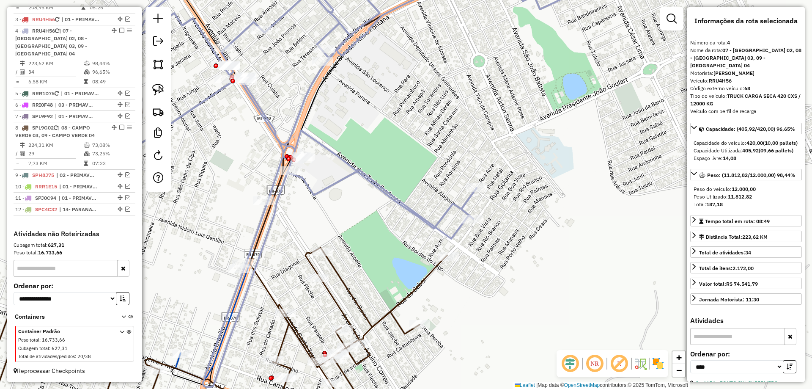
click at [261, 109] on icon at bounding box center [348, 174] width 515 height 426
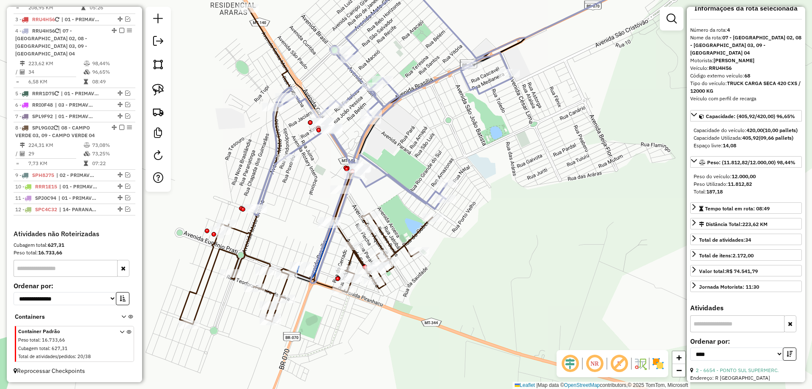
scroll to position [0, 0]
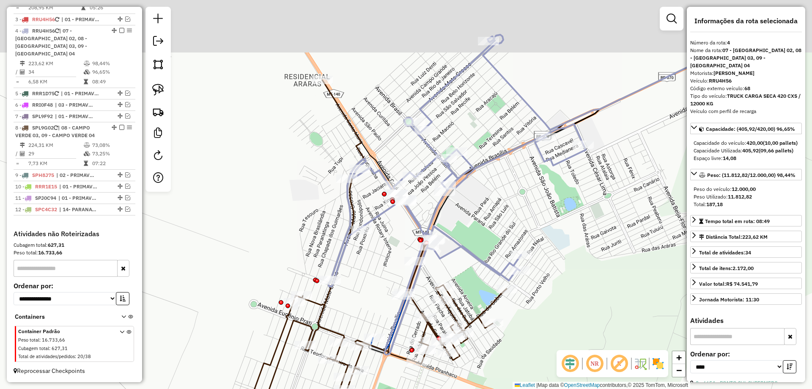
drag, startPoint x: 408, startPoint y: 129, endPoint x: 482, endPoint y: 200, distance: 102.9
click at [482, 200] on div "Janela de atendimento Grade de atendimento Capacidade Transportadoras Veículos …" at bounding box center [406, 194] width 812 height 389
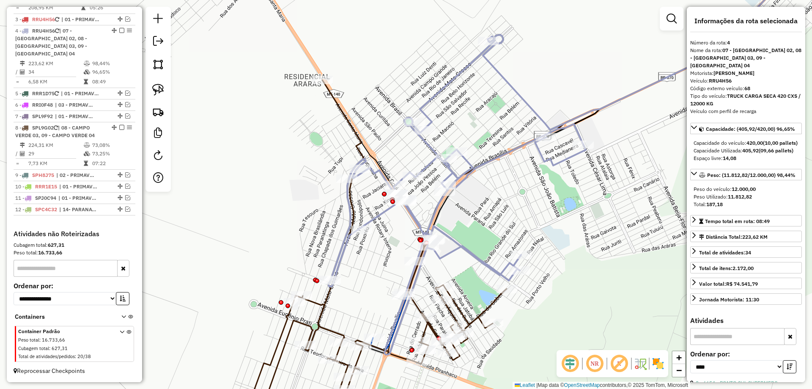
click at [431, 107] on div "Janela de atendimento Grade de atendimento Capacidade Transportadoras Veículos …" at bounding box center [406, 194] width 812 height 389
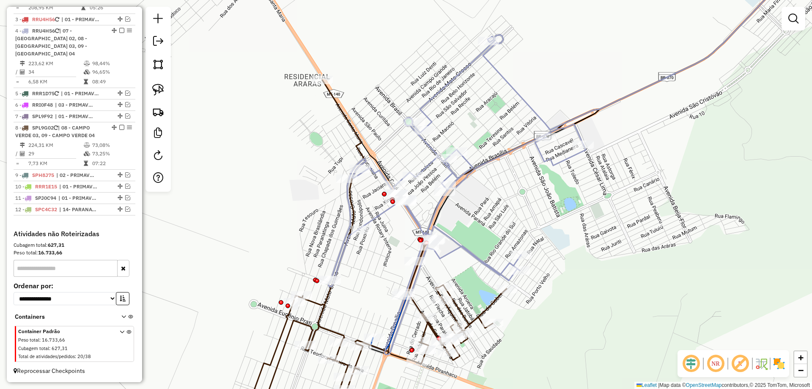
click at [428, 106] on icon at bounding box center [457, 196] width 257 height 315
select select "*********"
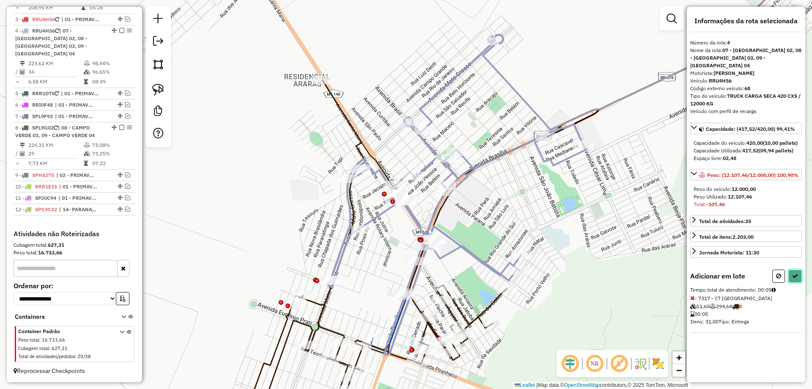
click at [797, 275] on icon at bounding box center [795, 276] width 6 height 6
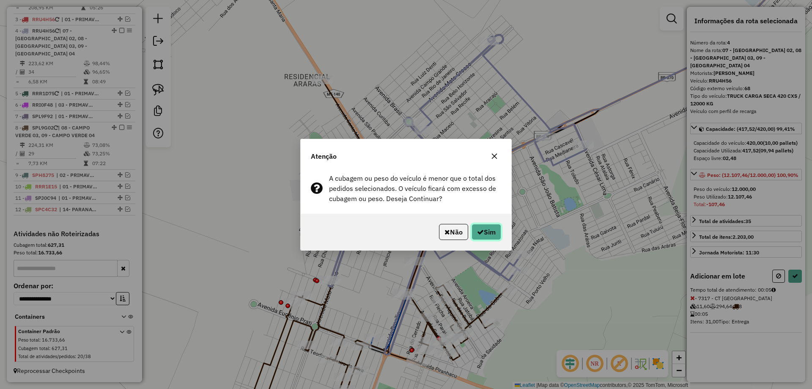
click at [498, 226] on button "Sim" at bounding box center [487, 232] width 30 height 16
select select "*********"
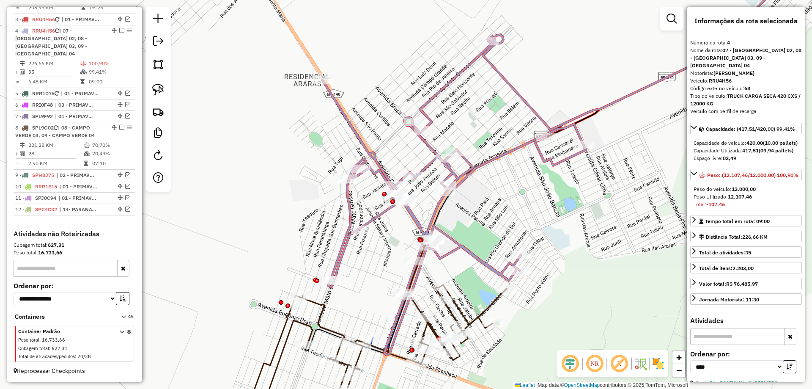
click at [487, 308] on icon at bounding box center [380, 340] width 253 height 111
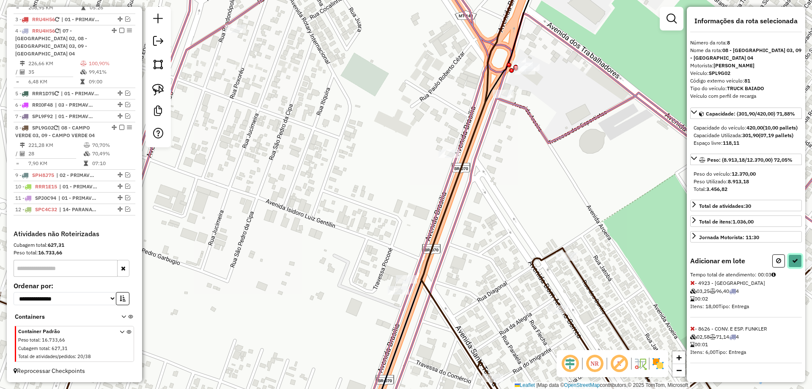
click at [798, 266] on button at bounding box center [796, 260] width 14 height 13
select select "*********"
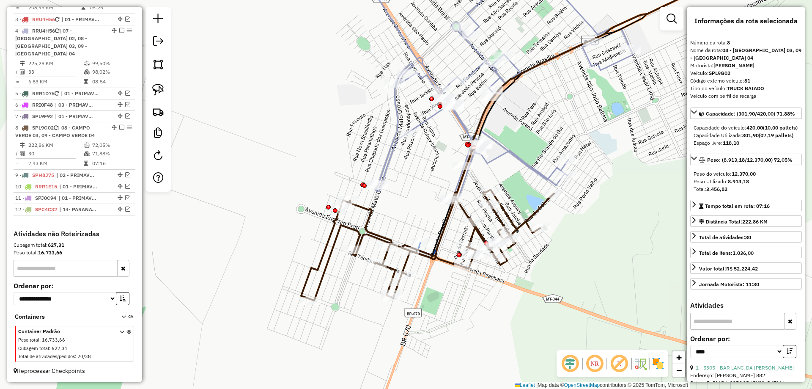
click at [430, 121] on icon at bounding box center [502, 81] width 264 height 240
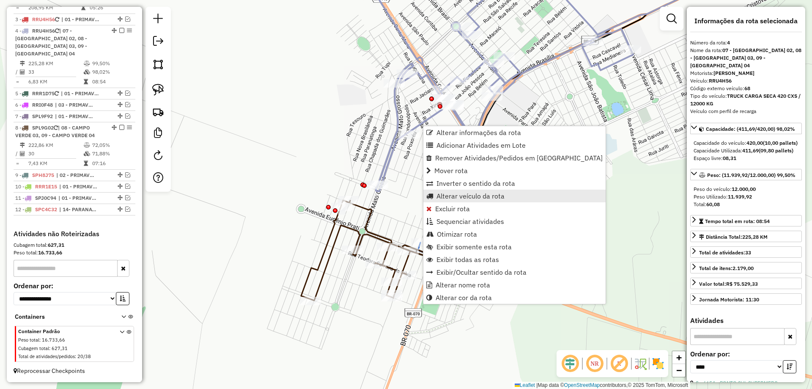
click at [496, 195] on span "Alterar veículo da rota" at bounding box center [471, 195] width 68 height 7
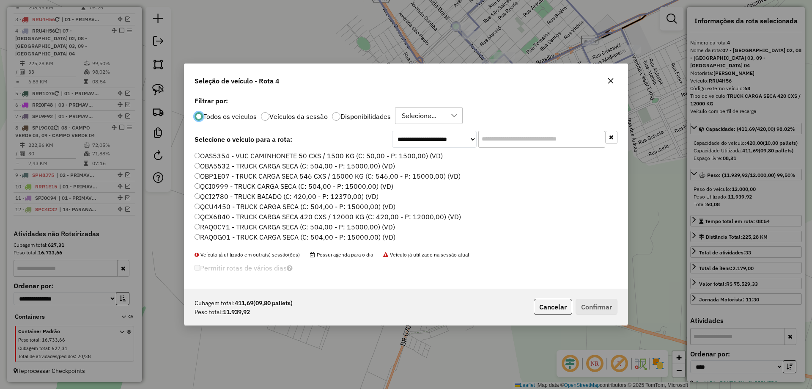
scroll to position [181, 0]
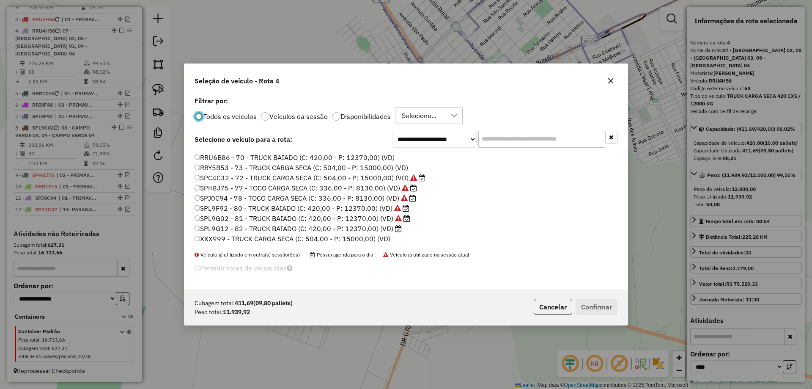
click at [202, 226] on label "SPL9G12 - 82 - TRUCK BAIADO (C: 420,00 - P: 12370,00) (VD)" at bounding box center [298, 228] width 207 height 10
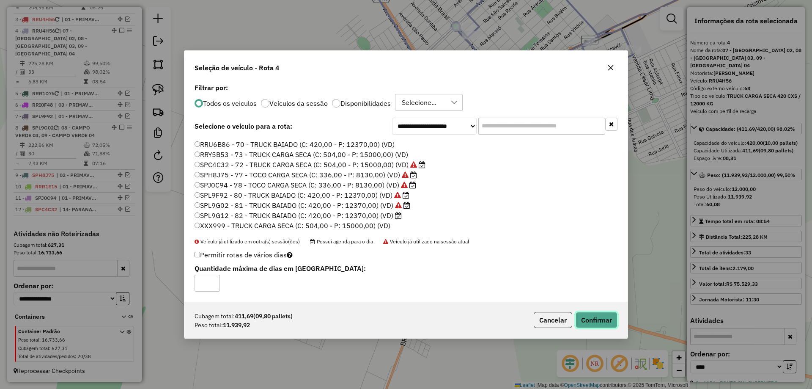
click at [589, 316] on button "Confirmar" at bounding box center [597, 320] width 42 height 16
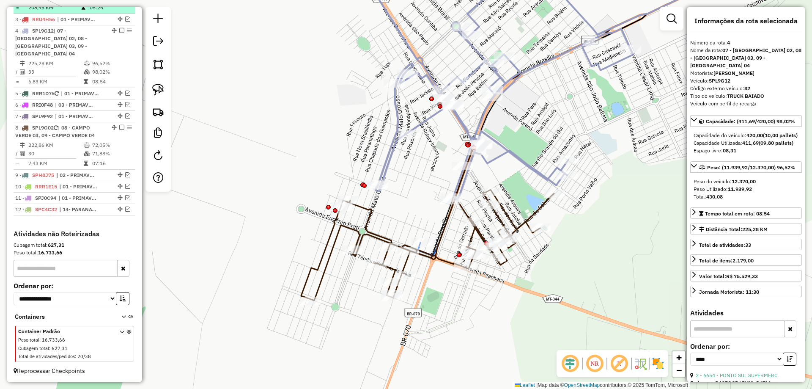
scroll to position [297, 0]
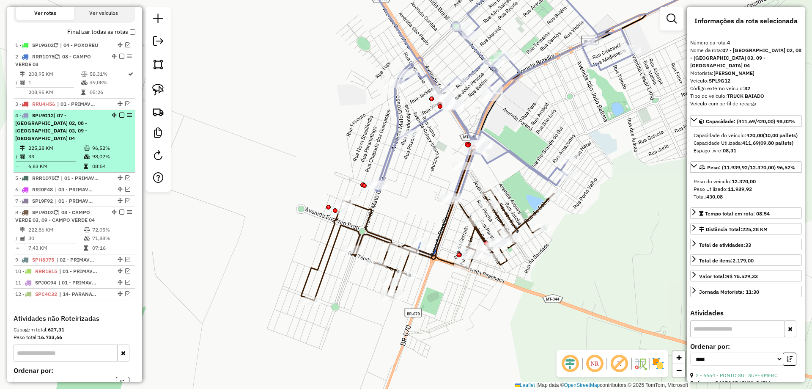
click at [121, 118] on em at bounding box center [121, 115] width 5 height 5
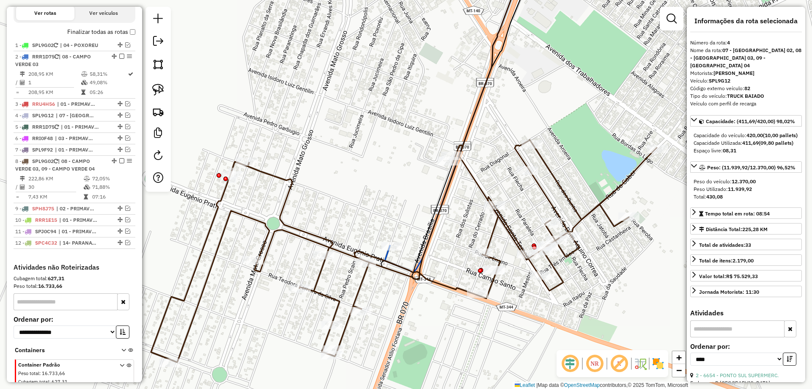
click at [443, 287] on icon at bounding box center [404, 251] width 506 height 222
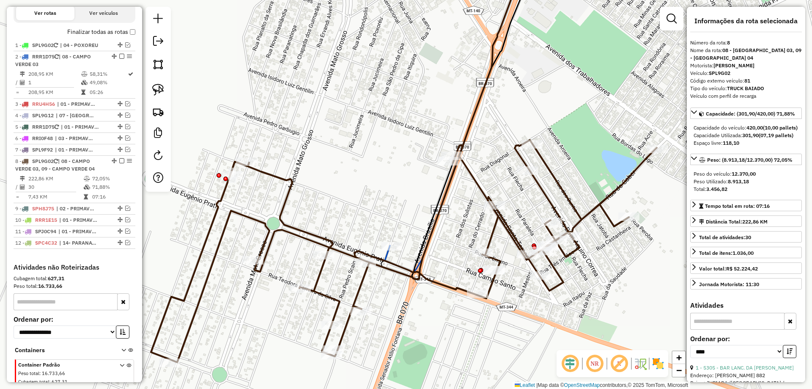
scroll to position [338, 0]
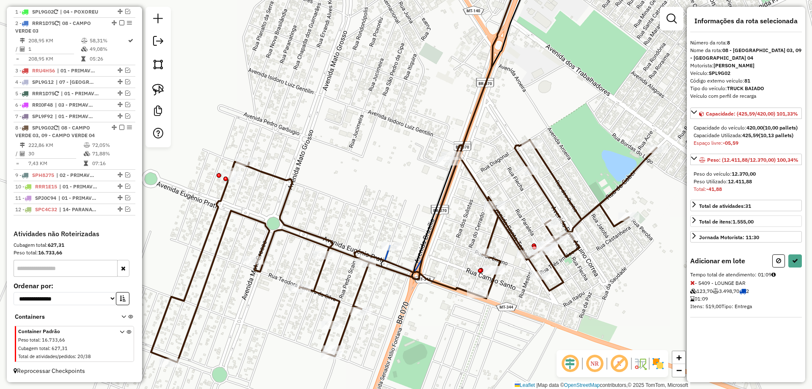
click at [777, 265] on button at bounding box center [778, 260] width 13 height 13
select select "*********"
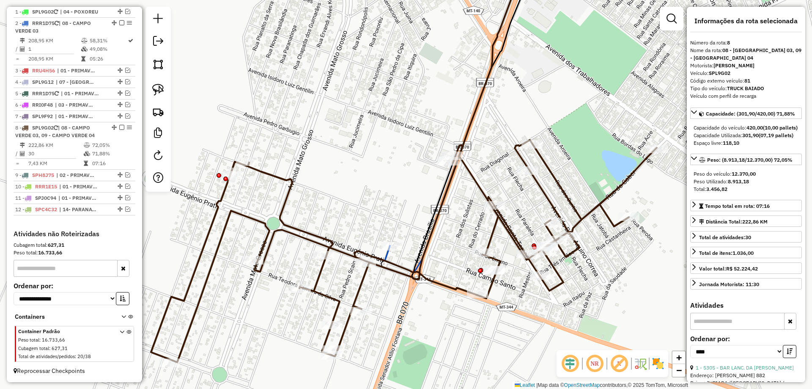
click at [472, 181] on icon at bounding box center [515, 110] width 112 height 299
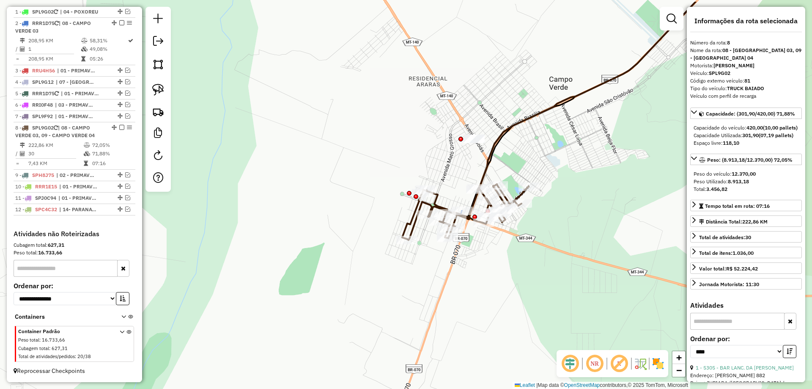
drag, startPoint x: 434, startPoint y: 150, endPoint x: 434, endPoint y: 164, distance: 13.5
click at [434, 164] on div "Janela de atendimento Grade de atendimento Capacidade Transportadoras Veículos …" at bounding box center [406, 194] width 812 height 389
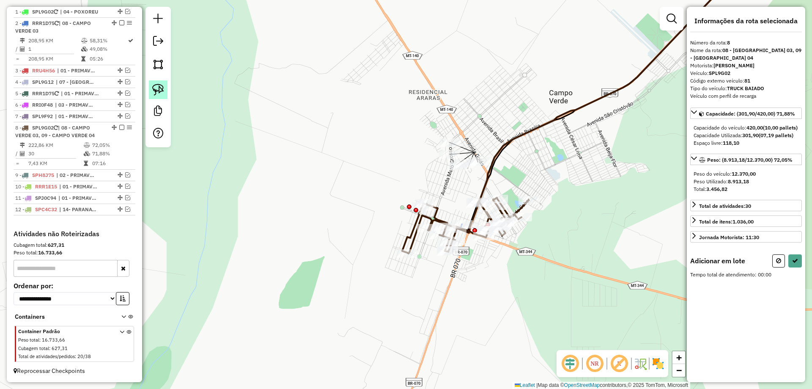
click at [160, 91] on img at bounding box center [158, 90] width 12 height 12
drag, startPoint x: 445, startPoint y: 126, endPoint x: 492, endPoint y: 153, distance: 53.4
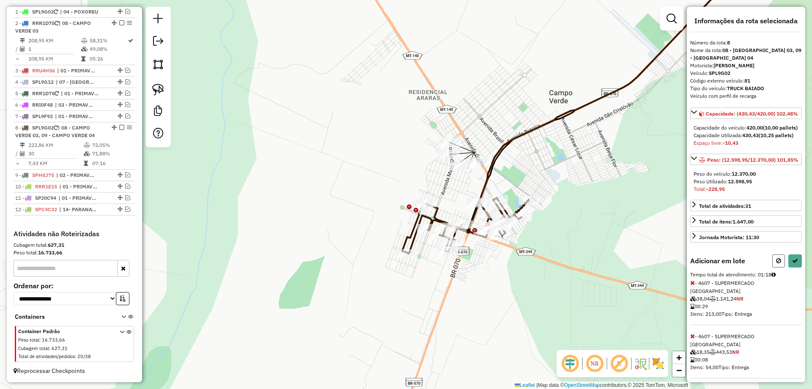
click at [775, 267] on button at bounding box center [778, 260] width 13 height 13
select select "*********"
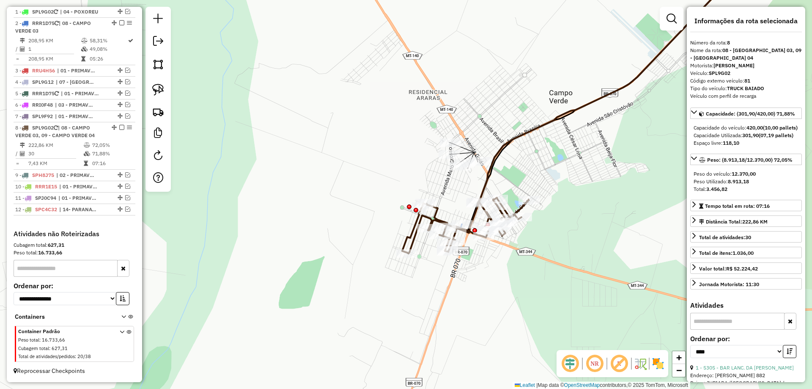
click at [436, 212] on icon at bounding box center [465, 226] width 126 height 56
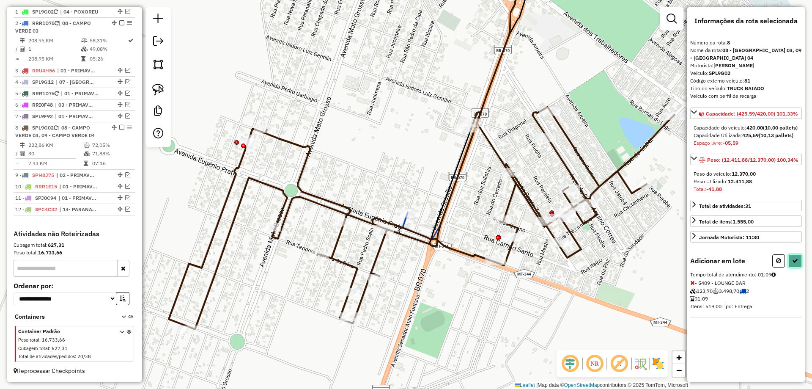
click at [792, 264] on icon at bounding box center [795, 261] width 6 height 6
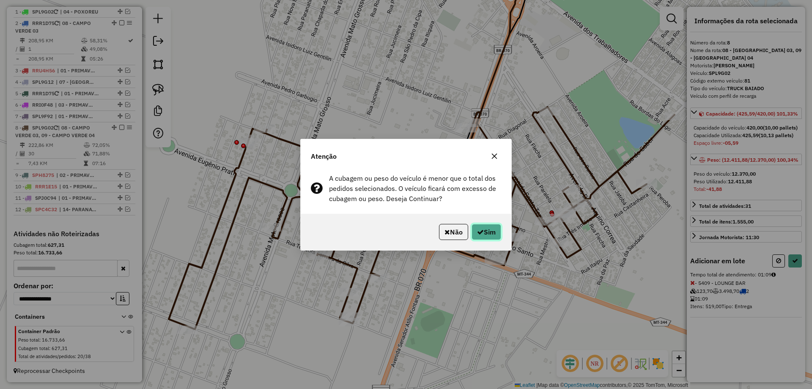
click at [500, 228] on button "Sim" at bounding box center [487, 232] width 30 height 16
select select "*********"
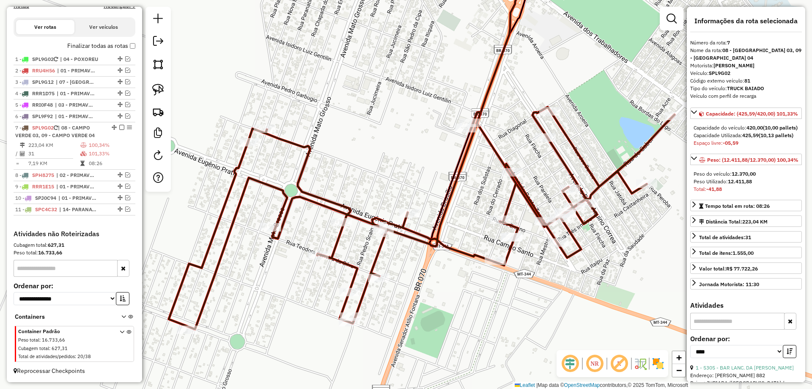
scroll to position [291, 0]
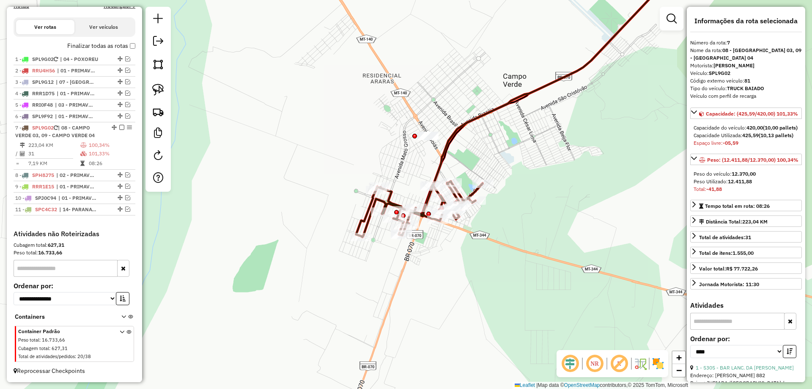
drag, startPoint x: 513, startPoint y: 143, endPoint x: 511, endPoint y: 162, distance: 19.5
click at [512, 162] on div "Janela de atendimento Grade de atendimento Capacidade Transportadoras Veículos …" at bounding box center [406, 194] width 812 height 389
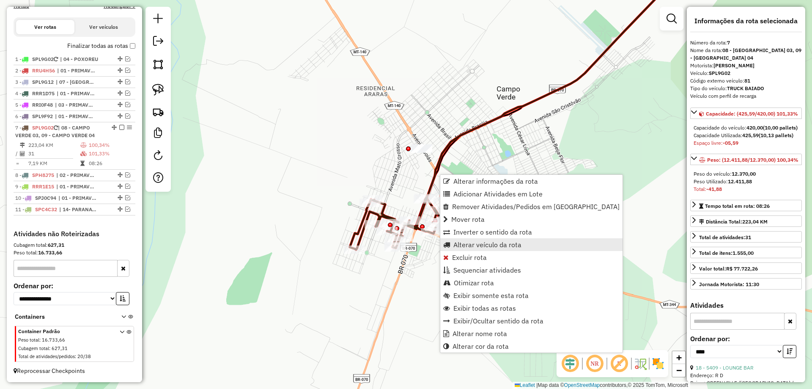
click at [489, 247] on span "Alterar veículo da rota" at bounding box center [488, 244] width 68 height 7
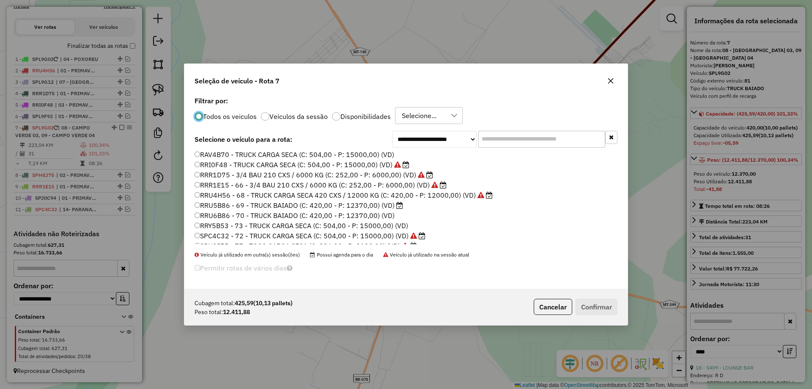
scroll to position [169, 0]
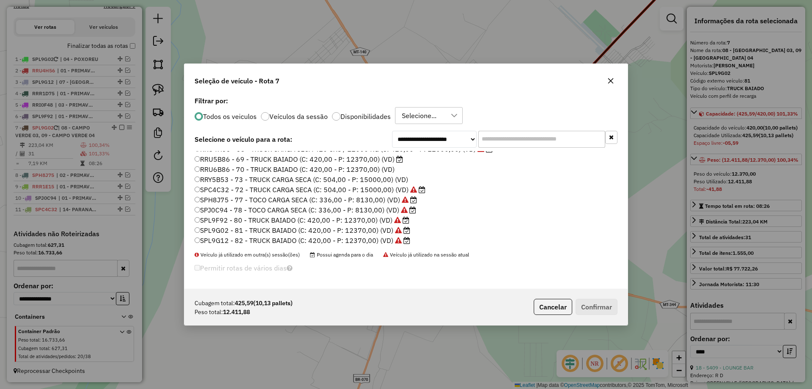
click at [201, 159] on label "RRU5B86 - 69 - TRUCK BAIADO (C: 420,00 - P: 12370,00) (VD)" at bounding box center [299, 159] width 209 height 10
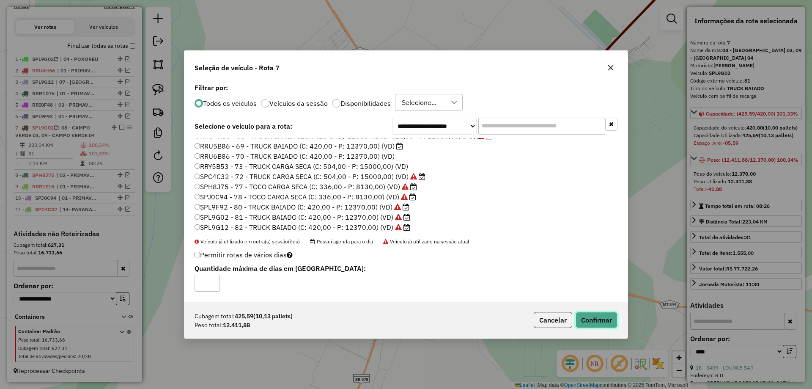
click at [602, 318] on button "Confirmar" at bounding box center [597, 320] width 42 height 16
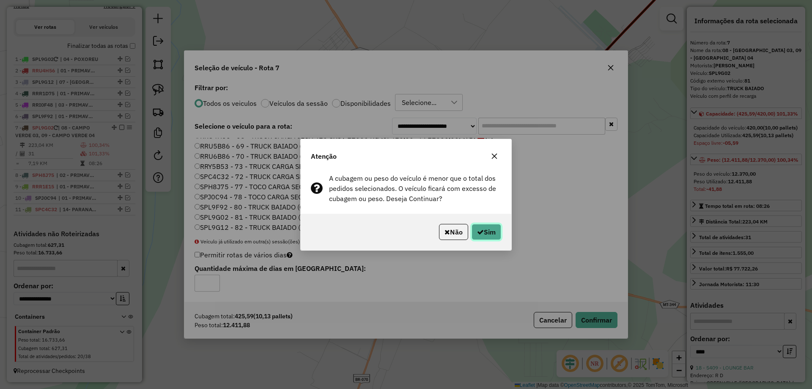
click at [487, 231] on button "Sim" at bounding box center [487, 232] width 30 height 16
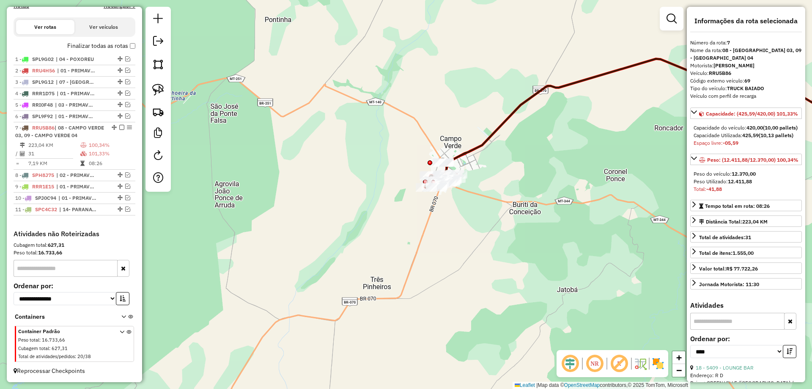
click at [471, 155] on icon at bounding box center [669, 117] width 449 height 127
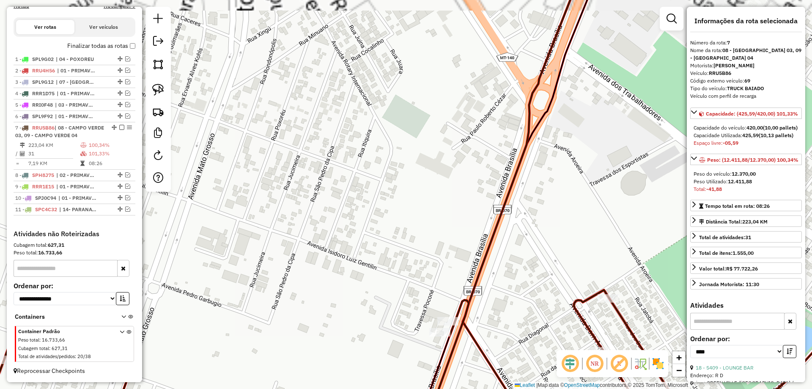
drag, startPoint x: 467, startPoint y: 258, endPoint x: 459, endPoint y: 187, distance: 71.2
click at [459, 187] on div "Janela de atendimento Grade de atendimento Capacidade Transportadoras Veículos …" at bounding box center [406, 194] width 812 height 389
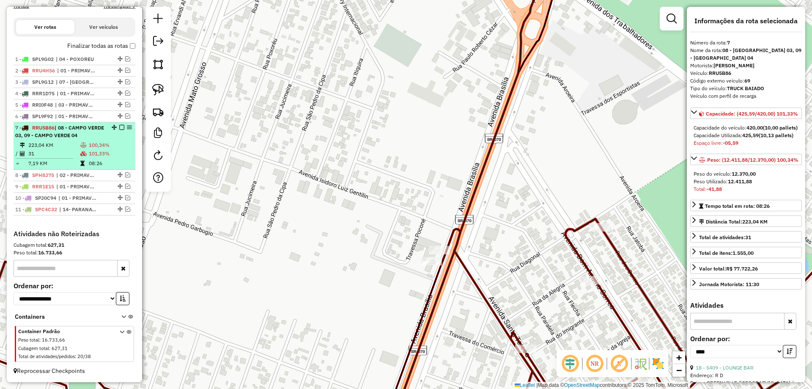
click at [119, 126] on em at bounding box center [121, 127] width 5 height 5
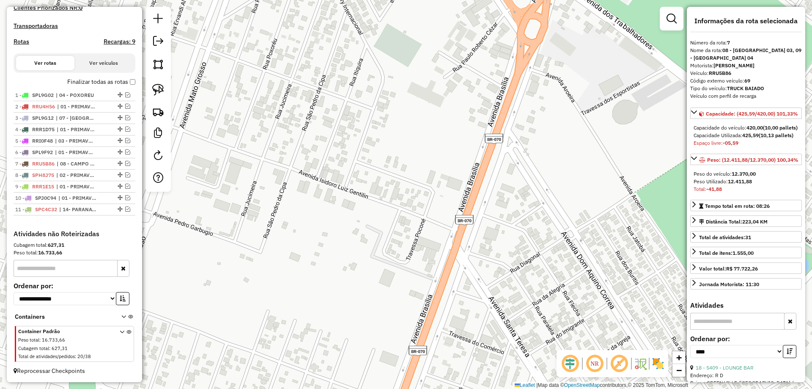
scroll to position [255, 0]
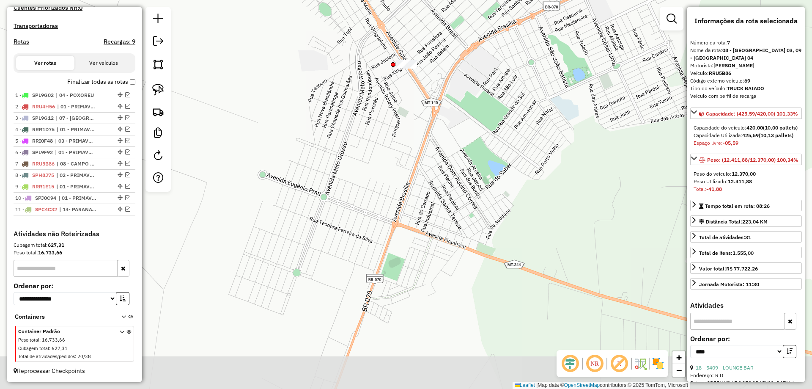
drag, startPoint x: 404, startPoint y: 124, endPoint x: 392, endPoint y: 178, distance: 55.5
click at [399, 178] on div "Janela de atendimento Grade de atendimento Capacidade Transportadoras Veículos …" at bounding box center [406, 194] width 812 height 389
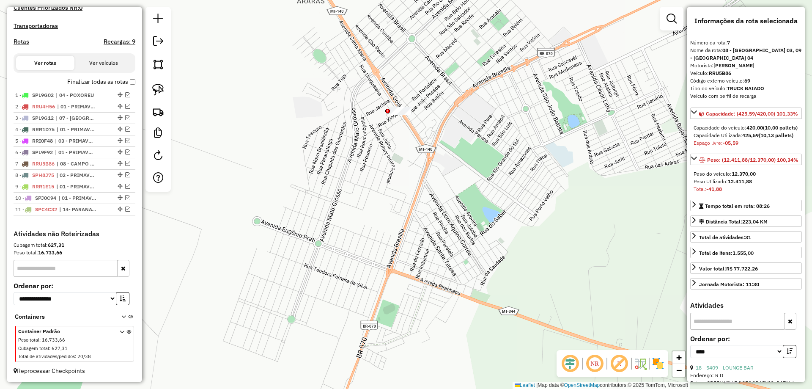
drag, startPoint x: 157, startPoint y: 87, endPoint x: 236, endPoint y: 98, distance: 79.5
click at [157, 88] on img at bounding box center [158, 90] width 12 height 12
drag, startPoint x: 374, startPoint y: 82, endPoint x: 426, endPoint y: 98, distance: 54.7
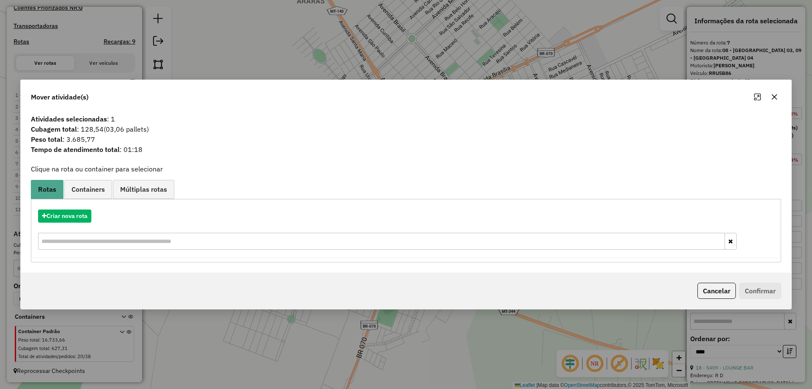
click at [715, 287] on button "Cancelar" at bounding box center [717, 291] width 38 height 16
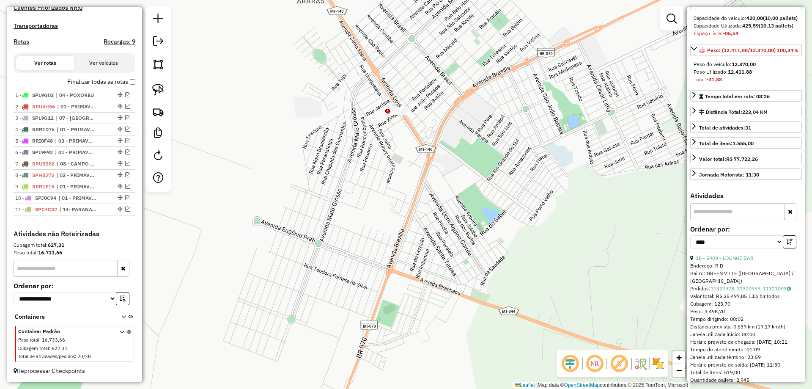
scroll to position [381, 0]
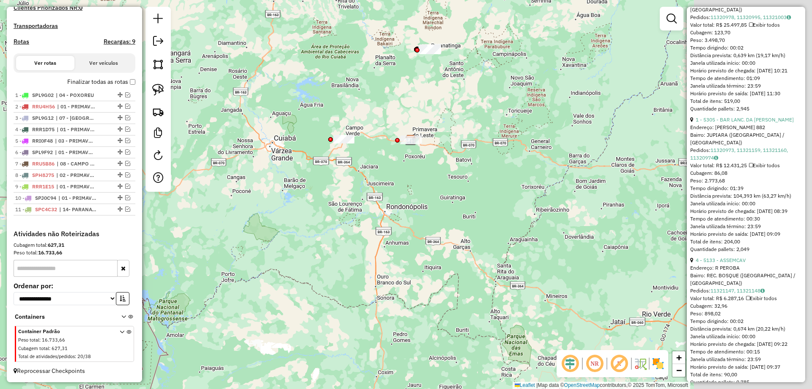
drag, startPoint x: 392, startPoint y: 158, endPoint x: 383, endPoint y: 156, distance: 9.5
click at [383, 156] on div "Janela de atendimento Grade de atendimento Capacidade Transportadoras Veículos …" at bounding box center [406, 194] width 812 height 389
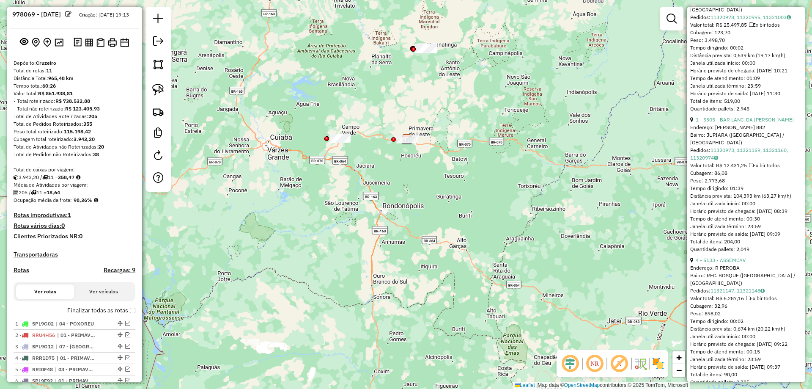
scroll to position [0, 0]
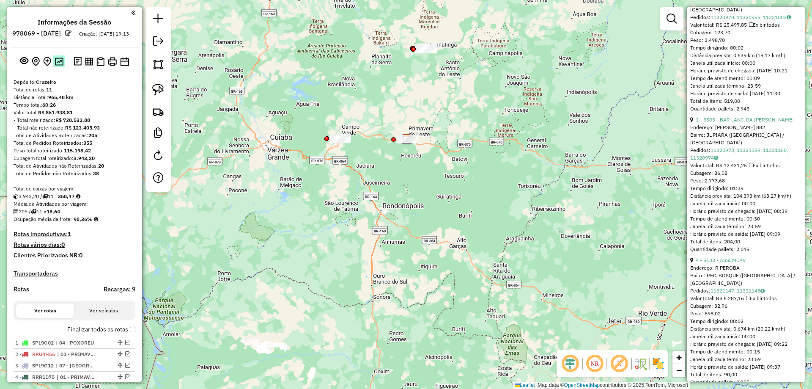
click at [57, 65] on img at bounding box center [59, 62] width 9 height 8
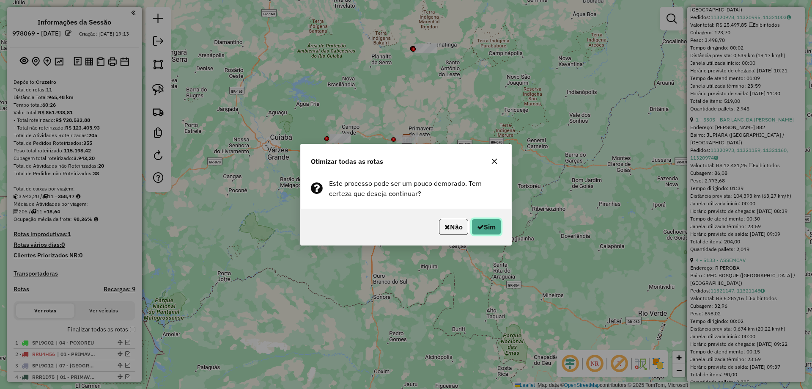
click at [494, 224] on button "Sim" at bounding box center [487, 227] width 30 height 16
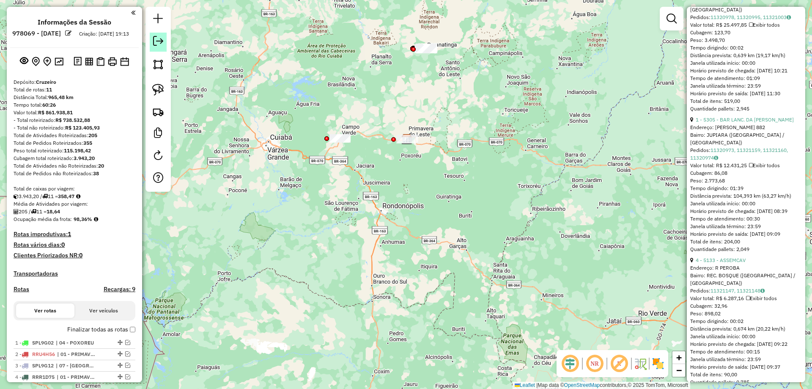
click at [151, 41] on link at bounding box center [158, 42] width 17 height 19
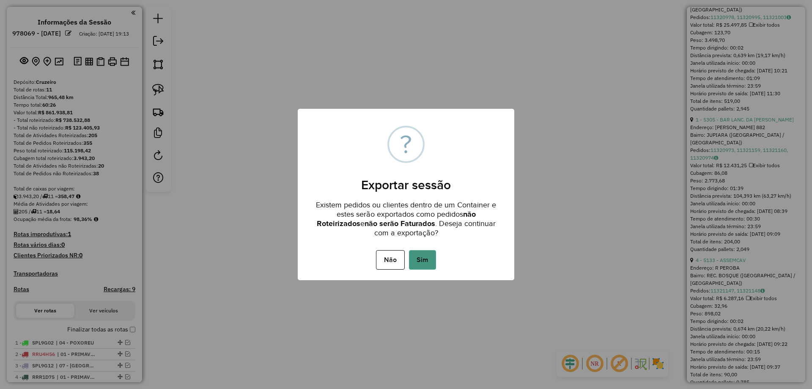
click at [433, 256] on button "Sim" at bounding box center [422, 259] width 27 height 19
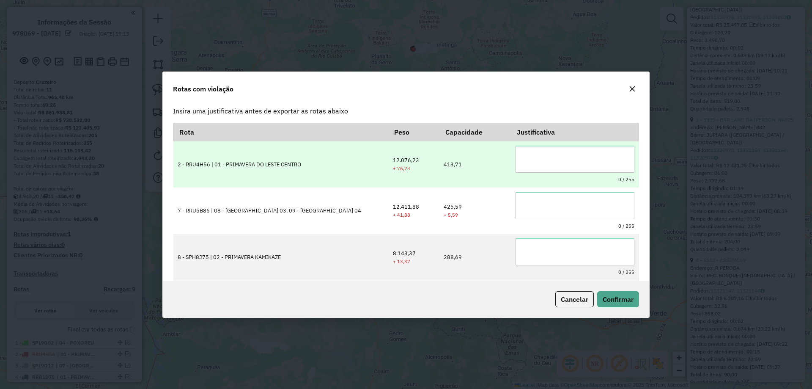
click at [561, 177] on small "0 / 255" at bounding box center [575, 179] width 119 height 7
click at [573, 163] on textarea at bounding box center [575, 159] width 119 height 27
type textarea "**********"
paste textarea "**********"
type textarea "**********"
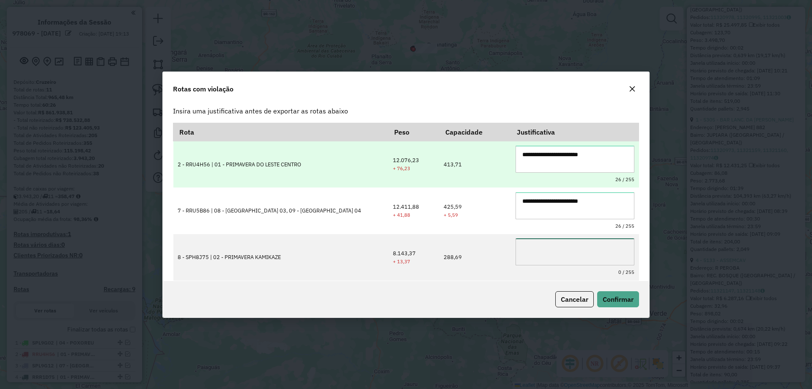
paste textarea "**********"
type textarea "**********"
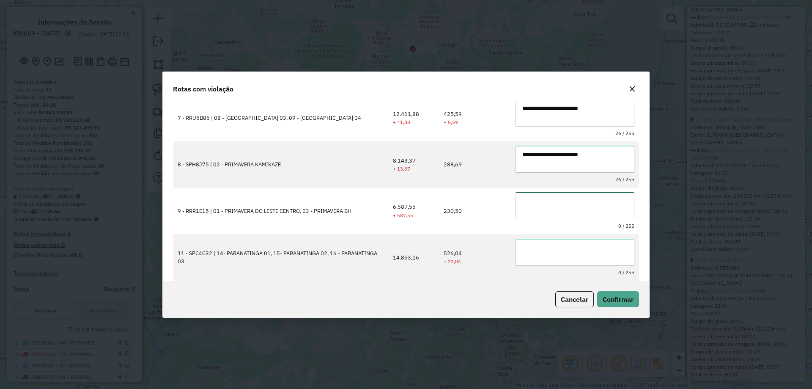
paste textarea "**********"
type textarea "**********"
paste textarea "**********"
type textarea "**********"
click at [615, 297] on span "Confirmar" at bounding box center [618, 299] width 31 height 8
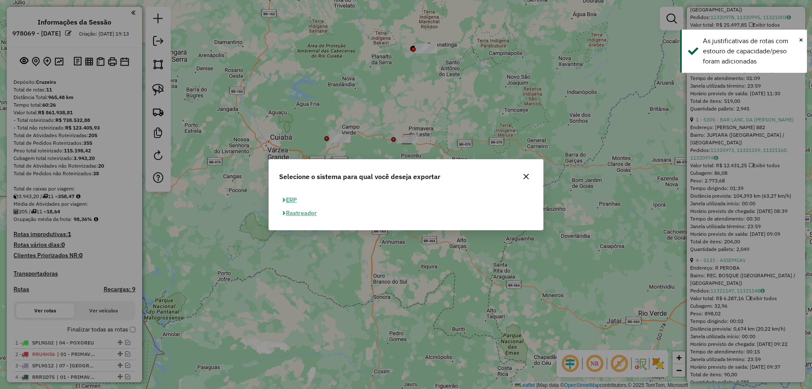
click at [293, 198] on button "ERP" at bounding box center [290, 199] width 22 height 13
select select "**"
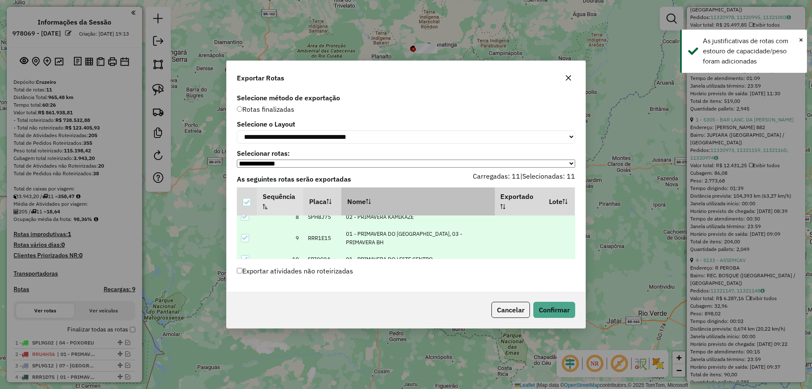
scroll to position [171, 0]
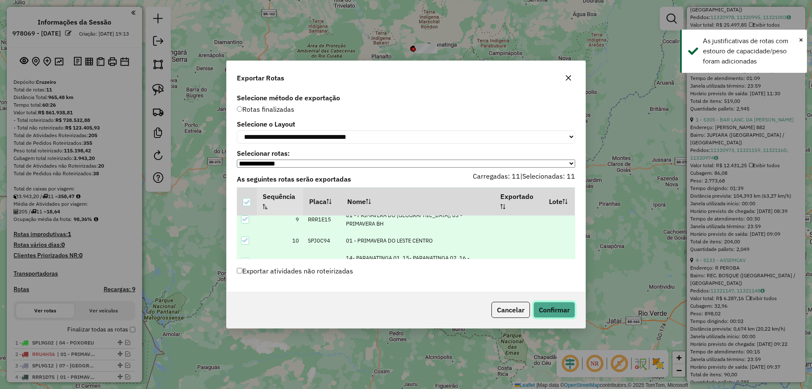
click at [554, 312] on button "Confirmar" at bounding box center [554, 310] width 42 height 16
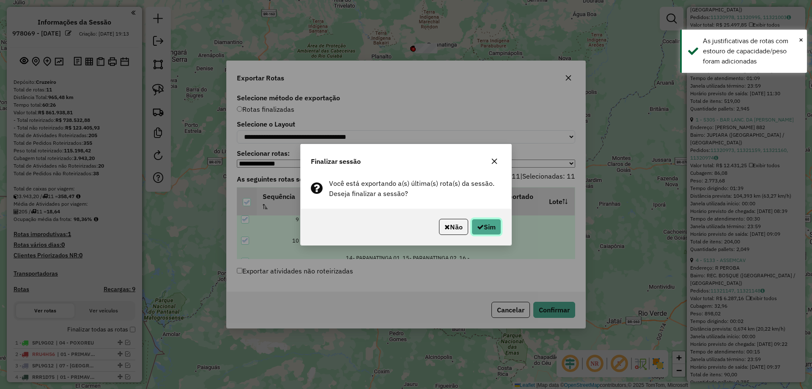
click at [487, 230] on button "Sim" at bounding box center [487, 227] width 30 height 16
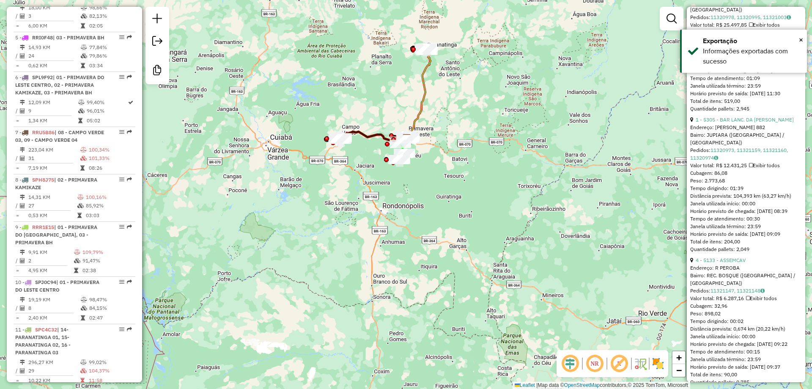
scroll to position [636, 0]
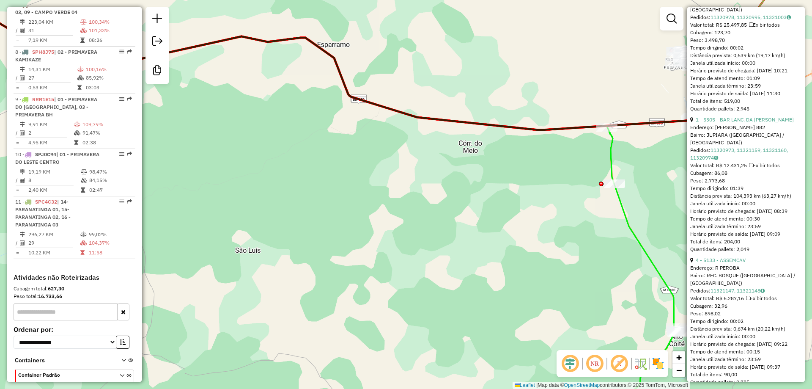
drag, startPoint x: 451, startPoint y: 169, endPoint x: 270, endPoint y: 231, distance: 190.9
click at [272, 230] on div "Janela de atendimento Grade de atendimento Capacidade Transportadoras Veículos …" at bounding box center [406, 194] width 812 height 389
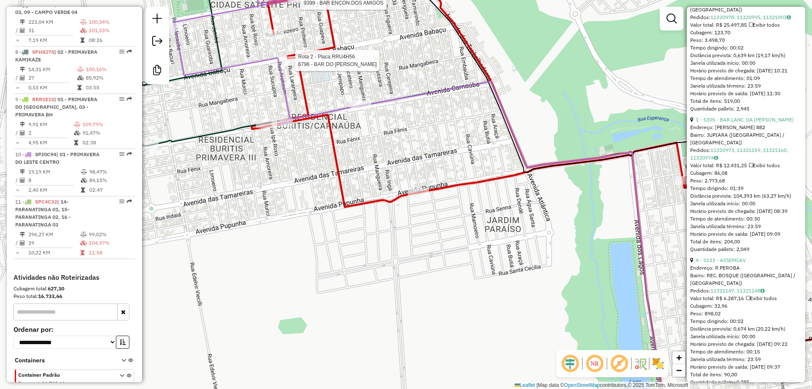
drag, startPoint x: 425, startPoint y: 175, endPoint x: 419, endPoint y: 145, distance: 30.3
click at [419, 132] on div "Rota 10 - Placa SPJ0C94 9399 - BAR ENCON.DOS AMIGOS Rota 2 - Placa RRU4H56 6796…" at bounding box center [406, 194] width 812 height 389
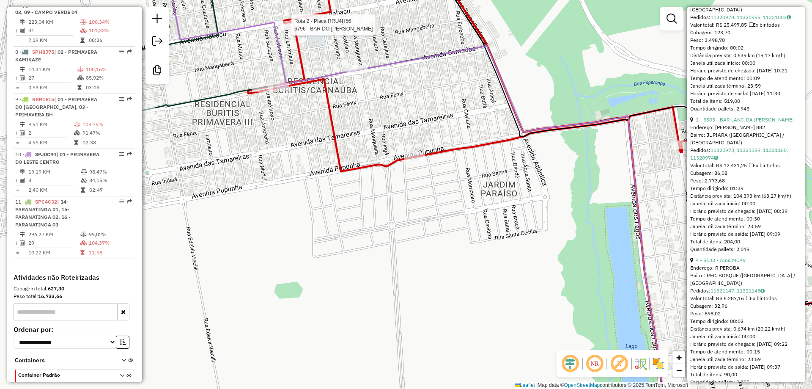
click at [412, 164] on div "Rota 10 - Placa SPJ0C94 9399 - BAR ENCON.DOS AMIGOS Rota 2 - Placa RRU4H56 6796…" at bounding box center [406, 194] width 812 height 389
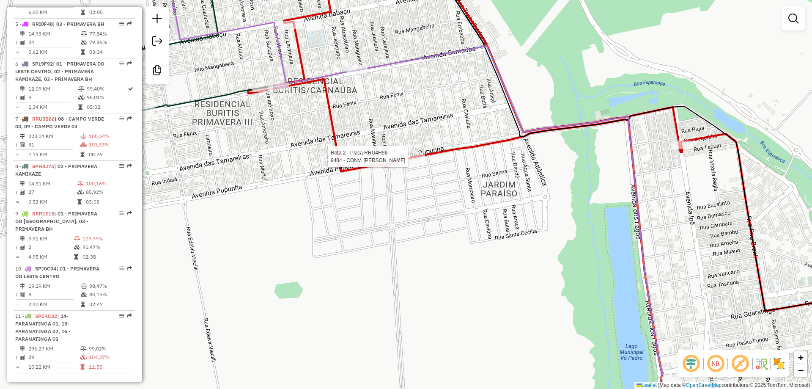
select select "*********"
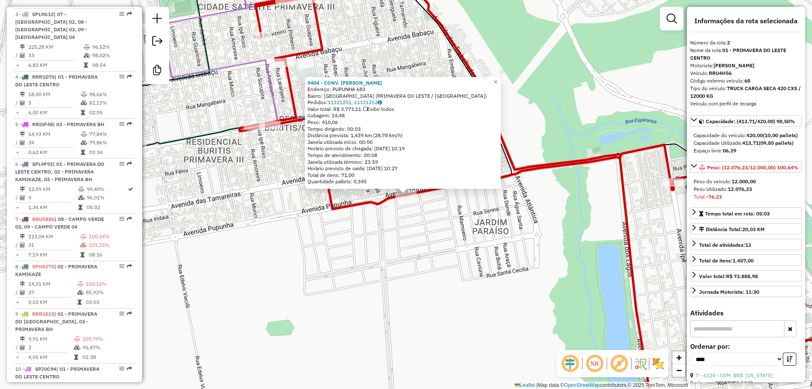
scroll to position [384, 0]
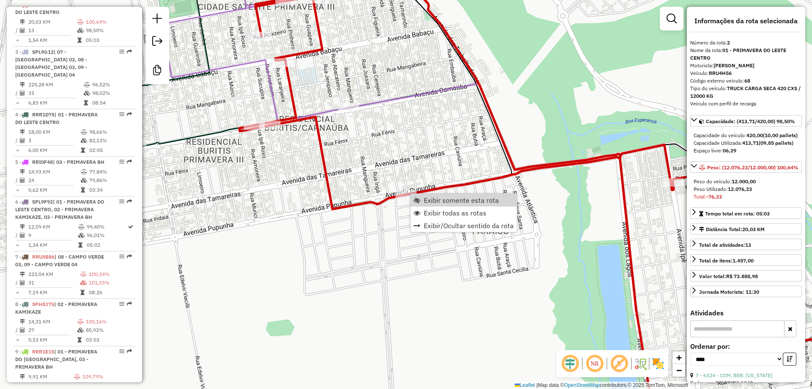
click at [424, 121] on div "Janela de atendimento Grade de atendimento Capacidade Transportadoras Veículos …" at bounding box center [406, 194] width 812 height 389
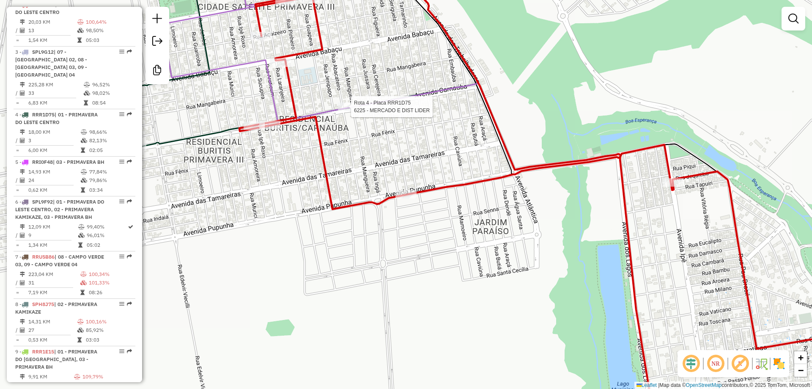
click at [345, 111] on div at bounding box center [348, 106] width 21 height 8
select select "*********"
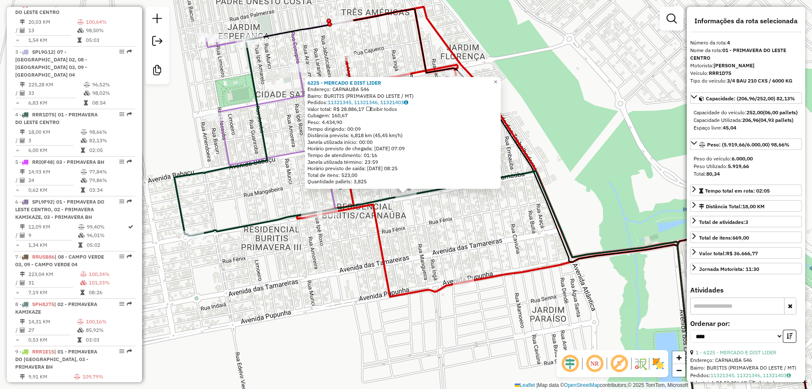
scroll to position [486, 0]
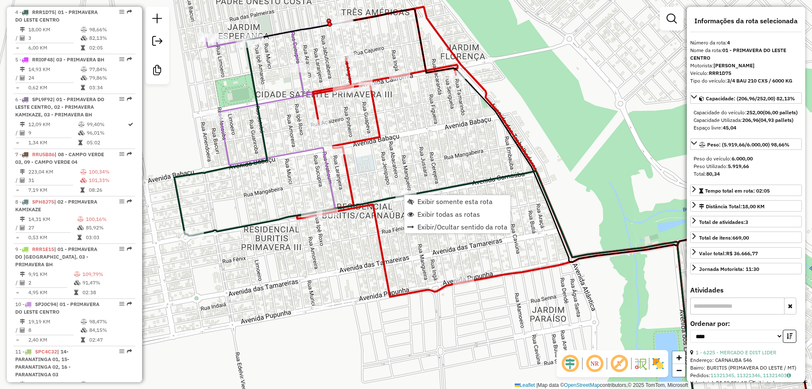
click at [423, 170] on div "Janela de atendimento Grade de atendimento Capacidade Transportadoras Veículos …" at bounding box center [406, 194] width 812 height 389
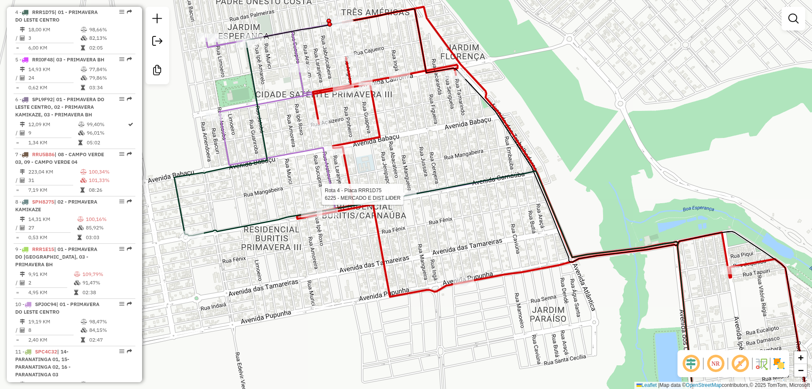
select select "*********"
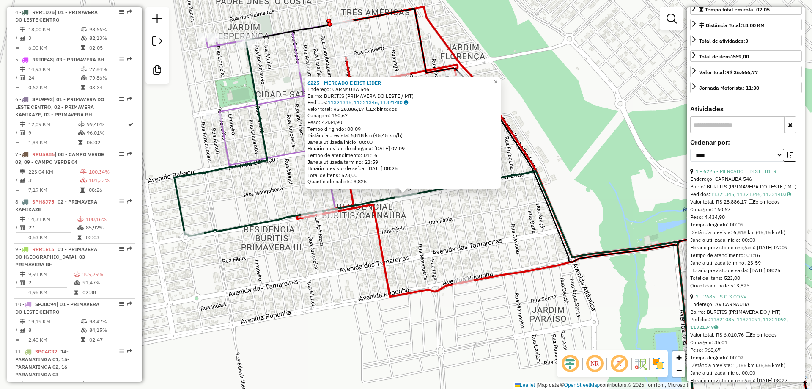
scroll to position [180, 0]
click at [378, 233] on icon at bounding box center [587, 218] width 580 height 419
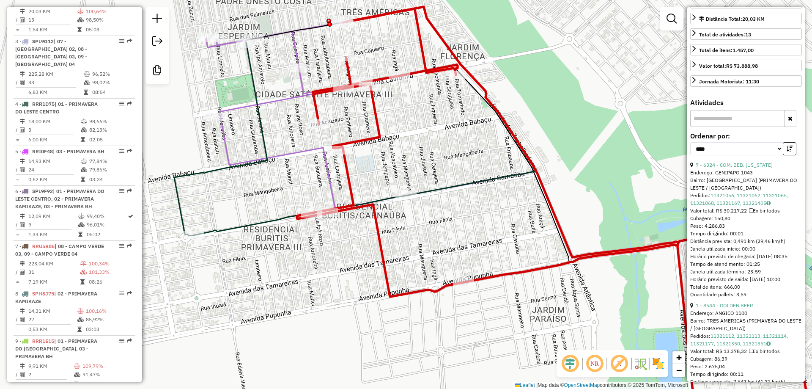
scroll to position [384, 0]
